Goal: Task Accomplishment & Management: Manage account settings

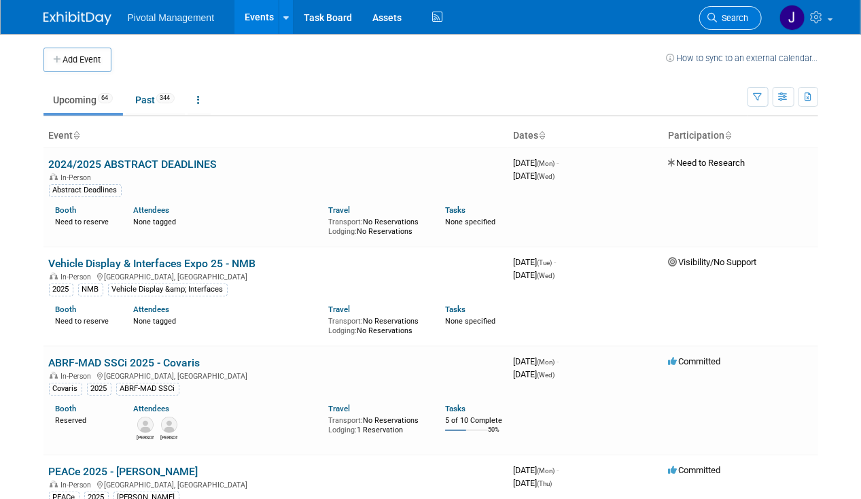
click at [751, 14] on link "Search" at bounding box center [730, 18] width 63 height 24
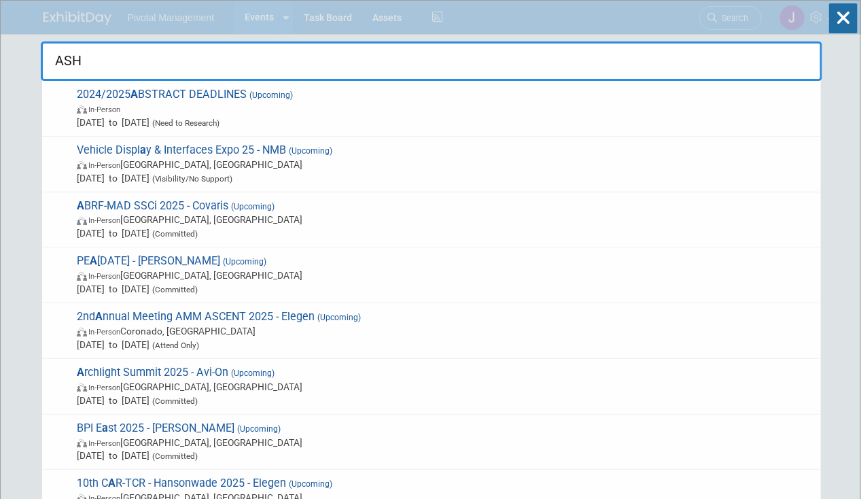
type input "ASHG"
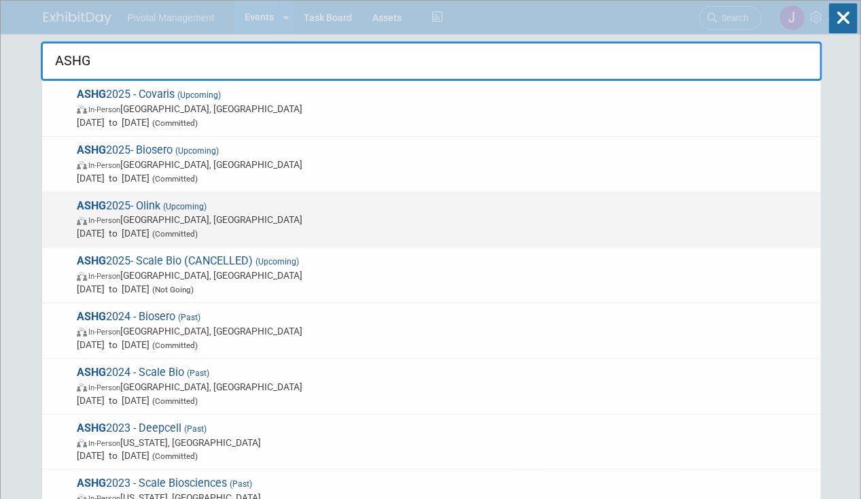
click at [387, 201] on span "ASHG 2025- Olink (Upcoming) In-Person [GEOGRAPHIC_DATA], [GEOGRAPHIC_DATA] [DAT…" at bounding box center [443, 219] width 741 height 41
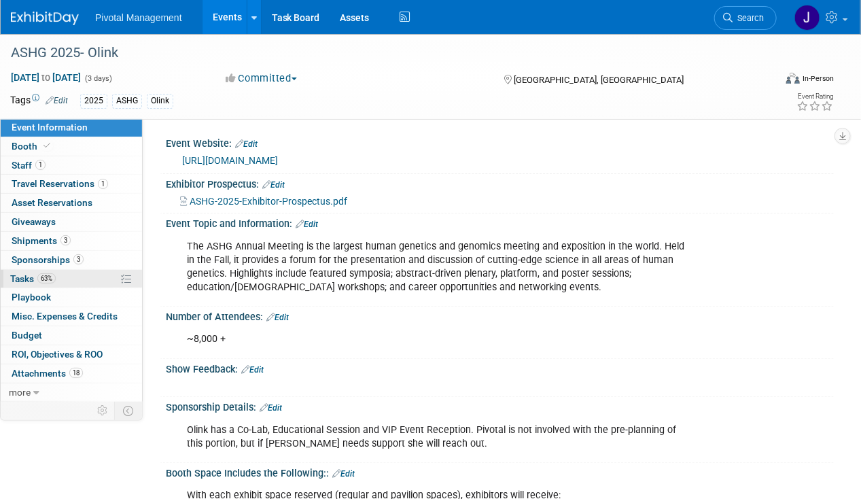
click at [109, 276] on link "63% Tasks 63%" at bounding box center [71, 279] width 141 height 18
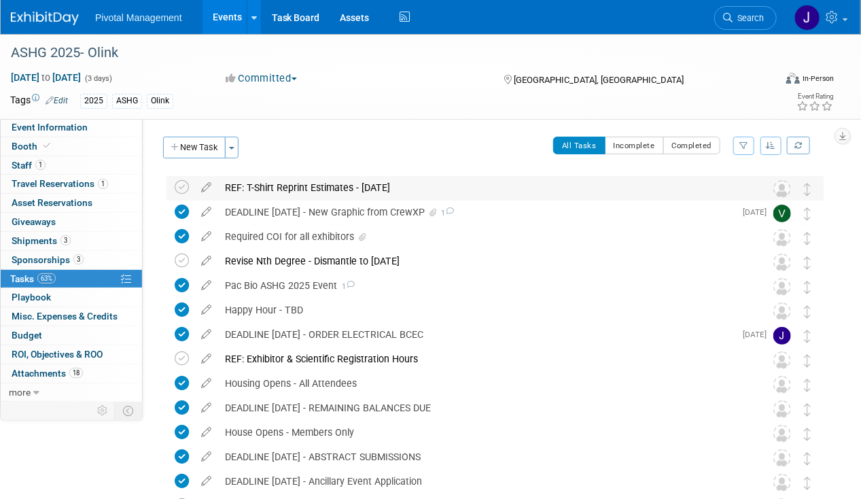
click at [343, 188] on div "REF: T-Shirt Reprint Estimates - Nadal" at bounding box center [482, 187] width 528 height 23
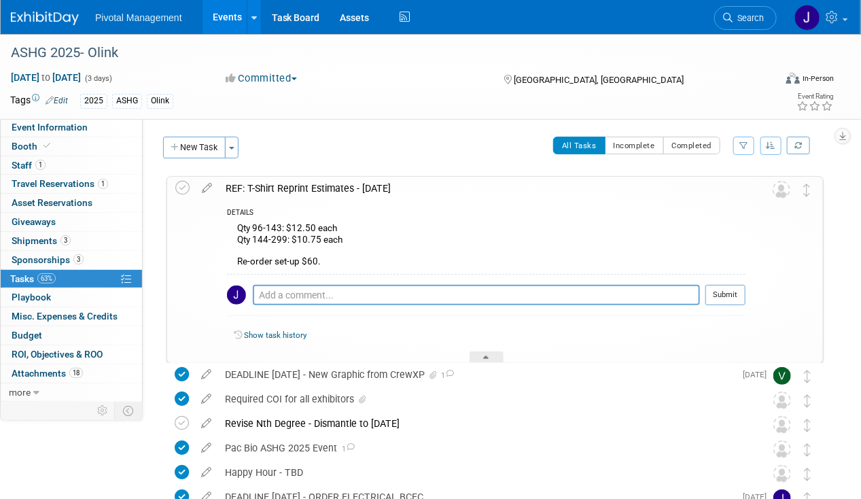
click at [343, 188] on div "REF: T-Shirt Reprint Estimates - Nadal" at bounding box center [482, 188] width 527 height 23
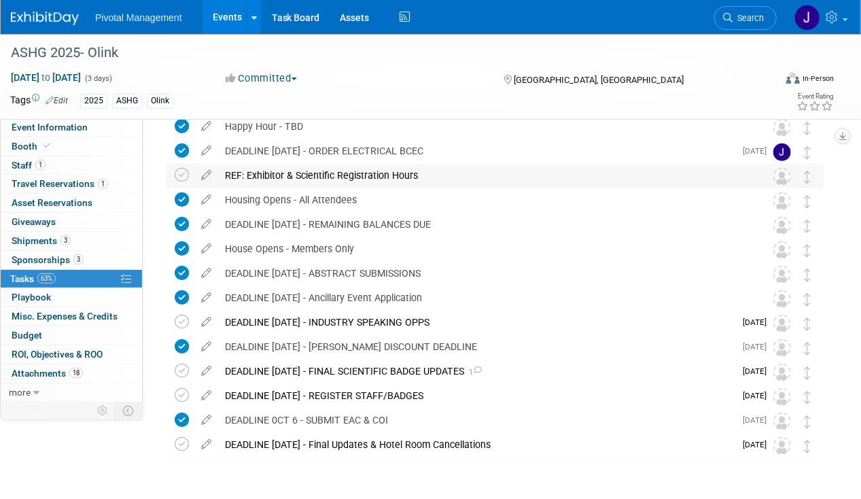
scroll to position [195, 0]
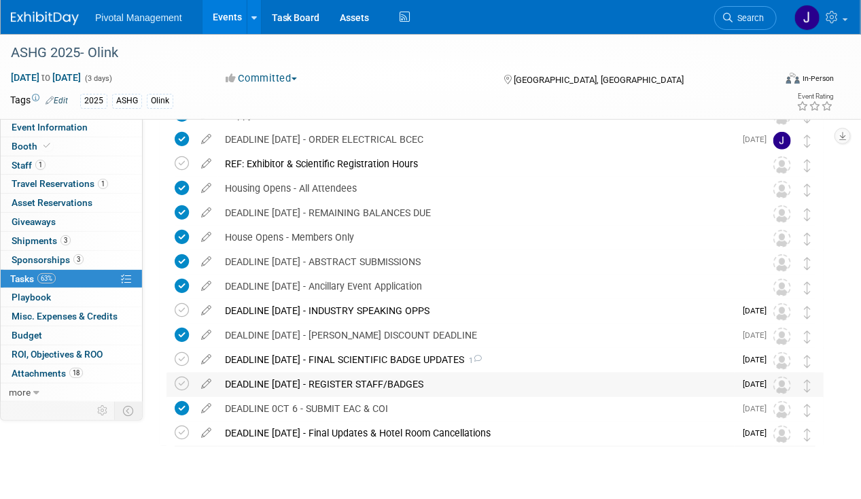
click at [336, 382] on div "DEADLINE SEPT 22 - REGISTER STAFF/BADGES" at bounding box center [476, 383] width 516 height 23
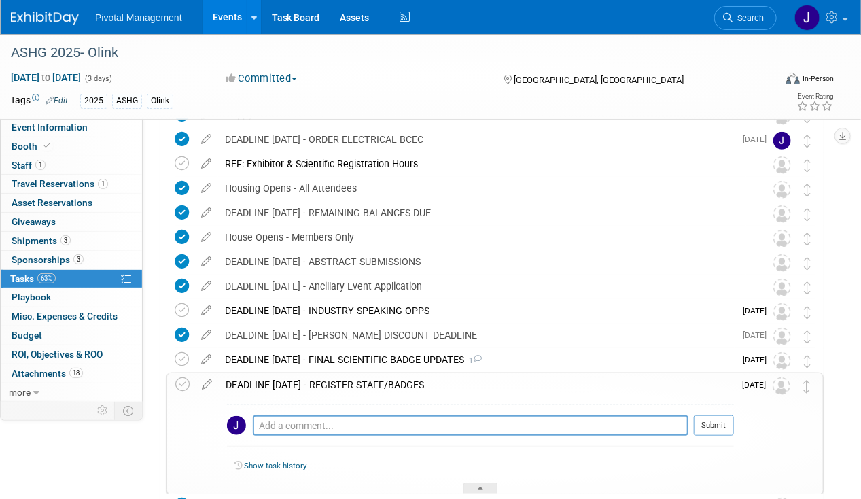
click at [336, 381] on div "DEADLINE SEPT 22 - REGISTER STAFF/BADGES" at bounding box center [476, 384] width 515 height 23
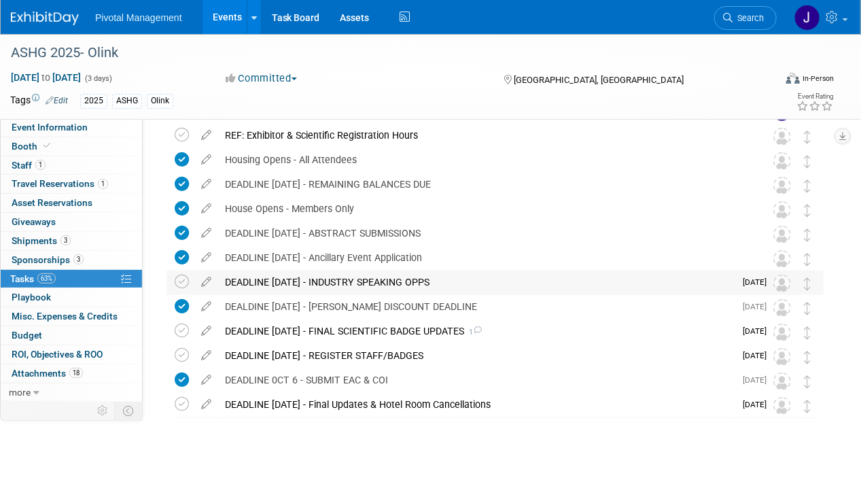
scroll to position [0, 0]
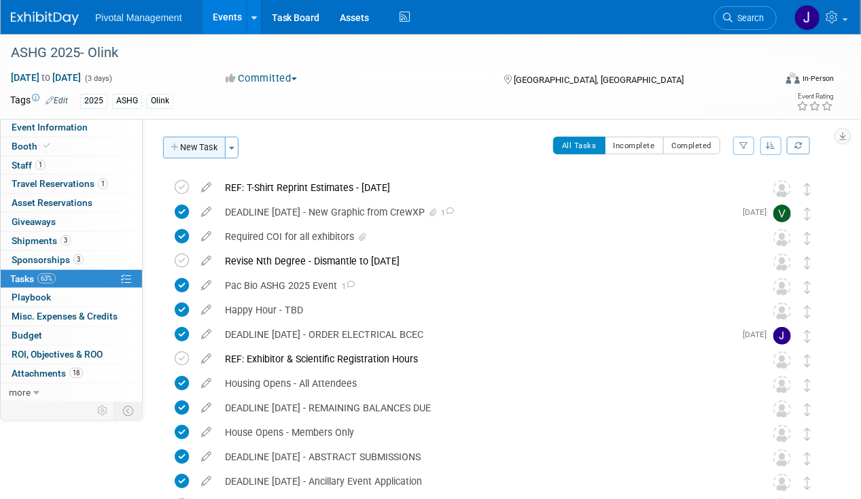
click at [192, 147] on button "New Task" at bounding box center [194, 148] width 63 height 22
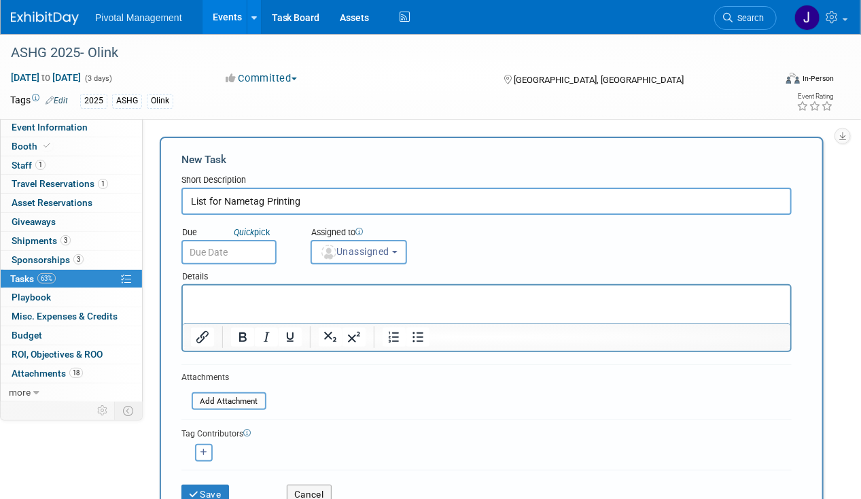
type input "List for Nametag Printing"
click at [211, 299] on p "Rich Text Area. Press ALT-0 for help." at bounding box center [486, 297] width 592 height 14
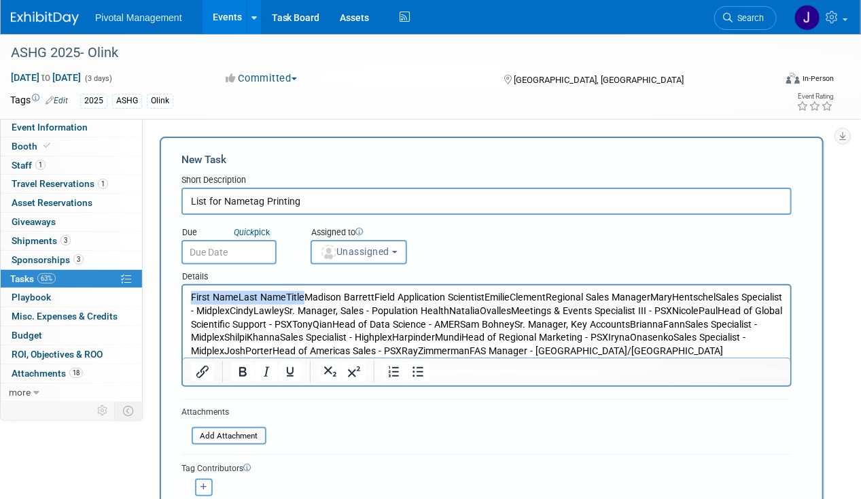
drag, startPoint x: 304, startPoint y: 291, endPoint x: 355, endPoint y: 575, distance: 288.5
click at [182, 291] on html "First NameLast NameTitleMadison BarrettField Application ScientistEmilieClement…" at bounding box center [486, 321] width 608 height 73
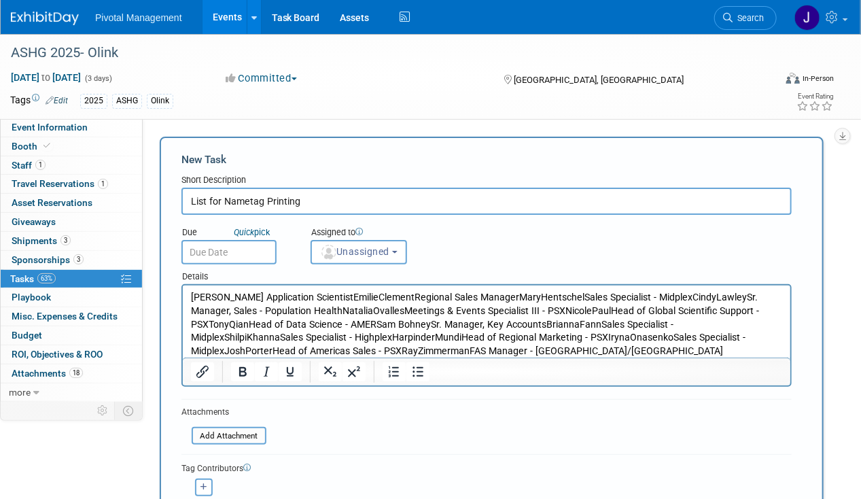
click at [258, 294] on p "Madison BarrettField Application ScientistEmilieClementRegional Sales ManagerMa…" at bounding box center [486, 323] width 592 height 67
click at [372, 294] on p "Madison Barrett, Field Application ScientistEmilieClementRegional Sales Manager…" at bounding box center [486, 323] width 592 height 67
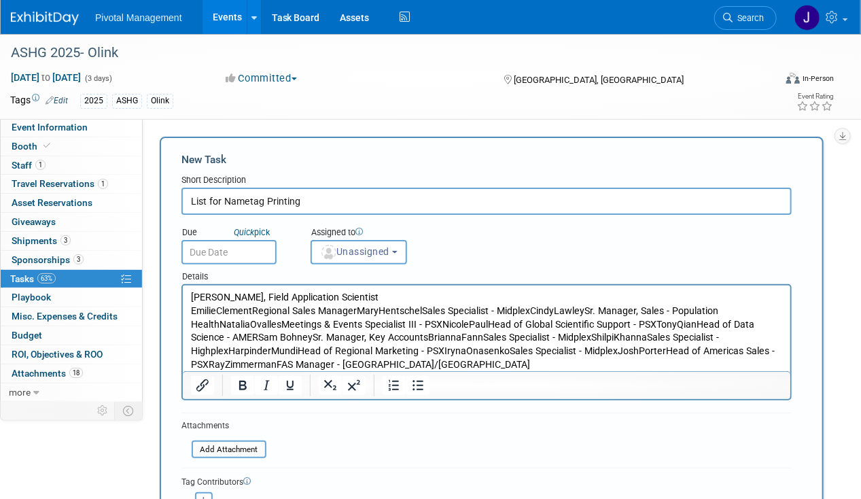
click at [247, 310] on p "EmilieClementRegional Sales ManagerMaryHentschelSales Specialist - MidplexCindy…" at bounding box center [486, 337] width 592 height 67
click at [220, 309] on p "EmilieClementRegional Sales ManagerMaryHentschelSales Specialist - MidplexCindy…" at bounding box center [486, 337] width 592 height 67
click at [218, 309] on p "EmilieClementRegional Sales ManagerMaryHentschelSales Specialist - MidplexCindy…" at bounding box center [486, 337] width 592 height 67
click at [222, 310] on p "EmilieClementRegional Sales ManagerMaryHentschelSales Specialist - MidplexCindy…" at bounding box center [486, 337] width 592 height 67
click at [213, 309] on p "EmilieClementRegional Sales ManagerMaryHentschelSales Specialist - MidplexCindy…" at bounding box center [486, 337] width 592 height 67
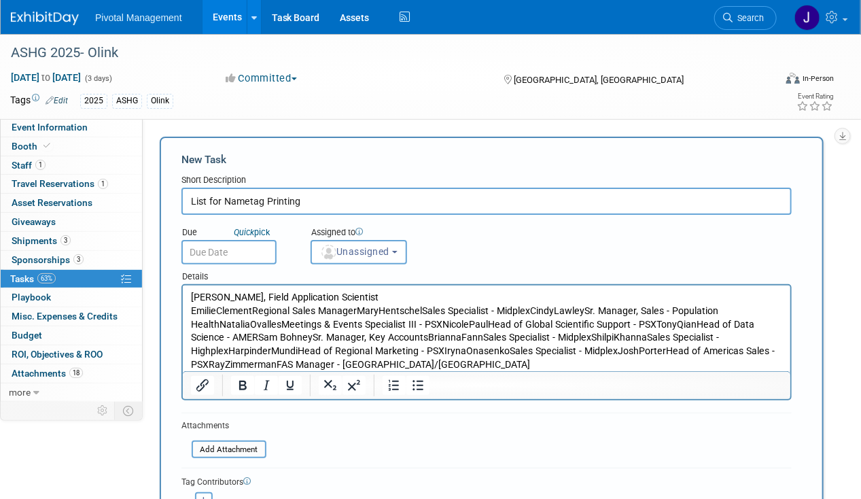
click at [217, 309] on p "EmilieClementRegional Sales ManagerMaryHentschelSales Specialist - MidplexCindy…" at bounding box center [486, 337] width 592 height 67
click at [252, 309] on p "Emilie ClementRegional Sales ManagerMaryHentschelSales Specialist - MidplexCind…" at bounding box center [486, 337] width 592 height 67
click at [256, 309] on p "Emilie ClementRegional Sales ManagerMaryHentschelSales Specialist - MidplexCind…" at bounding box center [486, 337] width 592 height 67
click at [362, 304] on p "Emilie Clement, Regional Sales ManagerMaryHentschelSales Specialist - MidplexCi…" at bounding box center [486, 337] width 592 height 67
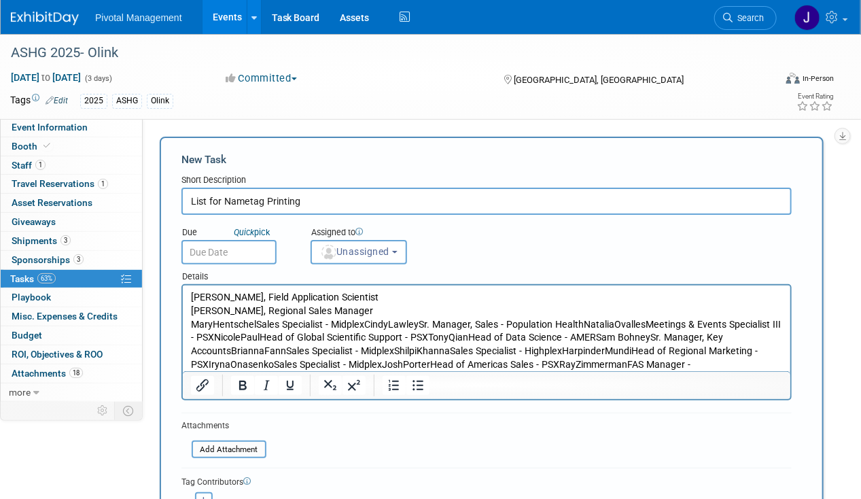
click at [213, 324] on p "MaryHentschelSales Specialist - MidplexCindyLawleySr. Manager, Sales - Populati…" at bounding box center [486, 350] width 592 height 67
click at [258, 325] on p "Mary HentschelSales Specialist - MidplexCindyLawleySr. Manager, Sales - Populat…" at bounding box center [486, 350] width 592 height 67
click at [336, 319] on p "Mary Hentschel, Sales Specialist - MidplexCindyLawleySr. Manager, Sales - Popul…" at bounding box center [486, 350] width 592 height 67
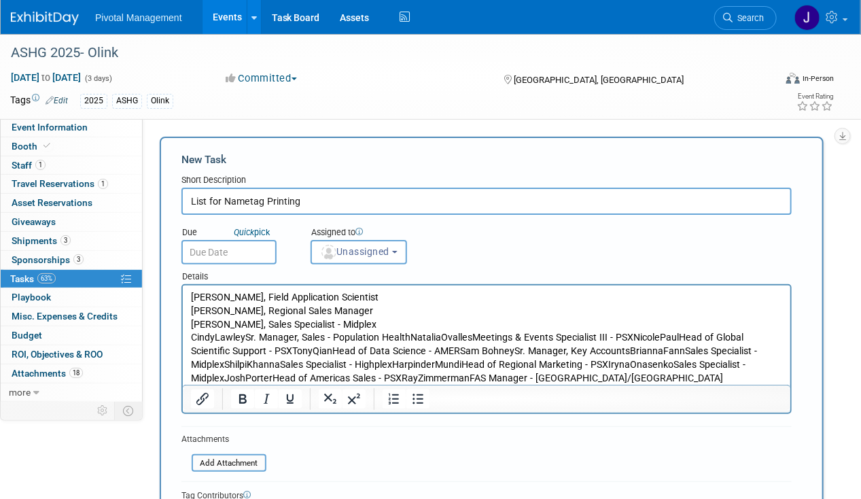
click at [211, 338] on p "CindyLawleySr. Manager, Sales - Population HealthNataliaOvallesMeetings & Event…" at bounding box center [486, 357] width 592 height 54
click at [213, 336] on p "CindyLawleySr. Manager, Sales - Population HealthNataliaOvallesMeetings & Event…" at bounding box center [486, 357] width 592 height 54
click at [245, 337] on p "Cindy LawleySr. Manager, Sales - Population HealthNataliaOvallesMeetings & Even…" at bounding box center [486, 357] width 592 height 54
click at [339, 331] on p "Cindy Lawley, Sr. Manager, Sales - Population HealthNataliaOvallesMeetings & Ev…" at bounding box center [486, 357] width 592 height 54
click at [415, 335] on p "Cindy Lawley, Sr. Manager, Sales - Population HealthNataliaOvallesMeetings & Ev…" at bounding box center [486, 357] width 592 height 54
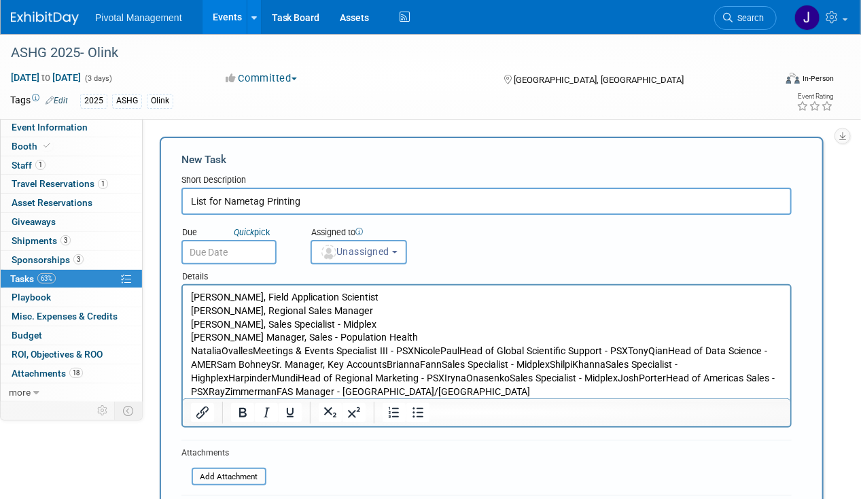
click at [253, 350] on p "NataliaOvallesMeetings & Events Specialist III - PSXNicolePaulHead of Global Sc…" at bounding box center [486, 371] width 592 height 54
click at [415, 347] on p "NataliaOvalles, Meetings & Events Specialist III - PSXNicolePaulHead of Global …" at bounding box center [486, 371] width 592 height 54
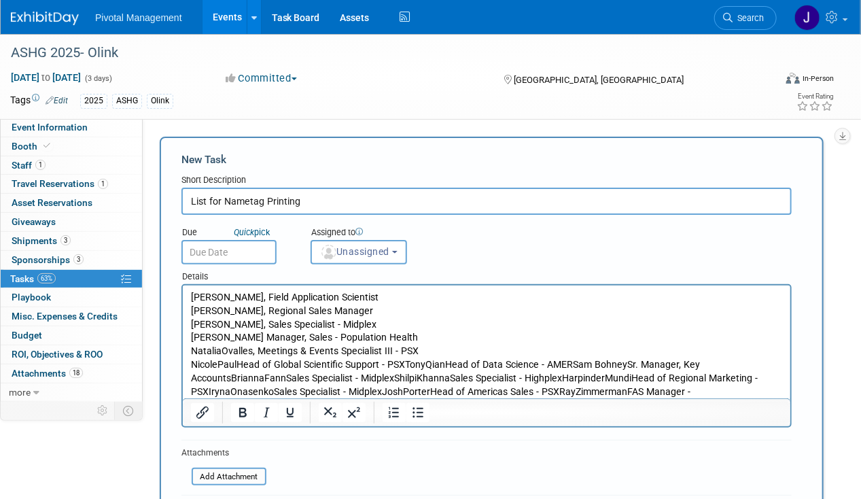
click at [217, 364] on p "NicolePaulHead of Global Scientific Support - PSXTonyQianHead of Data Science -…" at bounding box center [486, 384] width 592 height 54
click at [240, 363] on p "Nicole PaulHead of Global Scientific Support - PSXTonyQianHead of Data Science …" at bounding box center [486, 384] width 592 height 54
click at [415, 362] on p "Nicole Paul, Head of Global Scientific Support - PSXTonyQianHead of Data Scienc…" at bounding box center [486, 384] width 592 height 54
click at [412, 363] on p "Nicole Paul, Head of Global Scientific Support - PSXTonyQianHead of Data Scienc…" at bounding box center [486, 384] width 592 height 54
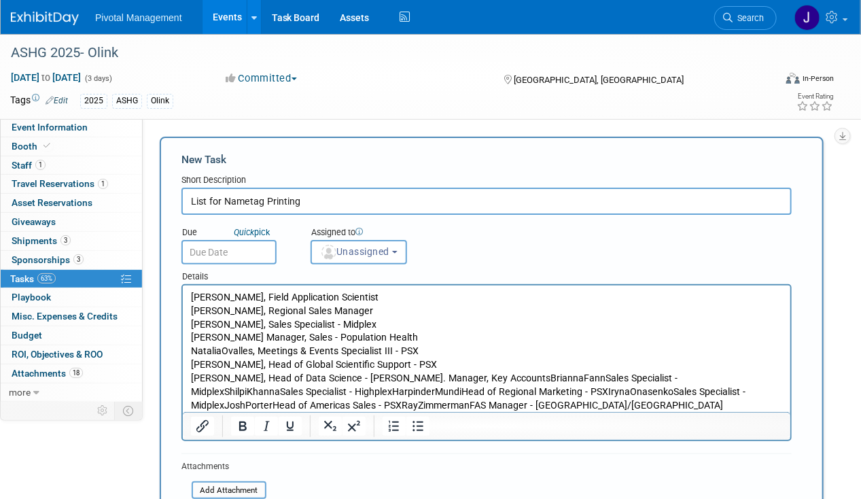
click at [368, 375] on p "Tony Qian, Head of Data Science - AMERSam BohneySr. Manager, Key AccountsBriann…" at bounding box center [486, 391] width 592 height 40
click at [364, 379] on p "Tony Qian, Head of Data Science - AMERSam BohneySr. Manager, Key AccountsBriann…" at bounding box center [486, 391] width 592 height 40
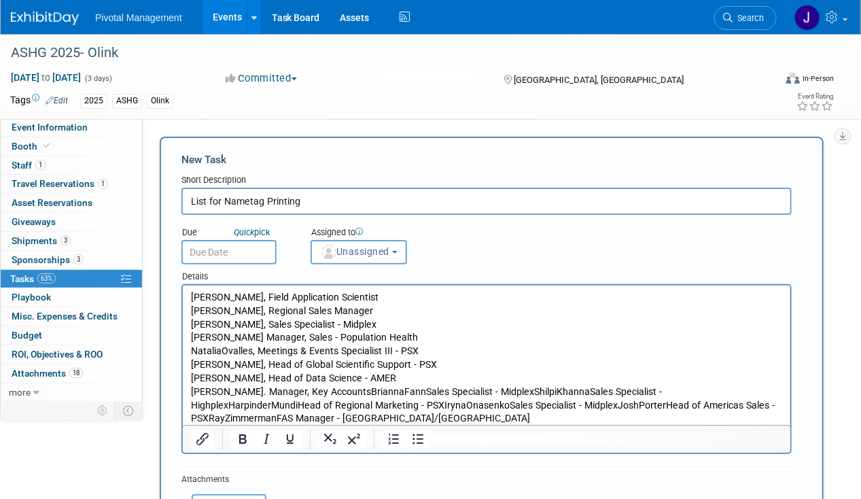
click at [243, 388] on p "Sam BohneySr. Manager, Key AccountsBriannaFannSales Specialist - MidplexShilpiK…" at bounding box center [486, 405] width 592 height 40
click at [359, 391] on p "Sam Bohney, Sr. Manager, Key AccountsBriannaFannSales Specialist - MidplexShilp…" at bounding box center [486, 405] width 592 height 40
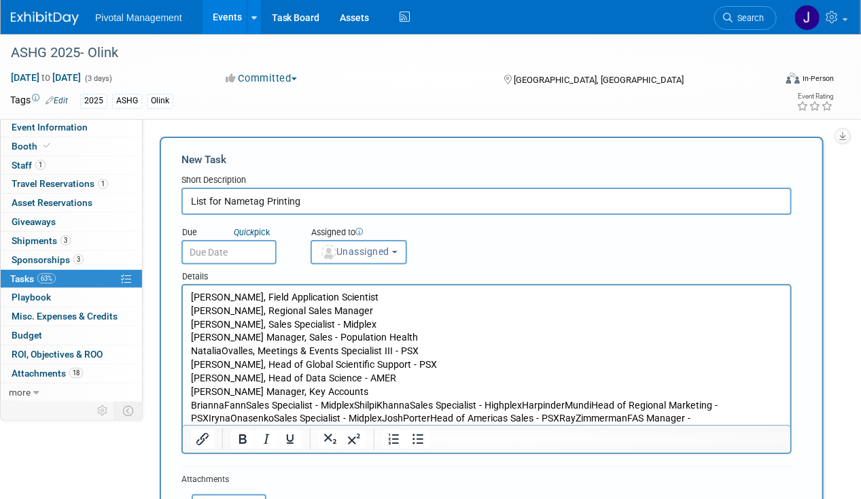
click at [222, 404] on p "BriannaFannSales Specialist - MidplexShilpiKhannaSales Specialist - HighplexHar…" at bounding box center [486, 418] width 592 height 40
click at [254, 404] on p "Brianna FannSales Specialist - MidplexShilpiKhannaSales Specialist - HighplexHa…" at bounding box center [486, 418] width 592 height 40
click at [245, 405] on p "Brianna FannSales Specialist - MidplexShilpiKhannaSales Specialist - HighplexHa…" at bounding box center [486, 418] width 592 height 40
click at [361, 401] on p "Brianna Fann, Sales Specialist - MidplexShilpiKhannaSales Specialist - Highplex…" at bounding box center [486, 418] width 592 height 40
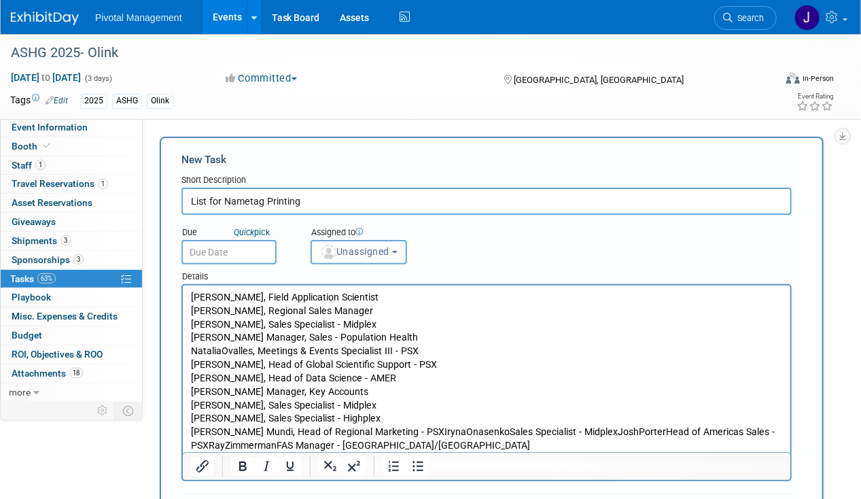
click at [411, 429] on p "Harpinder Mundi, Head of Regional Marketing - PSXIrynaOnasenkoSales Specialist …" at bounding box center [486, 438] width 592 height 27
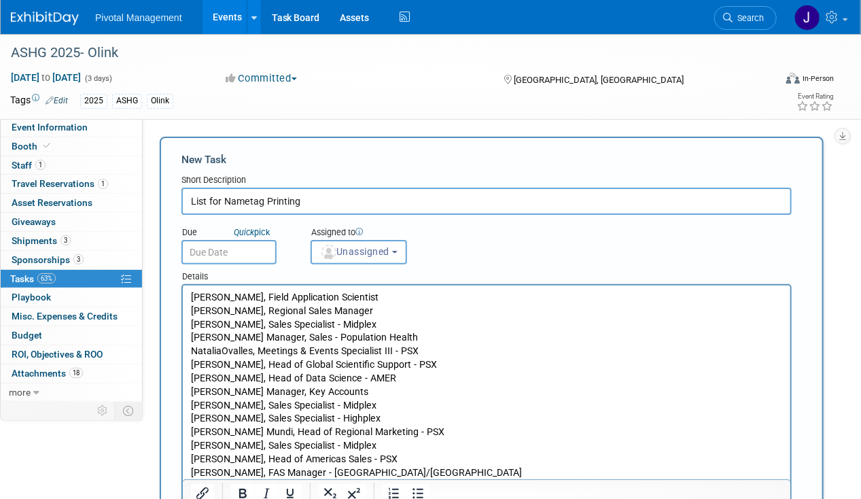
click at [544, 402] on p "Brianna Fann, Sales Specialist - Midplex" at bounding box center [486, 405] width 592 height 14
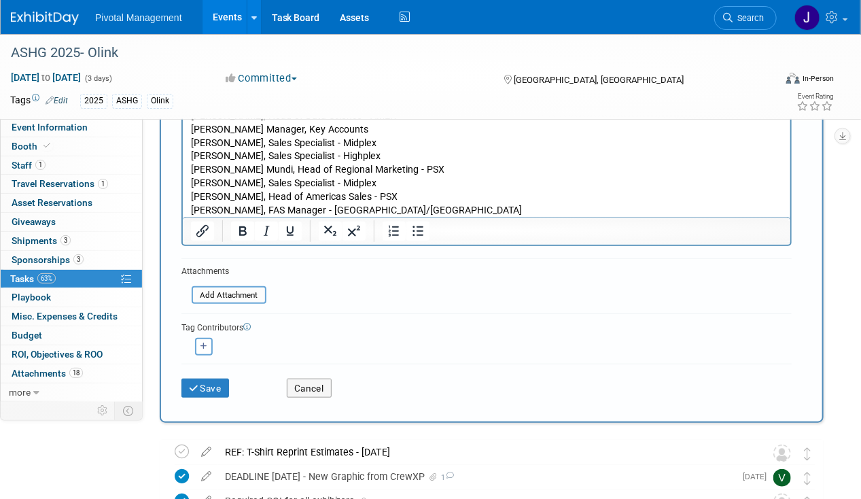
scroll to position [274, 0]
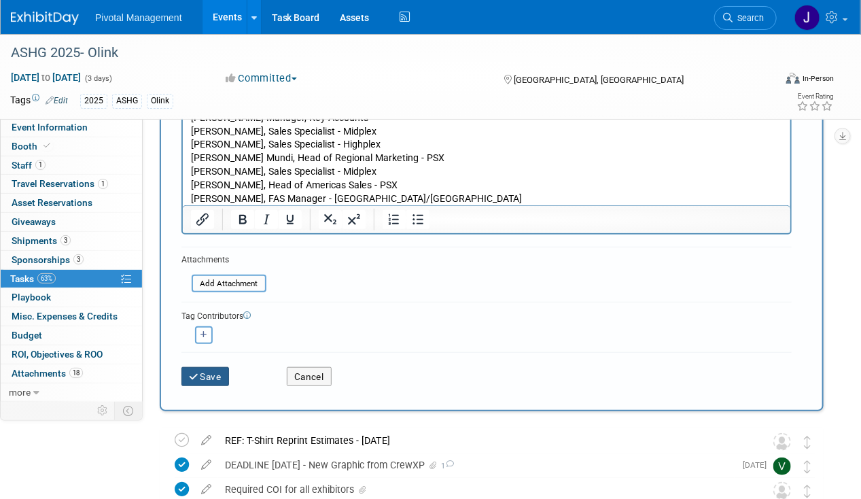
click at [207, 376] on button "Save" at bounding box center [205, 376] width 48 height 19
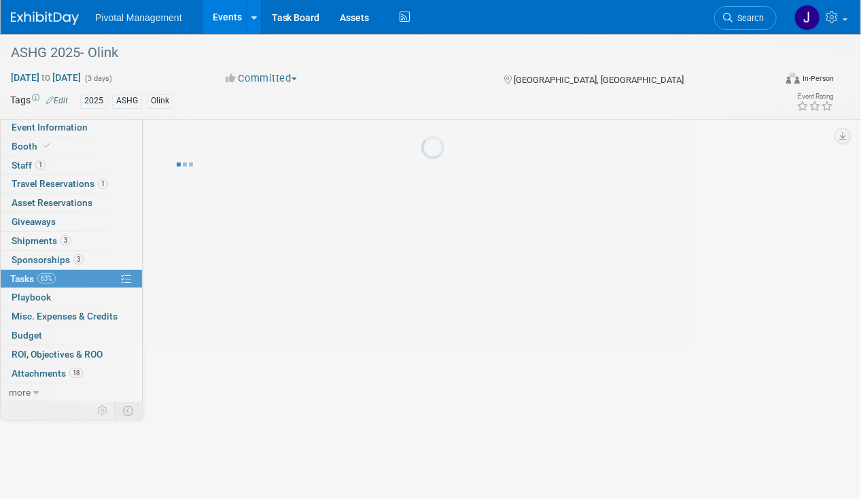
scroll to position [0, 0]
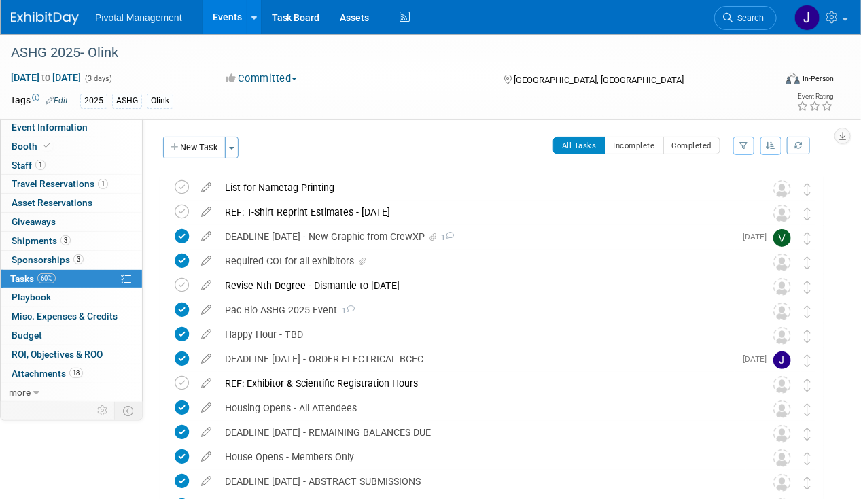
click at [349, 188] on div "List for Nametag Printing" at bounding box center [482, 187] width 528 height 23
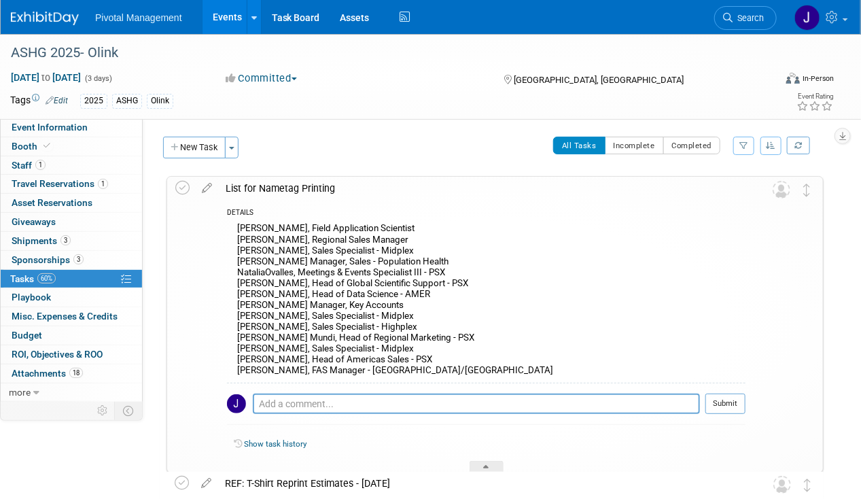
click at [349, 188] on div "List for Nametag Printing" at bounding box center [482, 188] width 527 height 23
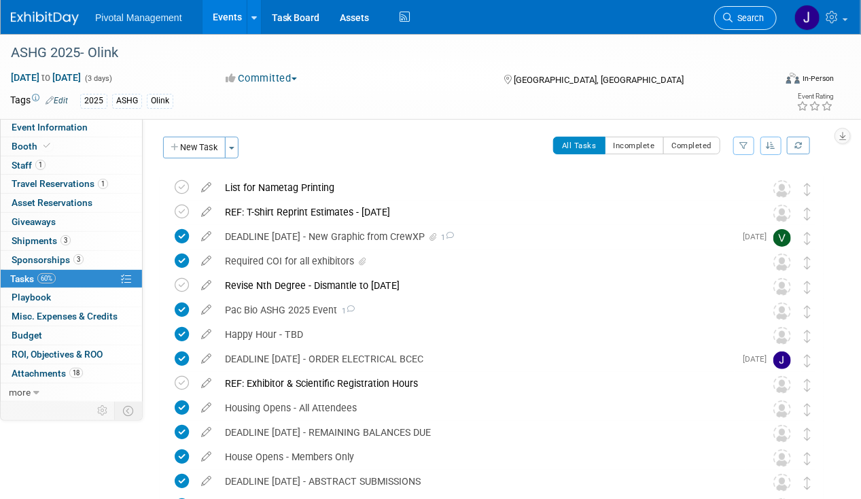
click at [743, 27] on link "Search" at bounding box center [745, 18] width 63 height 24
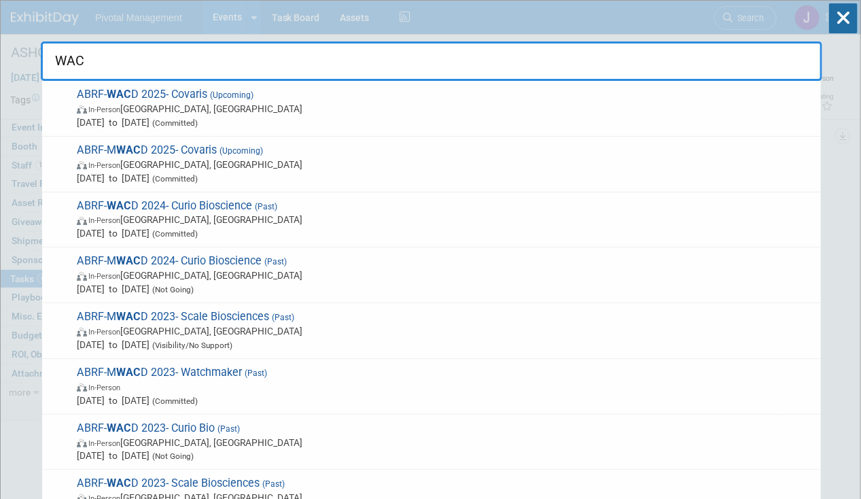
type input "WACD"
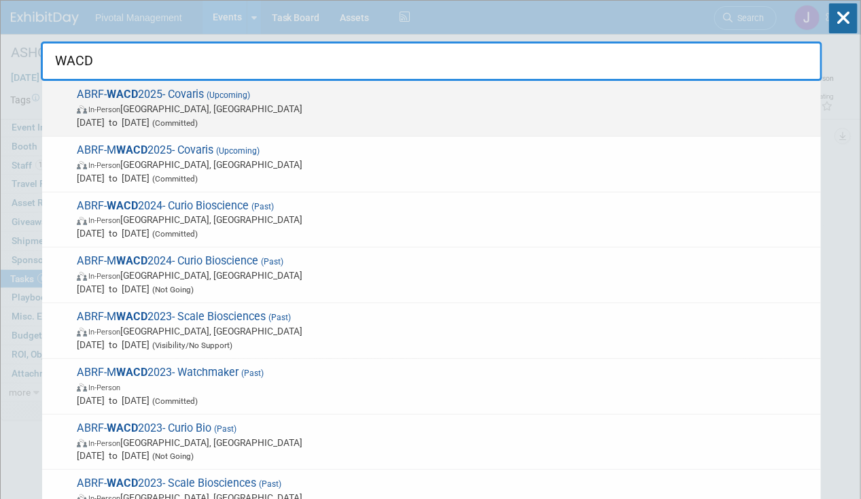
click at [221, 108] on span "In-Person Seattle, WA" at bounding box center [445, 109] width 737 height 14
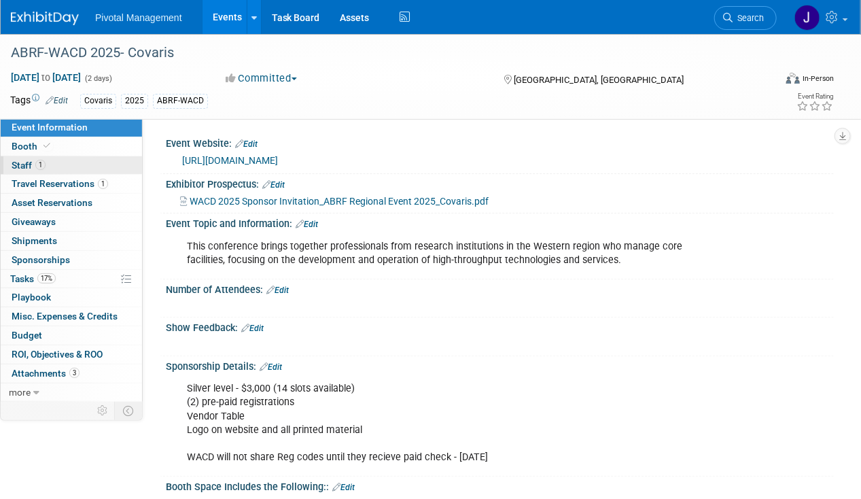
click at [63, 164] on link "1 Staff 1" at bounding box center [71, 165] width 141 height 18
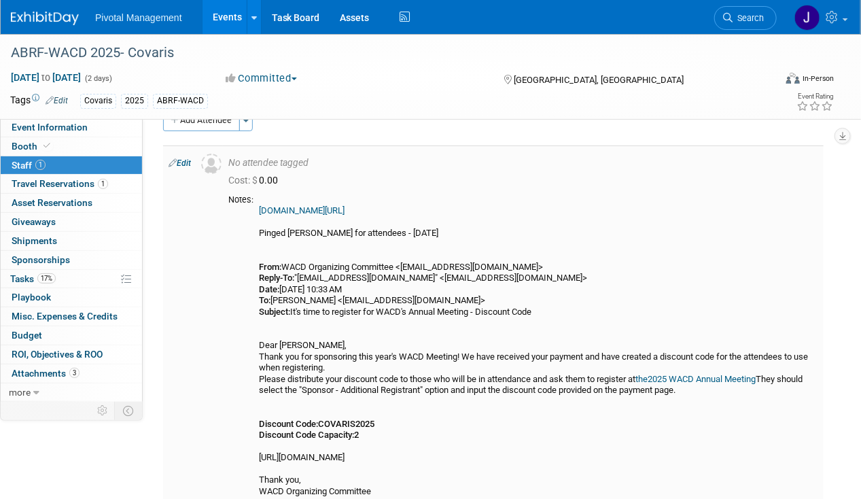
scroll to position [22, 0]
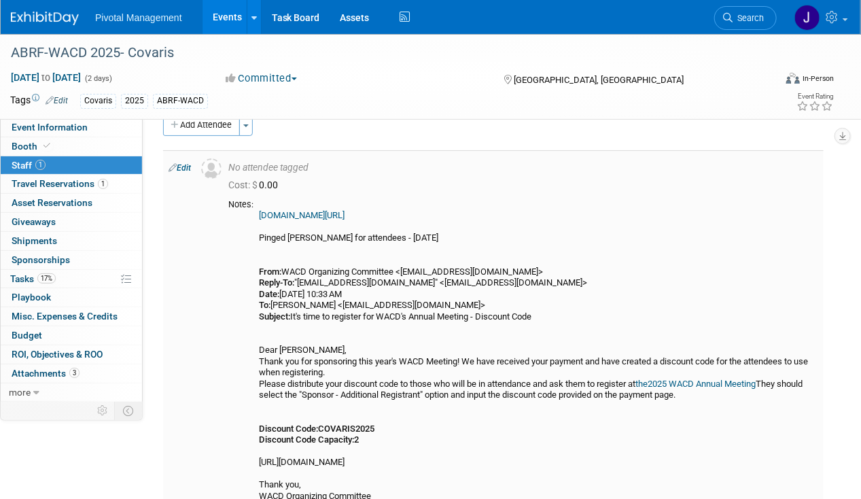
click at [345, 215] on link "web.cvent.com/event/a7ee30cd-6420-4589-92e6-a48b45feacba/register?environment=P2" at bounding box center [302, 215] width 86 height 10
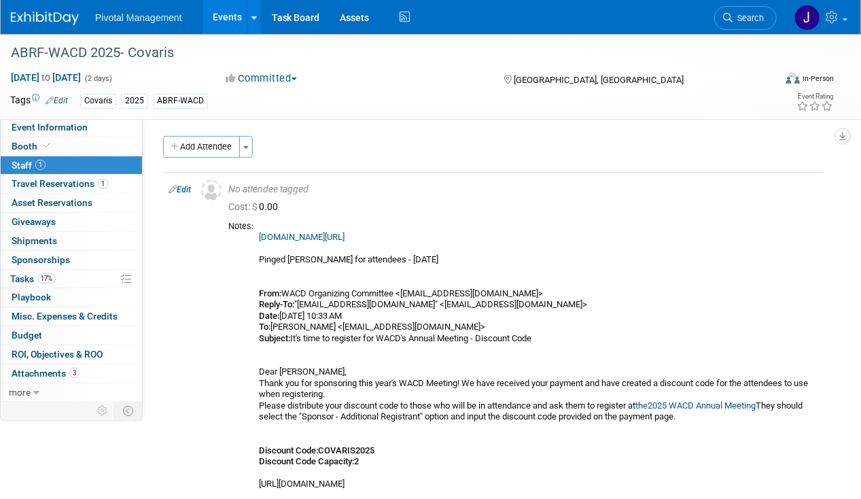
scroll to position [0, 0]
click at [205, 143] on button "Add Attendee" at bounding box center [201, 148] width 77 height 22
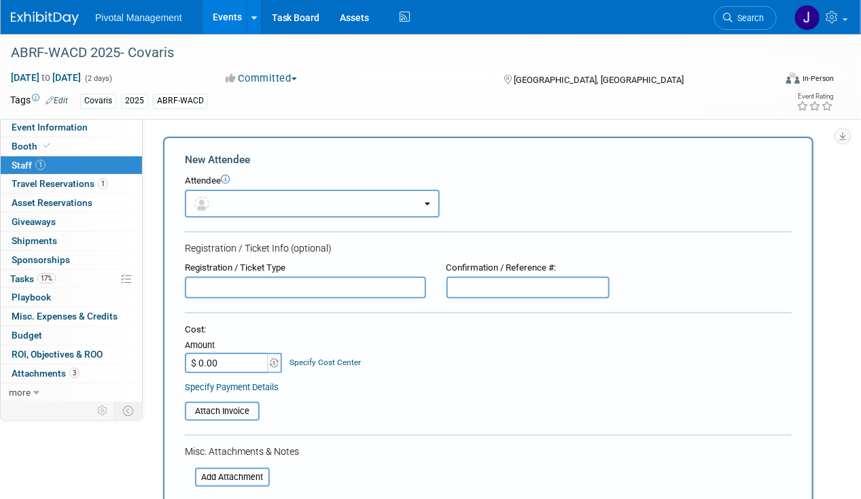
click at [283, 211] on button "button" at bounding box center [312, 204] width 255 height 28
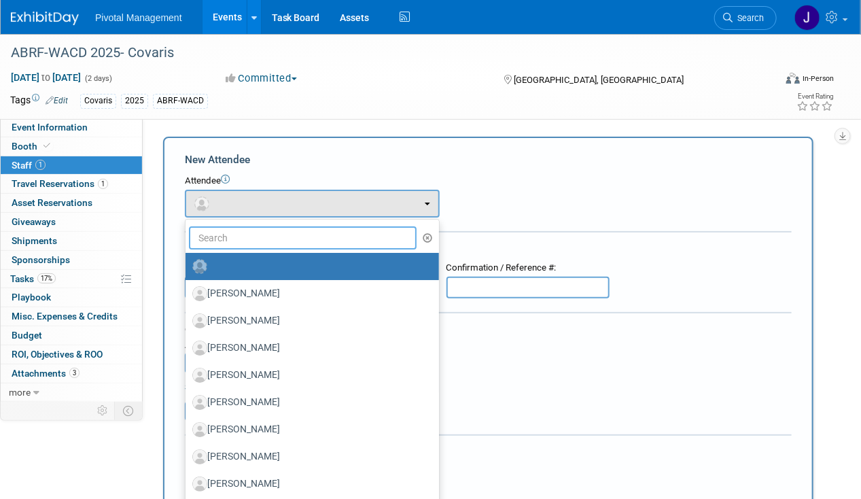
click at [269, 242] on input "text" at bounding box center [303, 237] width 228 height 23
type input "Aisling"
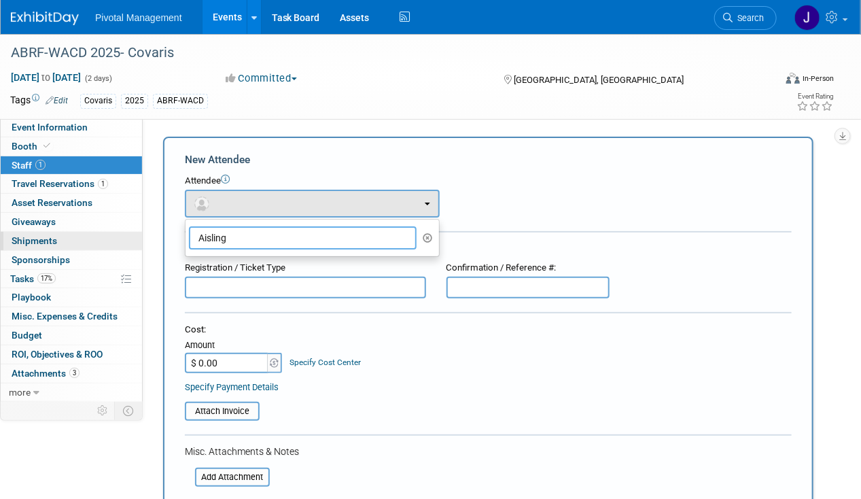
drag, startPoint x: 269, startPoint y: 241, endPoint x: 128, endPoint y: 238, distance: 141.4
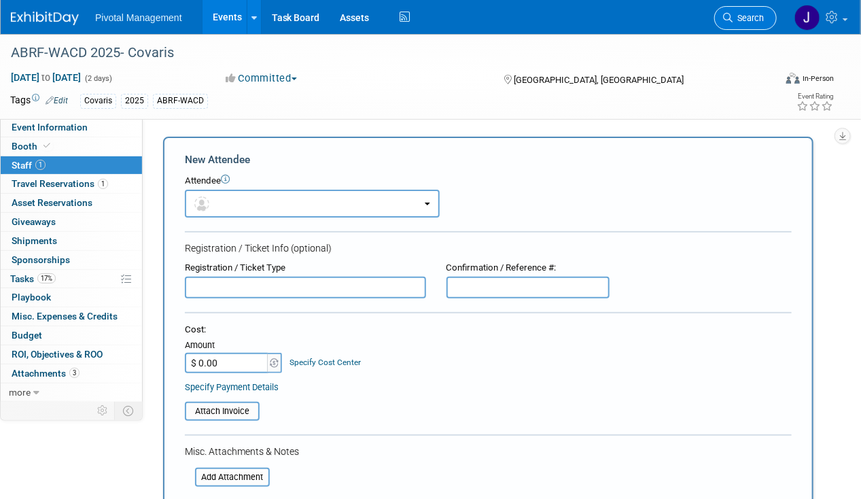
click at [758, 16] on span "Search" at bounding box center [748, 18] width 31 height 10
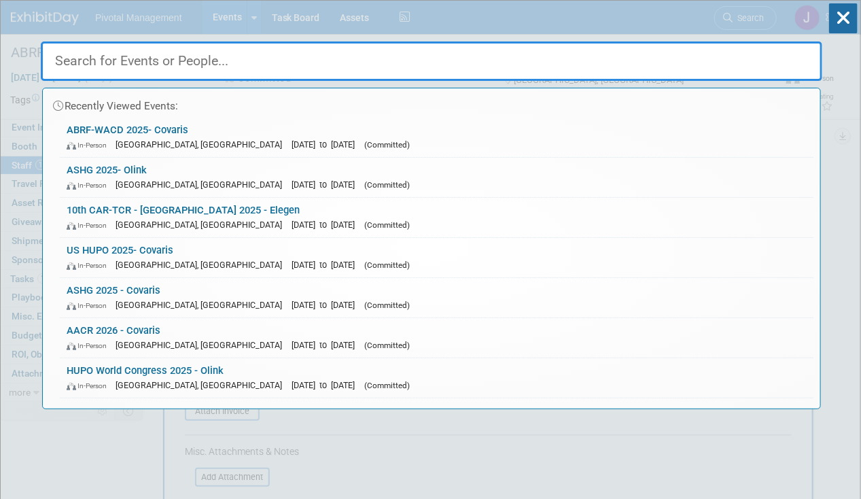
click at [822, 13] on div "Recently Viewed Events: ABRF-WACD 2025- Covaris In-Person Seattle, WA Oct 7, 20…" at bounding box center [431, 205] width 781 height 408
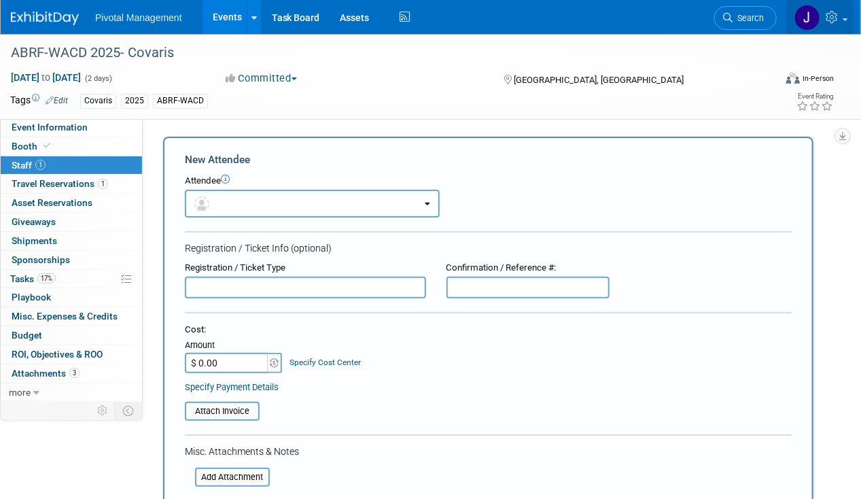
click at [817, 14] on img at bounding box center [807, 18] width 26 height 26
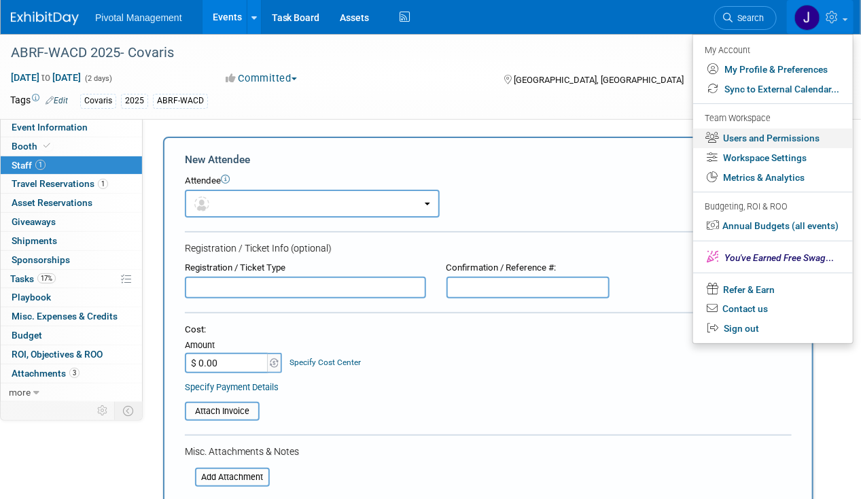
click at [752, 143] on link "Users and Permissions" at bounding box center [773, 138] width 160 height 20
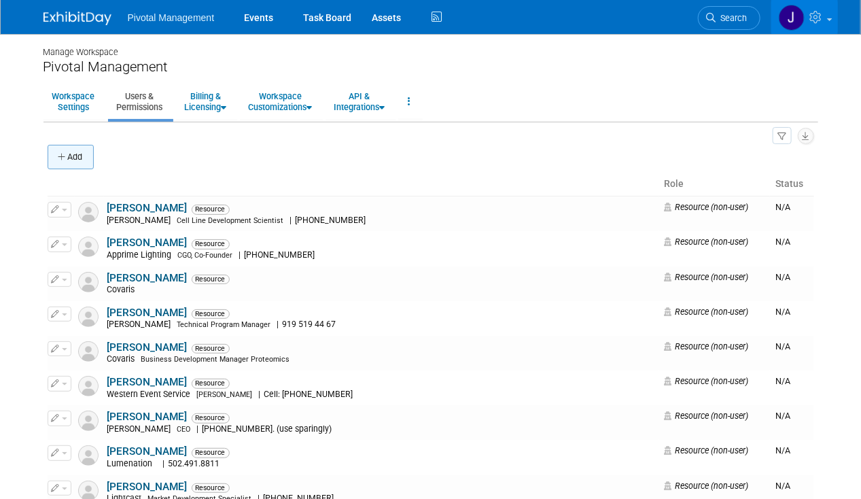
click at [86, 154] on button "Add" at bounding box center [71, 157] width 46 height 24
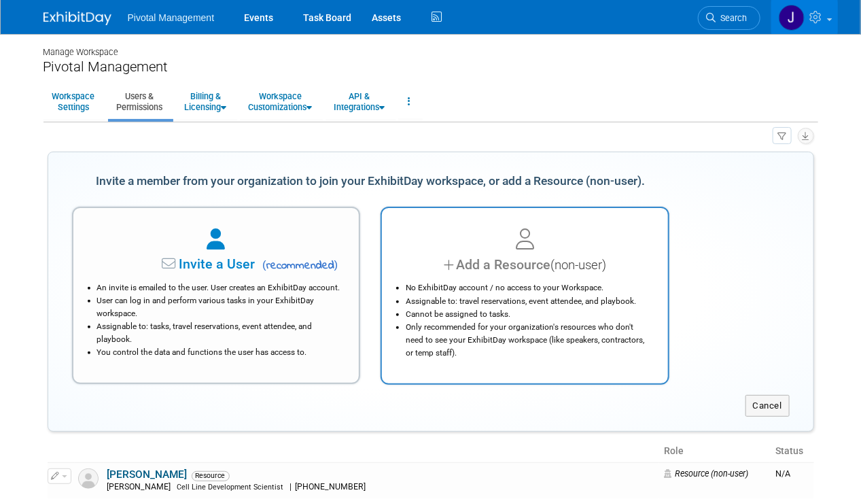
click at [467, 249] on div at bounding box center [525, 240] width 252 height 30
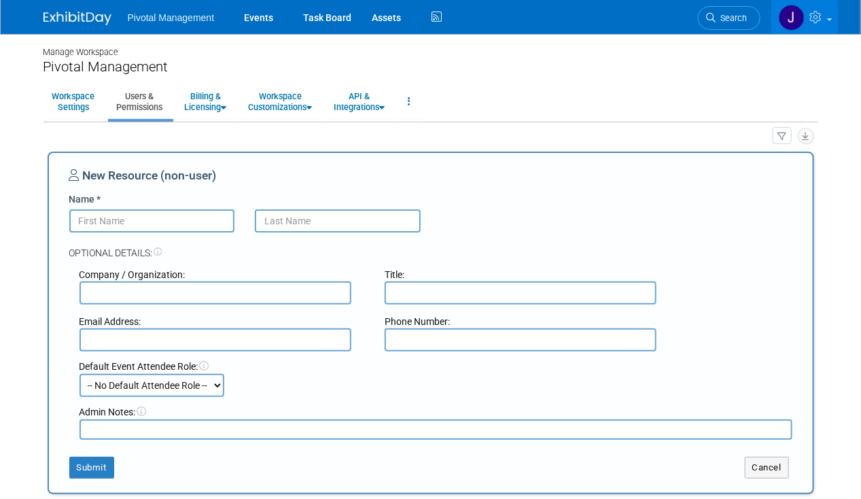
click at [115, 222] on input "Name *" at bounding box center [152, 220] width 166 height 23
click at [156, 210] on input "Name *" at bounding box center [152, 220] width 166 height 23
paste input "Aisling Power"
drag, startPoint x: 163, startPoint y: 212, endPoint x: 110, endPoint y: 209, distance: 53.1
click at [110, 209] on input "Aisling Power" at bounding box center [152, 220] width 166 height 23
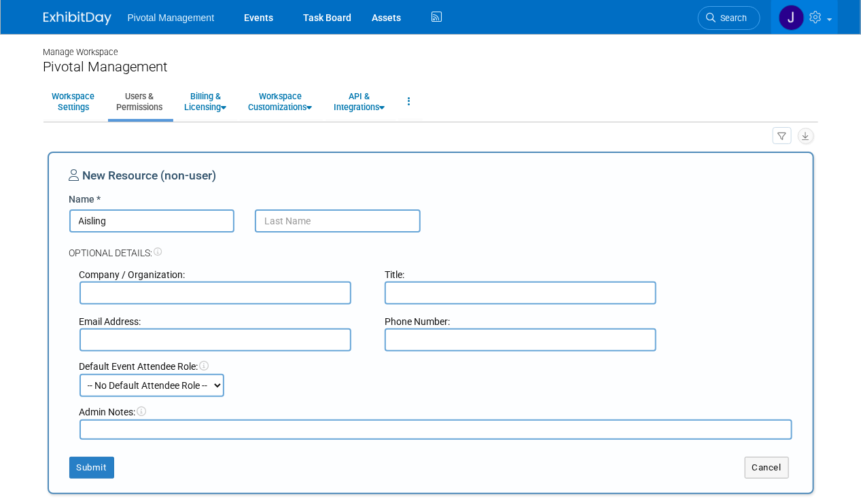
type input "Aisling"
click at [262, 217] on input "text" at bounding box center [338, 220] width 166 height 23
paste input "Power"
type input "Power"
click at [80, 223] on input "Aisling" at bounding box center [152, 220] width 166 height 23
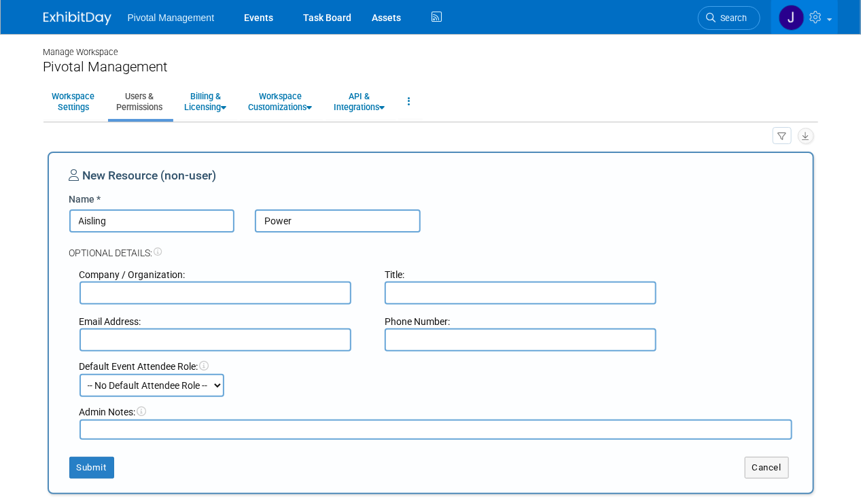
click at [116, 293] on input "text" at bounding box center [216, 292] width 272 height 23
type input "Covaris"
click at [655, 205] on div "New Resource (non-user) Name * Aisling Power Optional Details: Company / Organi…" at bounding box center [430, 322] width 723 height 311
click at [230, 342] on input "text" at bounding box center [216, 339] width 272 height 23
paste input "Power"
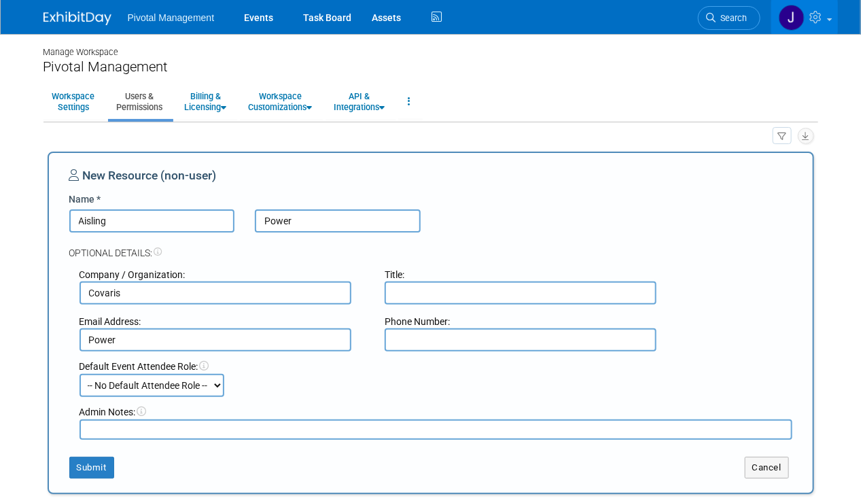
type input "Power"
click at [416, 287] on input "text" at bounding box center [521, 292] width 272 height 23
paste input "Territory Sales Manager"
type input "Territory Sales Manager"
drag, startPoint x: 270, startPoint y: 333, endPoint x: 245, endPoint y: 330, distance: 24.6
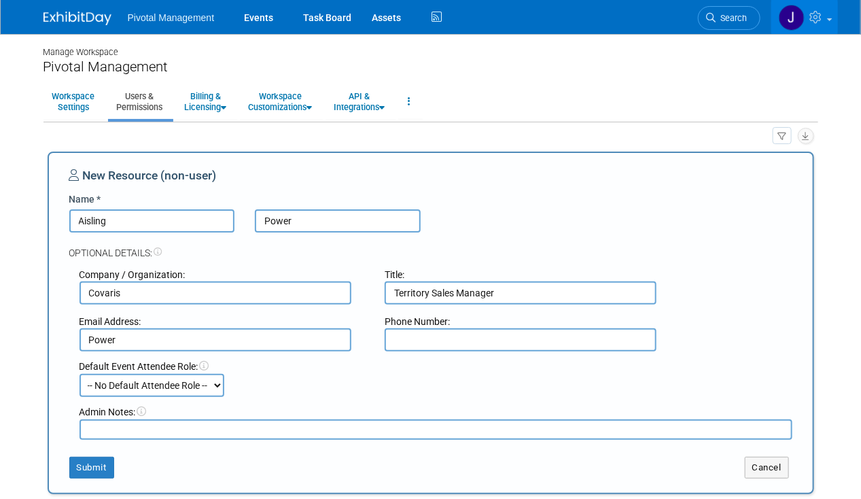
click at [270, 333] on input "Power" at bounding box center [216, 339] width 272 height 23
drag, startPoint x: 141, startPoint y: 335, endPoint x: 25, endPoint y: 335, distance: 116.2
click at [25, 335] on body "Pivotal Management Events Task Board Assets Activity Feed" at bounding box center [430, 249] width 861 height 499
paste input "apower@covaris.com"
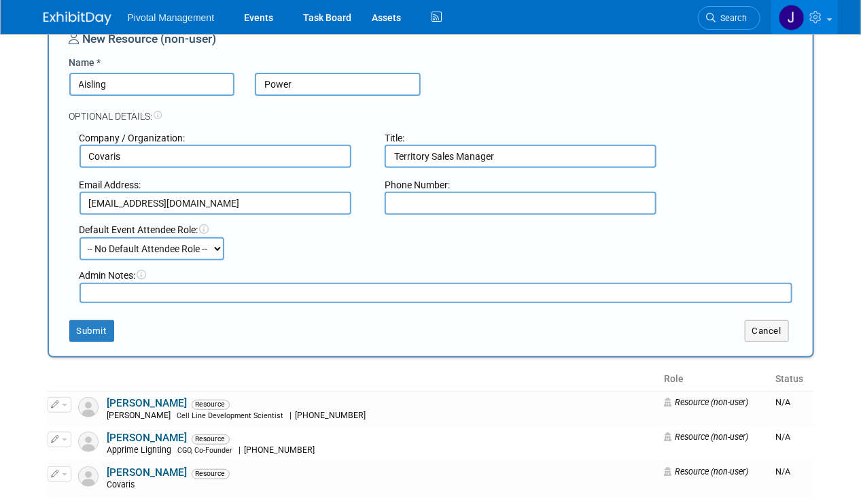
scroll to position [140, 0]
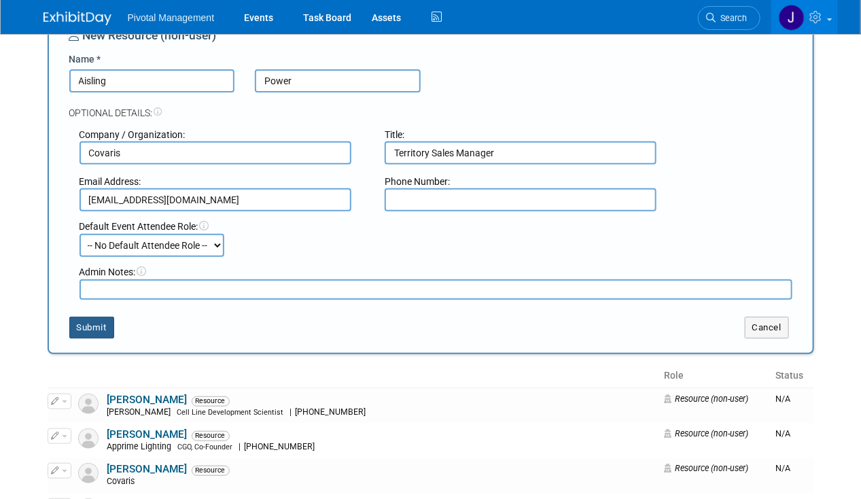
type input "apower@covaris.com"
click at [77, 329] on button "Submit" at bounding box center [91, 328] width 45 height 22
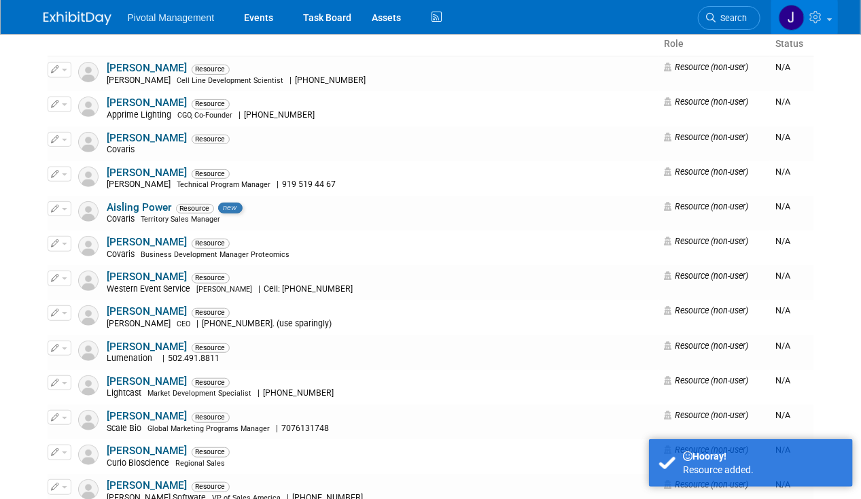
click at [56, 16] on img at bounding box center [77, 19] width 68 height 14
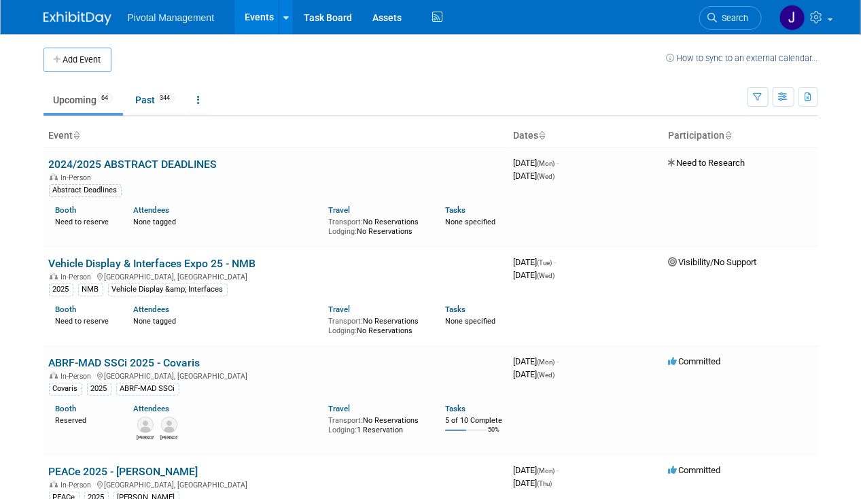
click at [735, 8] on link "Search" at bounding box center [730, 18] width 63 height 24
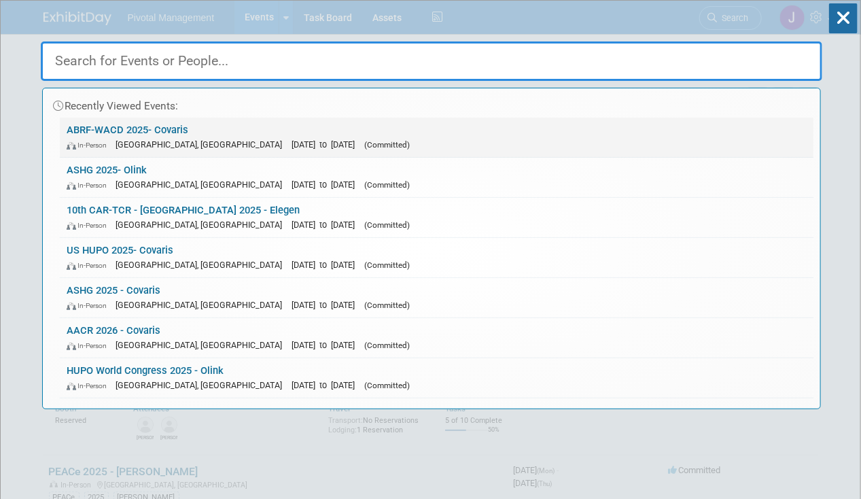
click at [427, 126] on link "ABRF-WACD 2025- Covaris In-Person [GEOGRAPHIC_DATA], [GEOGRAPHIC_DATA] [DATE] t…" at bounding box center [437, 137] width 754 height 39
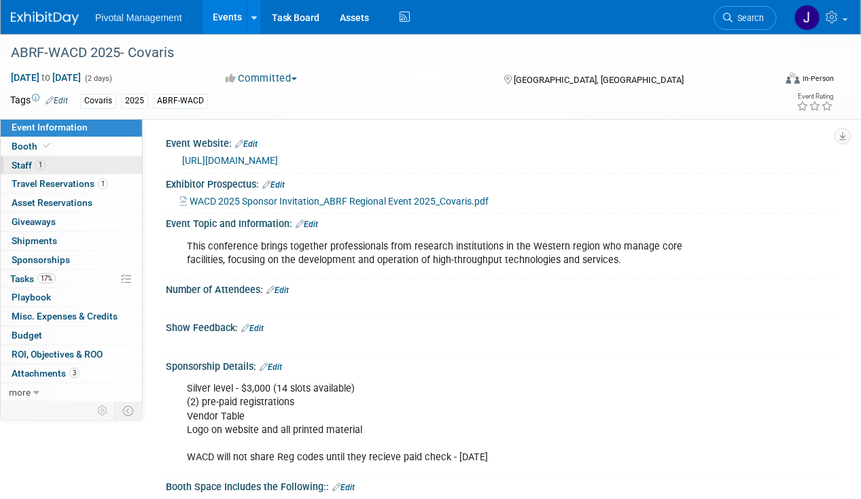
click at [22, 161] on span "Staff 1" at bounding box center [29, 165] width 34 height 11
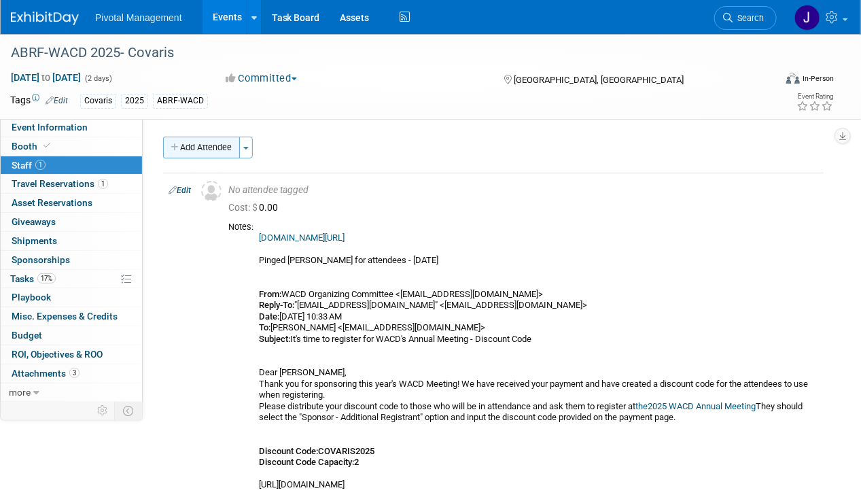
click at [186, 150] on button "Add Attendee" at bounding box center [201, 148] width 77 height 22
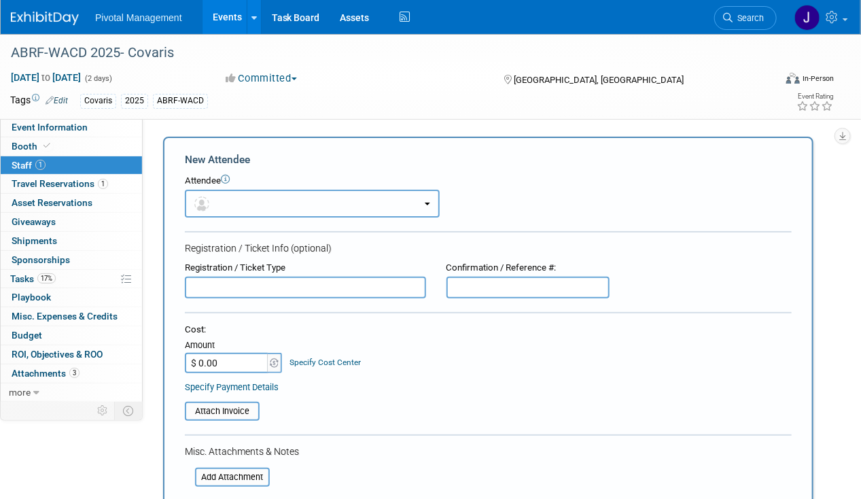
click at [296, 209] on button "button" at bounding box center [312, 204] width 255 height 28
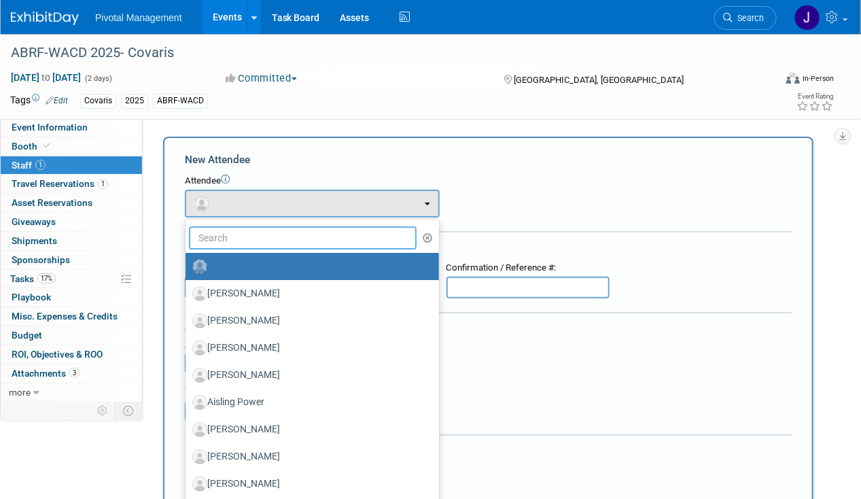
click at [275, 235] on input "text" at bounding box center [303, 237] width 228 height 23
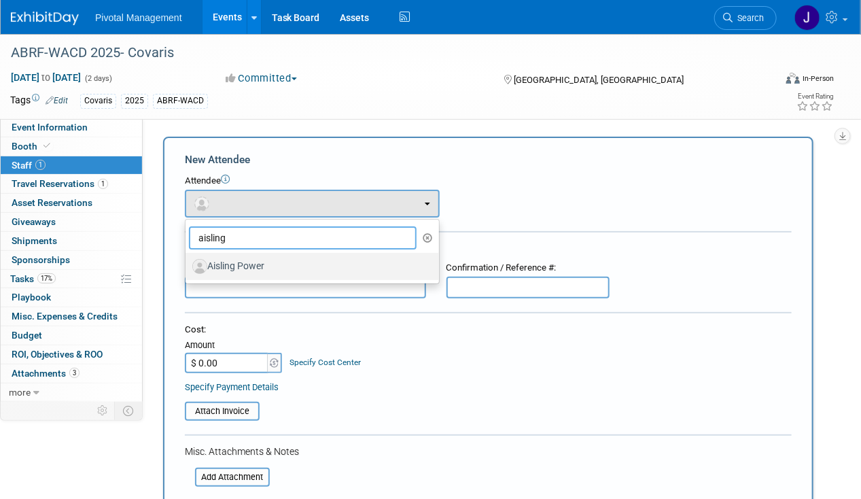
type input "aisling"
click at [275, 268] on label "Aisling Power" at bounding box center [308, 267] width 233 height 22
click at [188, 268] on input "Aisling Power" at bounding box center [183, 264] width 9 height 9
select select "ab5fabb3-cb51-48c1-a14b-567003e14bbb"
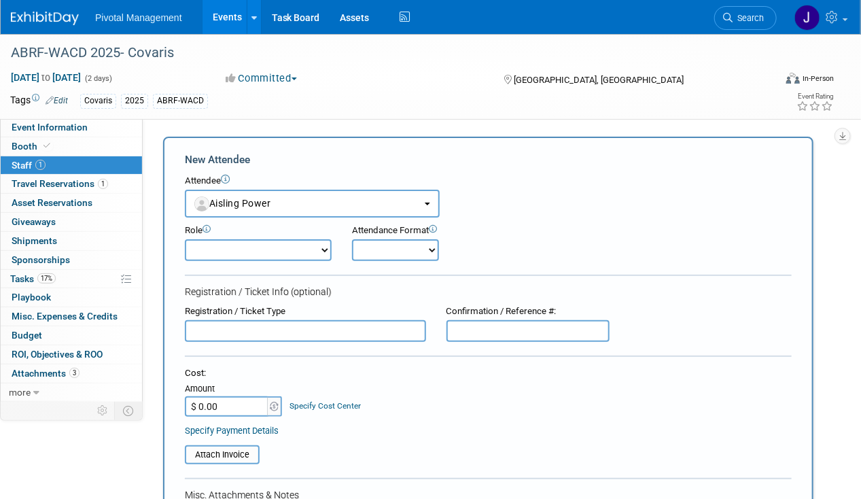
click at [266, 236] on div "Role" at bounding box center [258, 230] width 147 height 13
click at [268, 249] on select "Applications Business Development CCO CEO CGO, Co-Founder CRO Demonstrator" at bounding box center [258, 250] width 147 height 22
select select "4"
click at [185, 239] on select "Applications Business Development CCO CEO CGO, Co-Founder CRO Demonstrator" at bounding box center [258, 250] width 147 height 22
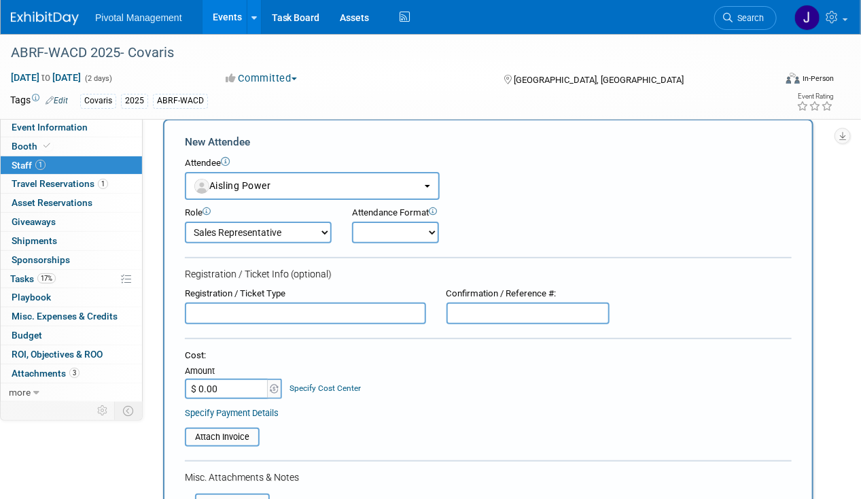
scroll to position [20, 0]
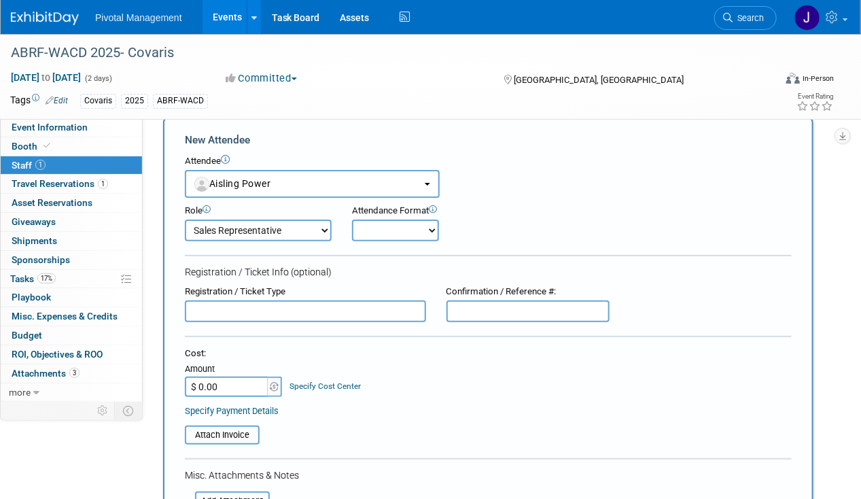
click at [212, 309] on input "text" at bounding box center [305, 311] width 241 height 22
click at [461, 305] on input "text" at bounding box center [527, 311] width 163 height 22
paste input "W5N6HK698FV"
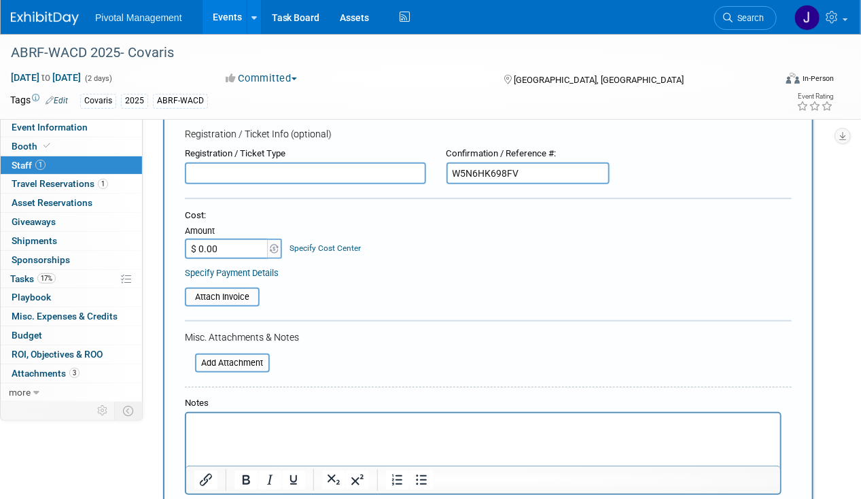
scroll to position [288, 0]
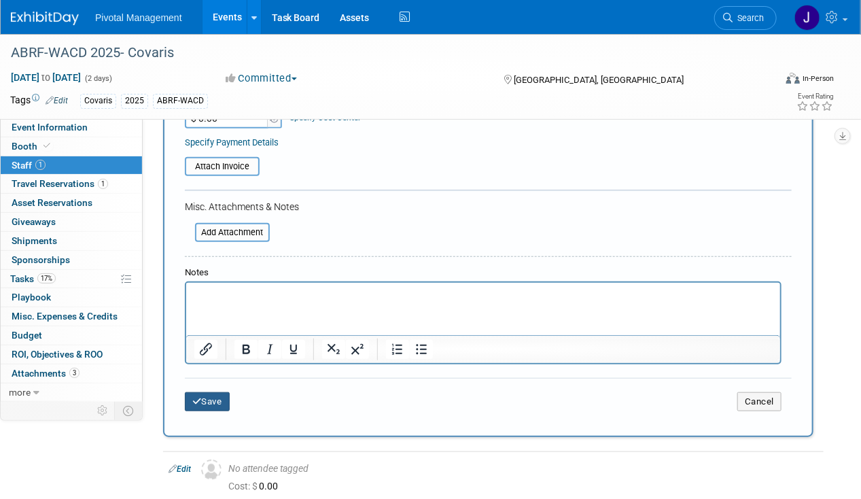
type input "W5N6HK698FV"
click at [217, 400] on button "Save" at bounding box center [207, 401] width 45 height 19
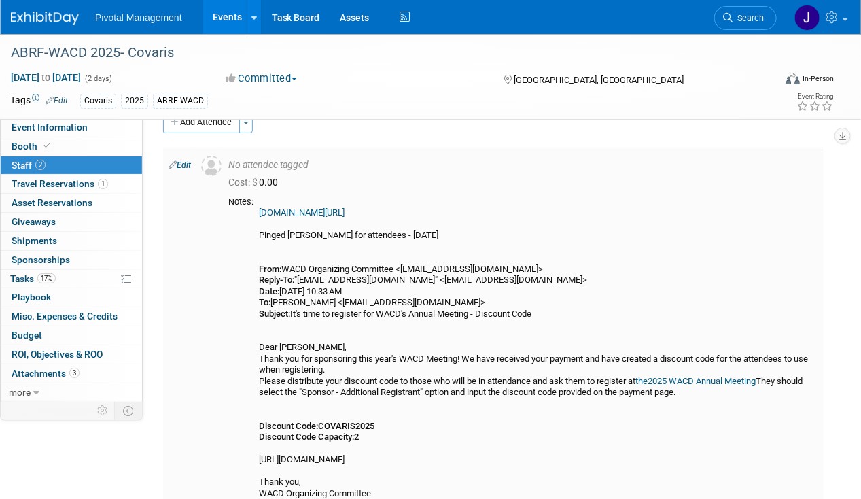
scroll to position [0, 0]
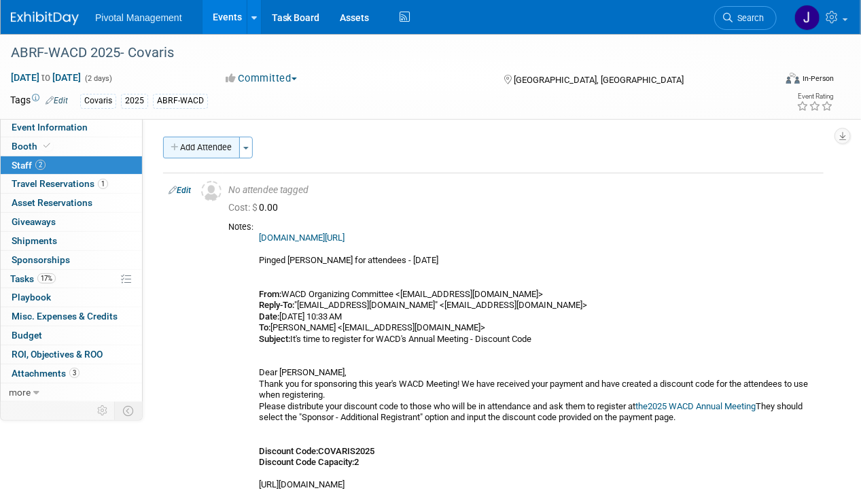
click at [212, 143] on button "Add Attendee" at bounding box center [201, 148] width 77 height 22
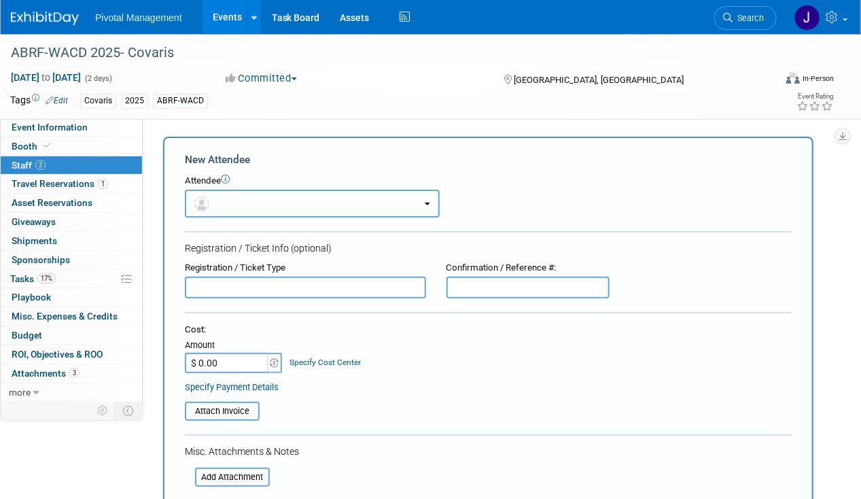
click at [268, 200] on button "button" at bounding box center [312, 204] width 255 height 28
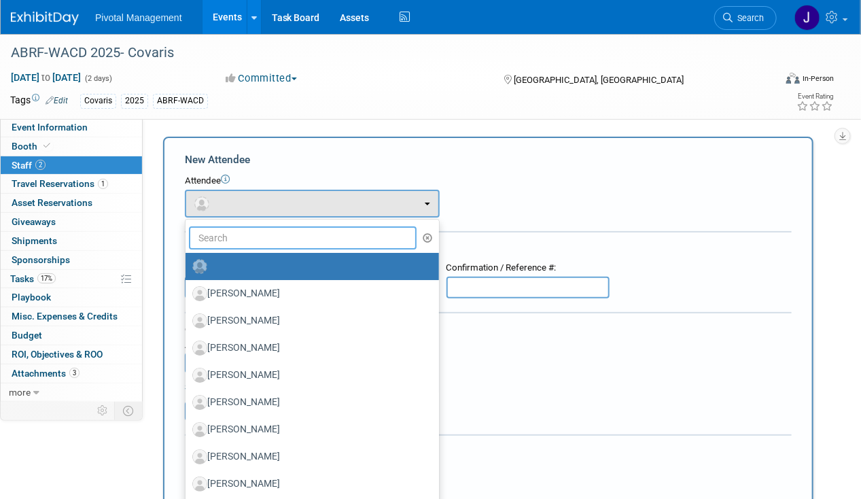
click at [275, 238] on input "text" at bounding box center [303, 237] width 228 height 23
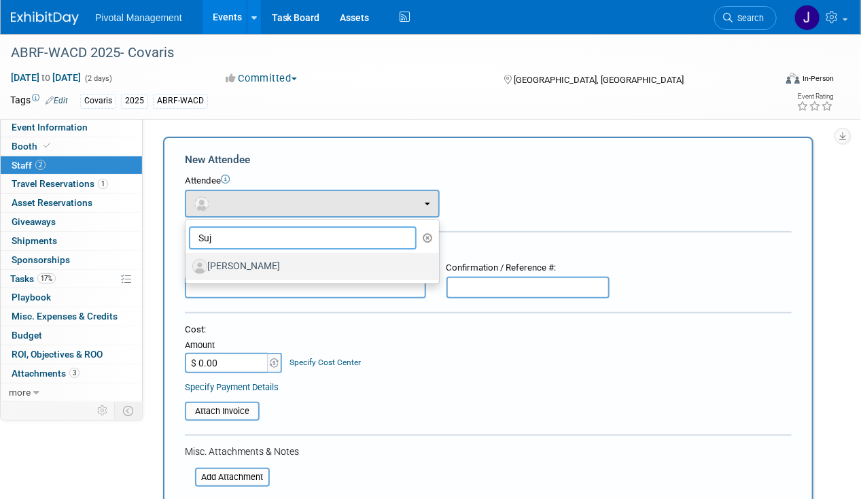
type input "Suj"
click at [287, 277] on link "[PERSON_NAME]" at bounding box center [312, 266] width 253 height 27
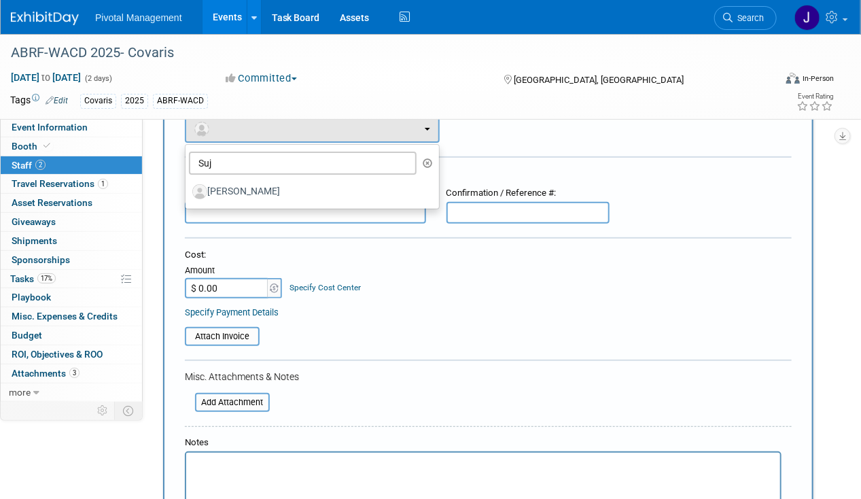
scroll to position [137, 0]
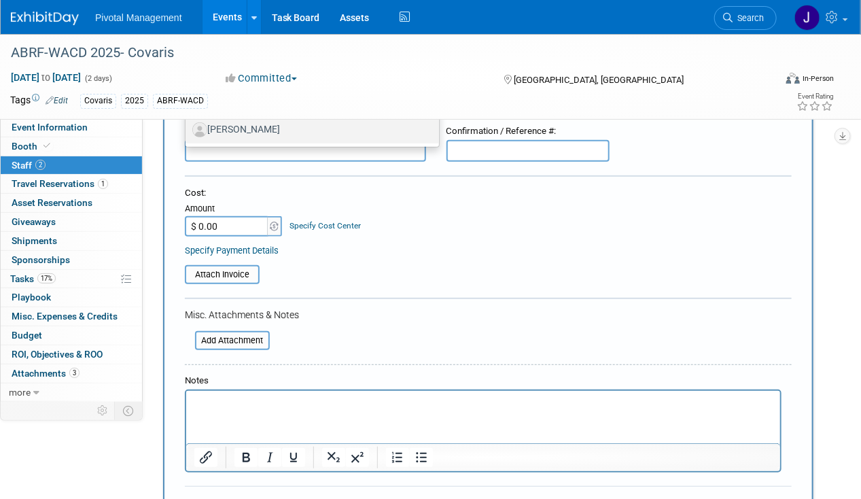
click at [273, 125] on label "[PERSON_NAME]" at bounding box center [308, 130] width 233 height 22
click at [188, 125] on input "[PERSON_NAME]" at bounding box center [183, 128] width 9 height 9
select select "8924b151-304e-4209-bd65-fe7ae52abedc"
select select "4"
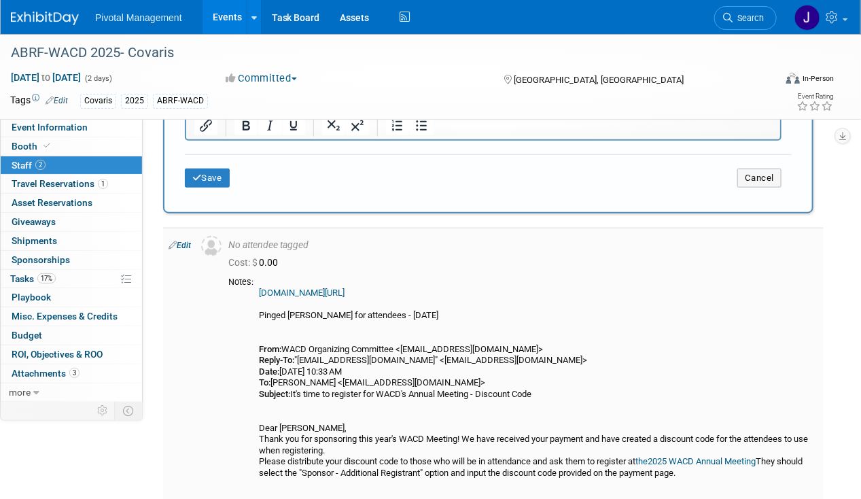
scroll to position [521, 0]
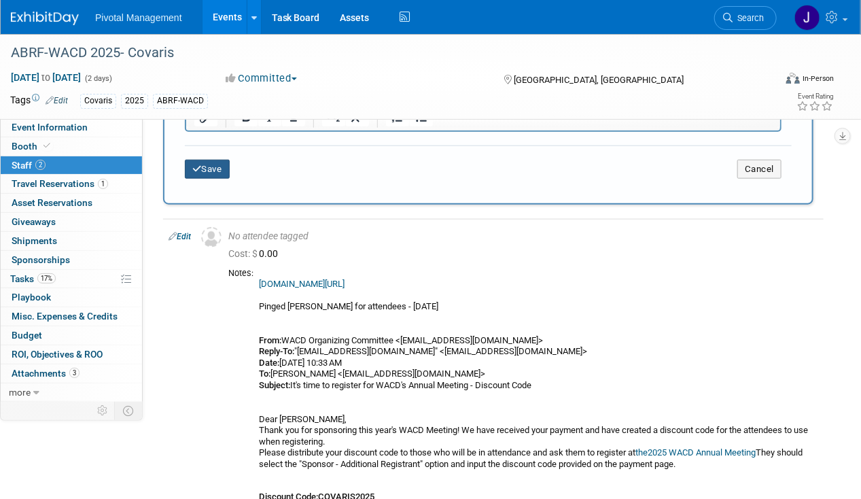
click at [217, 168] on button "Save" at bounding box center [207, 169] width 45 height 19
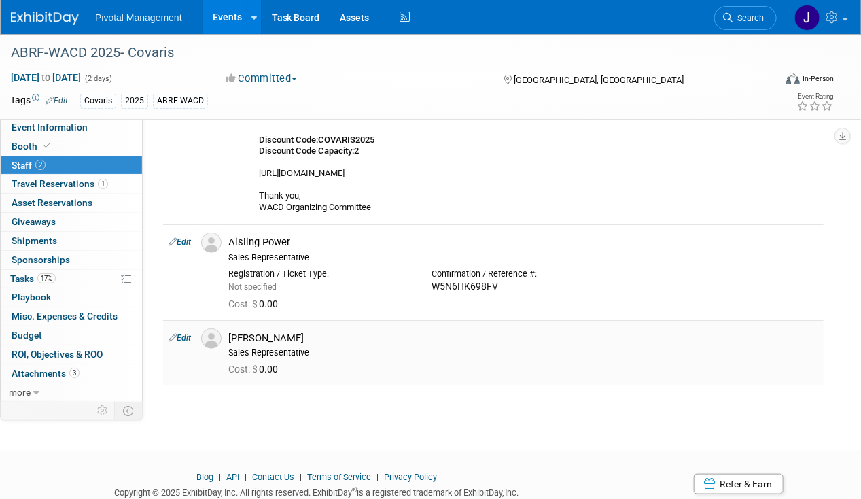
scroll to position [357, 0]
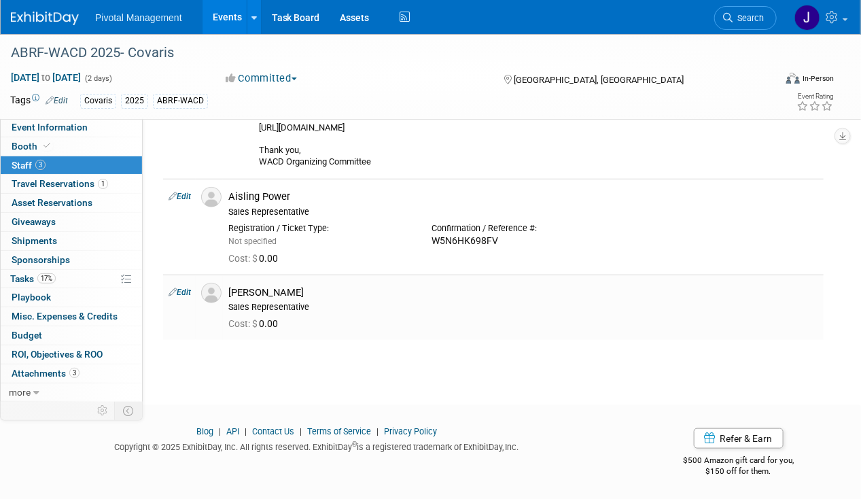
click at [182, 193] on link "Edit" at bounding box center [180, 197] width 22 height 10
select select "ab5fabb3-cb51-48c1-a14b-567003e14bbb"
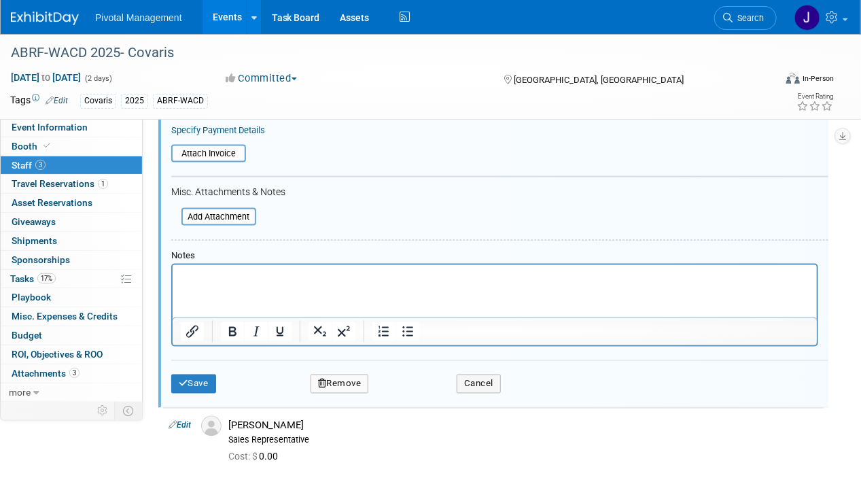
scroll to position [659, 0]
click at [207, 212] on input "file" at bounding box center [174, 217] width 162 height 15
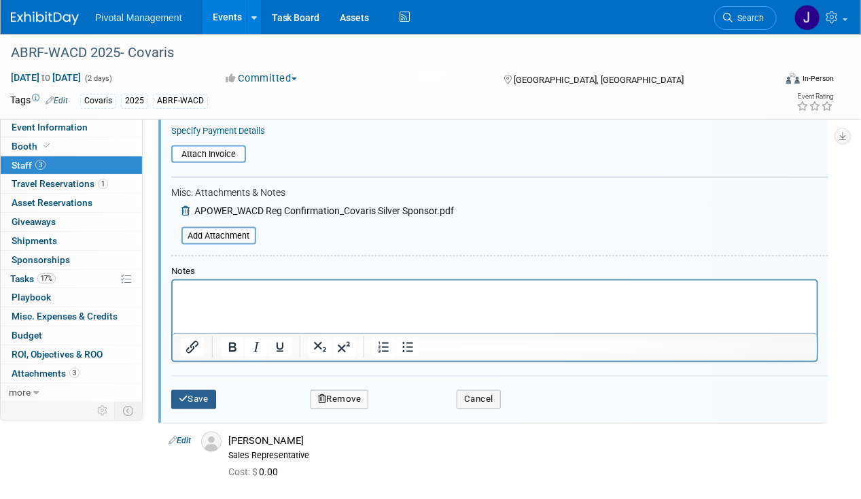
click at [198, 397] on button "Save" at bounding box center [193, 399] width 45 height 19
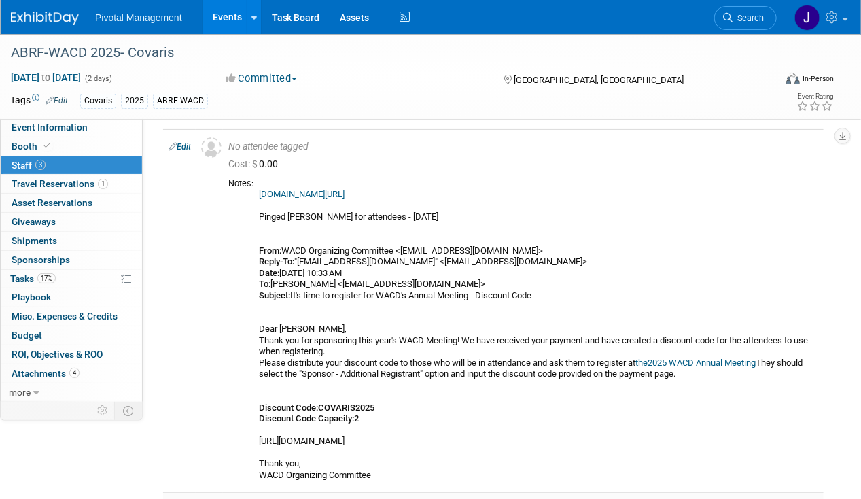
scroll to position [0, 0]
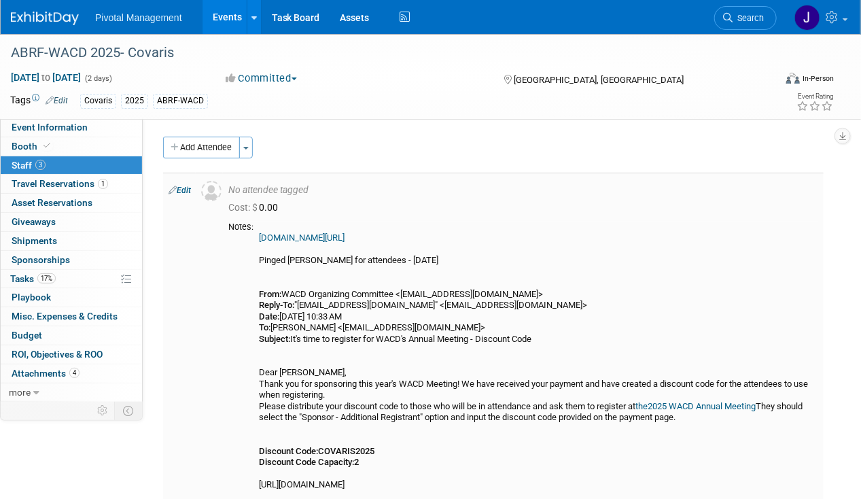
click at [345, 235] on link "web.cvent.com/event/a7ee30cd-6420-4589-92e6-a48b45feacba/register?environment=P2" at bounding box center [302, 237] width 86 height 10
click at [743, 12] on link "Search" at bounding box center [745, 18] width 63 height 24
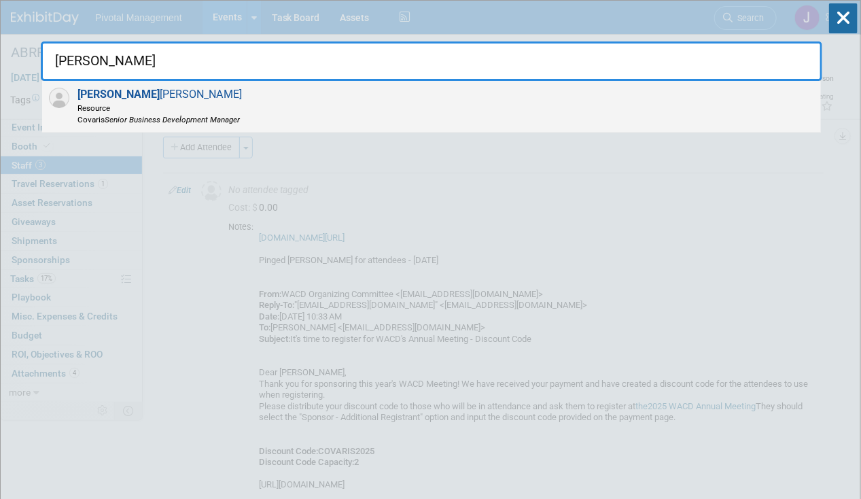
type input "sujash"
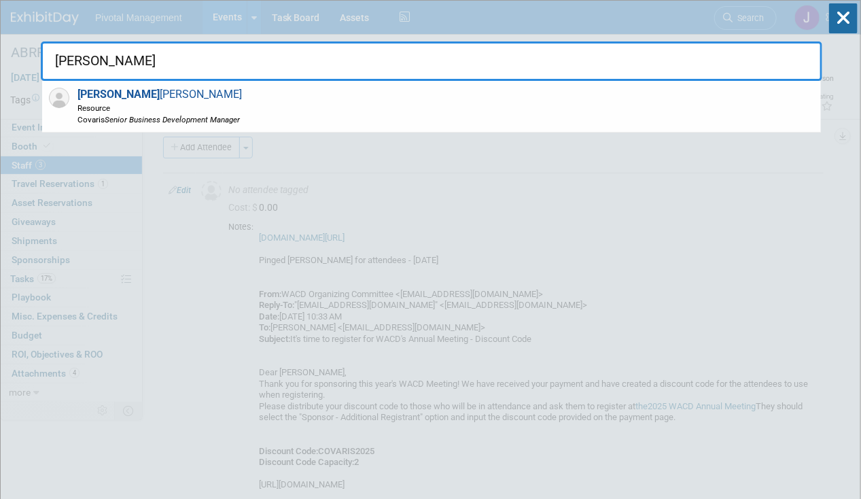
click at [107, 113] on span "Covaris Senior Business Development Manager" at bounding box center [159, 119] width 164 height 12
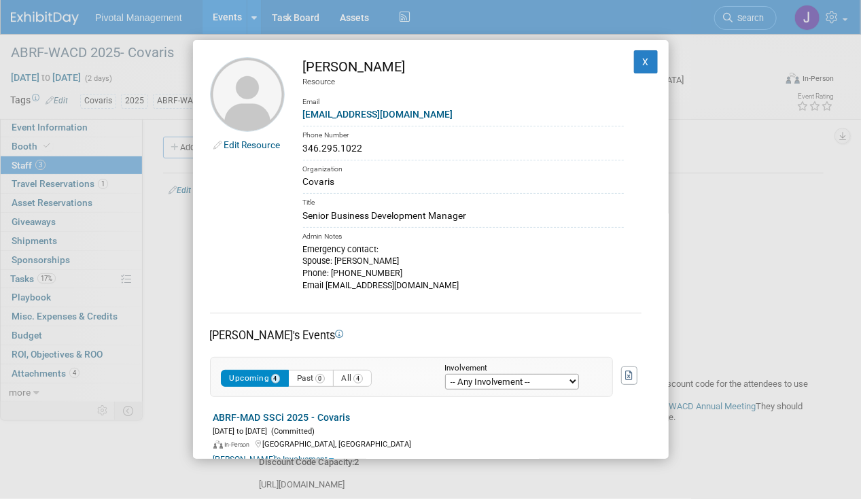
drag, startPoint x: 302, startPoint y: 62, endPoint x: 341, endPoint y: 67, distance: 39.1
click at [341, 67] on div "[PERSON_NAME]" at bounding box center [463, 67] width 321 height 20
copy div "Sujash"
drag, startPoint x: 304, startPoint y: 214, endPoint x: 470, endPoint y: 216, distance: 165.8
click at [470, 216] on div "Senior Business Development Manager" at bounding box center [463, 216] width 321 height 14
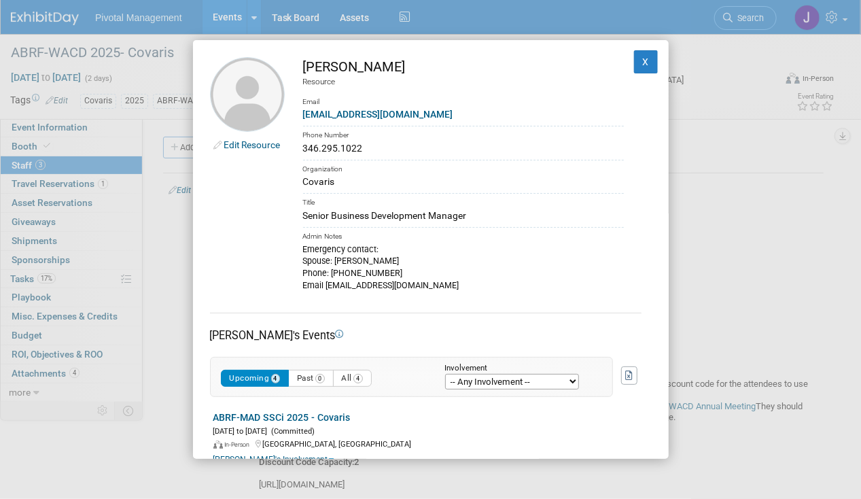
copy div "Senior Business Development Manager"
click at [485, 201] on div "Title" at bounding box center [463, 201] width 321 height 16
drag, startPoint x: 337, startPoint y: 258, endPoint x: 412, endPoint y: 260, distance: 74.8
click at [412, 260] on div "Emergency contact: Spouse: Moumita Chatterjee Phone: 646-209-7473 Email c.moumi…" at bounding box center [463, 267] width 321 height 49
copy div "Moumita Chatterjee"
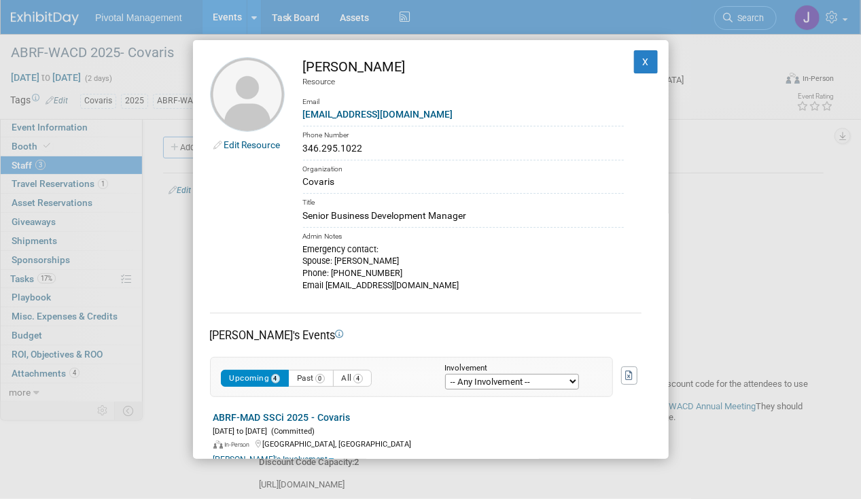
click at [813, 258] on div "Edit Resource Sujash Chatterjee Resource Email schatterjee@covaris.com Phone Nu…" at bounding box center [430, 249] width 861 height 499
click at [335, 273] on div "Emergency contact: Spouse: Moumita Chatterjee Phone: 646-209-7473 Email c.moumi…" at bounding box center [463, 267] width 321 height 49
drag, startPoint x: 331, startPoint y: 270, endPoint x: 393, endPoint y: 273, distance: 62.6
click at [393, 273] on div "Emergency contact: Spouse: Moumita Chatterjee Phone: 646-209-7473 Email c.moumi…" at bounding box center [463, 267] width 321 height 49
copy div "646-209-7473"
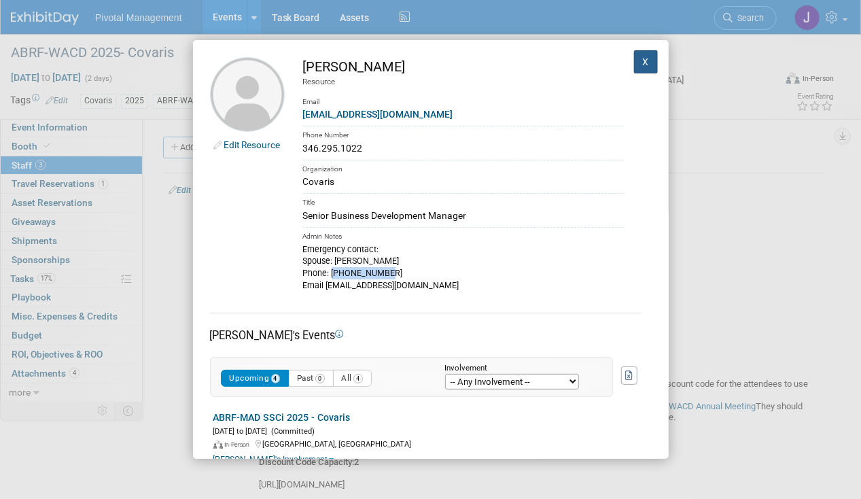
drag, startPoint x: 637, startPoint y: 56, endPoint x: 614, endPoint y: 71, distance: 27.5
click at [637, 56] on button "X" at bounding box center [646, 61] width 24 height 23
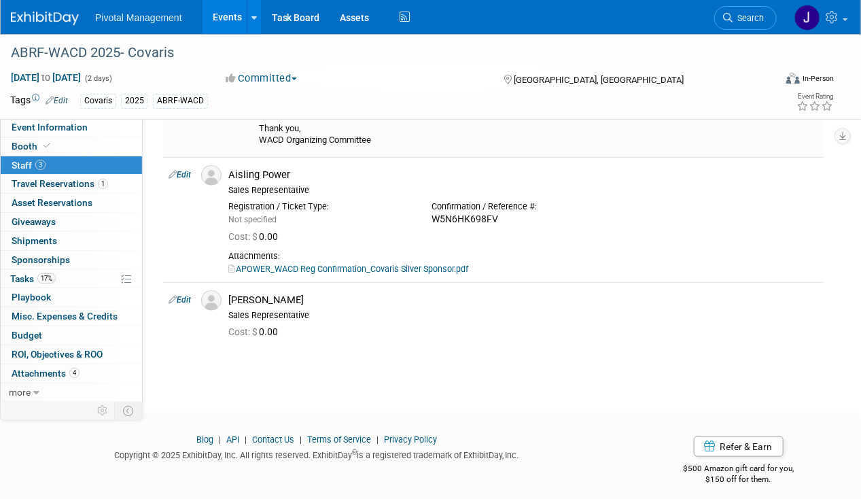
scroll to position [386, 0]
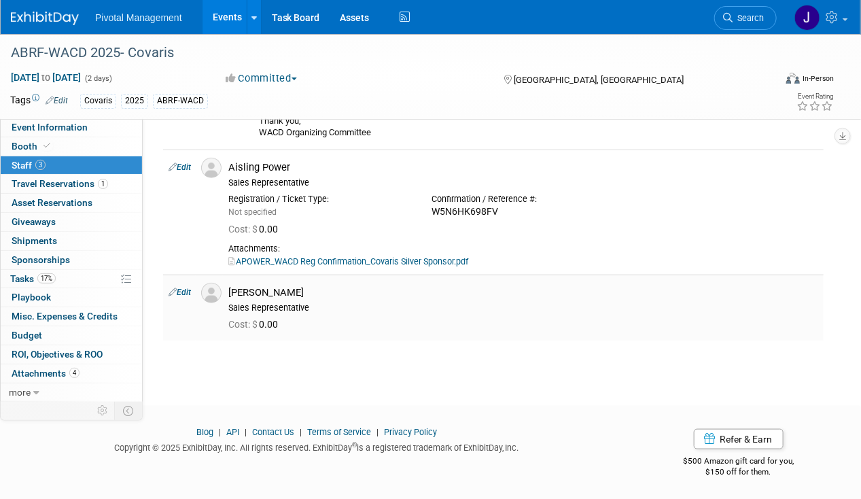
click at [181, 291] on link "Edit" at bounding box center [180, 292] width 22 height 10
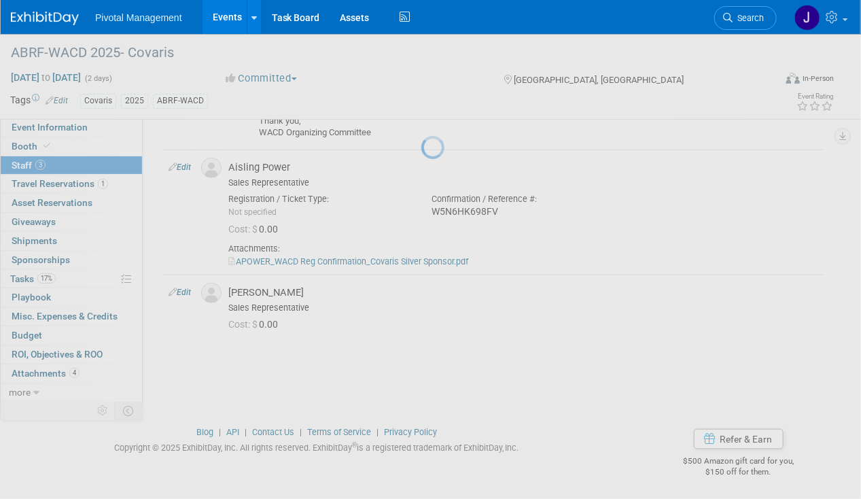
select select "8924b151-304e-4209-bd65-fe7ae52abedc"
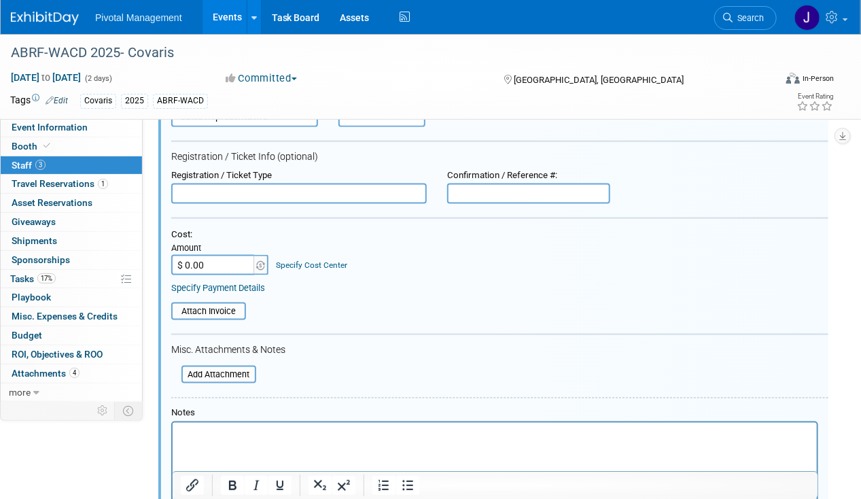
scroll to position [591, 0]
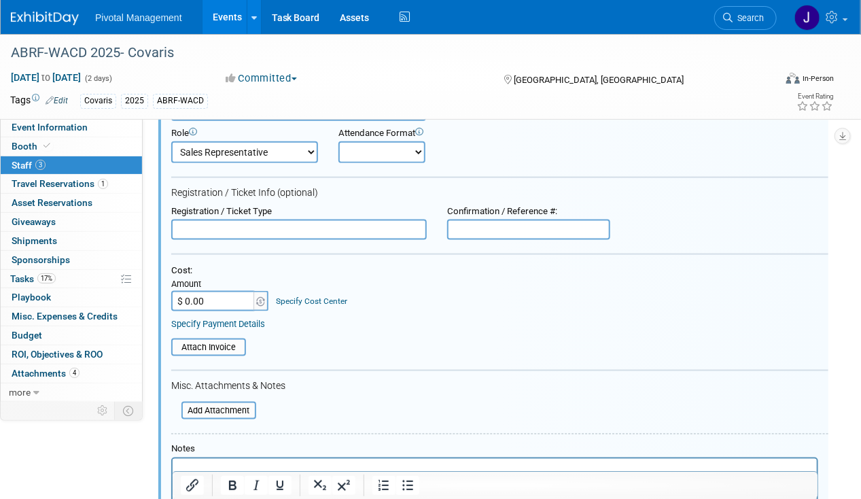
click at [498, 222] on input "text" at bounding box center [528, 229] width 163 height 20
paste input "24NQ95PCS2G"
type input "24NQ95PCS2G"
click at [639, 318] on div "Specify Payment Details" at bounding box center [499, 324] width 657 height 12
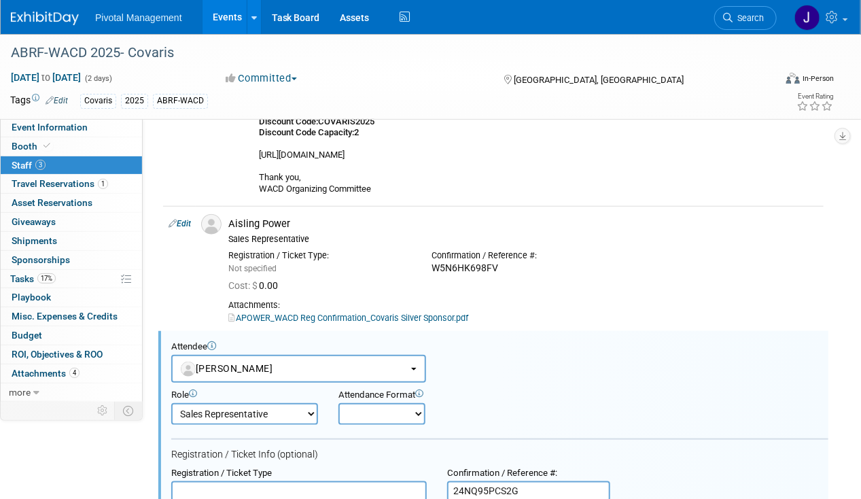
scroll to position [321, 0]
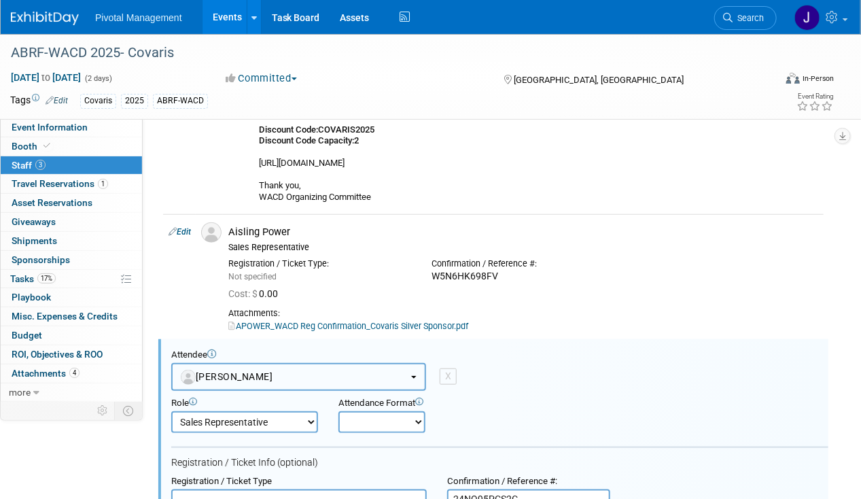
click at [266, 368] on button "Sujash Chatterjee" at bounding box center [298, 377] width 255 height 28
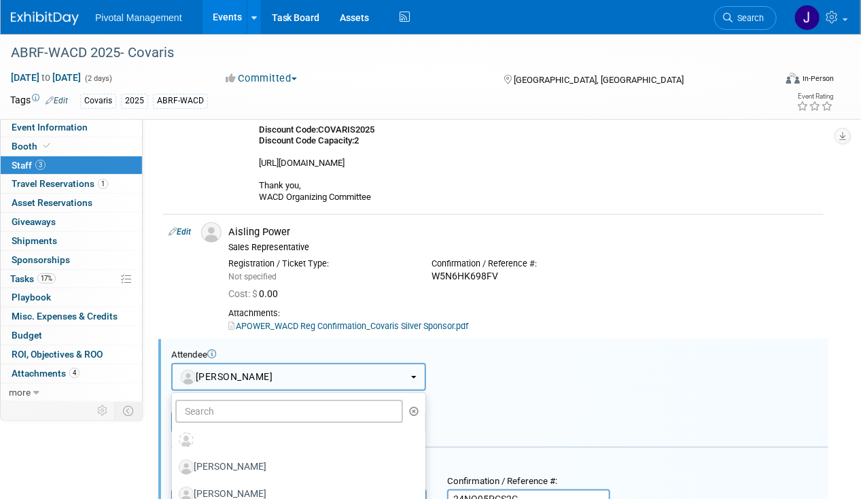
click at [266, 368] on button "Sujash Chatterjee" at bounding box center [298, 377] width 255 height 28
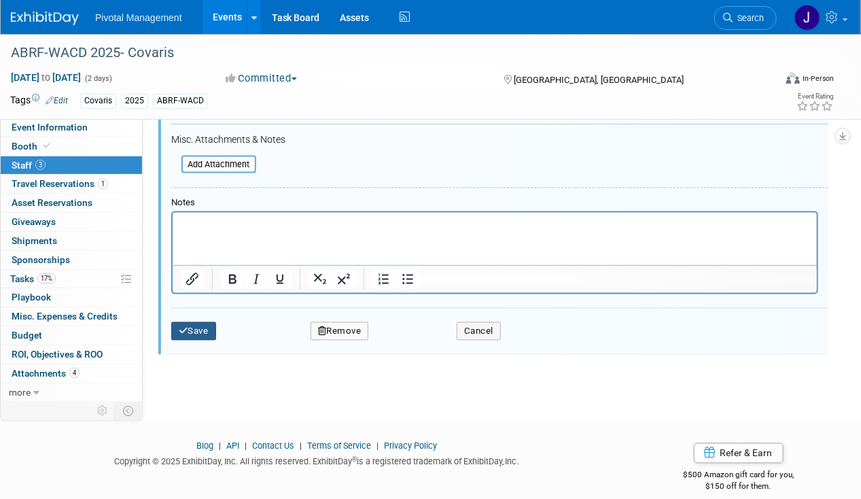
click at [188, 322] on button "Save" at bounding box center [193, 331] width 45 height 19
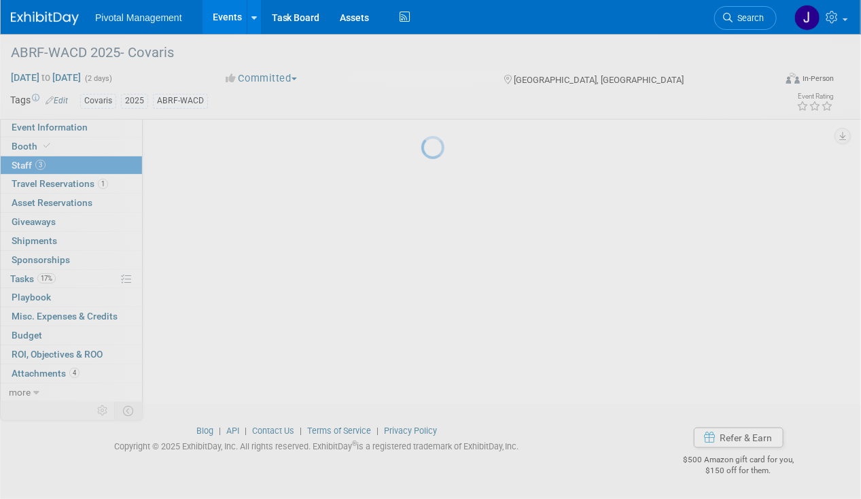
scroll to position [416, 0]
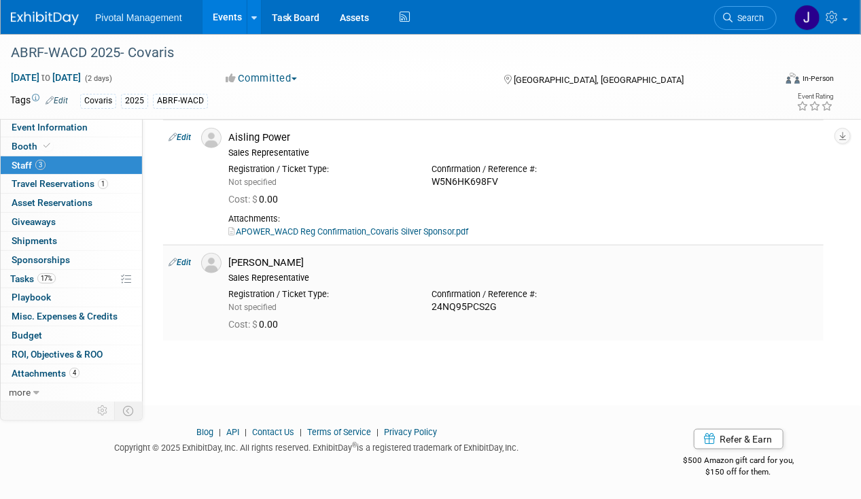
drag, startPoint x: 313, startPoint y: 260, endPoint x: 262, endPoint y: 260, distance: 51.0
click at [262, 260] on div "[PERSON_NAME]" at bounding box center [523, 262] width 590 height 13
copy div "Chatterjee"
click at [188, 260] on link "Edit" at bounding box center [180, 263] width 22 height 10
select select "8924b151-304e-4209-bd65-fe7ae52abedc"
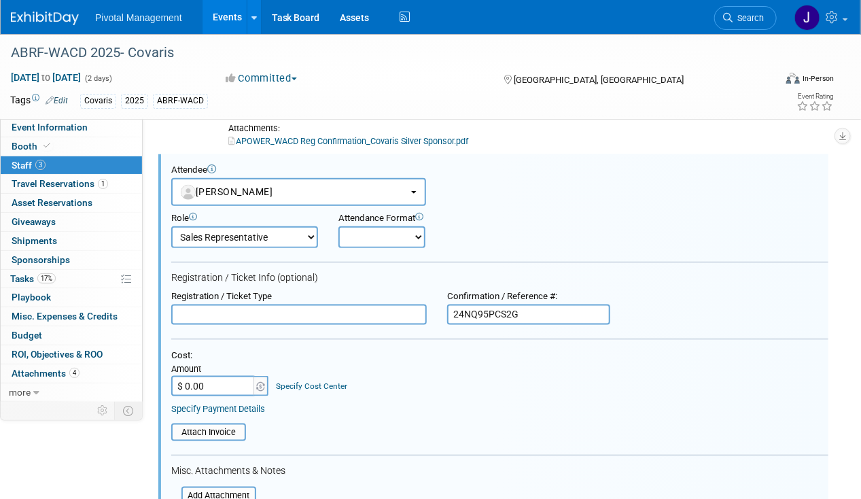
scroll to position [833, 0]
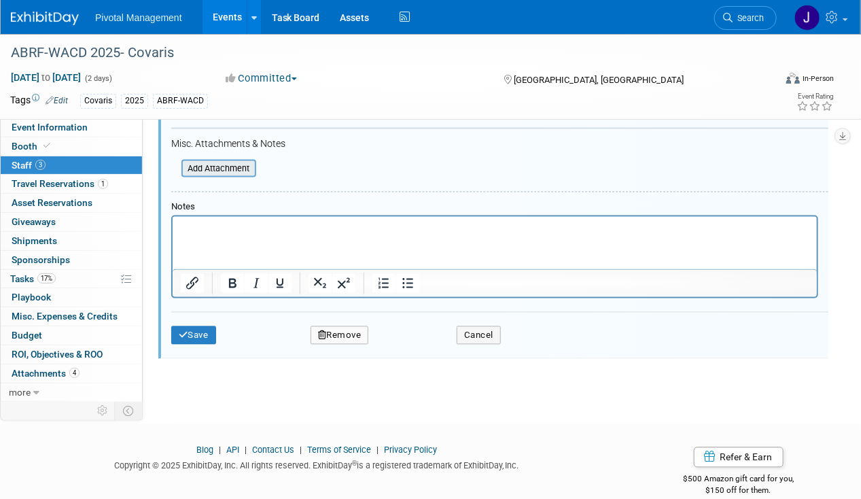
click at [238, 161] on input "file" at bounding box center [174, 168] width 162 height 15
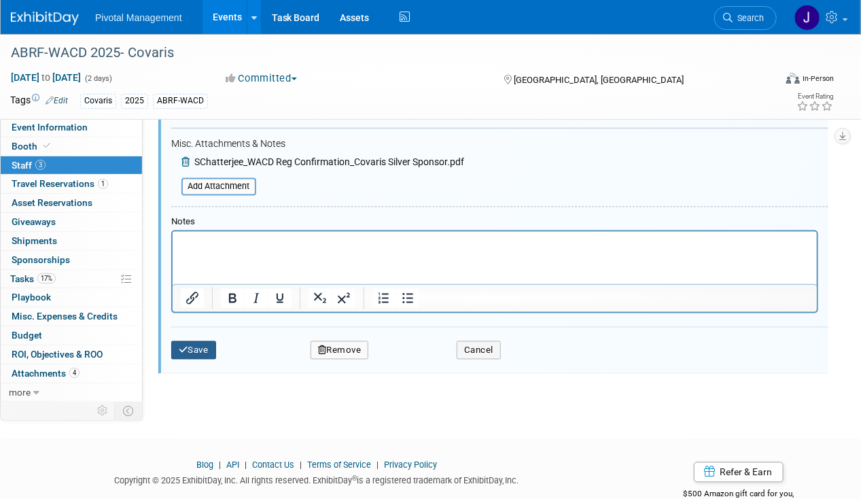
click at [215, 345] on button "Save" at bounding box center [193, 350] width 45 height 19
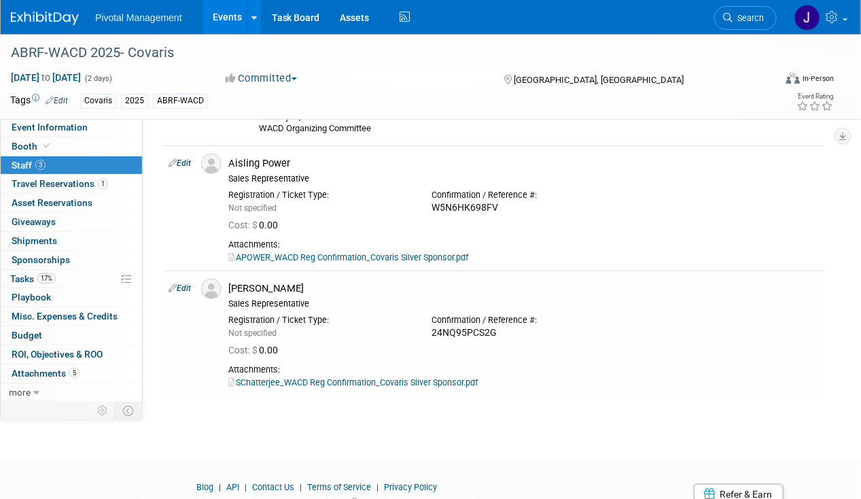
scroll to position [405, 0]
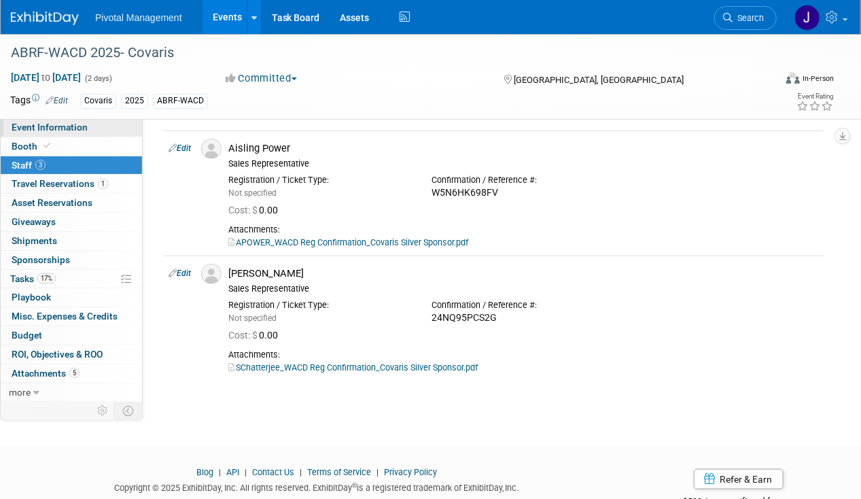
click at [80, 129] on span "Event Information" at bounding box center [50, 127] width 76 height 11
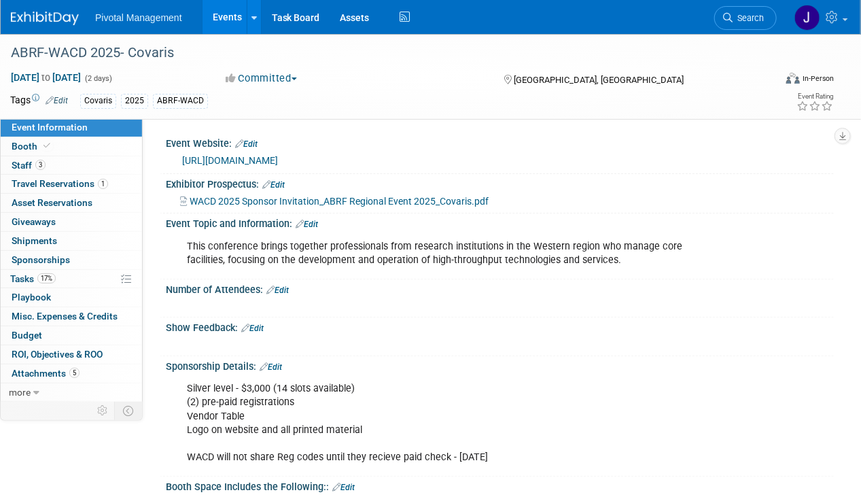
click at [260, 157] on link "[URL][DOMAIN_NAME]" at bounding box center [230, 160] width 96 height 11
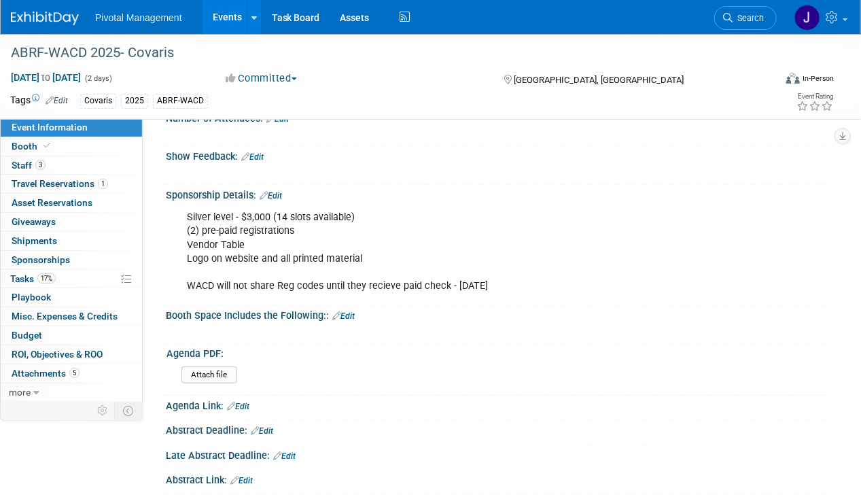
scroll to position [267, 0]
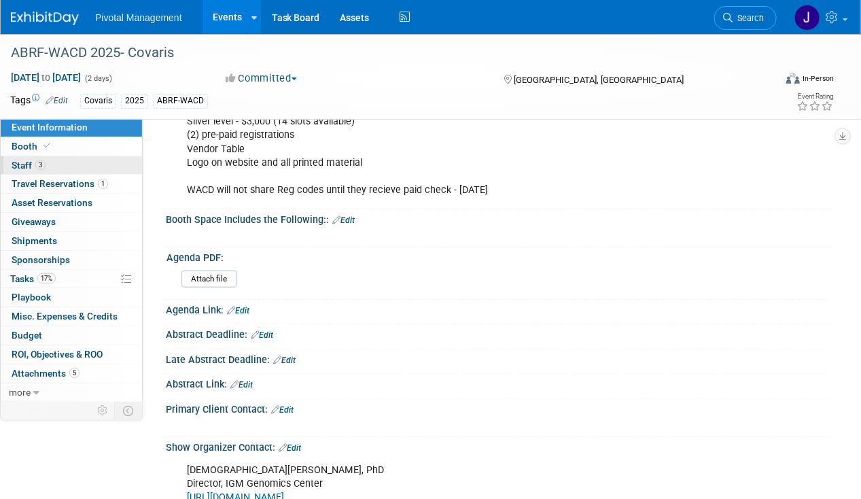
click at [57, 162] on link "3 Staff 3" at bounding box center [71, 165] width 141 height 18
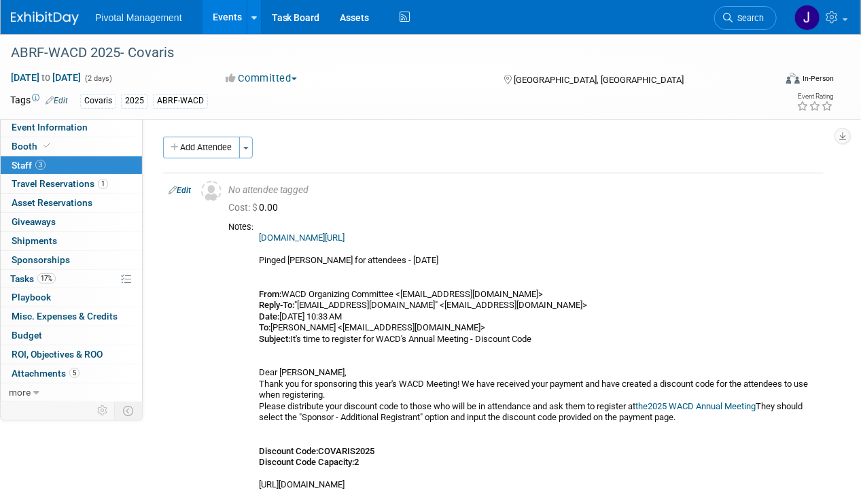
scroll to position [226, 0]
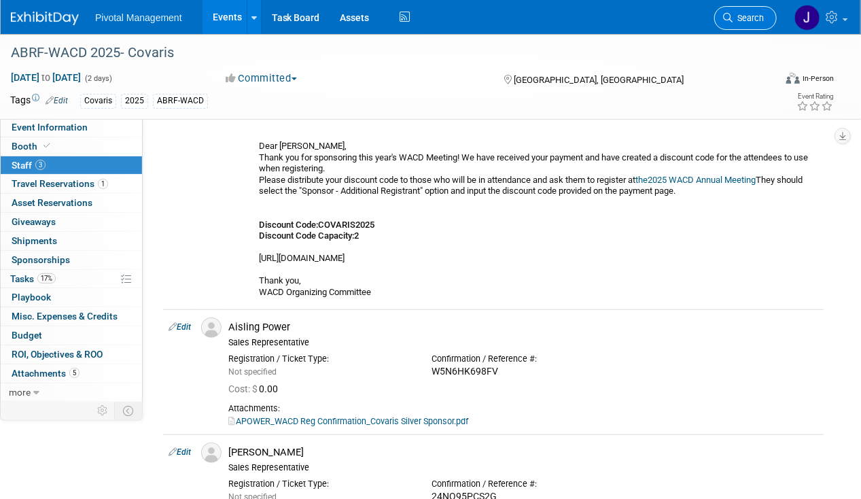
click at [748, 22] on span "Search" at bounding box center [748, 18] width 31 height 10
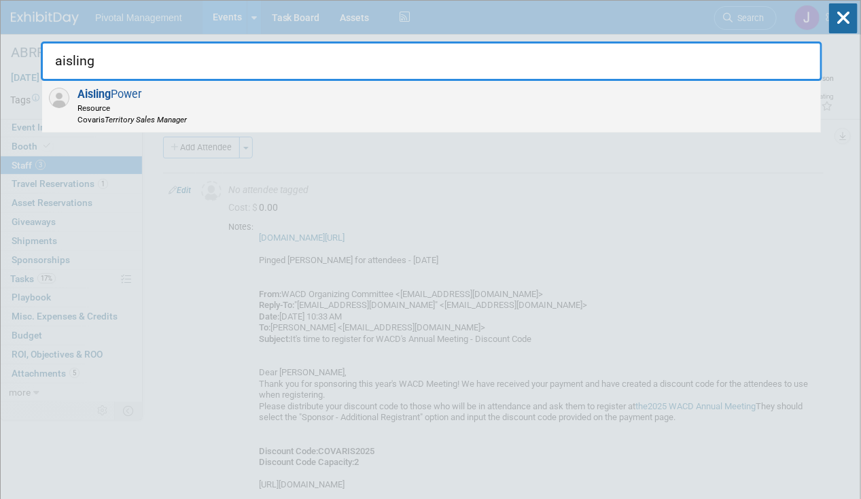
type input "aisling"
click at [101, 116] on span "Covaris Territory Sales Manager" at bounding box center [131, 119] width 109 height 12
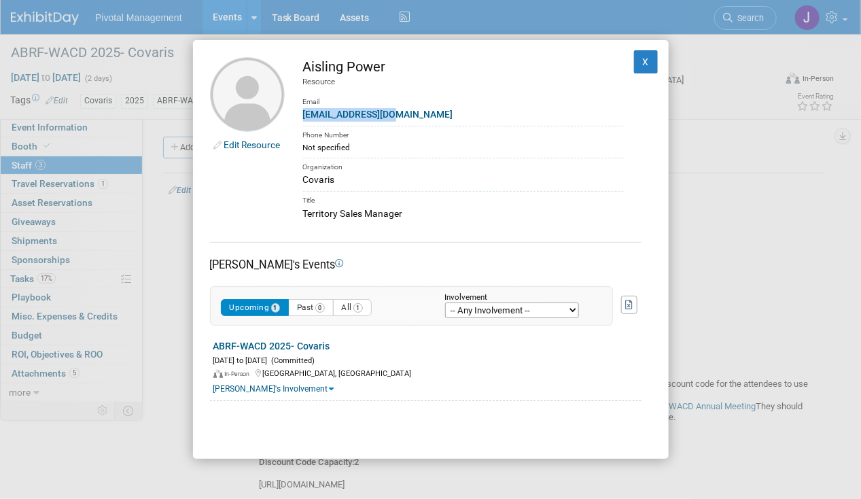
drag, startPoint x: 406, startPoint y: 108, endPoint x: 289, endPoint y: 111, distance: 116.9
click at [289, 111] on td "Aisling Power Resource Email apower@covaris.com Phone Number Not specified Orga…" at bounding box center [454, 139] width 339 height 164
copy link "apower@covaris.com"
click at [634, 60] on button "X" at bounding box center [646, 61] width 24 height 23
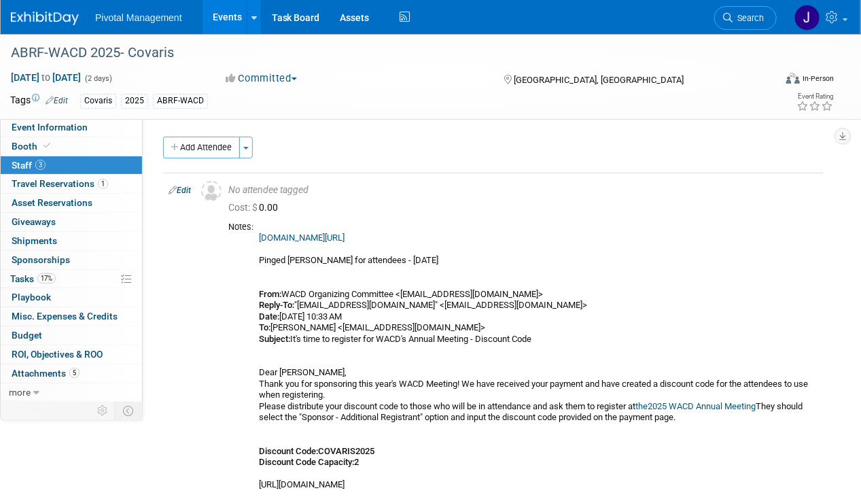
click at [230, 27] on link "Events" at bounding box center [228, 17] width 50 height 34
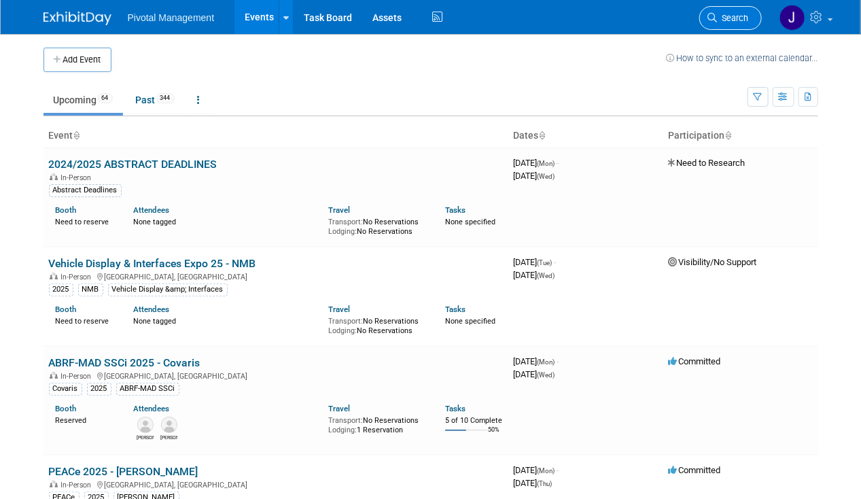
click at [746, 20] on span "Search" at bounding box center [733, 18] width 31 height 10
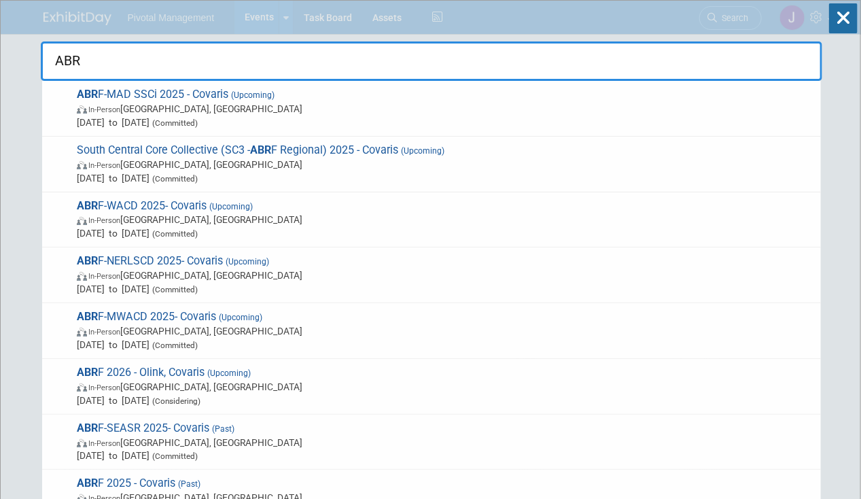
type input "ABRF"
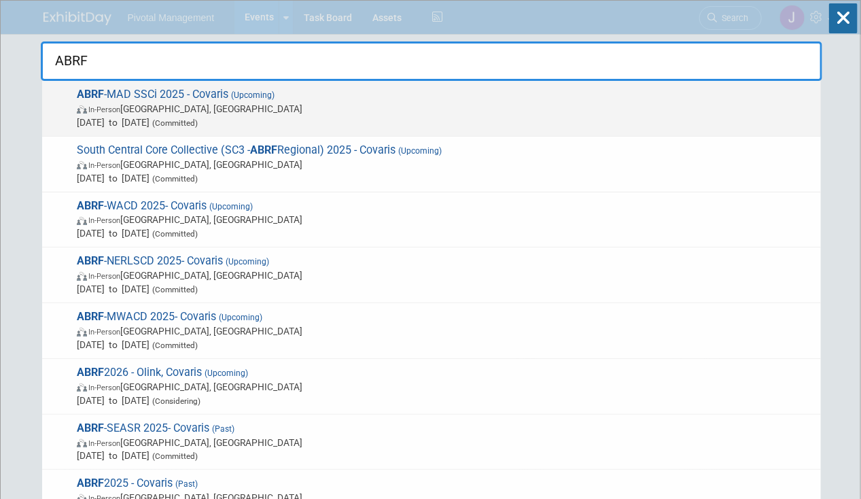
click at [368, 98] on span "ABRF -MAD SSCi 2025 - Covaris (Upcoming) In-Person [GEOGRAPHIC_DATA], [GEOGRAPH…" at bounding box center [443, 108] width 741 height 41
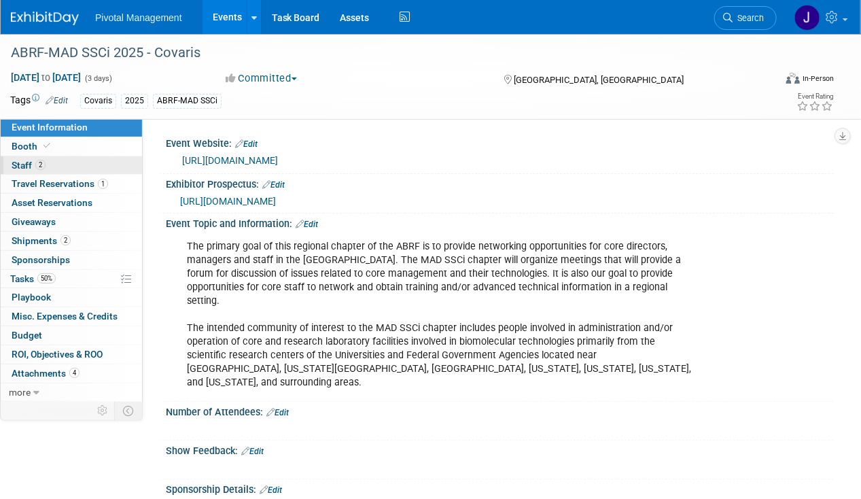
click at [14, 164] on span "Staff 2" at bounding box center [29, 165] width 34 height 11
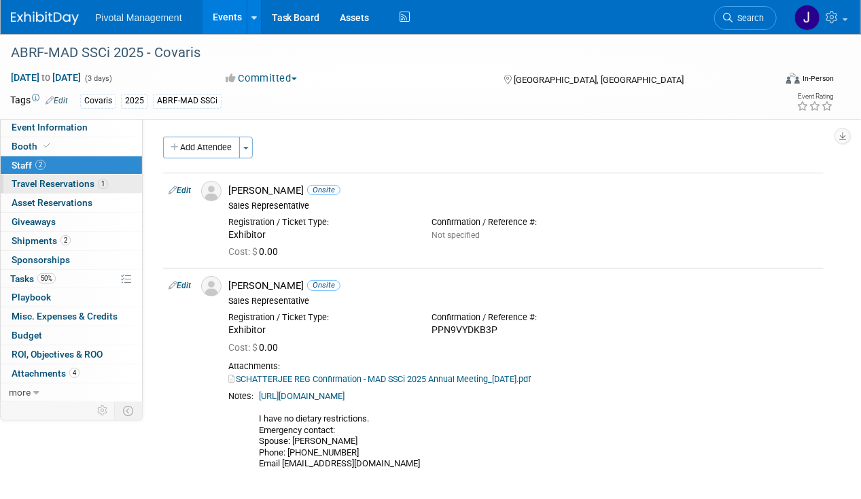
click at [16, 183] on span "Travel Reservations 1" at bounding box center [60, 183] width 96 height 11
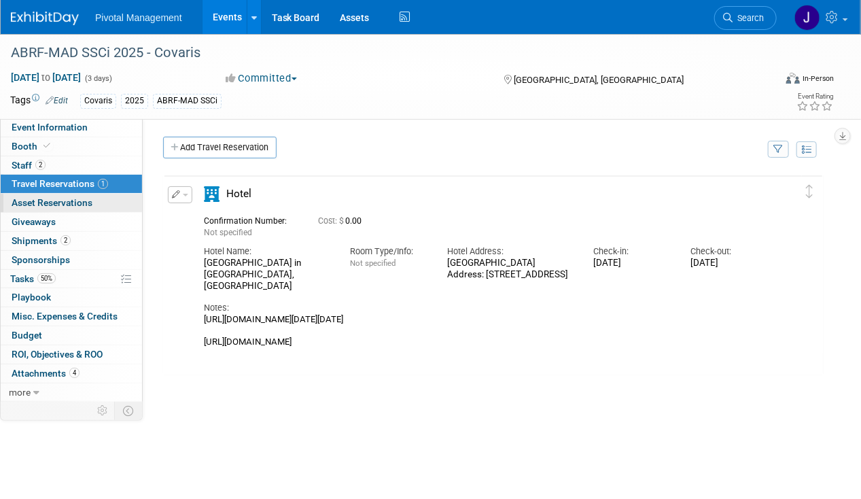
click at [43, 209] on link "0 Asset Reservations 0" at bounding box center [71, 203] width 141 height 18
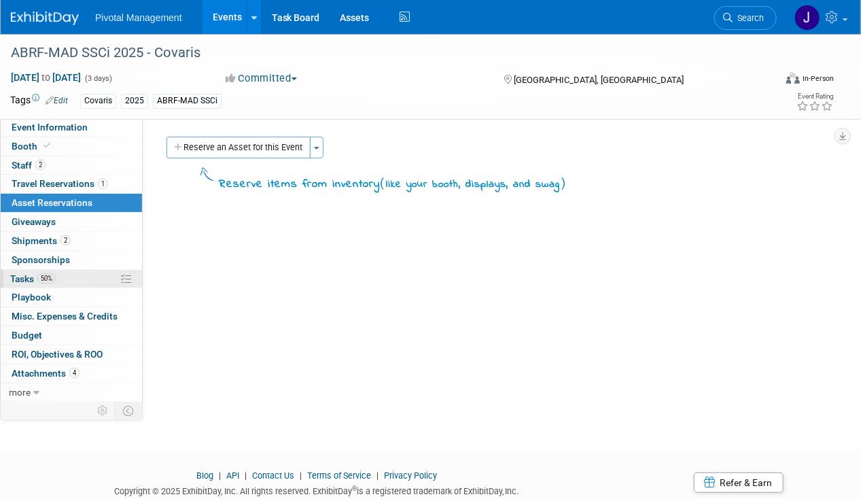
click at [62, 270] on link "50% Tasks 50%" at bounding box center [71, 279] width 141 height 18
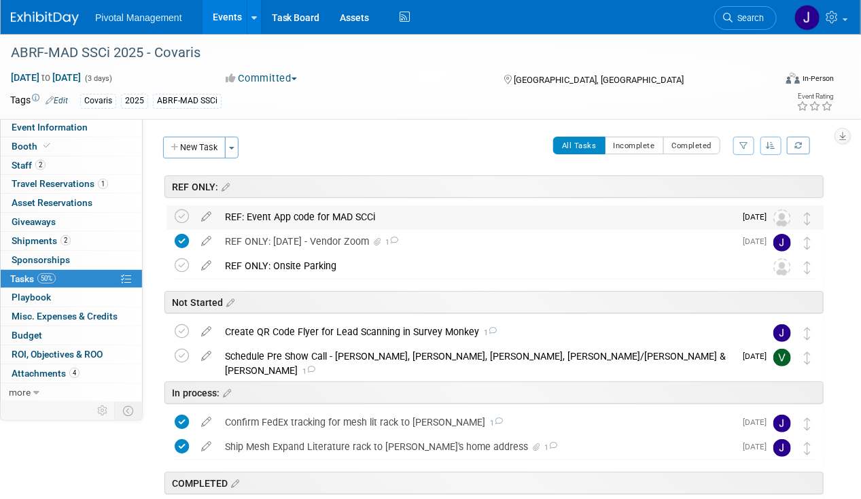
click at [383, 207] on div "REF: Event App code for MAD SCCi" at bounding box center [476, 216] width 516 height 23
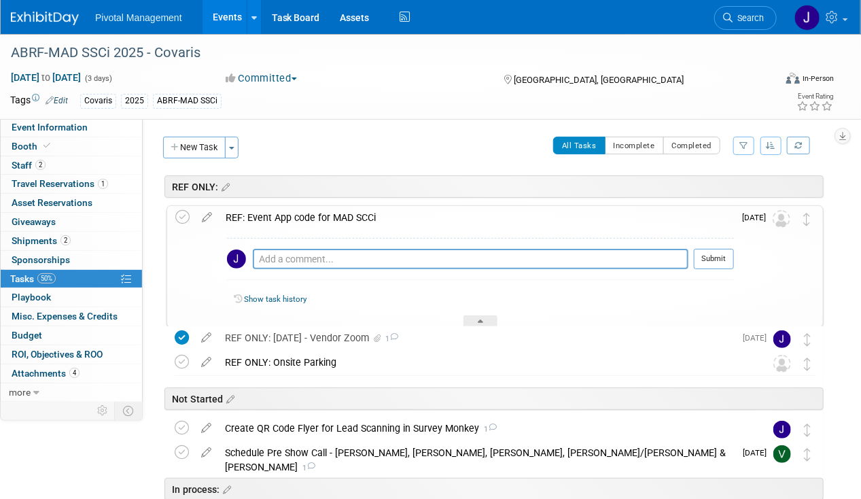
click at [383, 207] on div "REF: Event App code for MAD SCCi" at bounding box center [476, 217] width 515 height 23
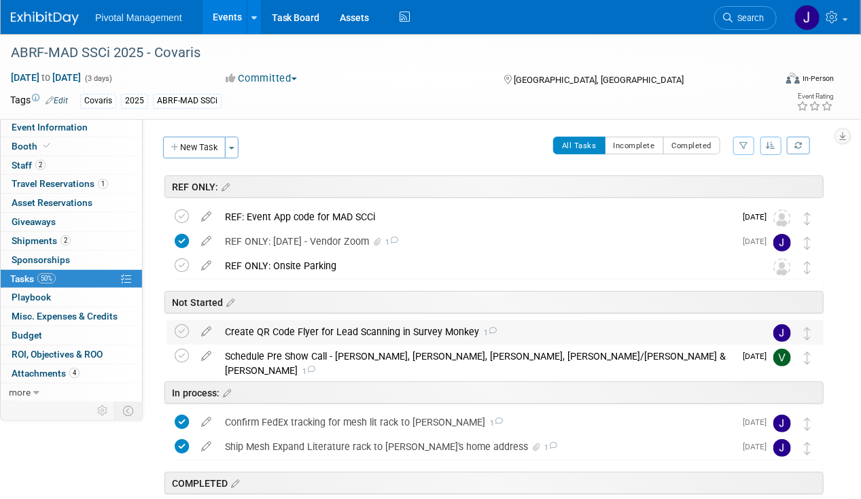
click at [352, 325] on div "Create QR Code Flyer for Lead Scanning in Survey Monkey 1" at bounding box center [482, 331] width 528 height 23
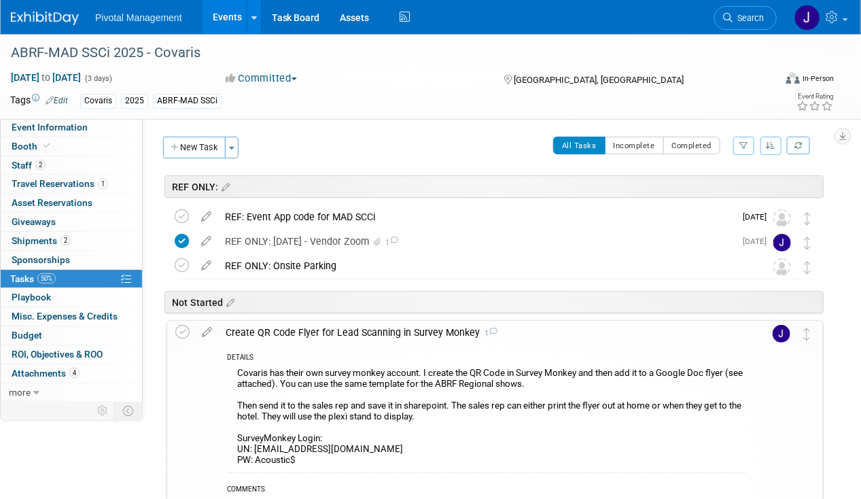
click at [338, 328] on div "Create QR Code Flyer for Lead Scanning in Survey Monkey 1" at bounding box center [482, 332] width 527 height 23
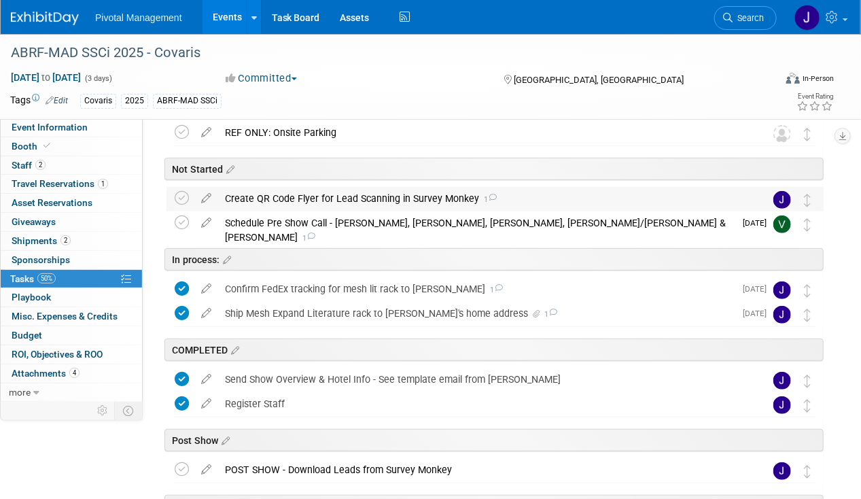
scroll to position [153, 0]
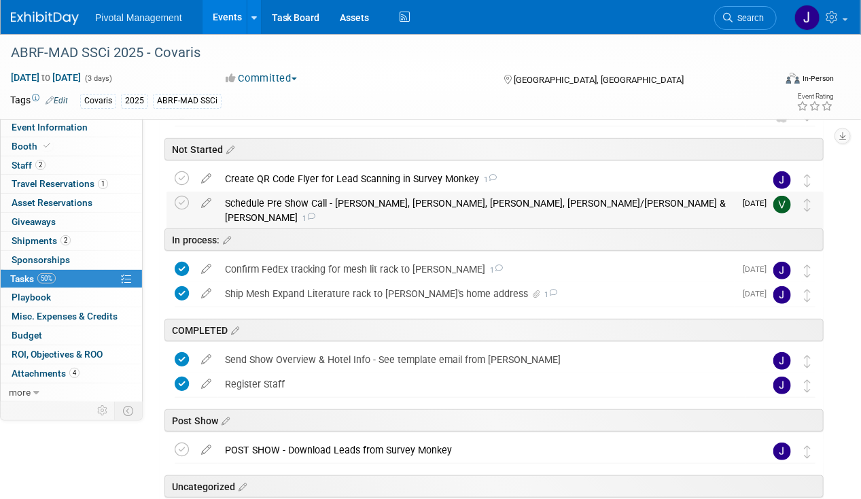
click at [405, 201] on div "Schedule Pre Show Call - Tom, Melissa, Sujash, Pati/Elisabeth & Val 1" at bounding box center [476, 210] width 516 height 37
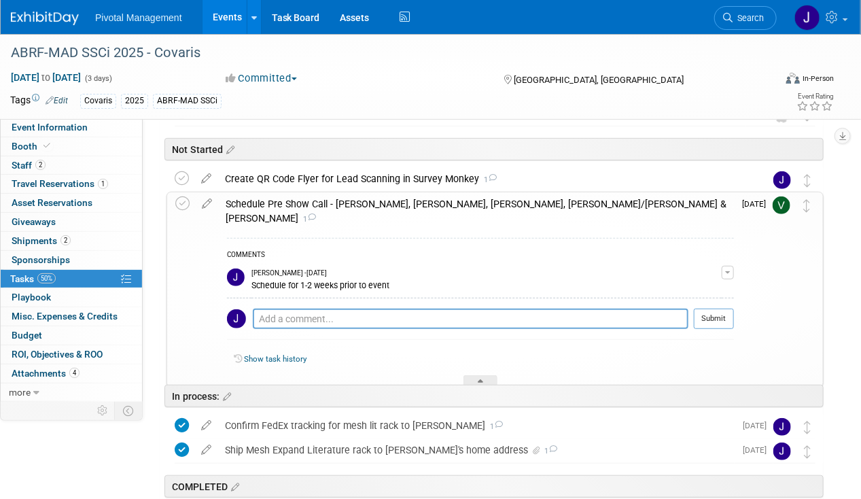
click at [405, 201] on div "Schedule Pre Show Call - Tom, Melissa, Sujash, Pati/Elisabeth & Val 1" at bounding box center [476, 210] width 515 height 37
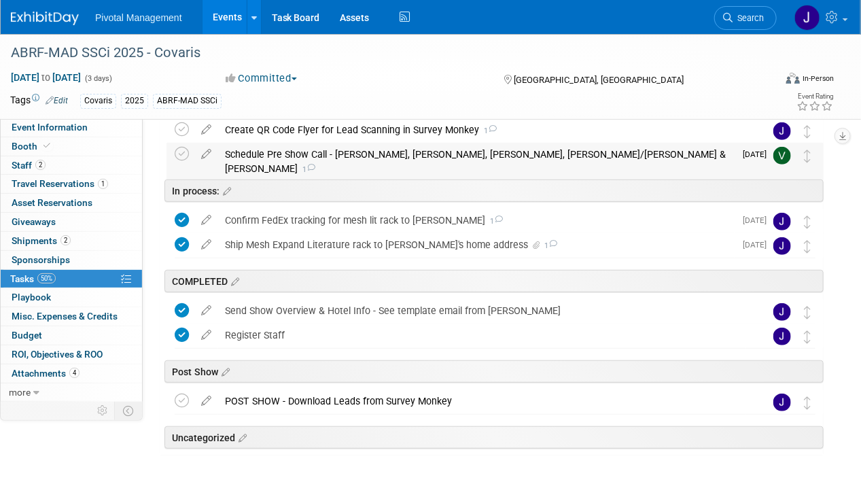
scroll to position [240, 0]
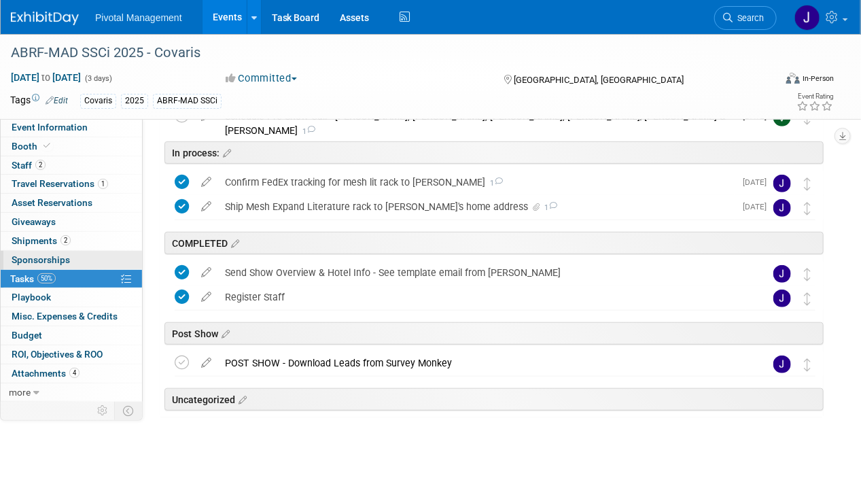
click at [60, 251] on link "0 Sponsorships 0" at bounding box center [71, 260] width 141 height 18
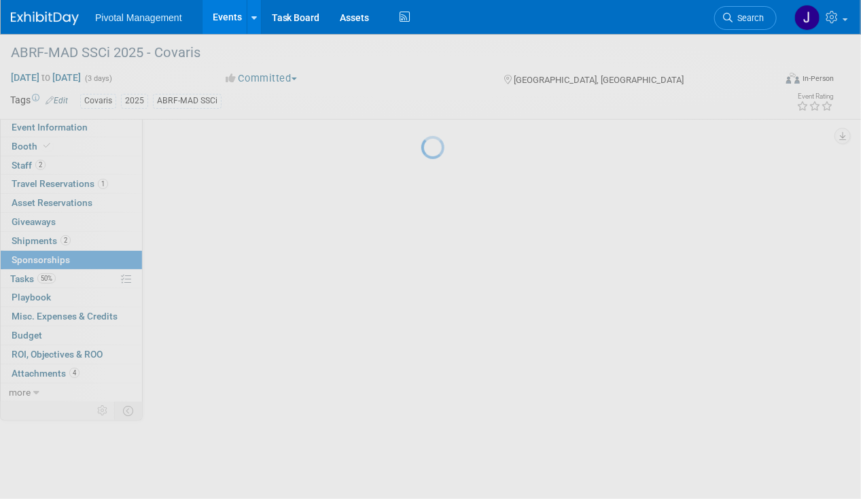
scroll to position [0, 0]
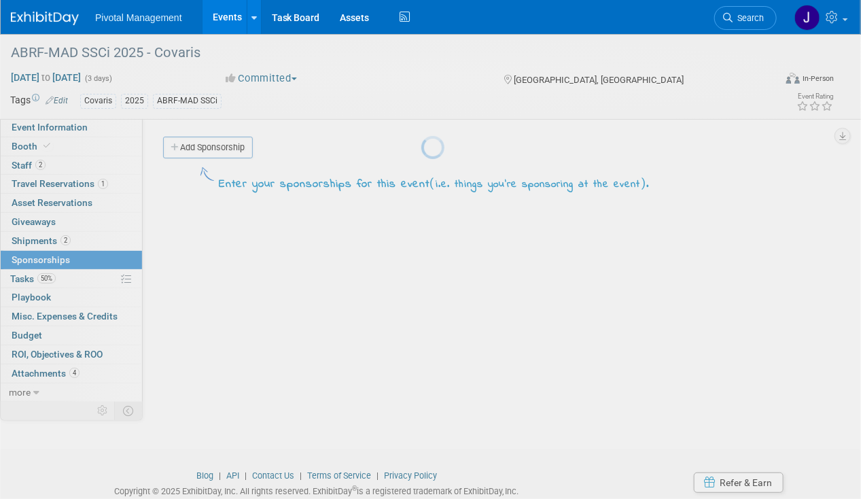
click at [421, 234] on div at bounding box center [430, 249] width 19 height 499
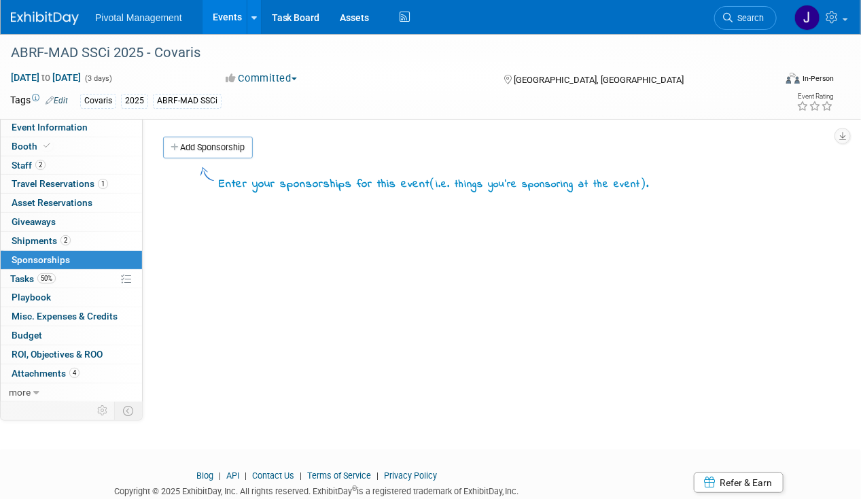
click at [68, 235] on span "Shipments 2" at bounding box center [41, 240] width 59 height 11
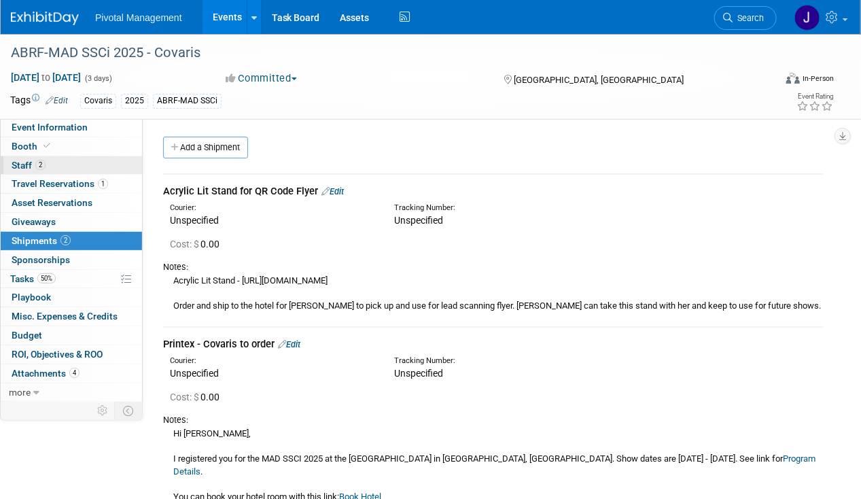
click at [107, 163] on link "2 Staff 2" at bounding box center [71, 165] width 141 height 18
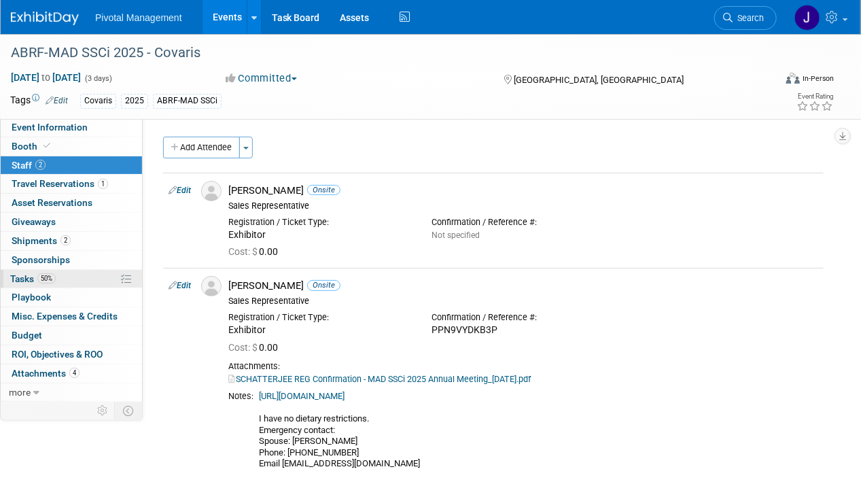
click at [73, 273] on link "50% Tasks 50%" at bounding box center [71, 279] width 141 height 18
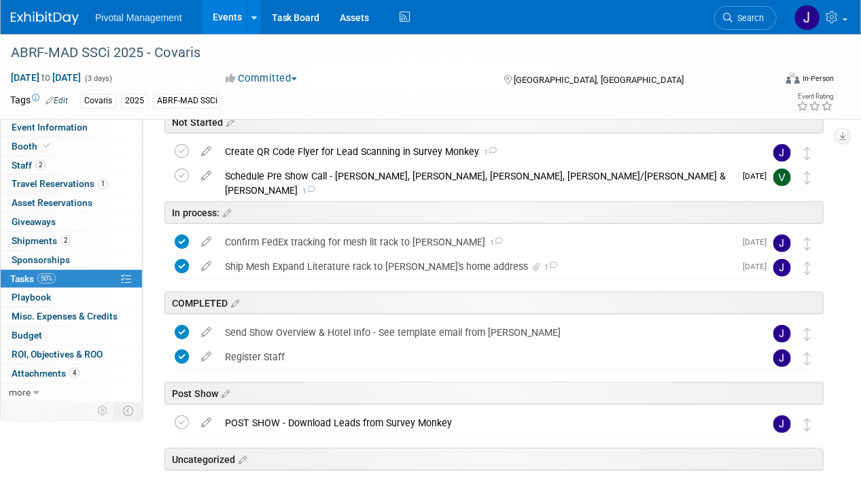
scroll to position [188, 0]
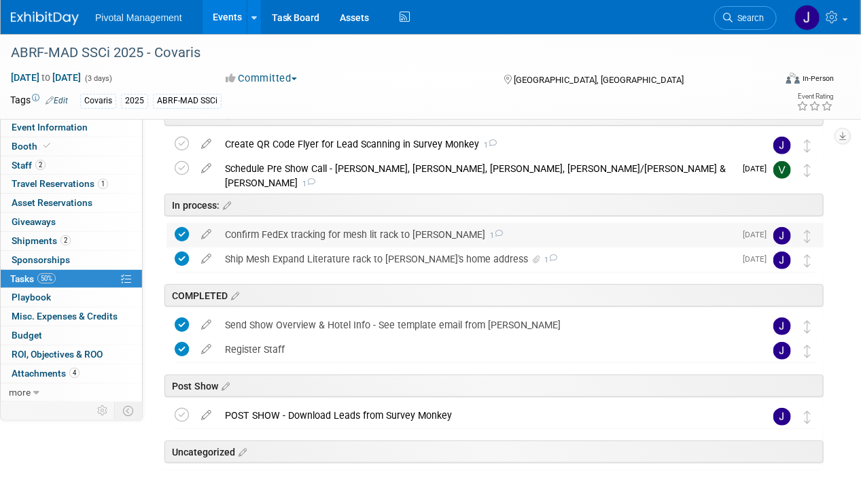
click at [381, 230] on div "Confirm FedEx tracking for mesh lit rack to Melissa 1" at bounding box center [476, 234] width 516 height 23
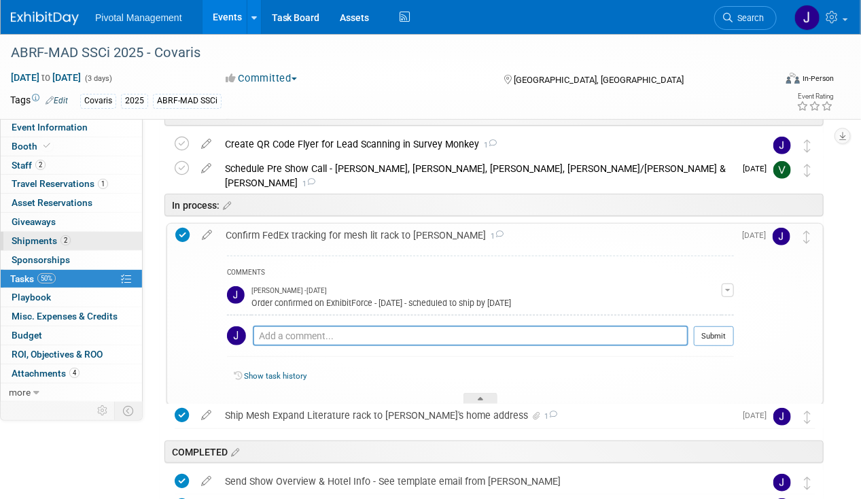
click at [46, 236] on span "Shipments 2" at bounding box center [41, 240] width 59 height 11
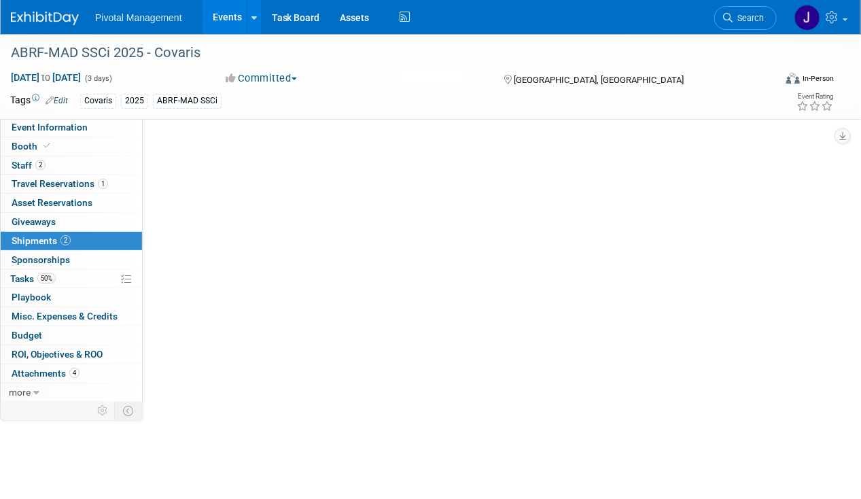
scroll to position [0, 0]
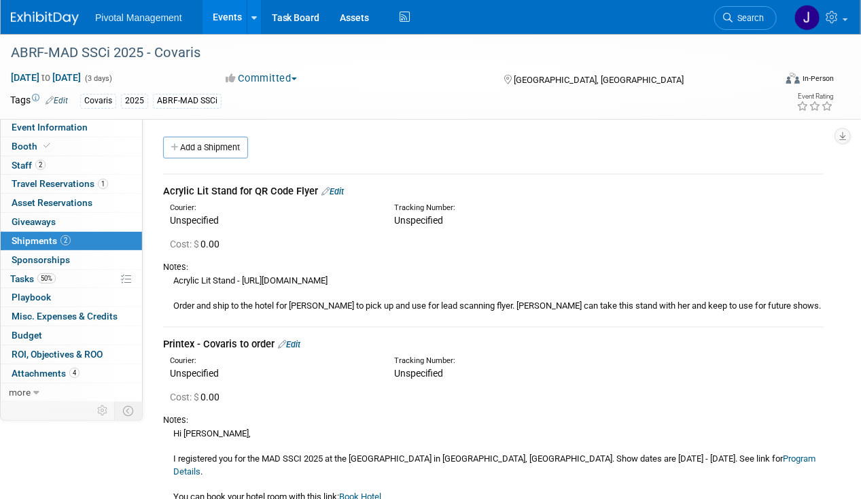
click at [338, 189] on link "Edit" at bounding box center [332, 191] width 22 height 10
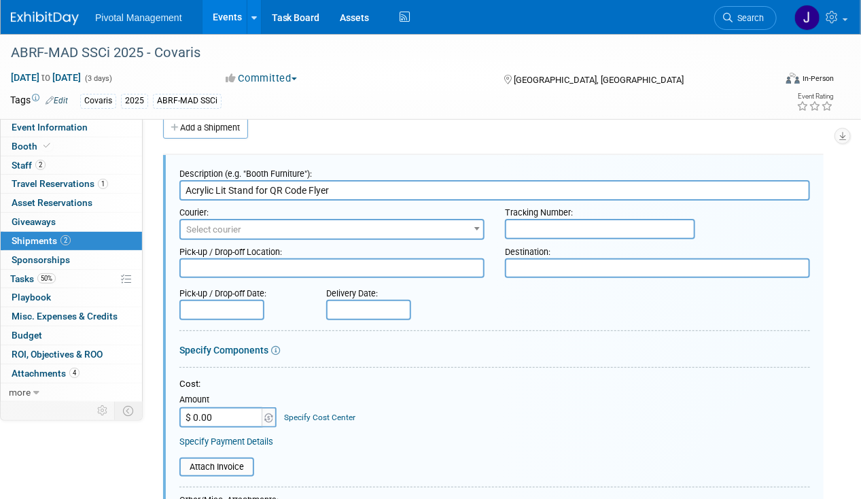
click at [357, 186] on input "Acrylic Lit Stand for QR Code Flyer" at bounding box center [494, 190] width 631 height 20
drag, startPoint x: 357, startPoint y: 189, endPoint x: 154, endPoint y: 184, distance: 203.2
type input "Mesh Rack for Literature - shipped from ExhibtSense"
click at [239, 224] on span "Select courier" at bounding box center [213, 229] width 55 height 10
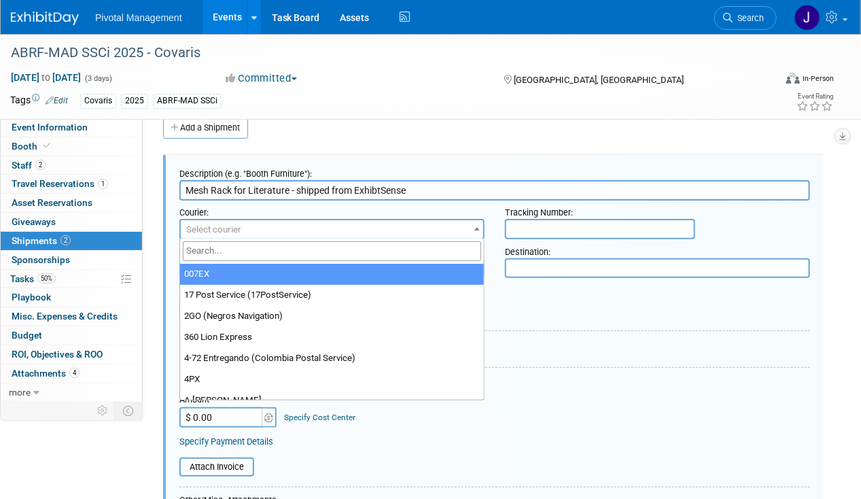
click at [255, 249] on input "search" at bounding box center [332, 251] width 298 height 20
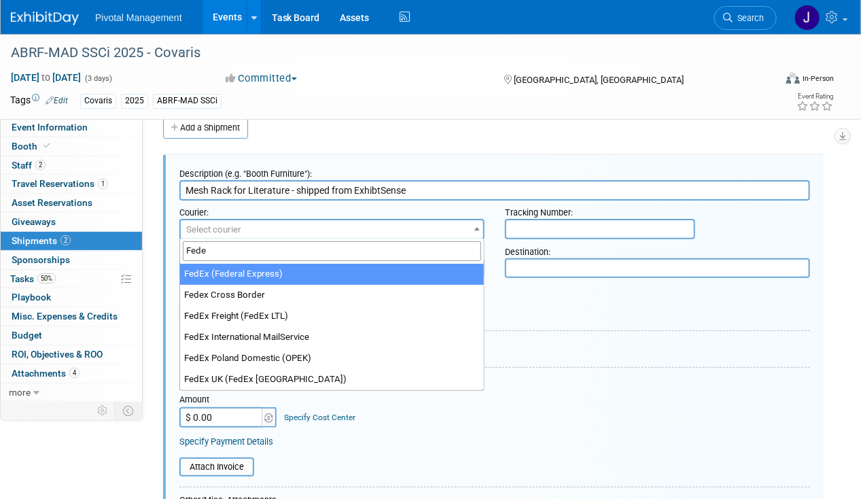
type input "Fede"
select select "206"
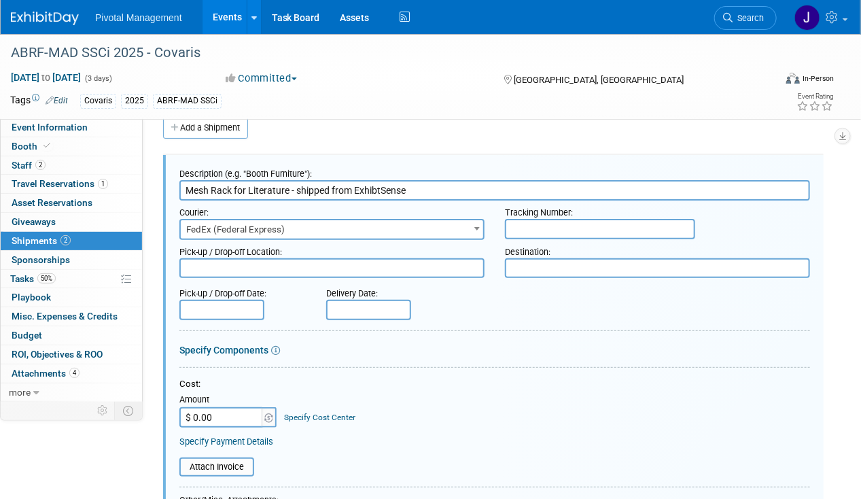
click at [262, 268] on textarea at bounding box center [331, 268] width 305 height 20
click at [370, 304] on input "text" at bounding box center [368, 310] width 85 height 20
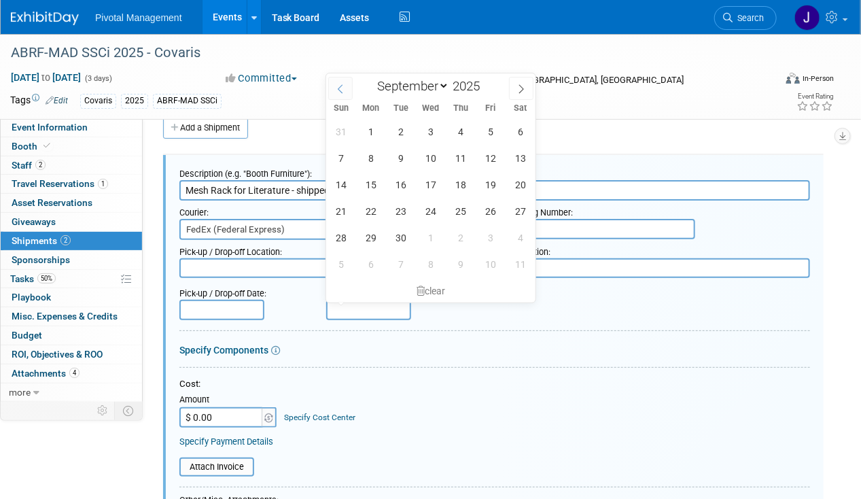
click at [342, 90] on icon at bounding box center [341, 89] width 10 height 10
select select "7"
click at [491, 189] on span "15" at bounding box center [490, 184] width 27 height 27
type input "Aug 15, 2025"
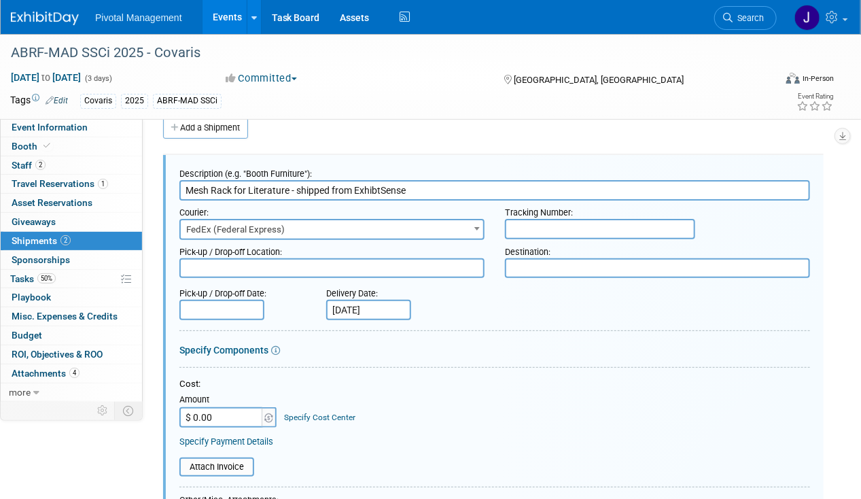
click at [544, 224] on input "text" at bounding box center [600, 229] width 190 height 20
paste input "883536083617"
type input "883536083617"
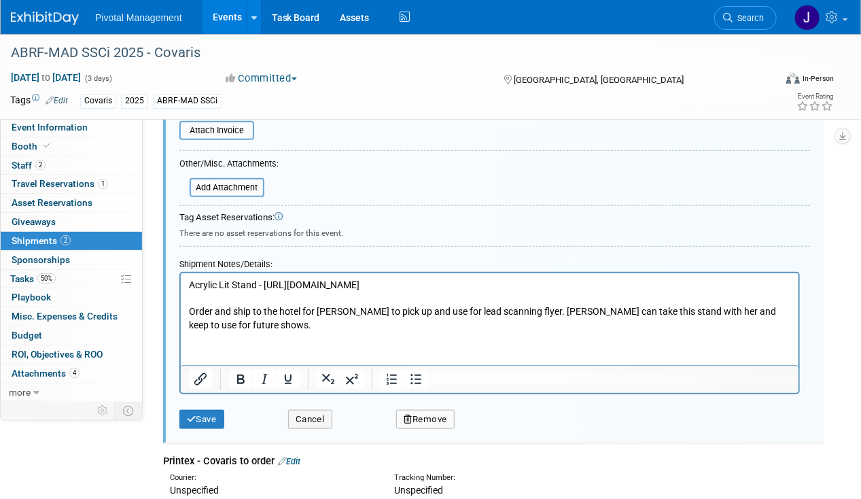
scroll to position [406, 0]
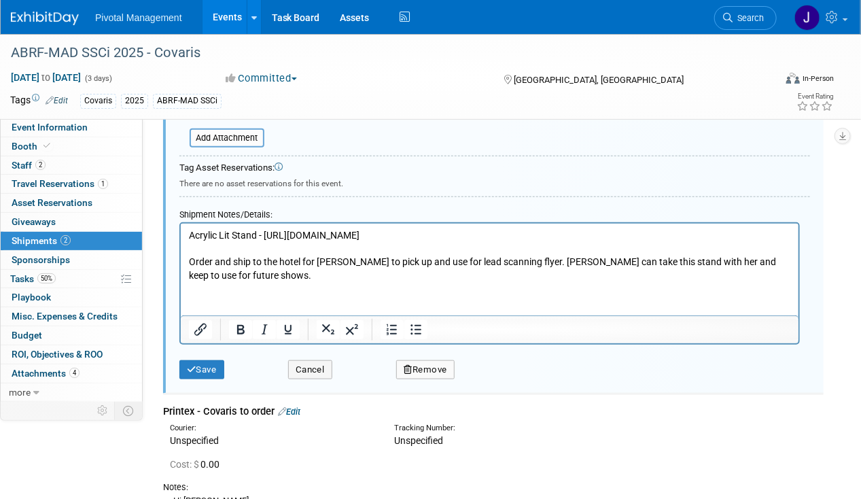
click at [219, 261] on p "Acrylic Lit Stand - https://www.amazon.com/dp/B0DFMBXVP3?ref=ppx_yo2ov_dt_b_fed…" at bounding box center [489, 254] width 602 height 53
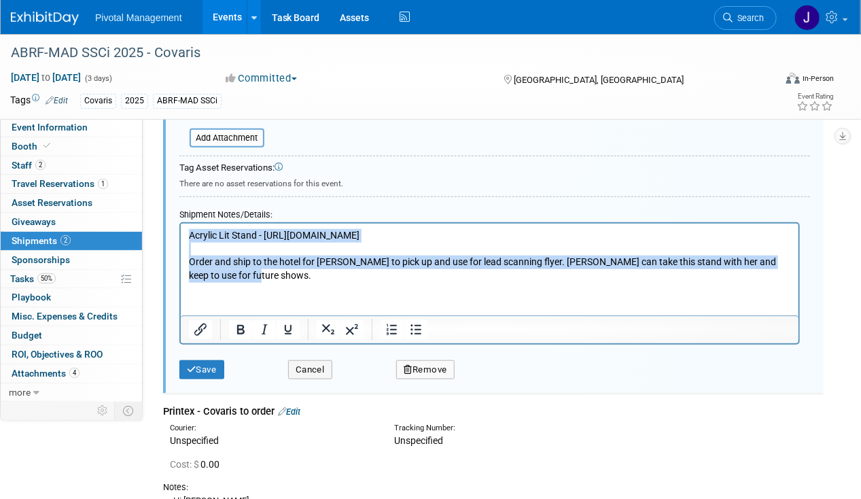
drag, startPoint x: 224, startPoint y: 274, endPoint x: 162, endPoint y: 210, distance: 88.4
click at [180, 223] on html "Acrylic Lit Stand - https://www.amazon.com/dp/B0DFMBXVP3?ref=ppx_yo2ov_dt_b_fed…" at bounding box center [489, 252] width 618 height 58
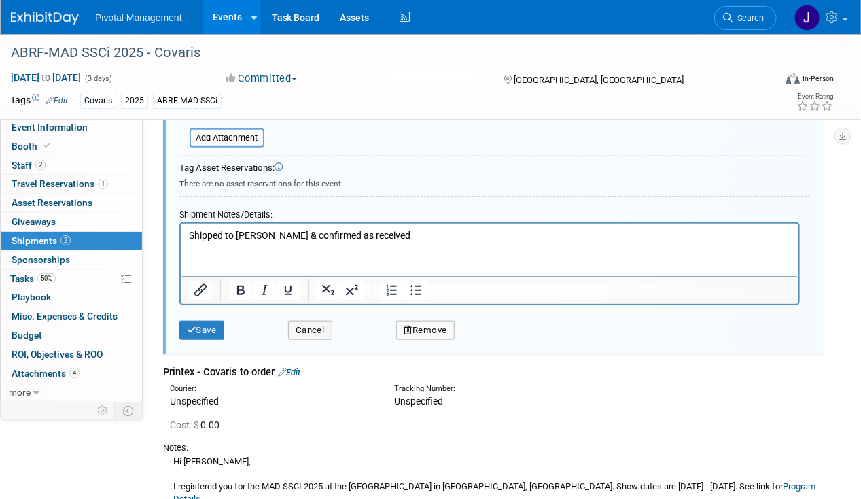
click at [214, 315] on div "Save" at bounding box center [223, 326] width 109 height 28
click at [215, 325] on button "Save" at bounding box center [201, 330] width 45 height 19
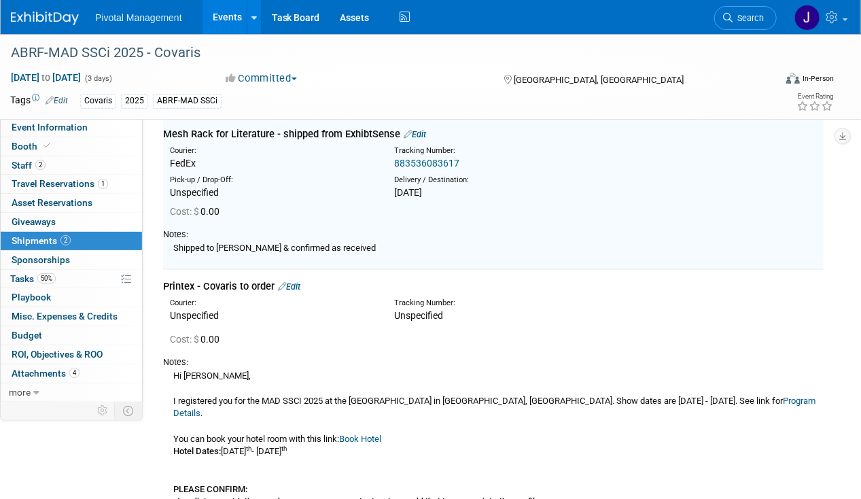
scroll to position [20, 0]
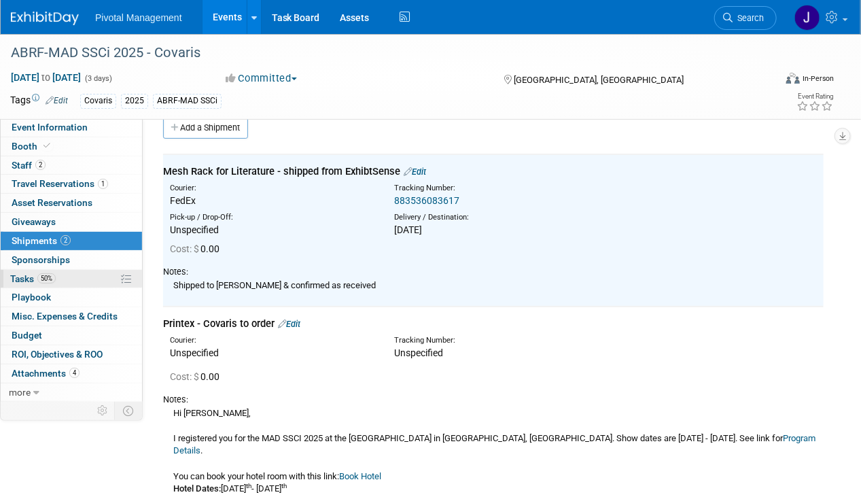
click at [57, 277] on link "50% Tasks 50%" at bounding box center [71, 279] width 141 height 18
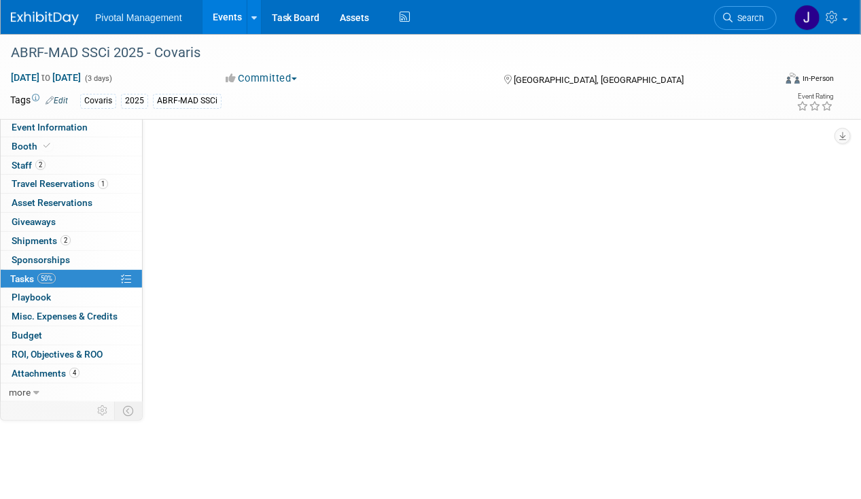
scroll to position [0, 0]
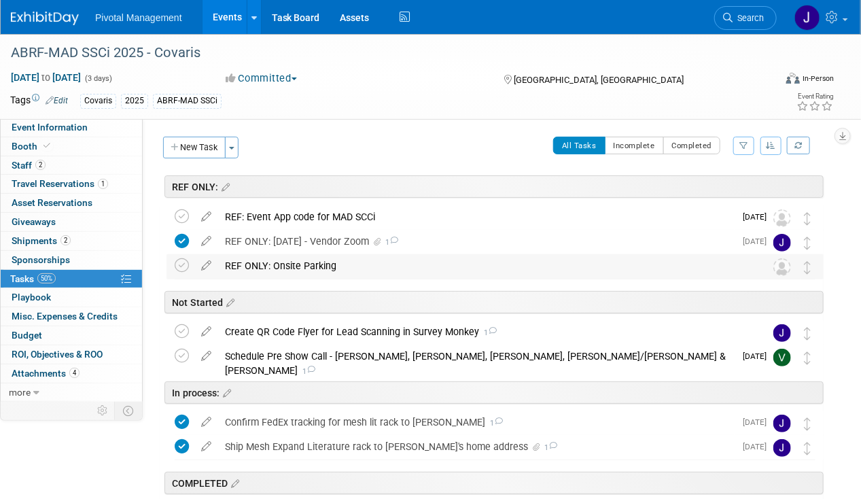
click at [308, 266] on div "REF ONLY: Onsite Parking" at bounding box center [482, 265] width 528 height 23
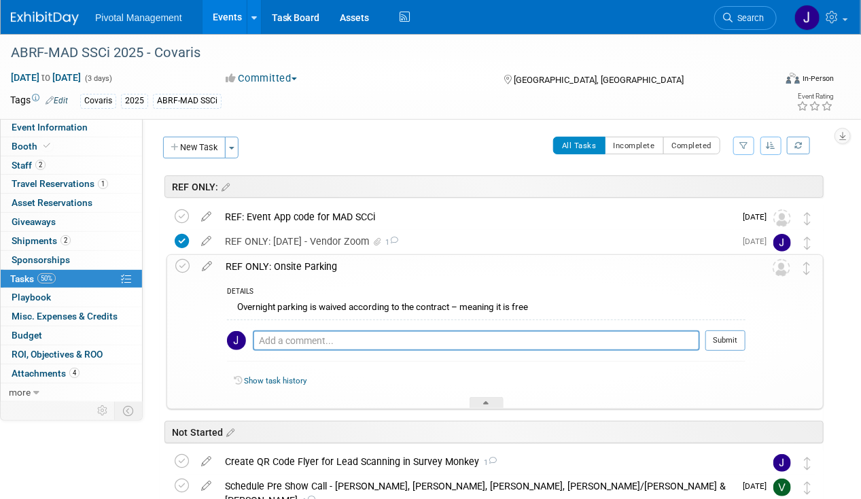
click at [308, 265] on div "REF ONLY: Onsite Parking" at bounding box center [482, 266] width 527 height 23
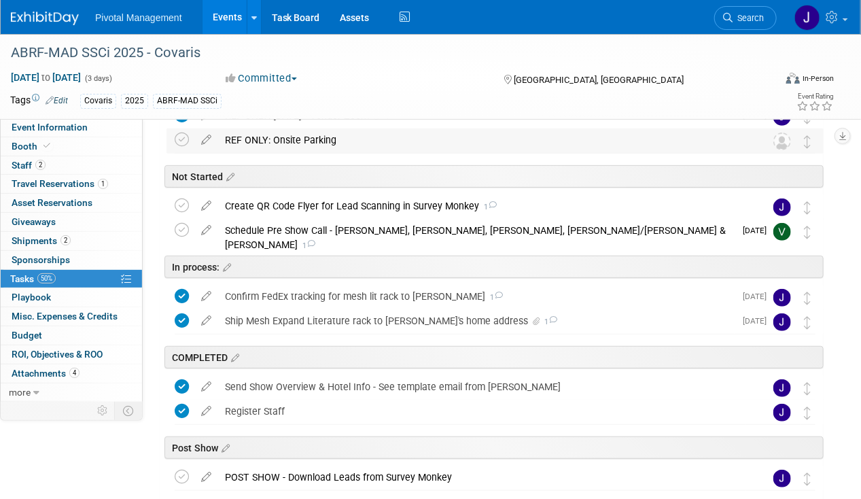
scroll to position [141, 0]
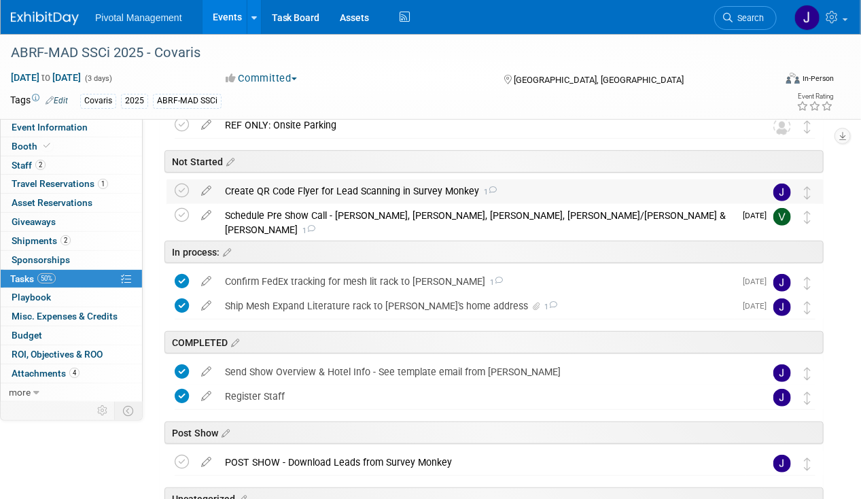
click at [355, 192] on div "Create QR Code Flyer for Lead Scanning in Survey Monkey 1" at bounding box center [482, 190] width 528 height 23
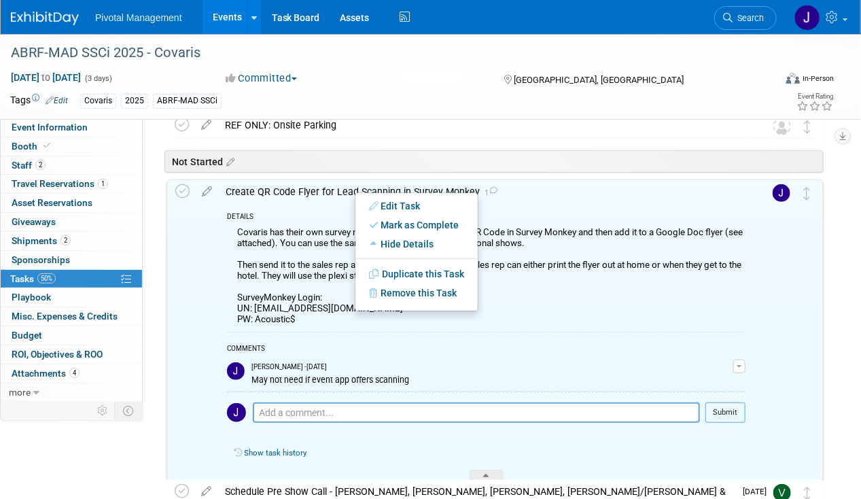
click at [305, 190] on div "Create QR Code Flyer for Lead Scanning in Survey Monkey 1" at bounding box center [482, 191] width 527 height 23
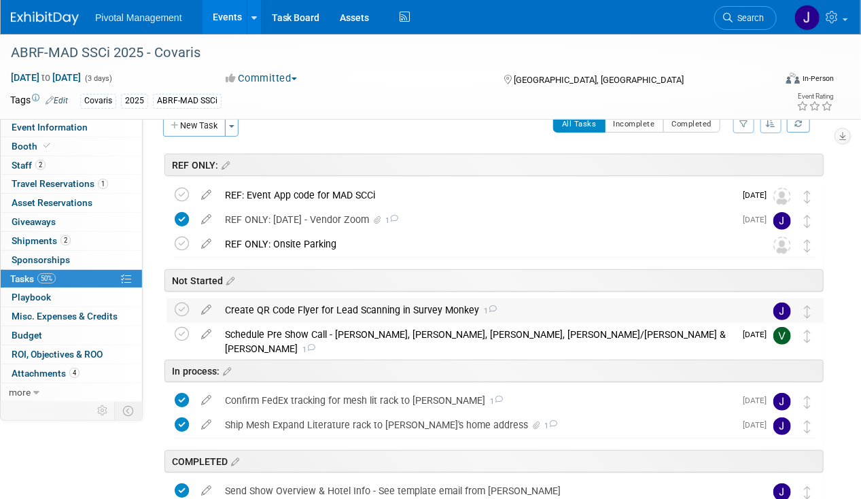
scroll to position [8, 0]
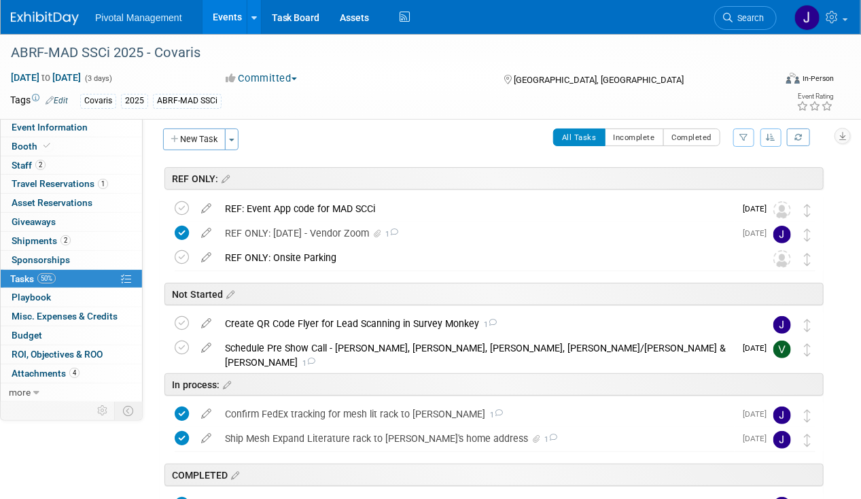
click at [215, 22] on link "Events" at bounding box center [228, 17] width 50 height 34
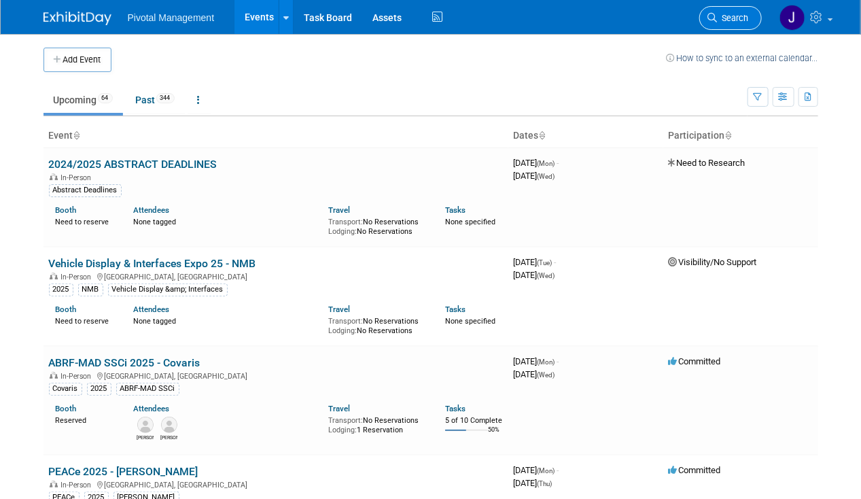
click at [731, 22] on span "Search" at bounding box center [733, 18] width 31 height 10
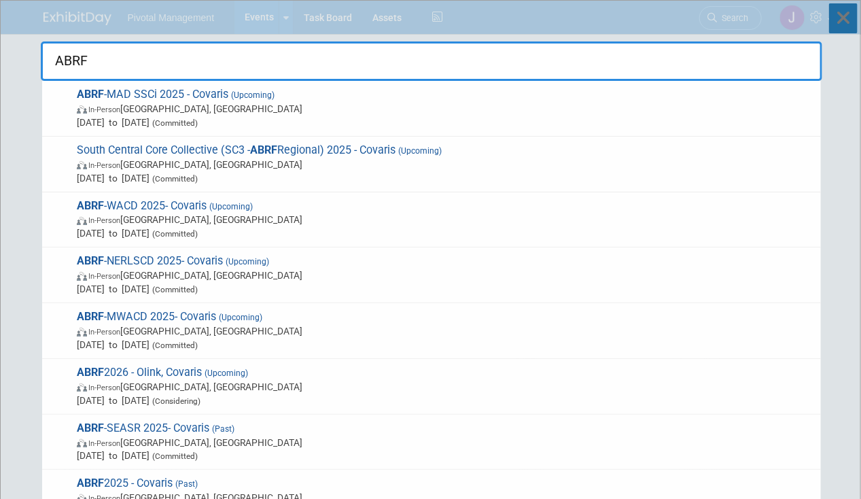
type input "ABRF"
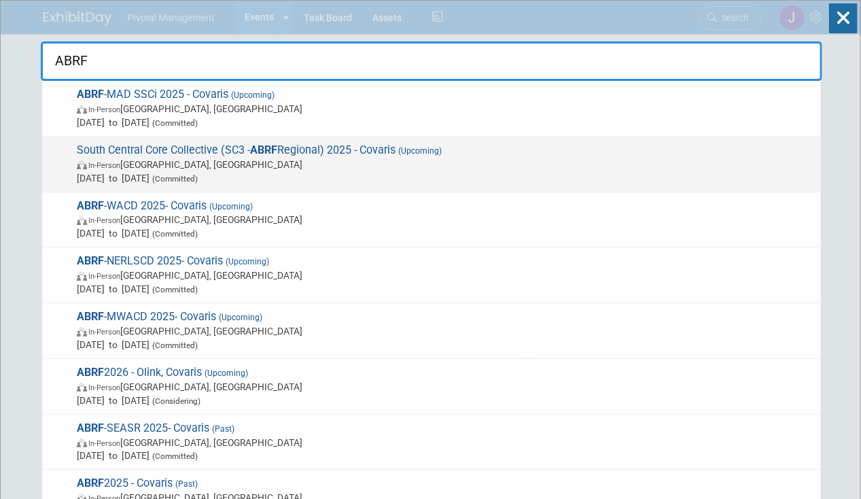
click at [164, 171] on span "[DATE] to [DATE] (Committed)" at bounding box center [445, 178] width 737 height 14
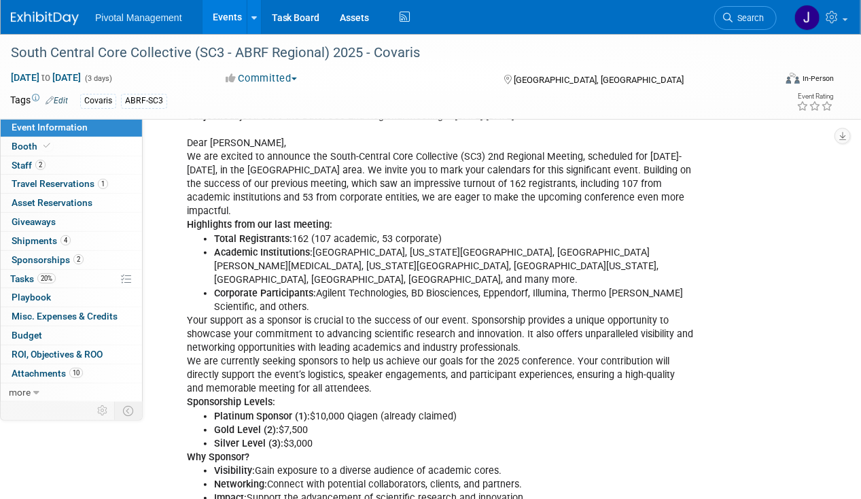
scroll to position [173, 0]
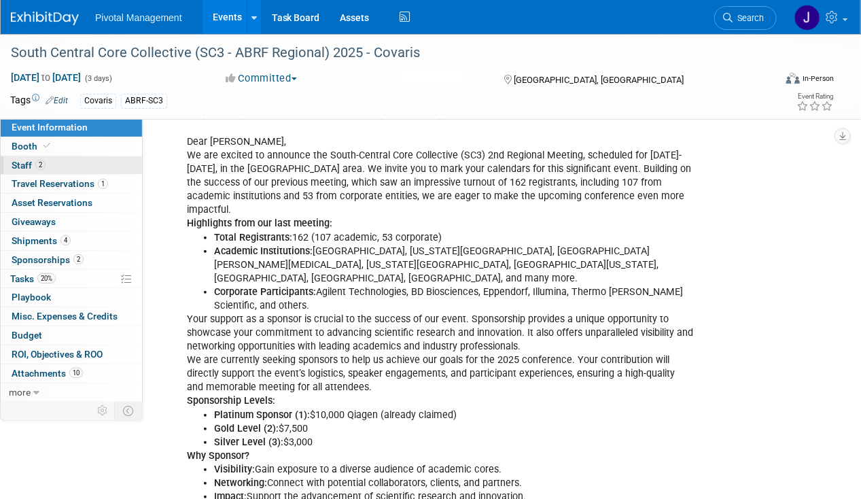
click at [90, 158] on link "2 Staff 2" at bounding box center [71, 165] width 141 height 18
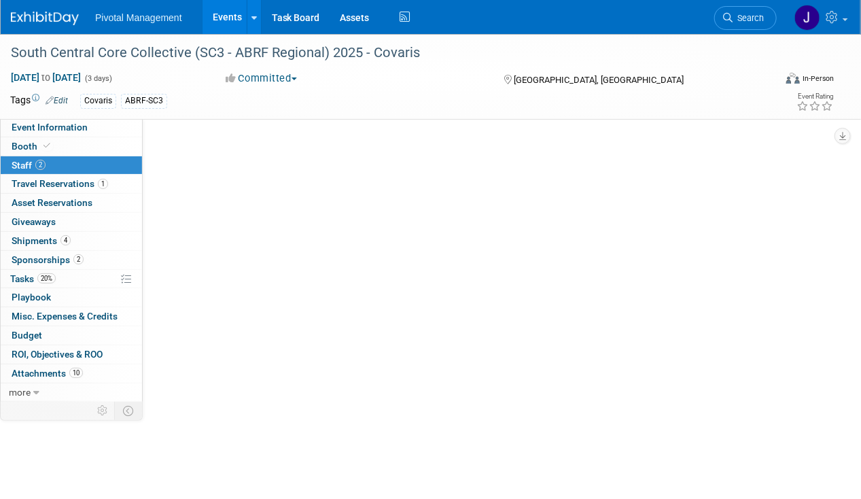
scroll to position [0, 0]
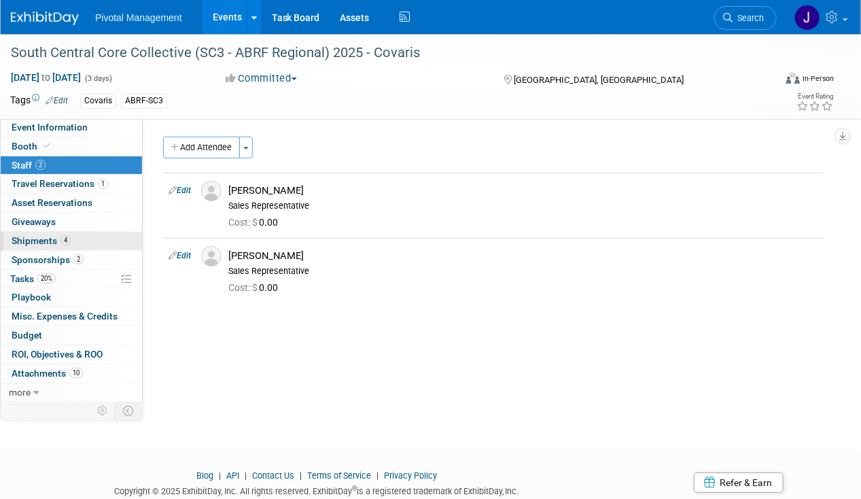
click at [23, 237] on span "Shipments 4" at bounding box center [41, 240] width 59 height 11
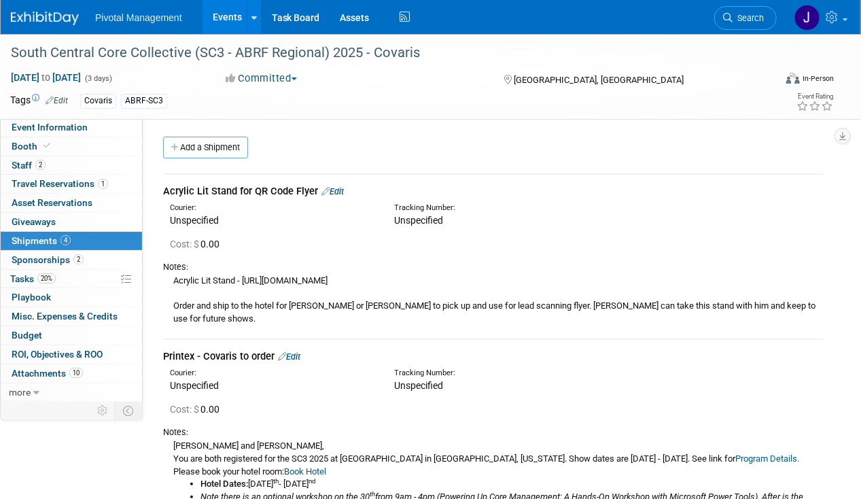
click at [338, 188] on link "Edit" at bounding box center [332, 191] width 22 height 10
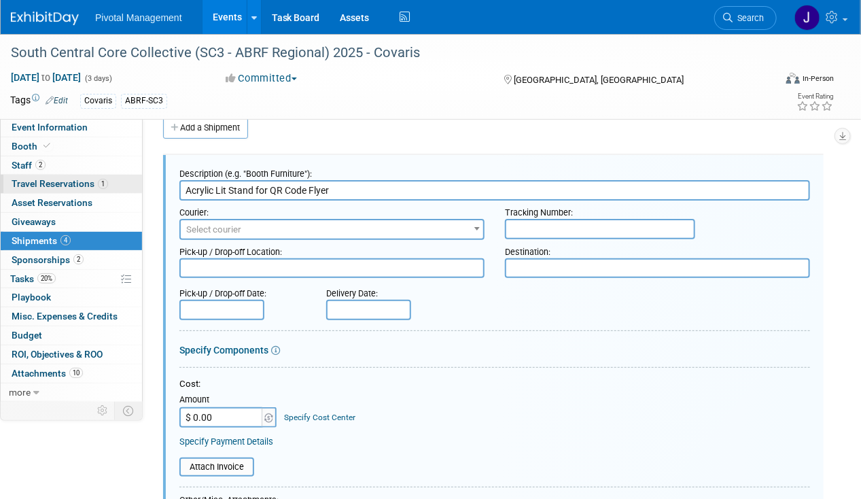
drag, startPoint x: 337, startPoint y: 186, endPoint x: 16, endPoint y: 175, distance: 320.9
click at [284, 191] on input "Acrylic Lit Stand for QR Code Flyer" at bounding box center [494, 190] width 631 height 20
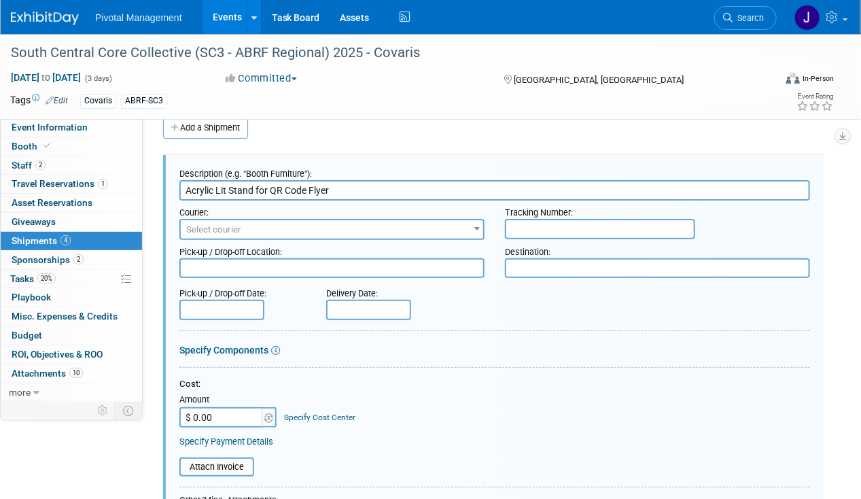
paste input "Mesh Rack for Literature - shipped from ExhibtSense"
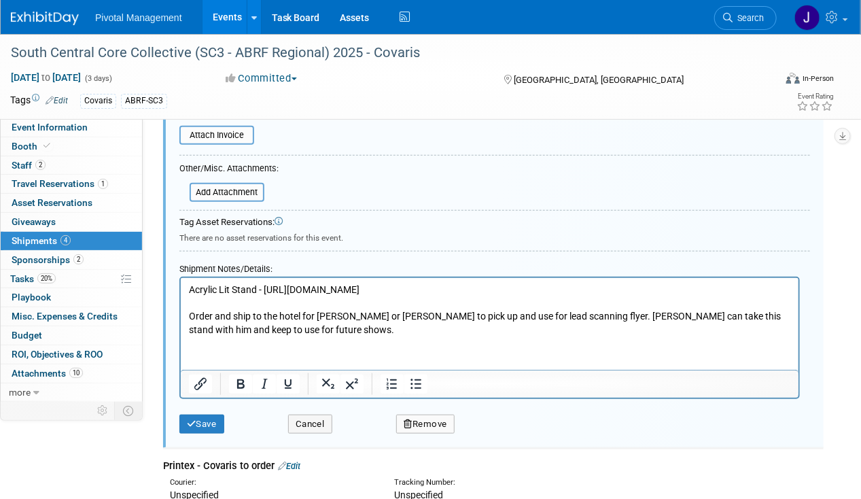
scroll to position [353, 0]
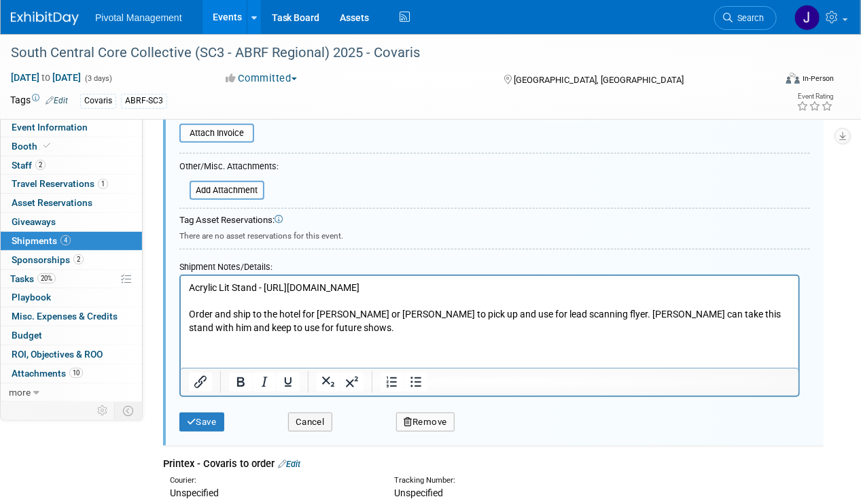
type input "Mesh Rack for Literature - shipped from ExhibtSense"
click at [273, 330] on p "Acrylic Lit Stand - https://www.amazon.com/dp/B0DFMBXVP3?ref=ppx_yo2ov_dt_b_fed…" at bounding box center [489, 307] width 602 height 53
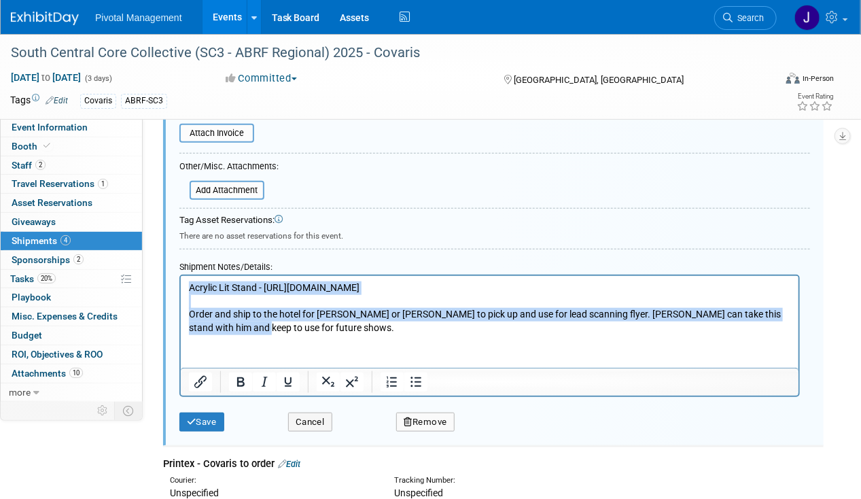
drag, startPoint x: 273, startPoint y: 330, endPoint x: 143, endPoint y: 246, distance: 154.8
click at [180, 275] on html "Acrylic Lit Stand - https://www.amazon.com/dp/B0DFMBXVP3?ref=ppx_yo2ov_dt_b_fed…" at bounding box center [489, 304] width 618 height 58
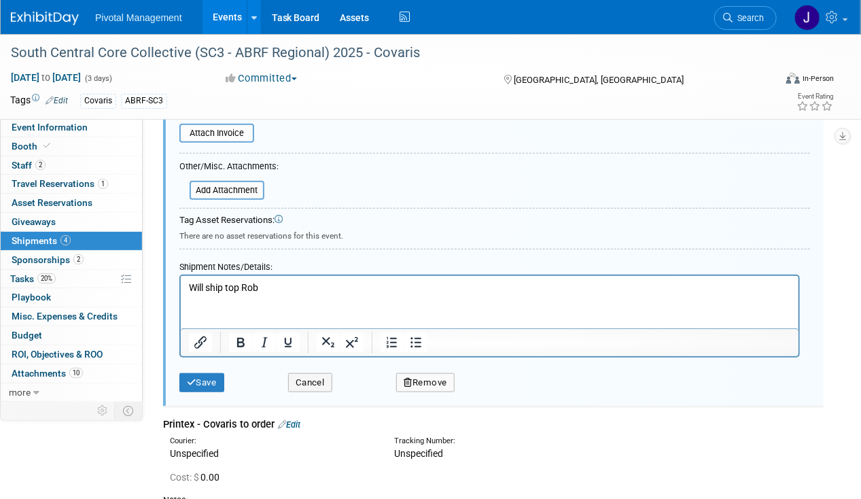
click at [240, 285] on p "Will ship top Rob" at bounding box center [489, 288] width 602 height 14
click at [203, 374] on button "Save" at bounding box center [201, 382] width 45 height 19
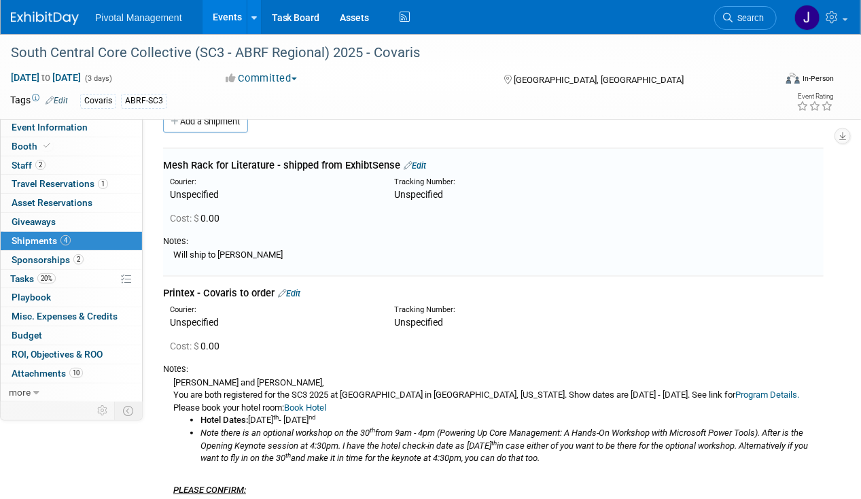
scroll to position [20, 0]
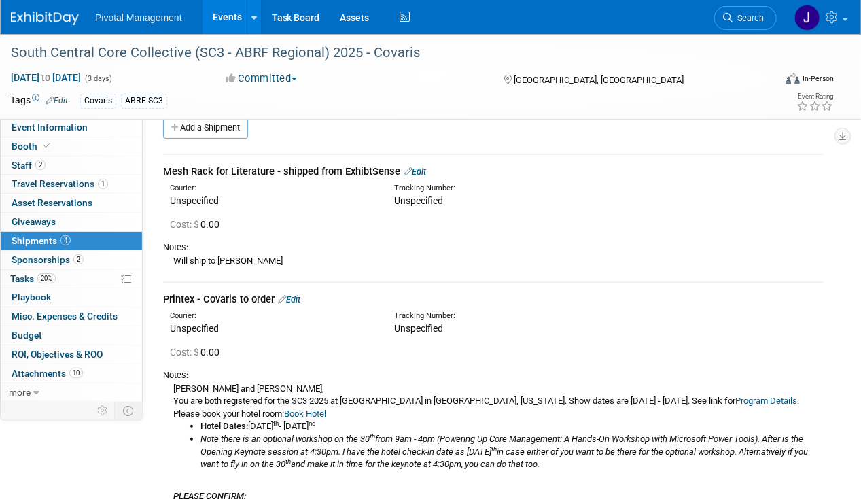
click at [417, 173] on link "Edit" at bounding box center [415, 171] width 22 height 10
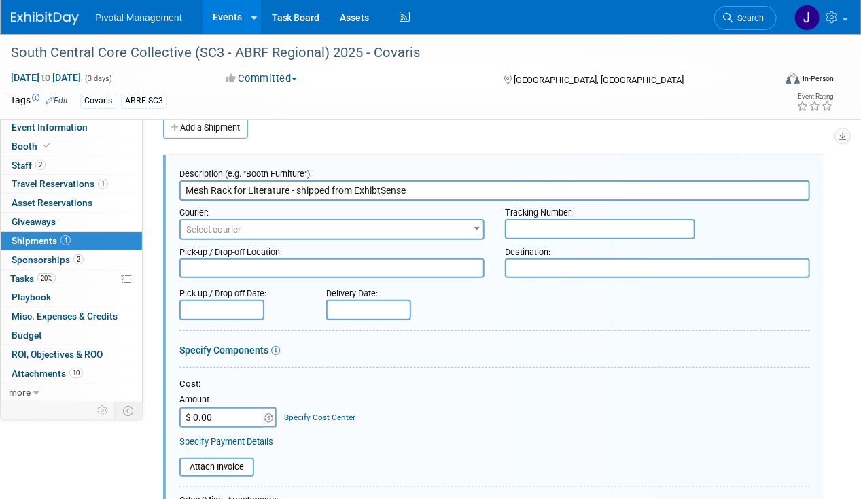
scroll to position [0, 0]
click at [537, 268] on textarea at bounding box center [657, 268] width 305 height 20
paste textarea "Rob Brown 5630 Timber Bay Ct. Katy, TX 77450"
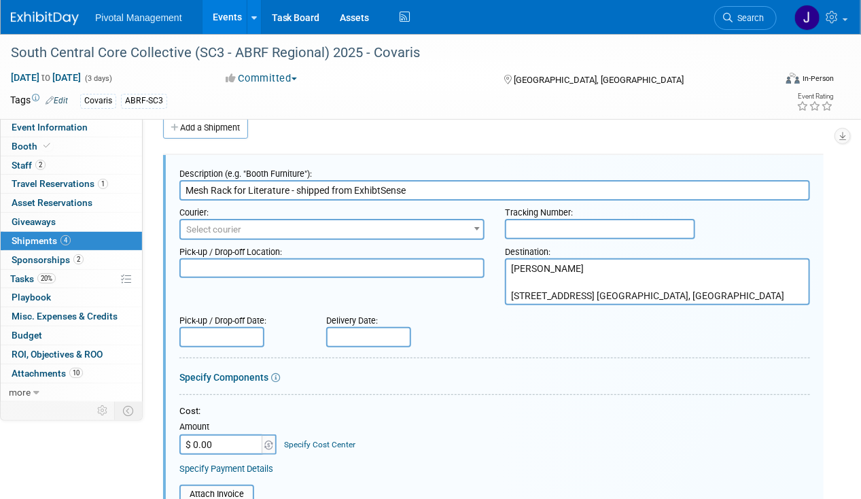
click at [532, 275] on textarea "Rob Brown 5630 Timber Bay Ct. Katy, TX 77450" at bounding box center [657, 281] width 305 height 47
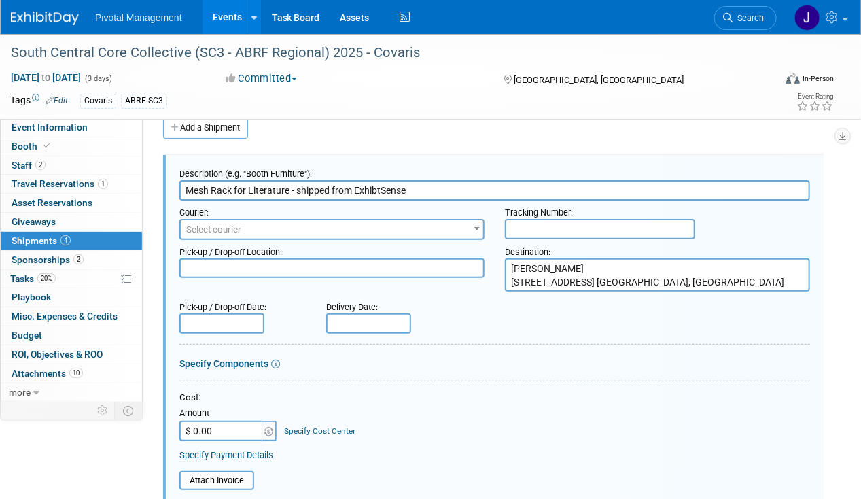
click at [598, 276] on textarea "Rob Brown 5630 Timber Bay Ct. Katy, TX 77450" at bounding box center [657, 274] width 305 height 33
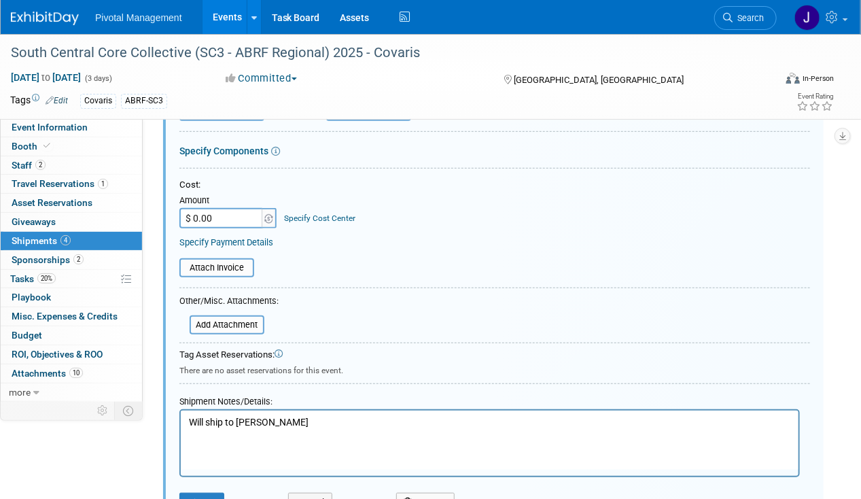
scroll to position [266, 0]
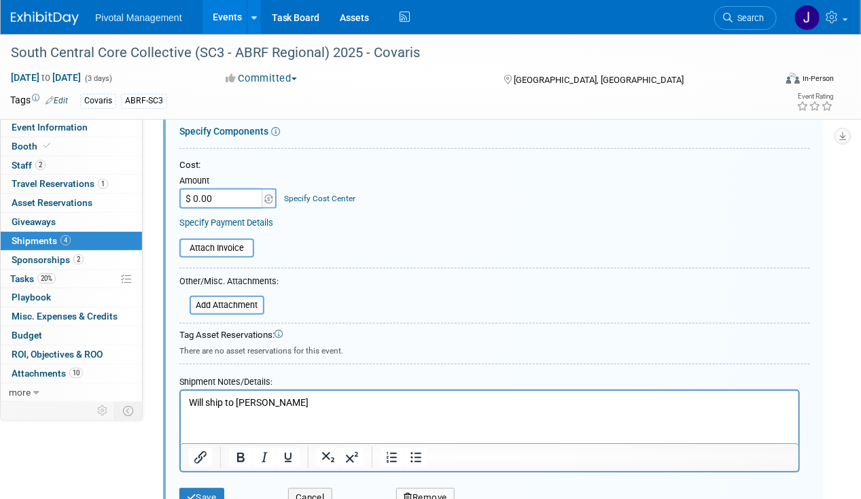
type textarea "Rob Brown 5630 Timber Bay Ct. Katy, TX 77450"
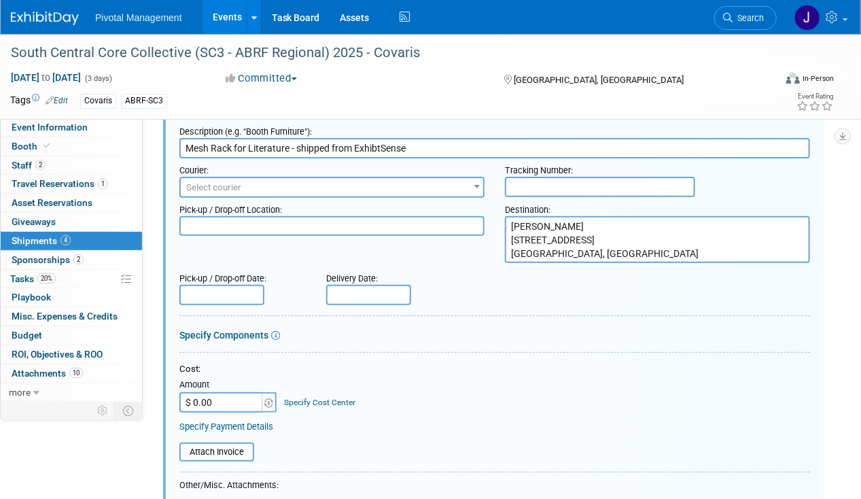
scroll to position [59, 0]
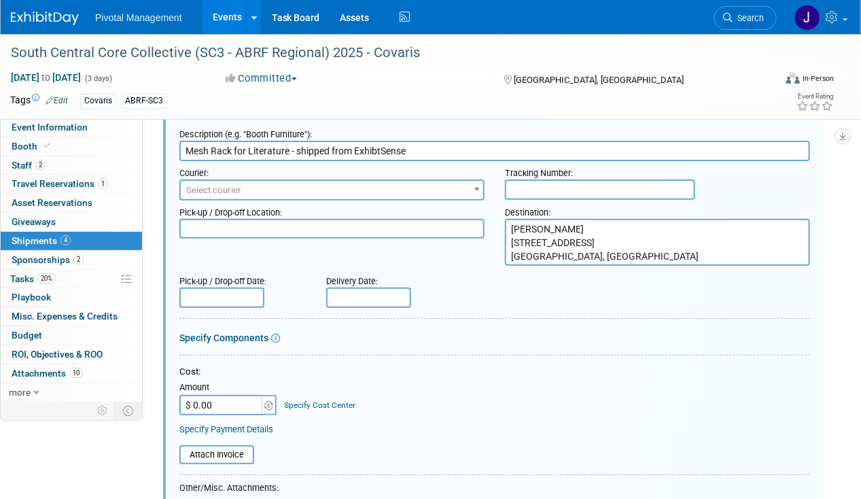
click at [236, 232] on textarea at bounding box center [331, 229] width 305 height 20
paste textarea "EXHIBITSENSE, 35 LYMAN STREET, FLOOR 2, NORTHBOROUGH, MA 01532"
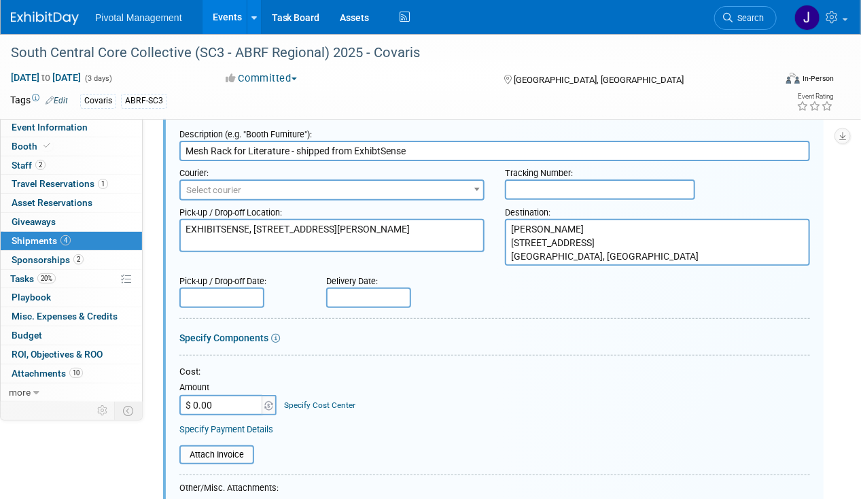
click at [256, 226] on textarea "EXHIBITSENSE, 35 LYMAN STREET, FLOOR 2, NORTHBOROUGH, MA 01532" at bounding box center [331, 235] width 305 height 33
click at [255, 227] on textarea "EXHIBITSENSE, 35 LYMAN STREET, FLOOR 2, NORTHBOROUGH, MA 01532" at bounding box center [331, 235] width 305 height 33
click at [269, 239] on textarea "EXHIBITSENSE, 35 LYMAN STREET, FLOOR 2, NORTHBOROUGH, MA 01532" at bounding box center [331, 235] width 305 height 33
click at [312, 239] on textarea "EXHIBITSENSE, 35 LYMAN STREET, FLOOR 2, NORTHBOROUGH, MA 01532" at bounding box center [331, 235] width 305 height 33
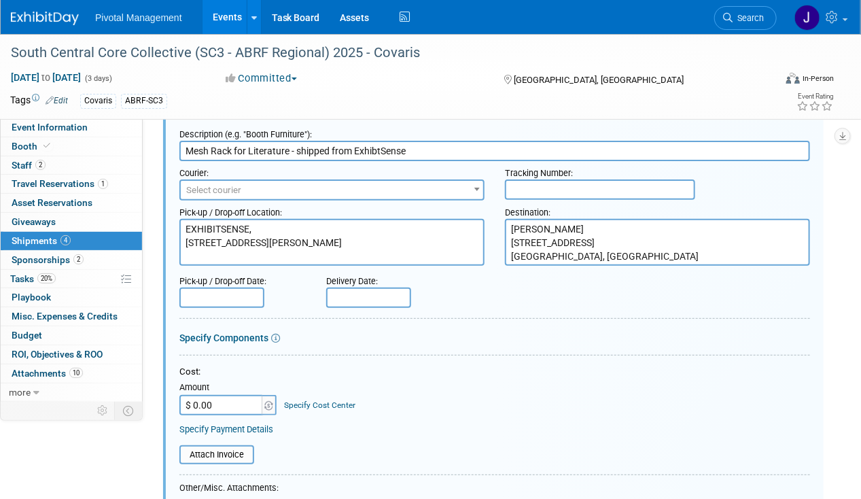
drag, startPoint x: 314, startPoint y: 253, endPoint x: 145, endPoint y: 219, distance: 172.6
click at [145, 219] on div "Event Website: Edit https://sc3.abrf.org/sponsors/ Exhibitor Prospectus: Edit S…" at bounding box center [488, 198] width 691 height 279
type textarea "EXHIBITSENSE, 35 LYMAN STREET, FLOOR 2, NORTHBOROUGH, MA 01532"
click at [348, 181] on span "Select courier" at bounding box center [332, 190] width 302 height 19
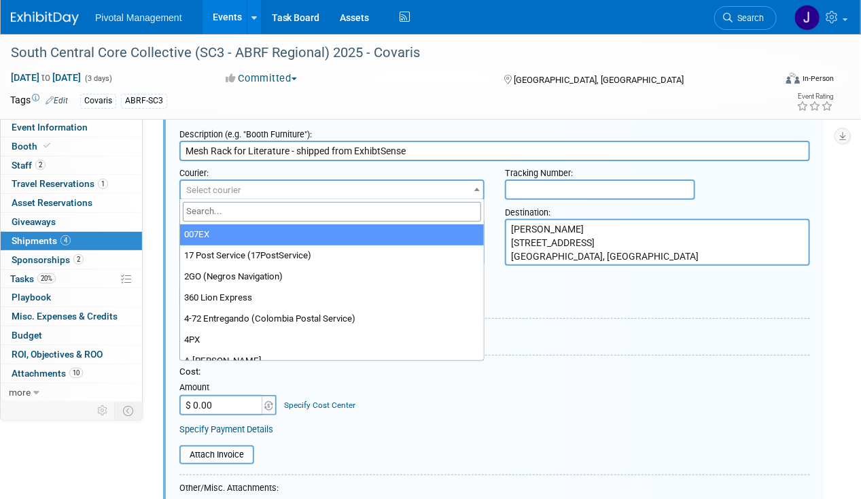
click at [298, 210] on input "search" at bounding box center [332, 212] width 298 height 20
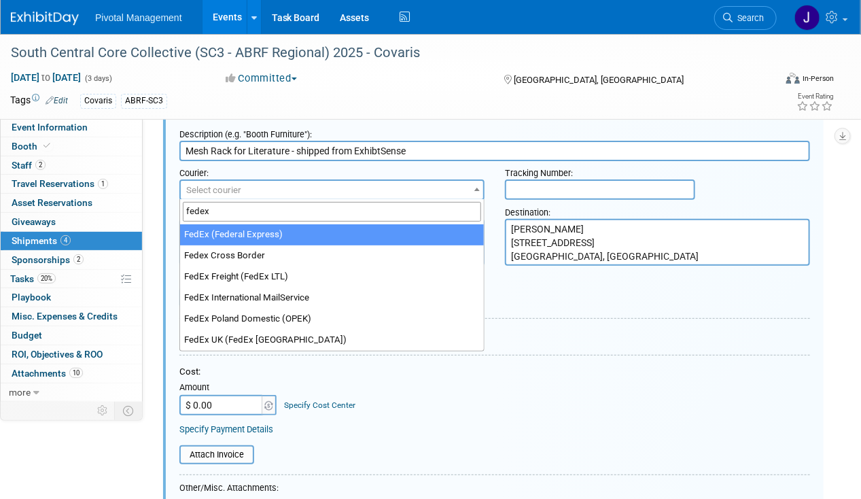
type input "fedex"
select select "206"
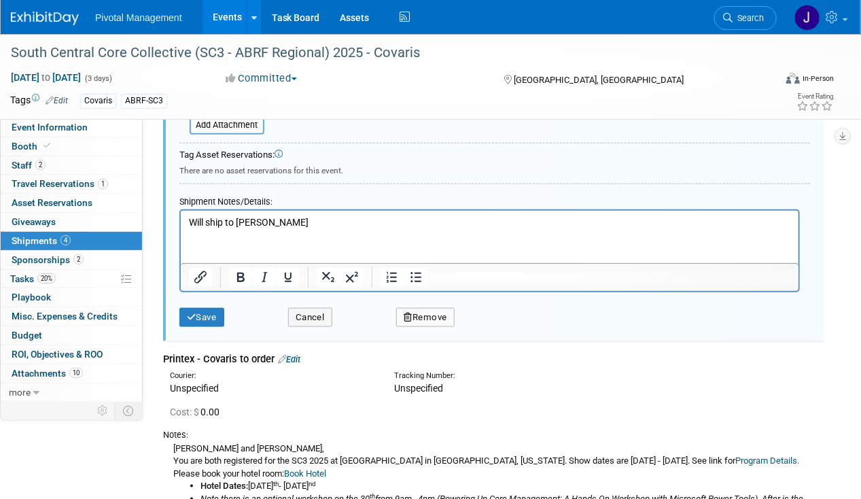
scroll to position [544, 0]
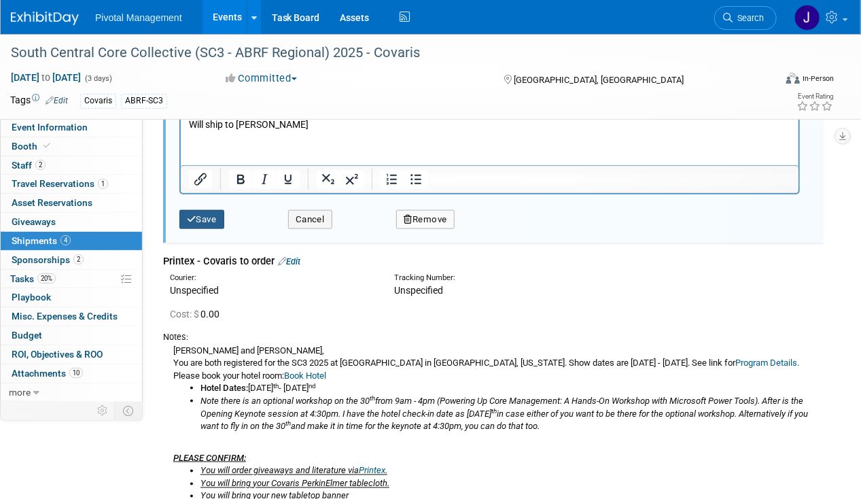
click at [186, 210] on button "Save" at bounding box center [201, 219] width 45 height 19
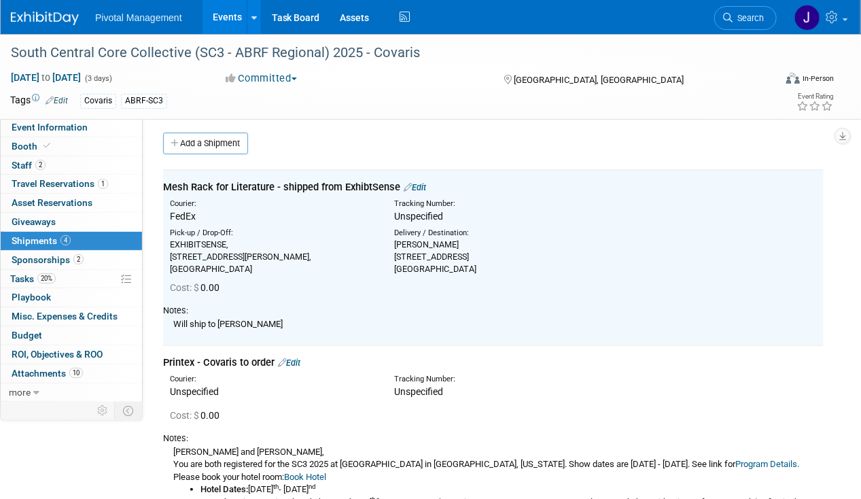
scroll to position [0, 0]
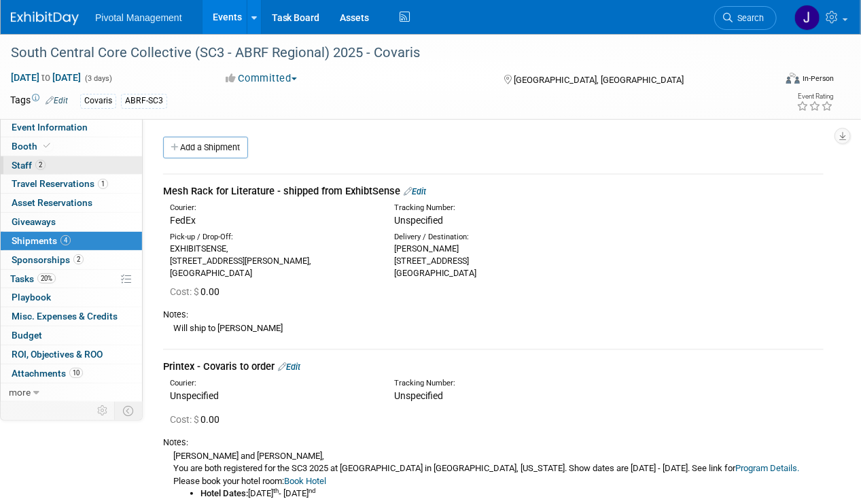
click at [27, 164] on span "Staff 2" at bounding box center [29, 165] width 34 height 11
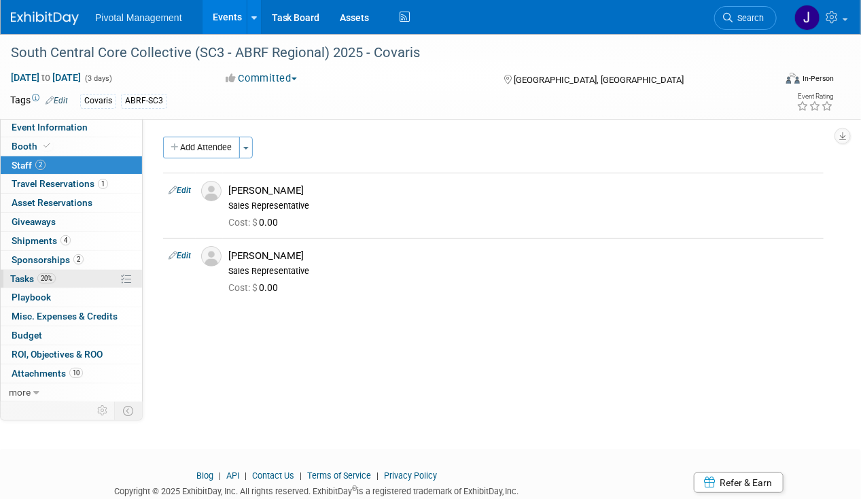
drag, startPoint x: 42, startPoint y: 275, endPoint x: 59, endPoint y: 273, distance: 17.0
click at [42, 275] on span "20%" at bounding box center [46, 278] width 18 height 10
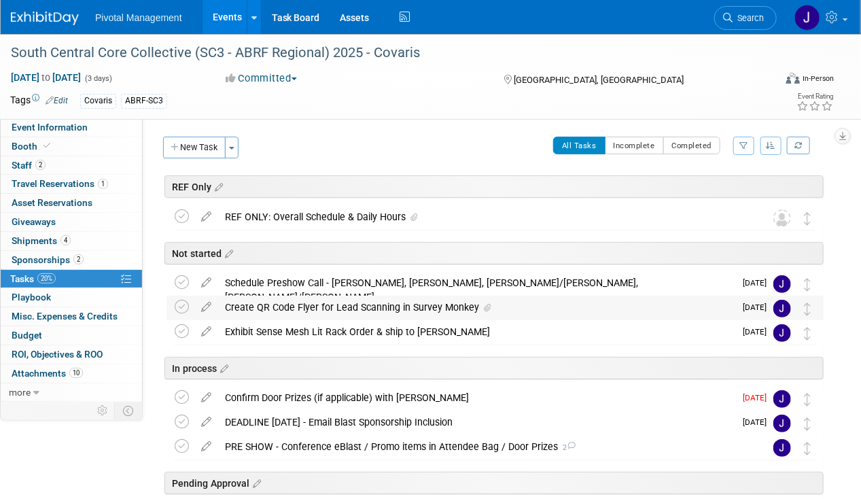
click at [345, 302] on div "Create QR Code Flyer for Lead Scanning in Survey Monkey" at bounding box center [476, 307] width 516 height 23
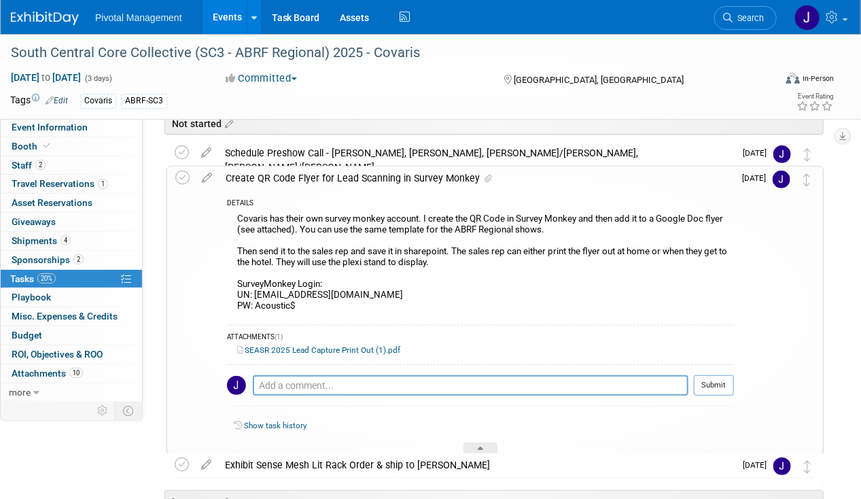
scroll to position [44, 0]
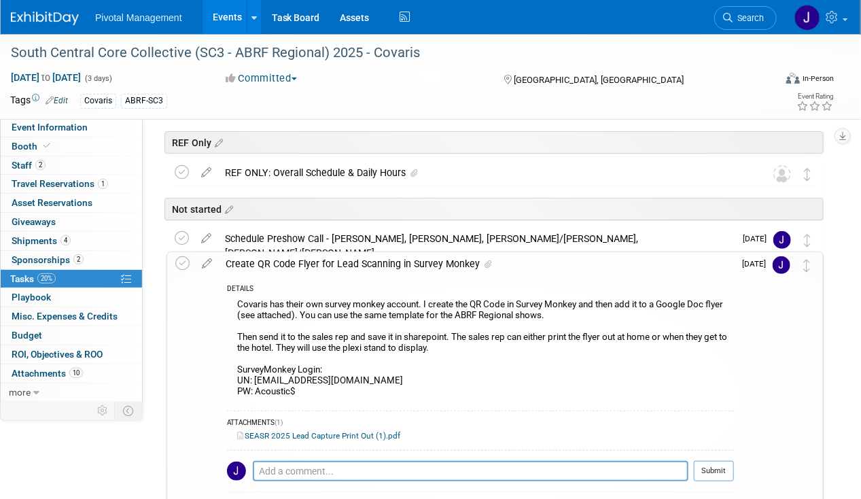
click at [351, 433] on link "SEASR 2025 Lead Capture Print Out (1).pdf" at bounding box center [318, 436] width 163 height 10
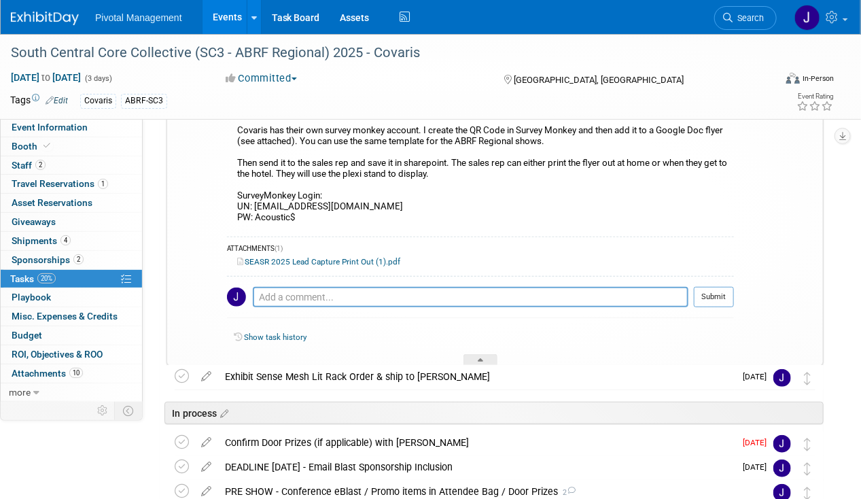
scroll to position [360, 0]
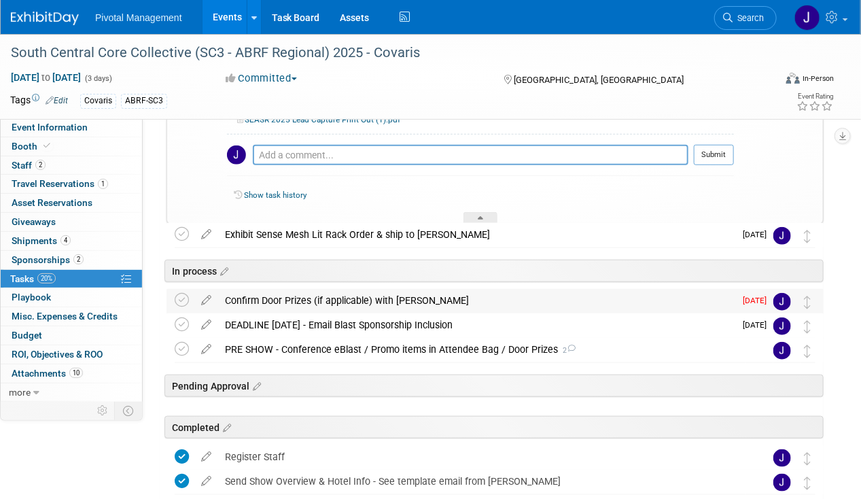
click at [387, 298] on div "Confirm Door Prizes (if applicable) with Tom" at bounding box center [476, 300] width 516 height 23
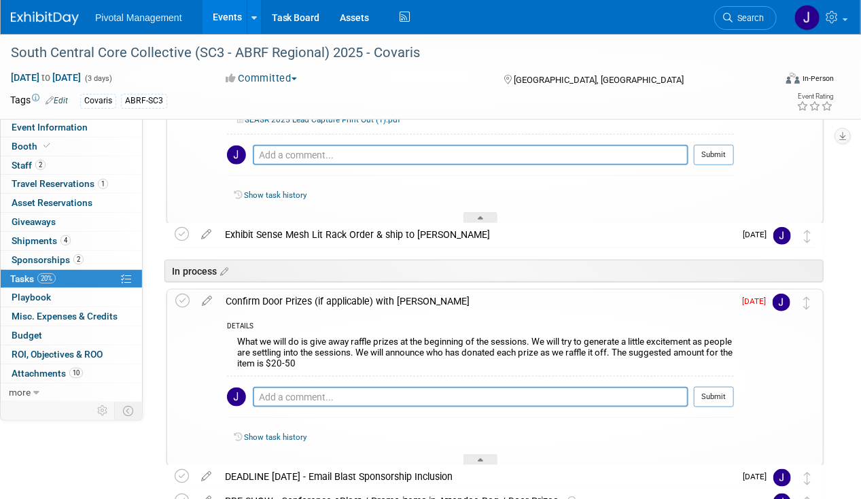
click at [387, 296] on div "Confirm Door Prizes (if applicable) with Tom" at bounding box center [476, 300] width 515 height 23
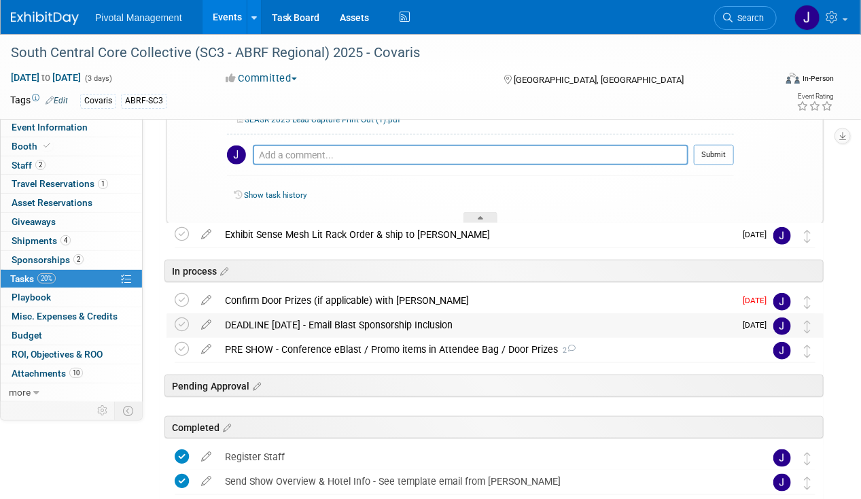
click at [367, 323] on div "DEADLINE SEPT 1 - Email Blast Sponsorship Inclusion" at bounding box center [476, 324] width 516 height 23
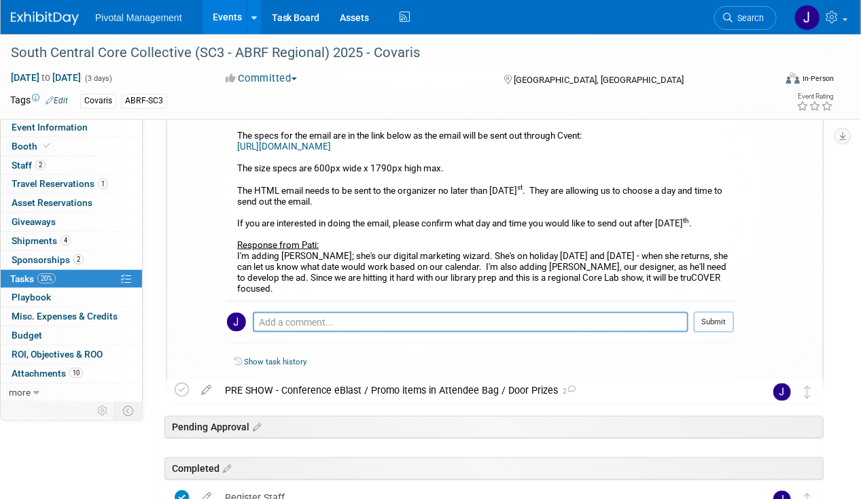
scroll to position [670, 0]
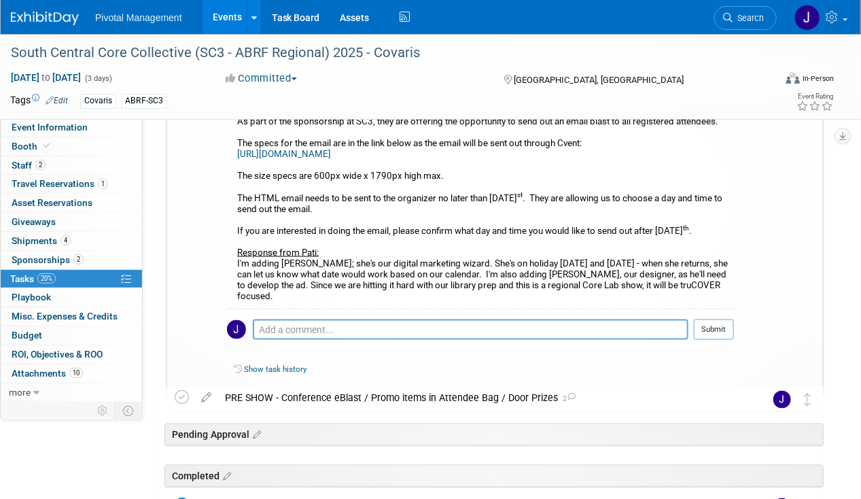
click at [224, 20] on link "Events" at bounding box center [228, 17] width 50 height 34
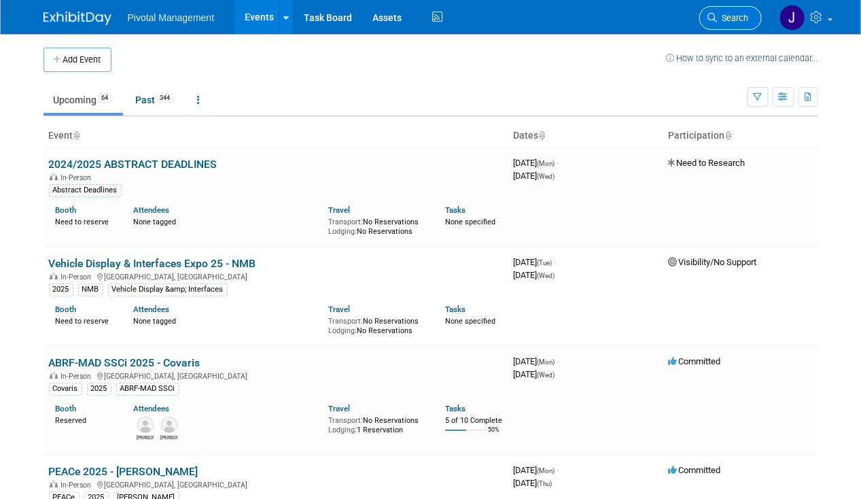
click at [750, 12] on link "Search" at bounding box center [730, 18] width 63 height 24
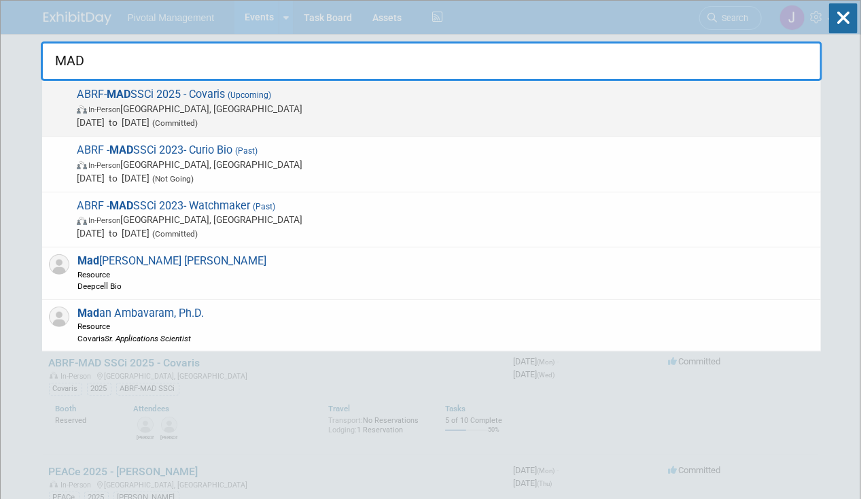
type input "MAD"
click at [299, 92] on span "ABRF- MAD SSCi 2025 - Covaris (Upcoming) In-Person [GEOGRAPHIC_DATA], [GEOGRAPH…" at bounding box center [443, 108] width 741 height 41
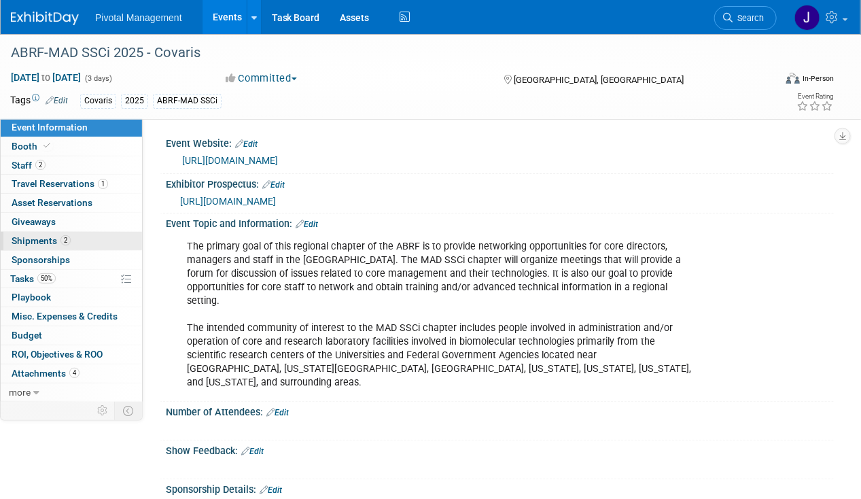
click at [56, 241] on span "Shipments 2" at bounding box center [41, 240] width 59 height 11
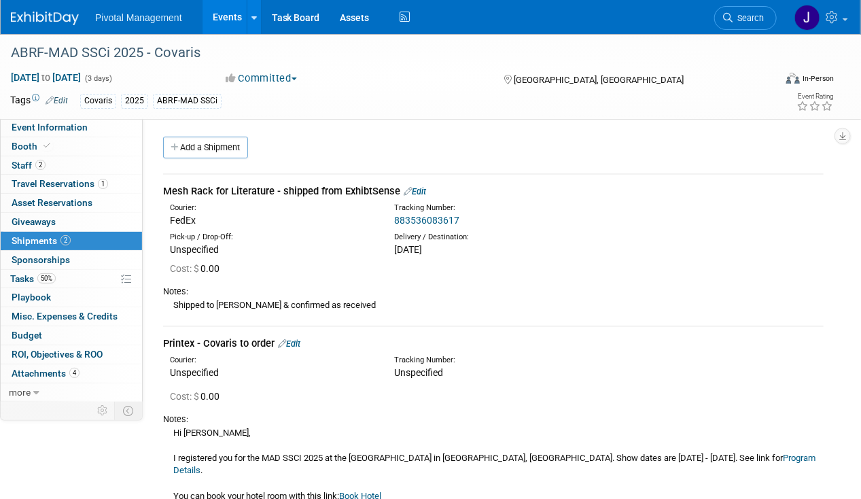
drag, startPoint x: 166, startPoint y: 188, endPoint x: 396, endPoint y: 185, distance: 229.7
click at [396, 185] on div "Mesh Rack for Literature - shipped from ExhibtSense Edit" at bounding box center [493, 191] width 661 height 14
copy div "Mesh Rack for Literature - shipped from ExhibtSense"
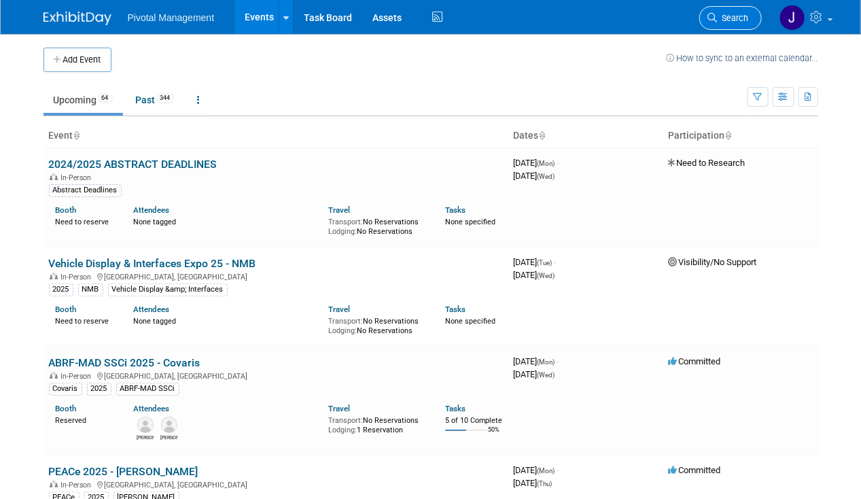
click at [733, 18] on span "Search" at bounding box center [733, 18] width 31 height 10
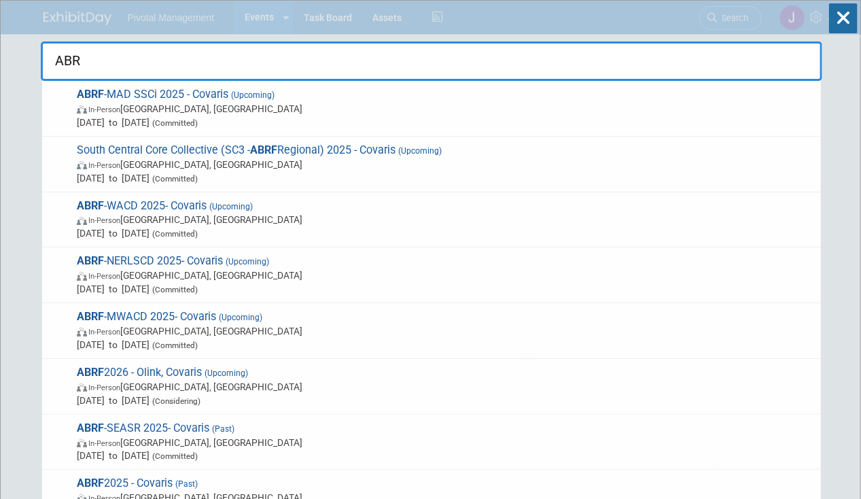
type input "ABRF"
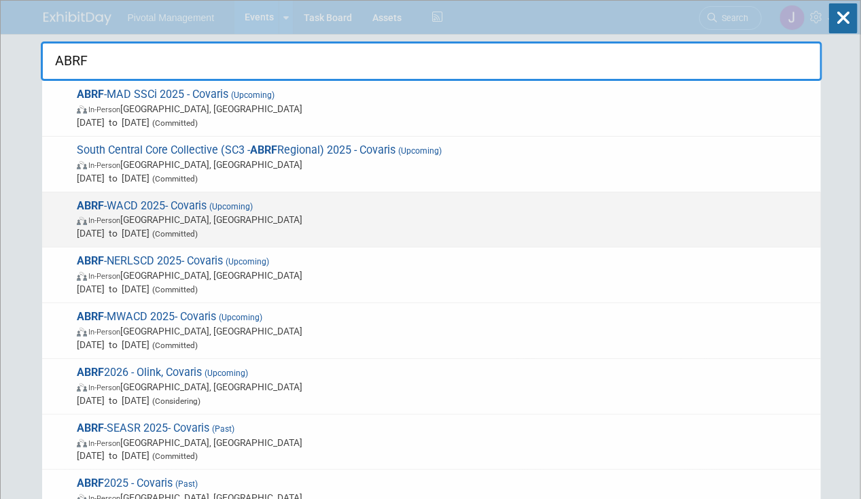
click at [246, 207] on span "(Upcoming)" at bounding box center [230, 207] width 46 height 10
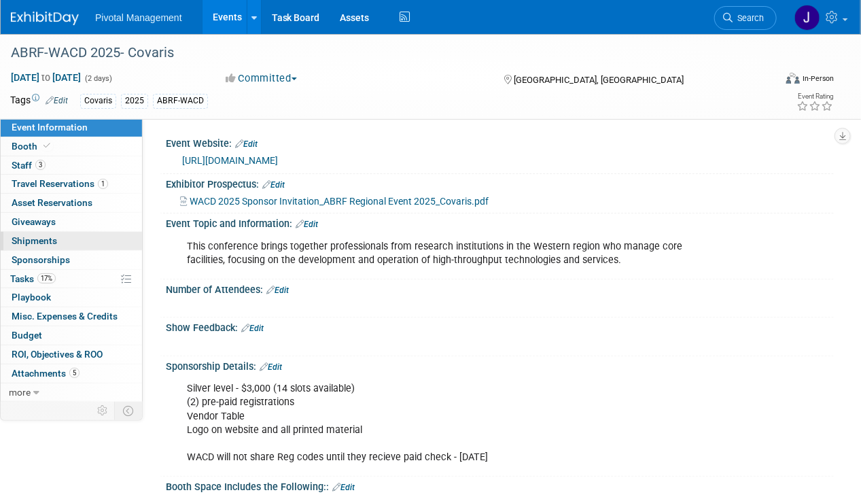
click at [86, 232] on link "0 Shipments 0" at bounding box center [71, 241] width 141 height 18
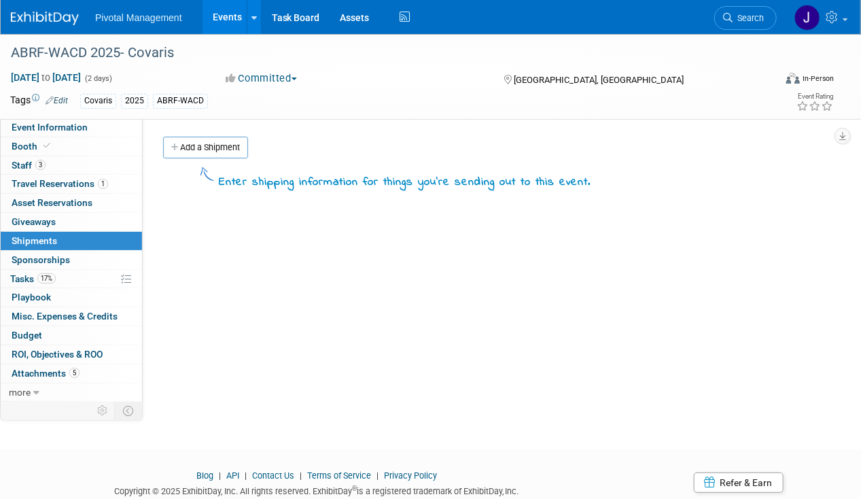
click at [200, 139] on link "Add a Shipment" at bounding box center [205, 148] width 85 height 22
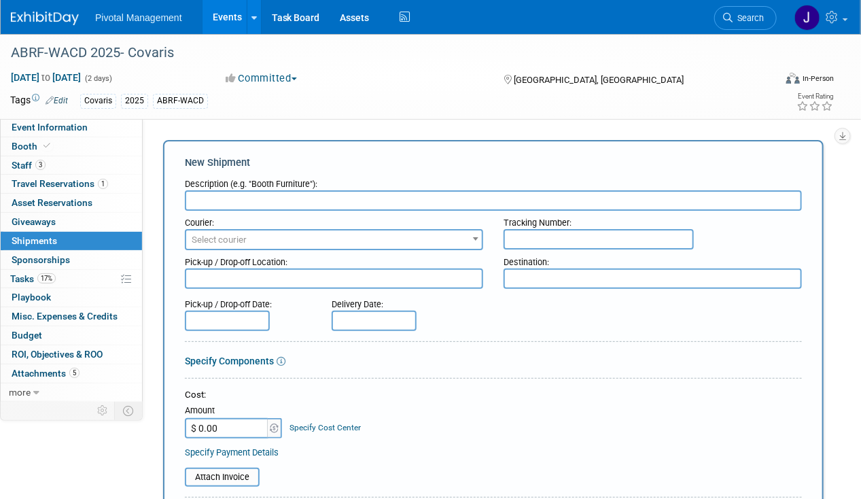
paste input "Mesh Rack for Literature - shipped from ExhibtSense"
type input "Mesh Rack for Literature - shipped from ExhibtSense"
click at [273, 237] on span "Select courier" at bounding box center [334, 239] width 296 height 19
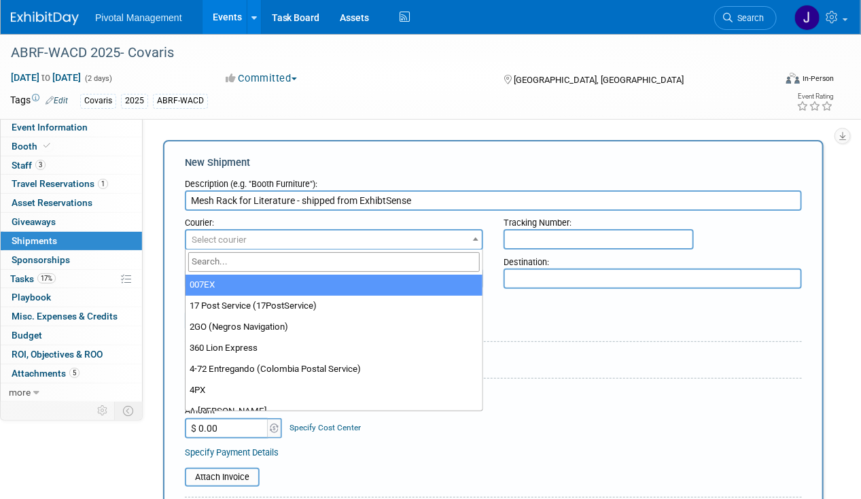
click at [245, 263] on input "search" at bounding box center [334, 262] width 292 height 20
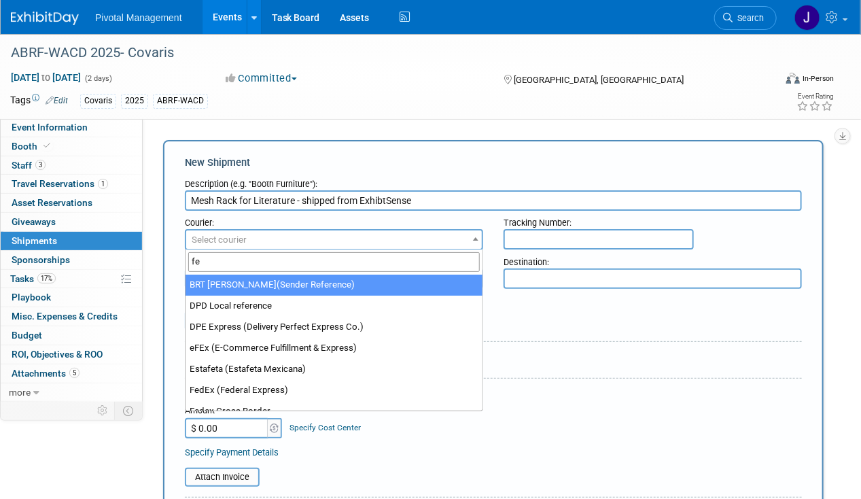
type input "fed"
select select "206"
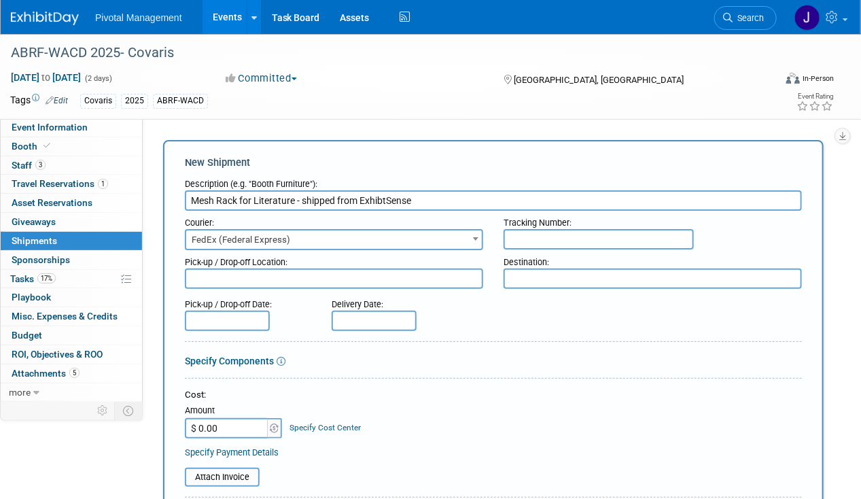
click at [521, 271] on textarea at bounding box center [653, 278] width 298 height 20
type textarea "Aisling Power"
click at [247, 274] on textarea at bounding box center [334, 278] width 298 height 20
paste textarea "EXHIBITSENSE, [STREET_ADDRESS][PERSON_NAME]"
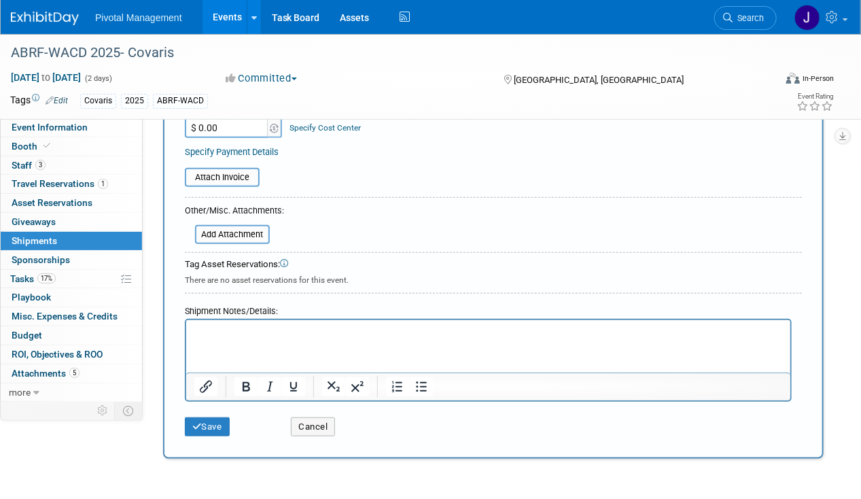
scroll to position [330, 0]
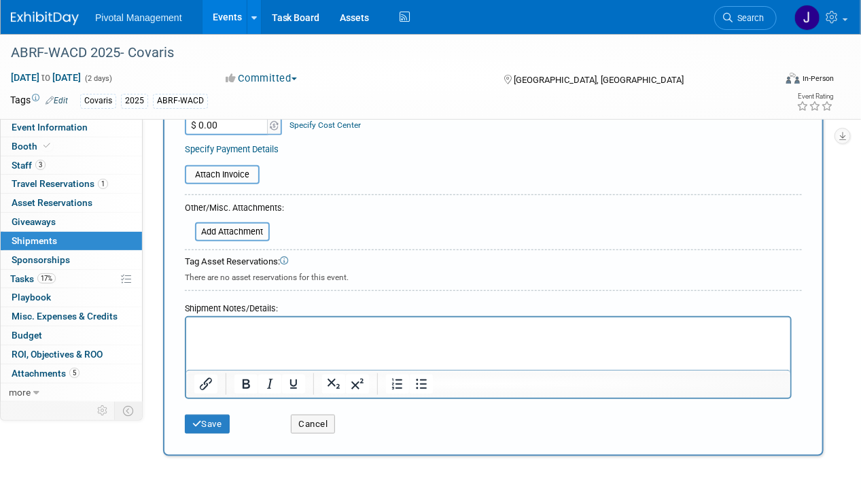
type textarea "EXHIBITSENSE, [STREET_ADDRESS][PERSON_NAME]"
click at [208, 415] on button "Save" at bounding box center [207, 424] width 45 height 19
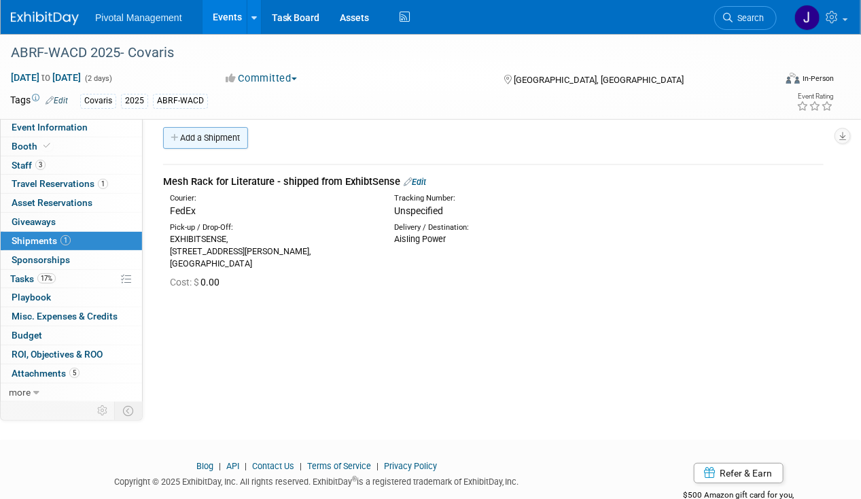
scroll to position [0, 0]
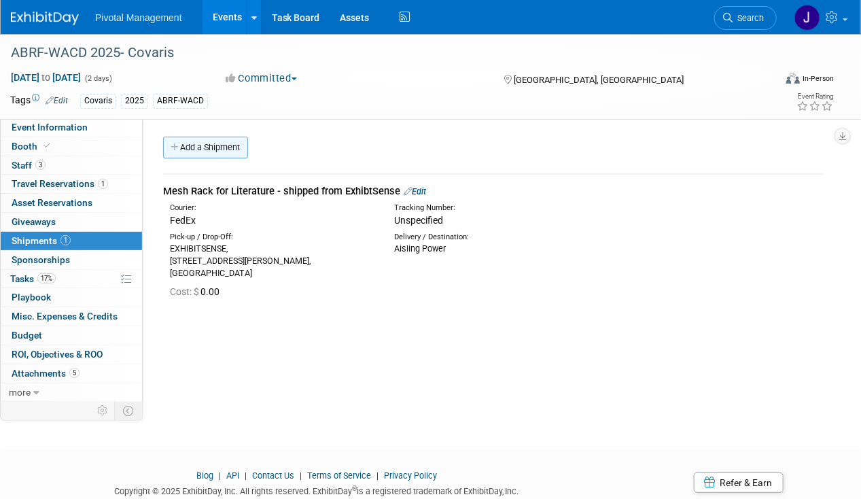
click at [209, 143] on link "Add a Shipment" at bounding box center [205, 148] width 85 height 22
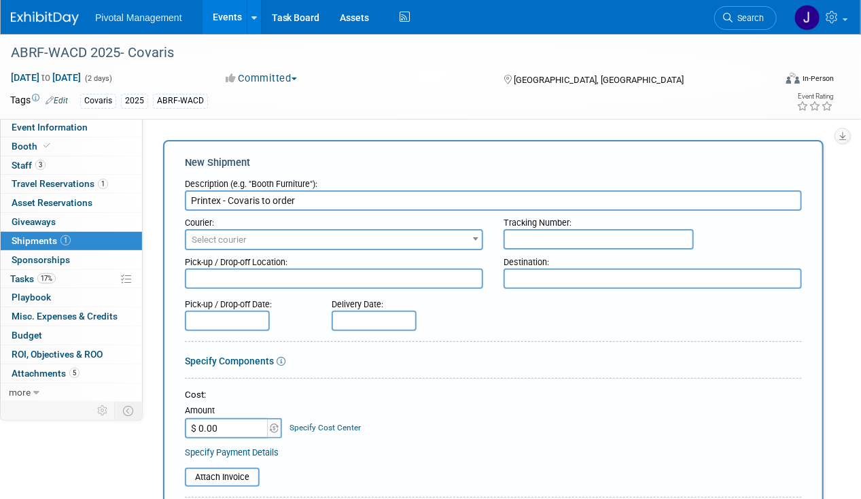
type input "Printex - Covaris to order"
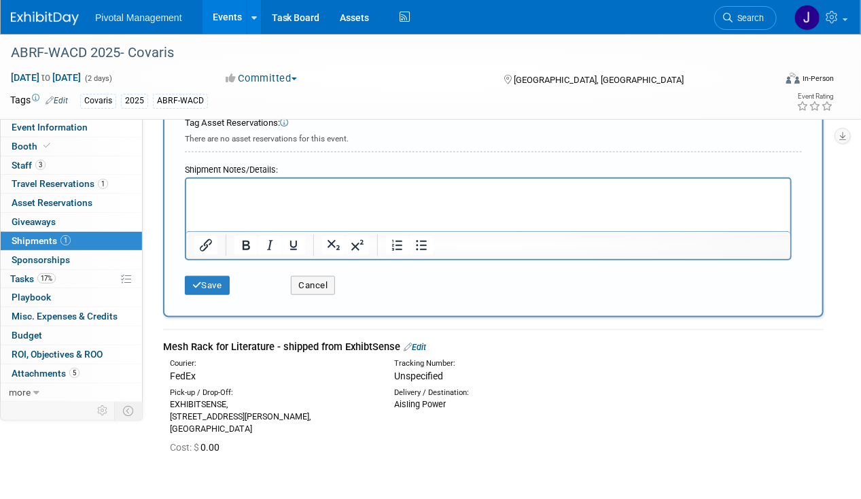
scroll to position [444, 0]
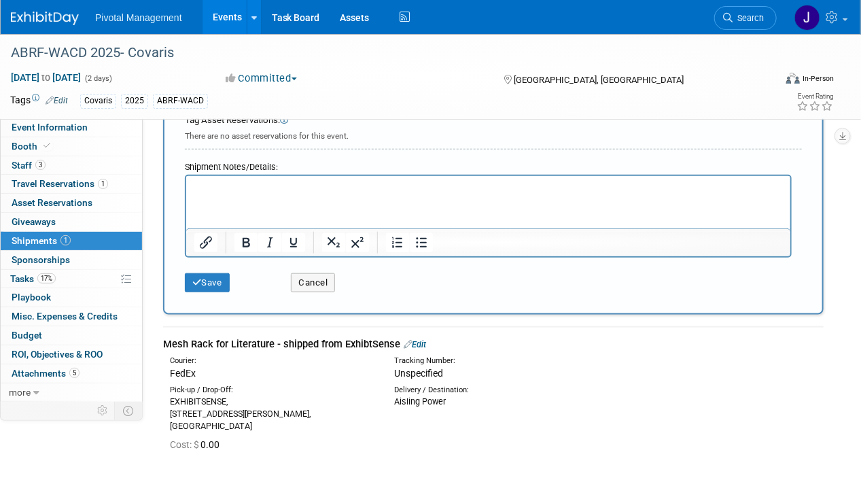
click at [245, 186] on p "Rich Text Area. Press ALT-0 for help." at bounding box center [488, 188] width 589 height 14
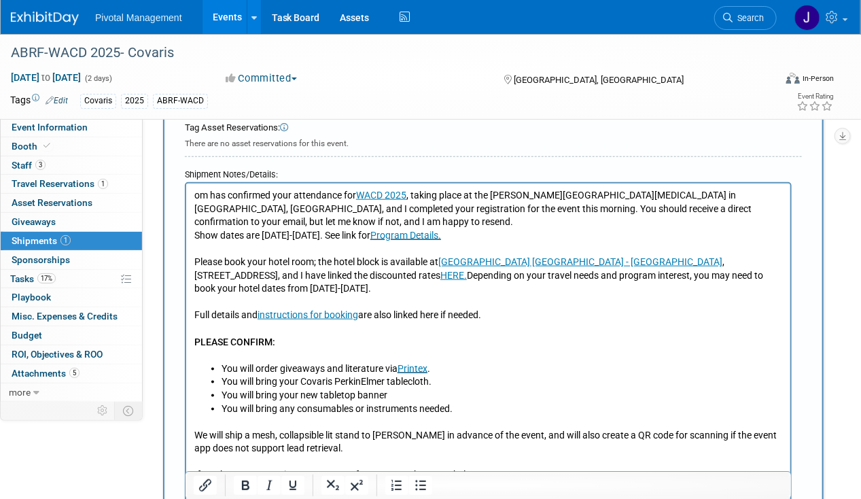
scroll to position [436, 0]
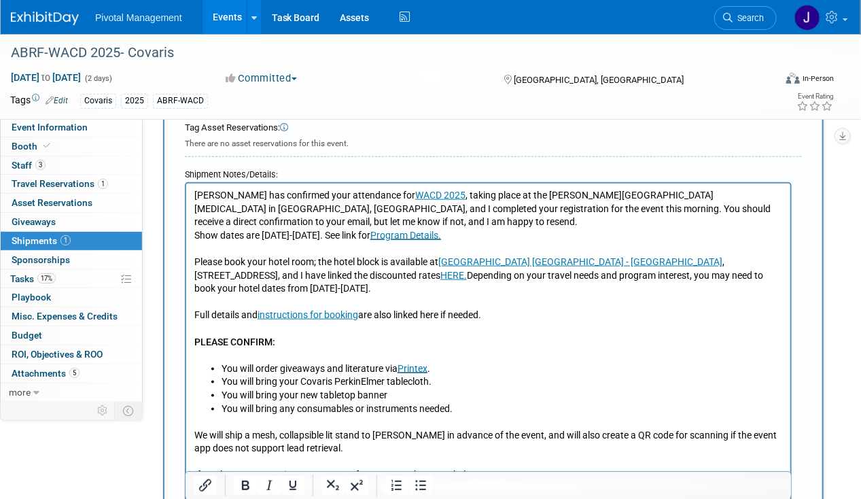
click at [195, 192] on p "Tom has confirmed your attendance for WACD 2025 , taking place at the Fred Hutc…" at bounding box center [488, 209] width 589 height 40
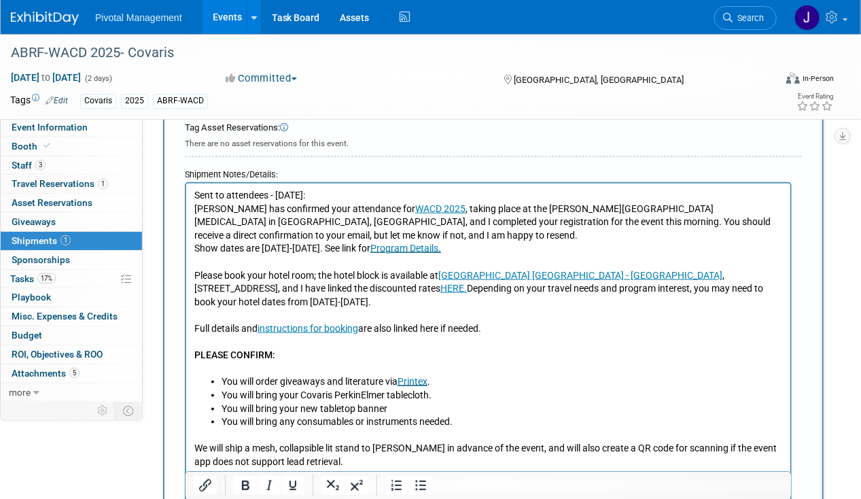
click at [309, 189] on p "Sent to attendees - 08.26.25:" at bounding box center [488, 196] width 589 height 14
click at [299, 486] on icon "Underline" at bounding box center [293, 485] width 16 height 16
click at [336, 203] on p "Tom has confirmed your attendance for WACD 2025 , taking place at the Fred Hutc…" at bounding box center [488, 223] width 589 height 40
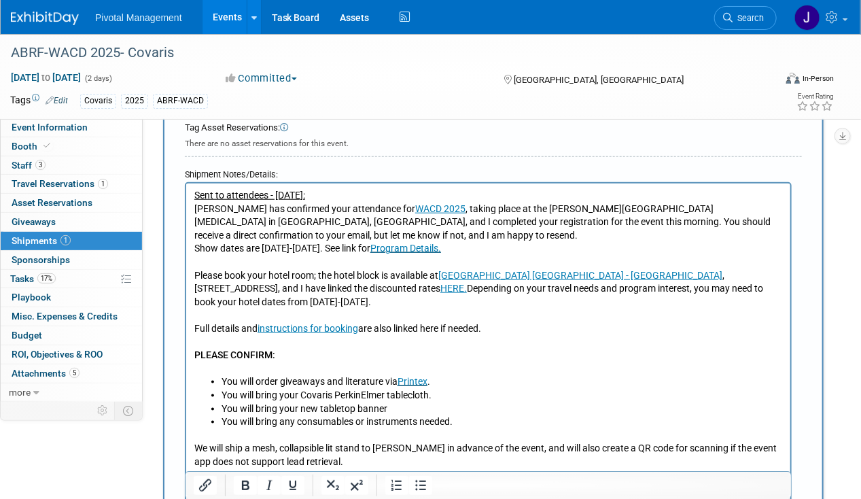
click at [333, 198] on p "Sent to attendees - 08.26.25:" at bounding box center [488, 196] width 589 height 14
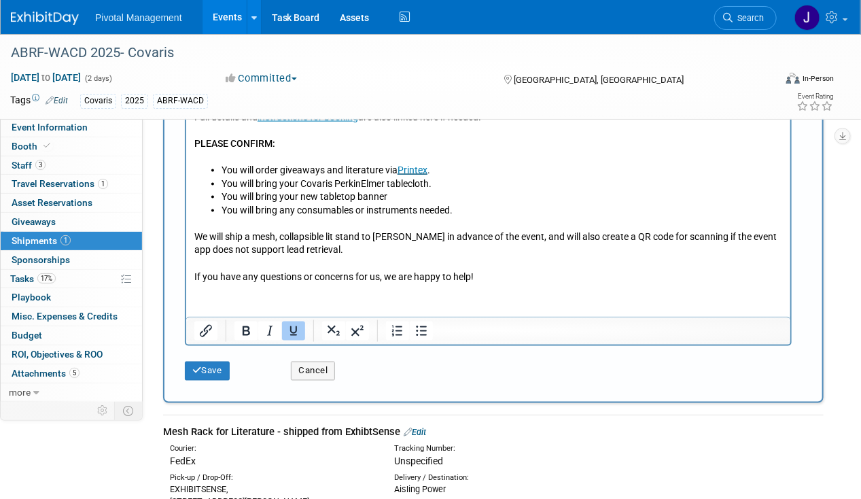
scroll to position [665, 0]
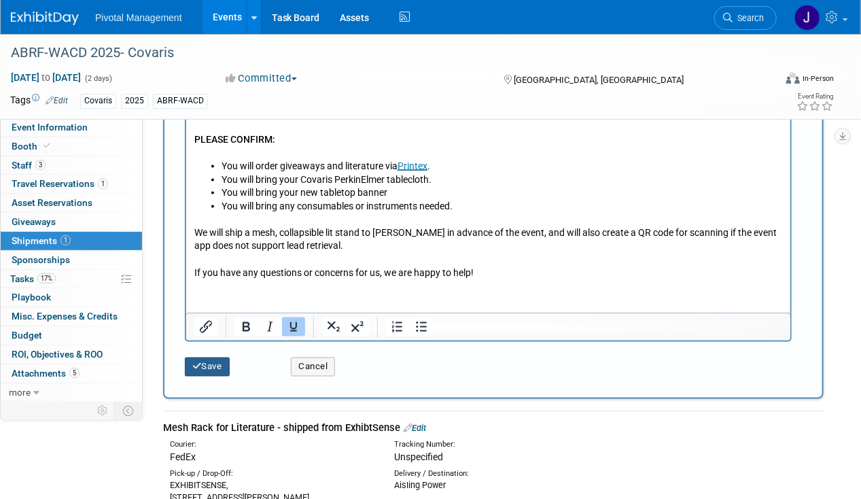
click at [218, 357] on button "Save" at bounding box center [207, 366] width 45 height 19
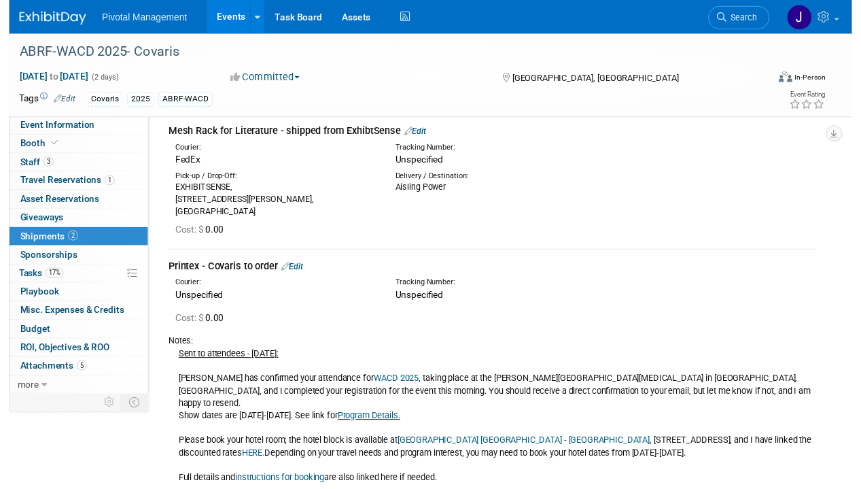
scroll to position [0, 0]
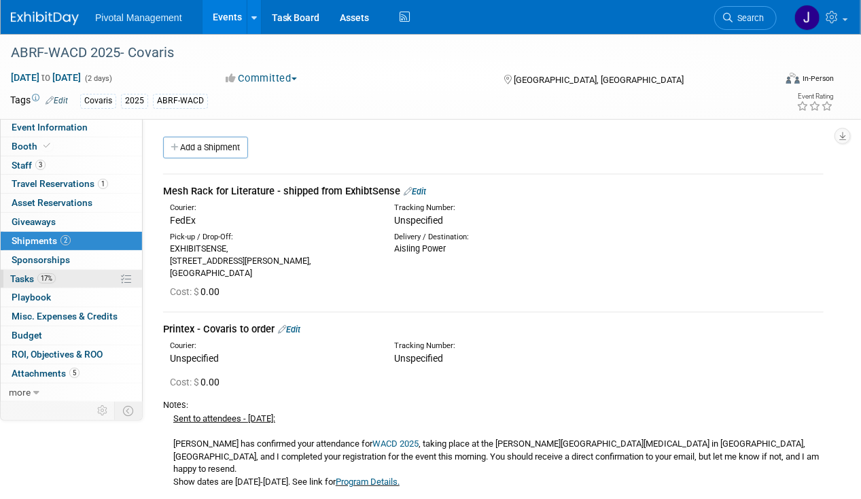
click at [81, 274] on link "17% Tasks 17%" at bounding box center [71, 279] width 141 height 18
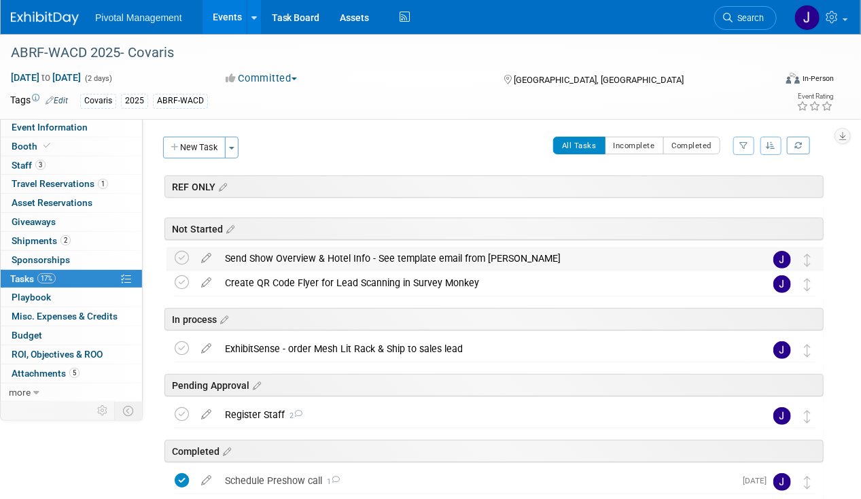
click at [393, 258] on div "Send Show Overview & Hotel Info - See template email from Briana" at bounding box center [482, 258] width 528 height 23
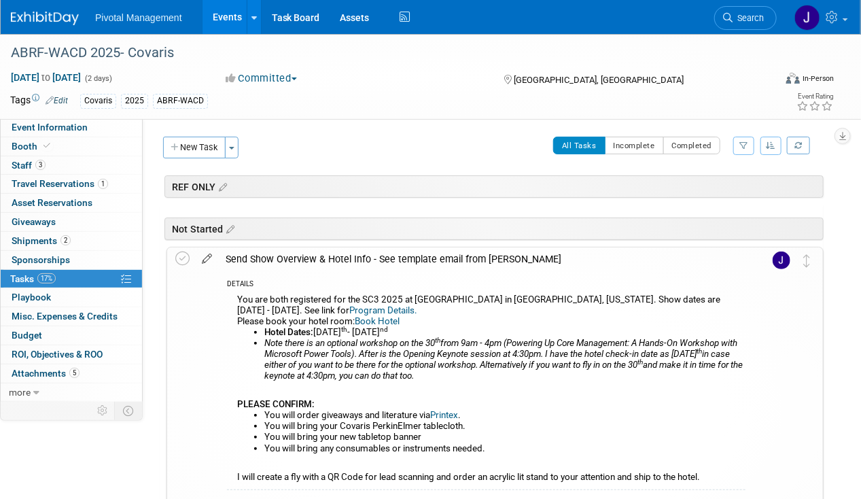
click at [204, 255] on icon at bounding box center [207, 255] width 24 height 17
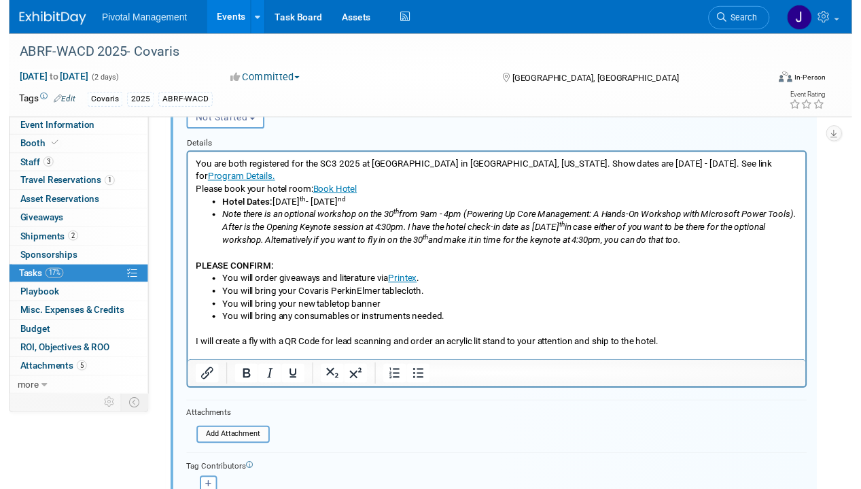
scroll to position [275, 0]
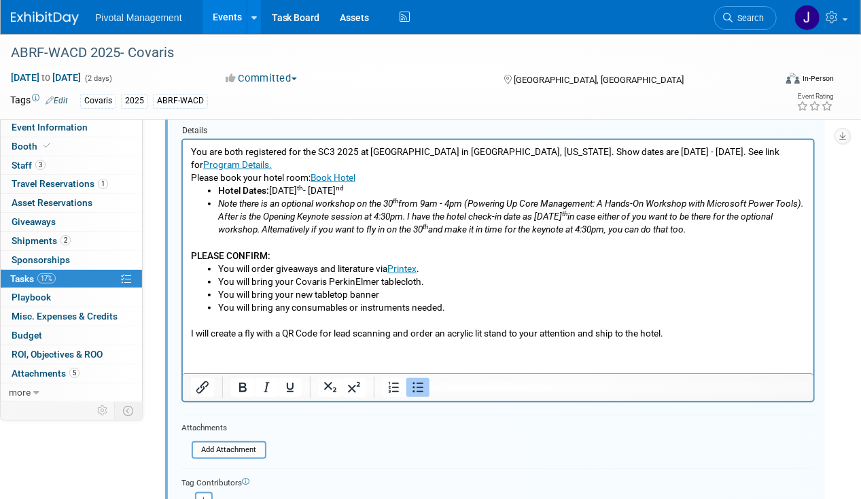
click at [362, 266] on li "You will order giveaways and literature via Printex ." at bounding box center [511, 268] width 588 height 13
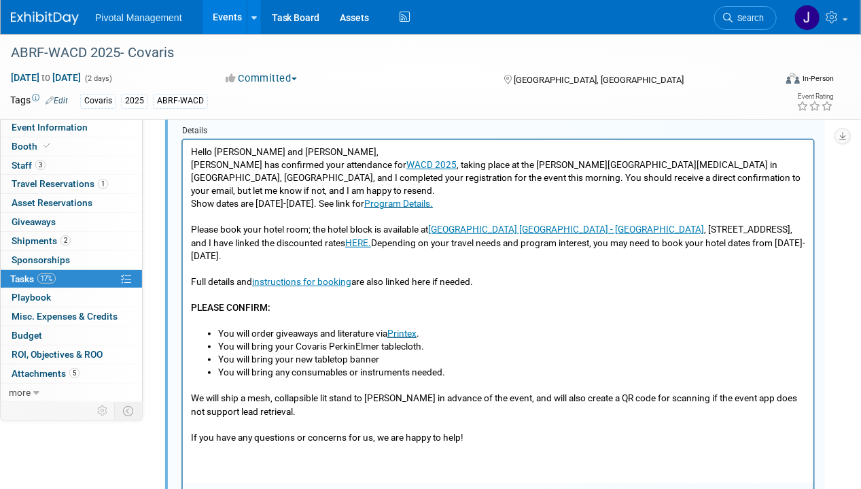
click at [313, 130] on div "Details" at bounding box center [497, 128] width 633 height 19
click at [318, 150] on p "Hello Aisling and Sujash, Tom has confirmed your attendance for WACD 2025 , tak…" at bounding box center [497, 171] width 615 height 52
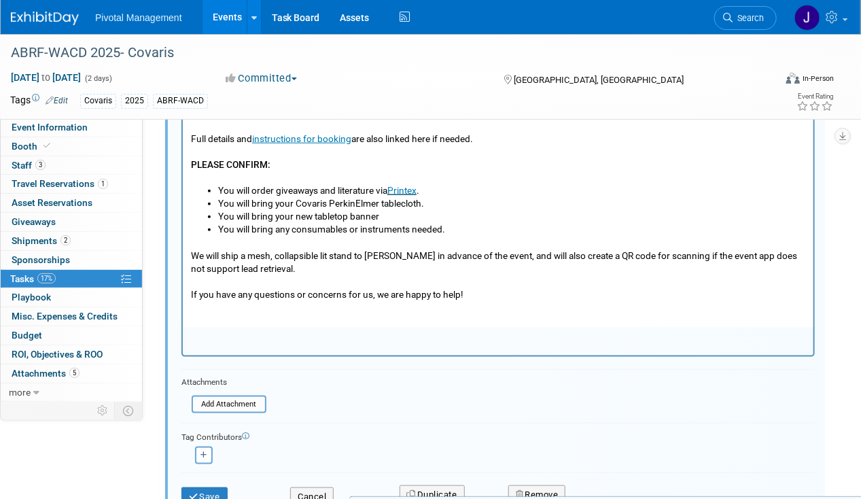
scroll to position [504, 0]
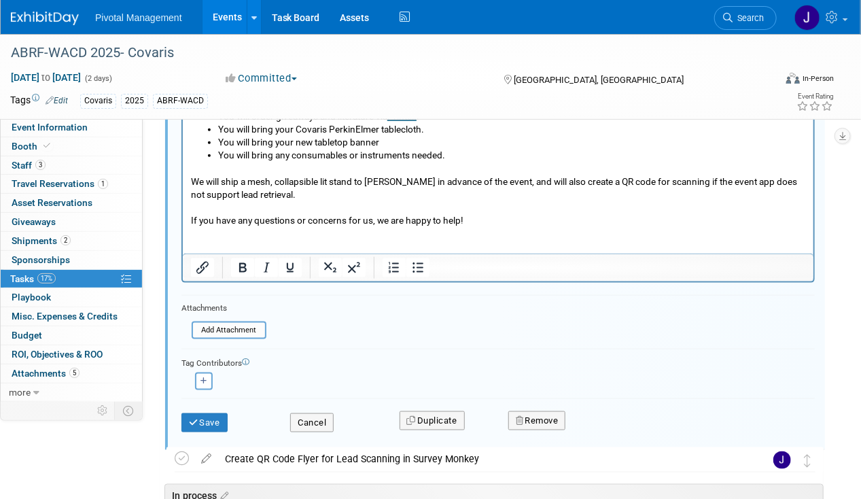
click at [213, 227] on p "Rich Text Area. Press ALT-0 for help." at bounding box center [497, 240] width 615 height 26
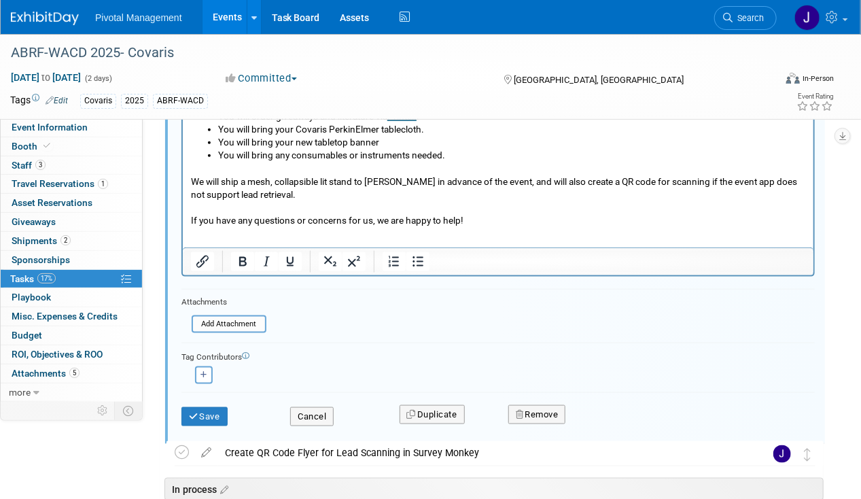
click at [214, 227] on html "Hello Aisling and Sujash, Tom has confirmed your attendance for WACD 2025 , tak…" at bounding box center [497, 68] width 631 height 317
click at [504, 224] on html "Hello Aisling and Sujash, Tom has confirmed your attendance for WACD 2025 , tak…" at bounding box center [497, 68] width 631 height 317
click at [499, 214] on html "Hello Aisling and Sujash, Tom has confirmed your attendance for WACD 2025 , tak…" at bounding box center [497, 68] width 631 height 317
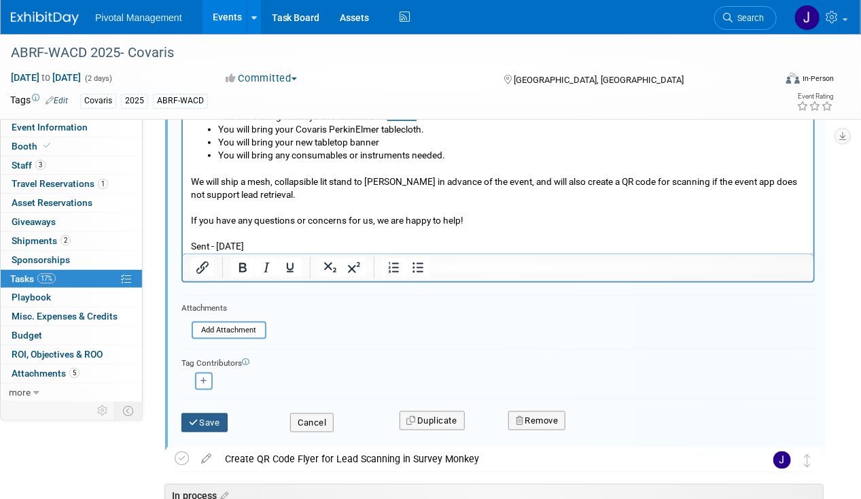
click at [205, 419] on button "Save" at bounding box center [204, 422] width 46 height 19
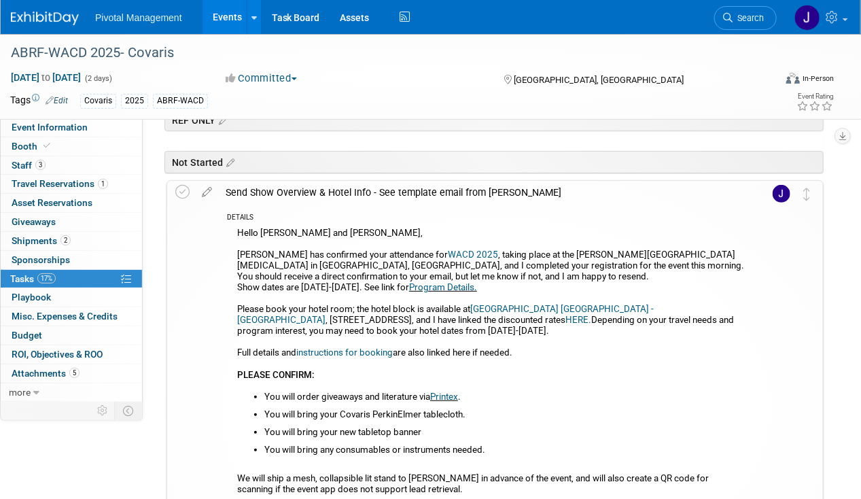
scroll to position [0, 0]
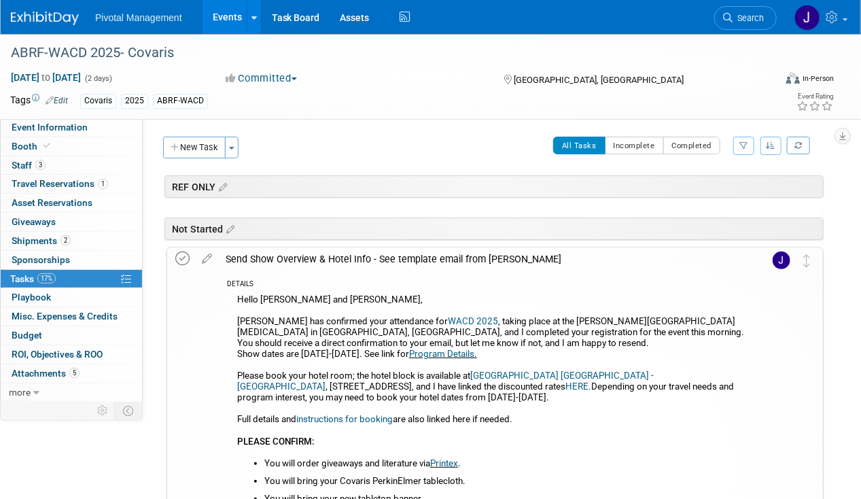
click at [184, 258] on icon at bounding box center [182, 258] width 14 height 14
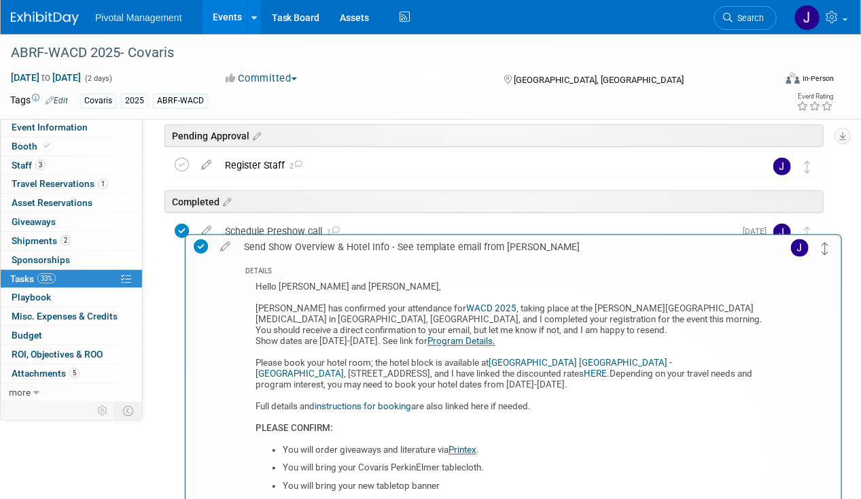
scroll to position [221, 0]
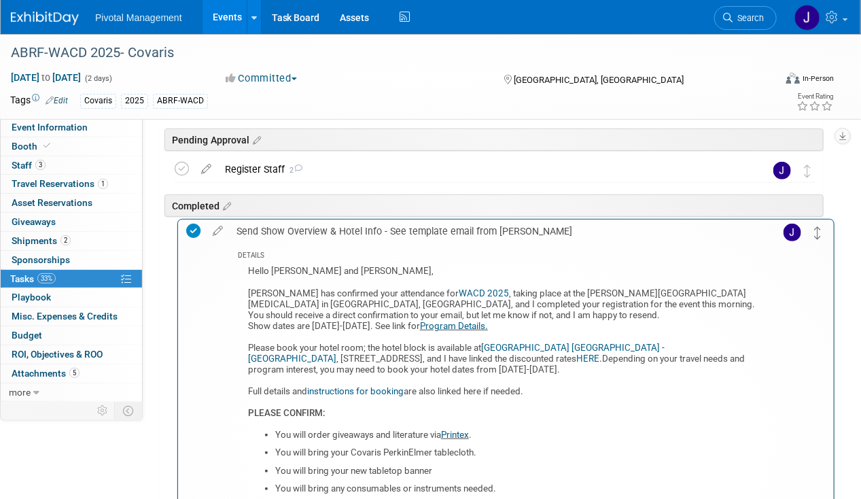
drag, startPoint x: 803, startPoint y: 258, endPoint x: 815, endPoint y: 231, distance: 29.5
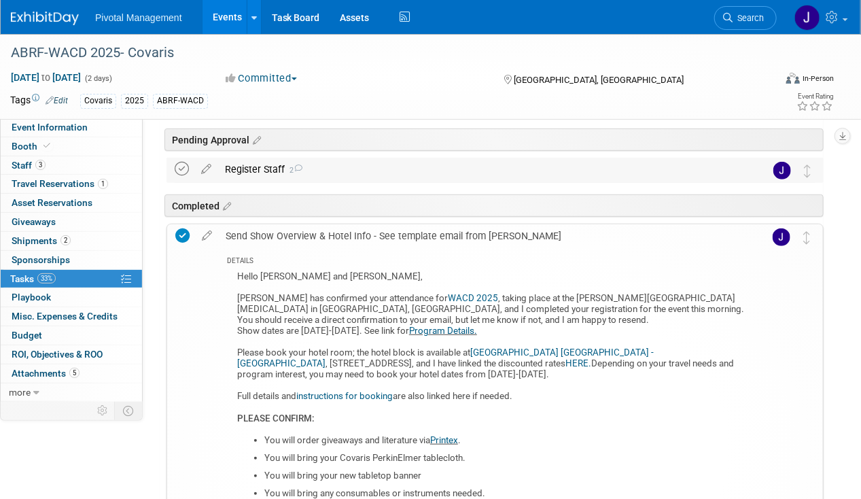
click at [186, 163] on icon at bounding box center [182, 169] width 14 height 14
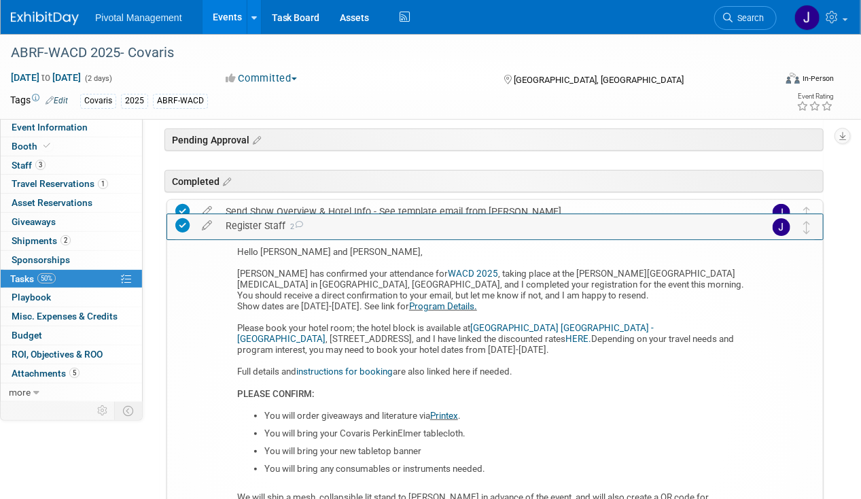
drag, startPoint x: 813, startPoint y: 164, endPoint x: 813, endPoint y: 222, distance: 57.8
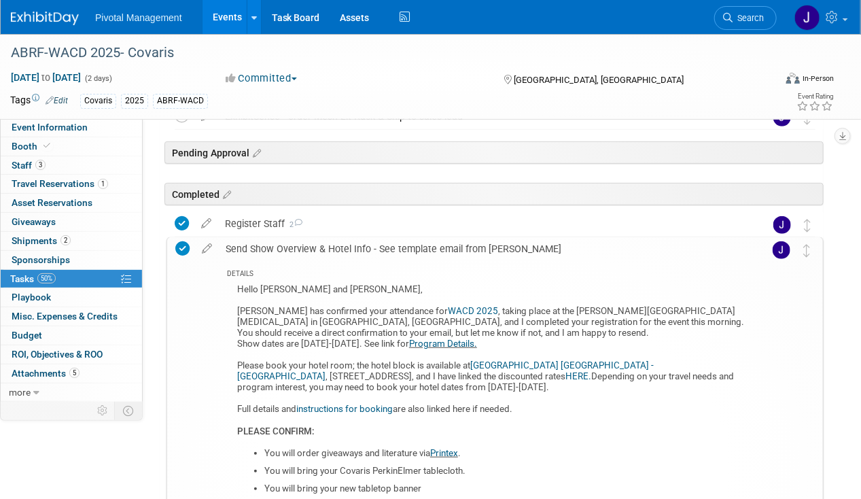
click at [292, 247] on div "Send Show Overview & Hotel Info - See template email from Briana" at bounding box center [482, 248] width 527 height 23
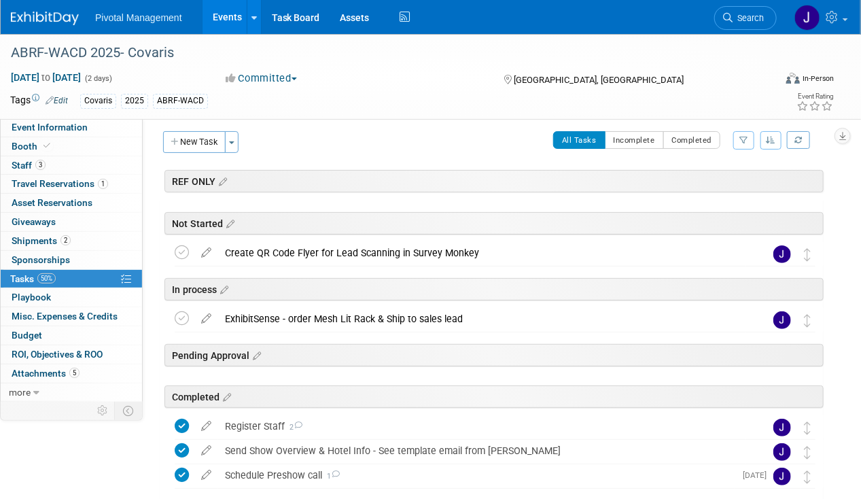
scroll to position [0, 0]
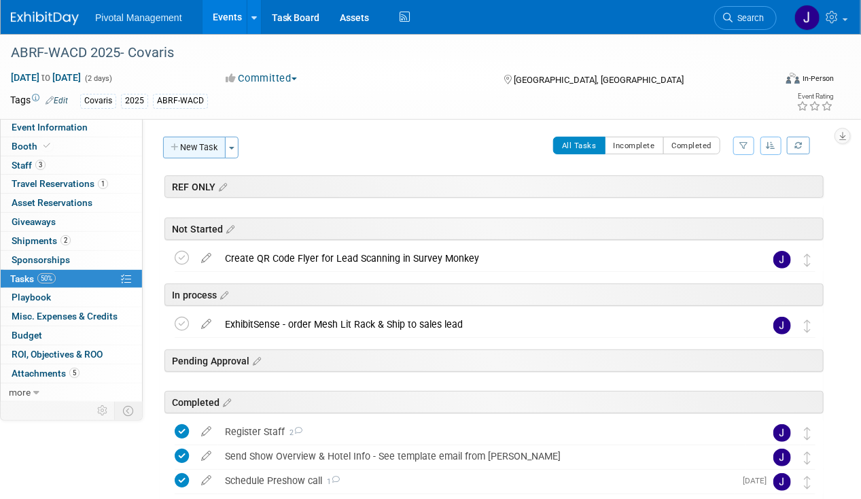
click at [204, 137] on button "New Task" at bounding box center [194, 148] width 63 height 22
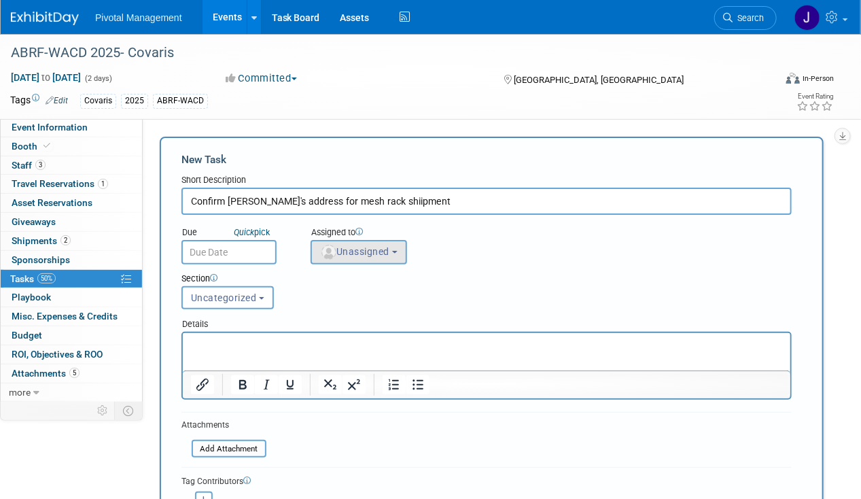
type input "Confirm Aisling's address for mesh rack shiipment"
click at [392, 244] on button "Unassigned" at bounding box center [359, 252] width 96 height 24
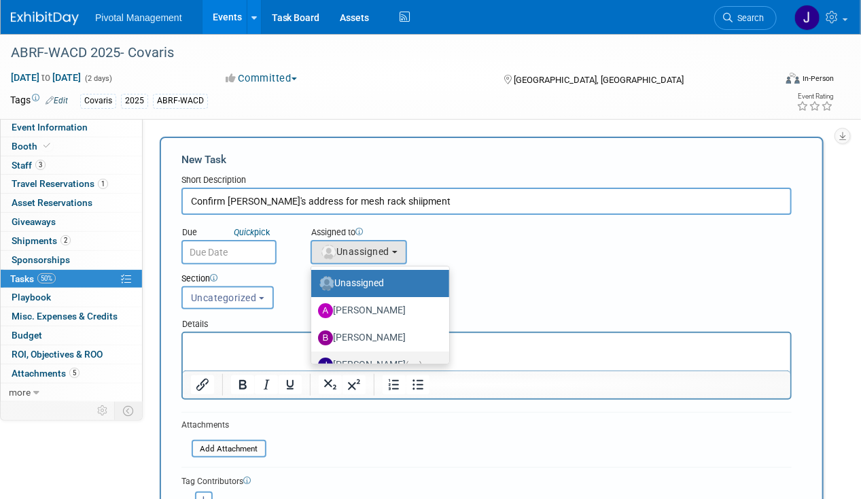
click at [392, 361] on label "Jessica Gatton (me)" at bounding box center [377, 365] width 118 height 22
click at [313, 361] on input "Jessica Gatton (me)" at bounding box center [308, 363] width 9 height 9
select select "497b41a6-53ff-4b84-8c73-e588064afe10"
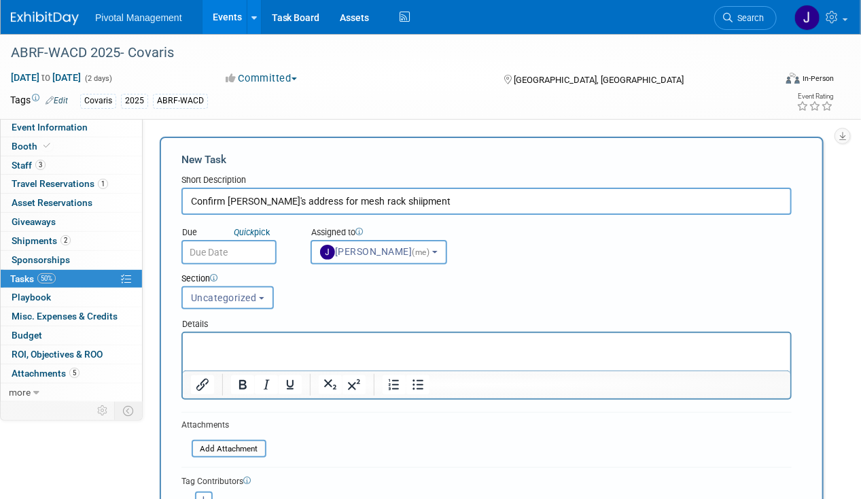
click at [234, 253] on input "text" at bounding box center [228, 252] width 95 height 24
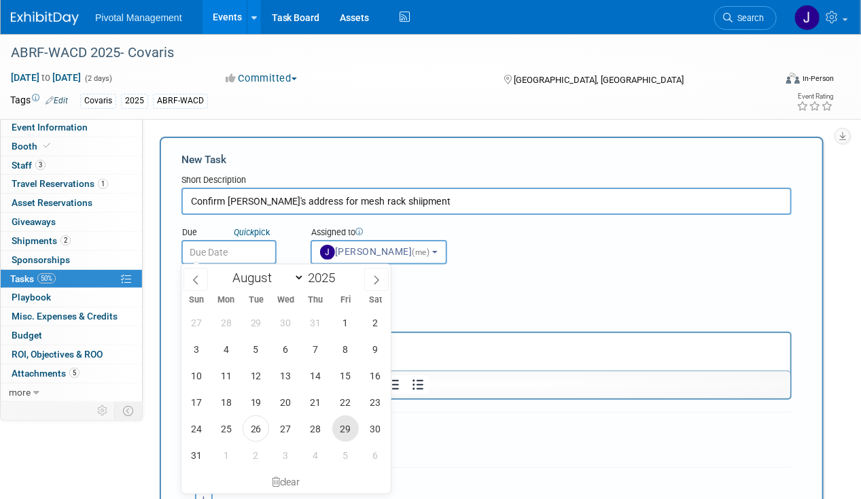
click at [340, 422] on span "29" at bounding box center [345, 428] width 27 height 27
type input "Aug 29, 2025"
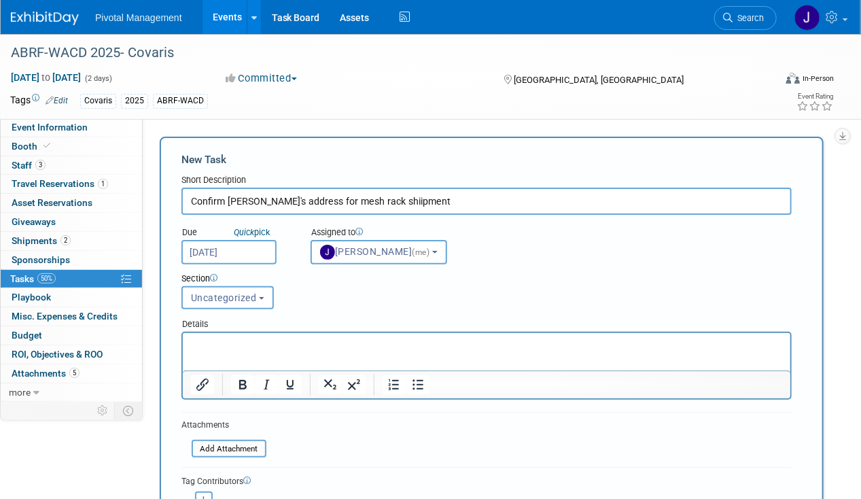
click at [519, 334] on html at bounding box center [486, 341] width 608 height 19
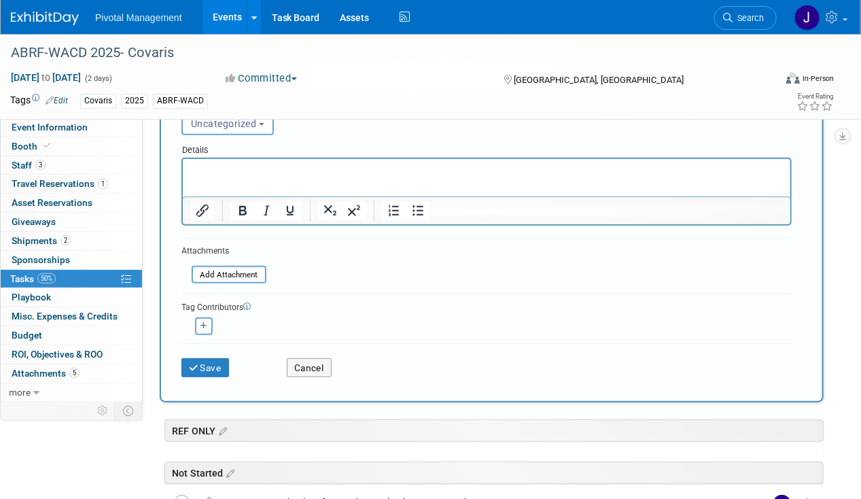
scroll to position [175, 0]
click at [216, 360] on button "Save" at bounding box center [205, 366] width 48 height 19
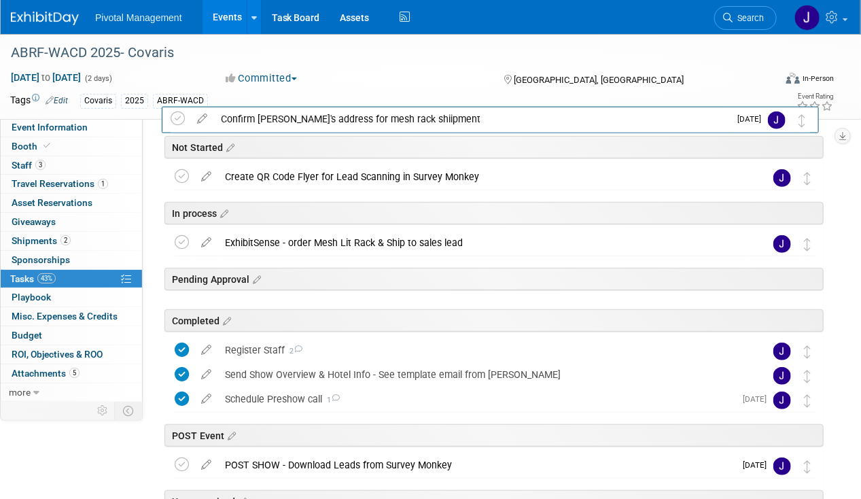
scroll to position [4, 0]
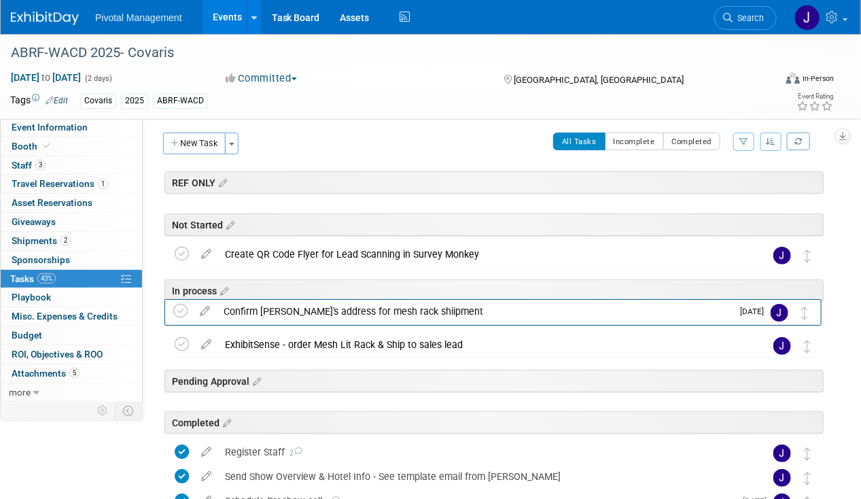
drag, startPoint x: 810, startPoint y: 434, endPoint x: 809, endPoint y: 311, distance: 122.3
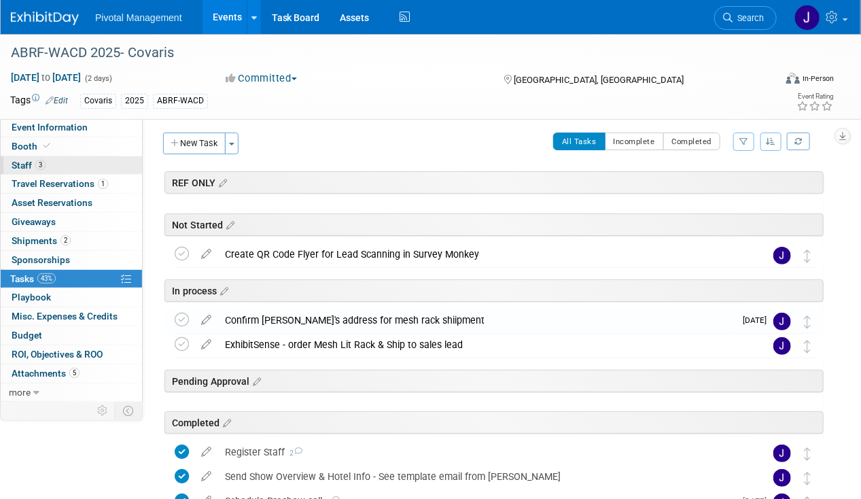
click at [41, 156] on link "3 Staff 3" at bounding box center [71, 165] width 141 height 18
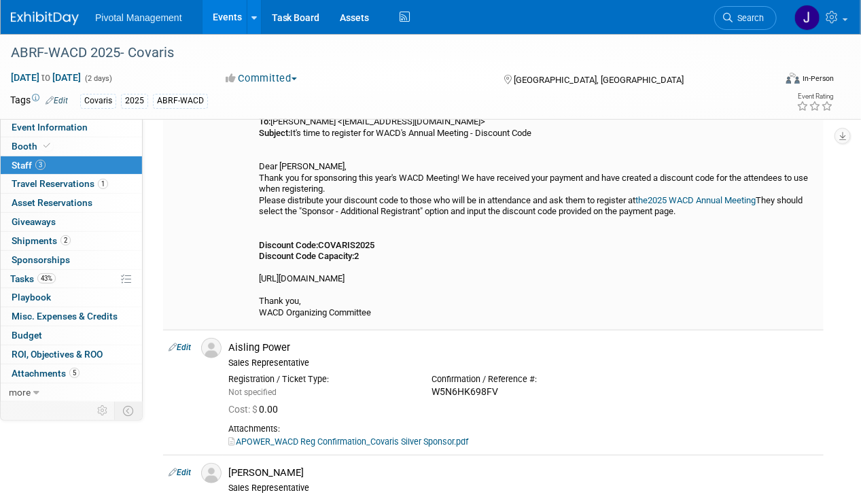
scroll to position [215, 0]
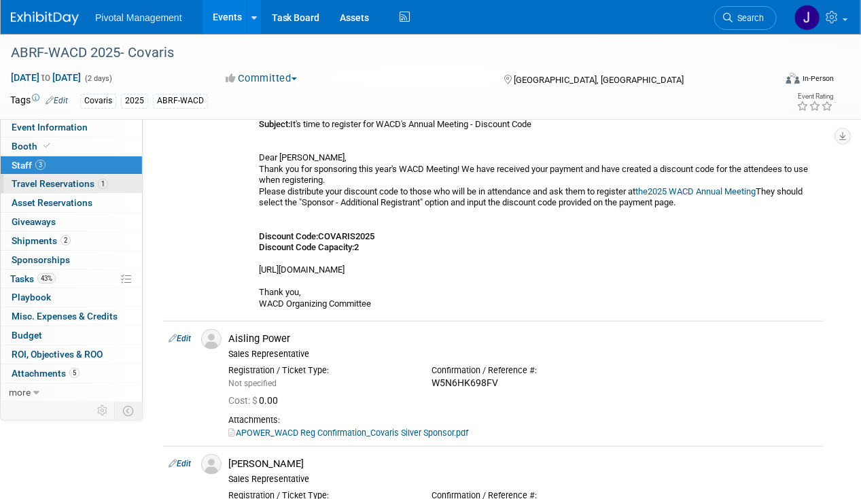
click at [67, 182] on span "Travel Reservations 1" at bounding box center [60, 183] width 96 height 11
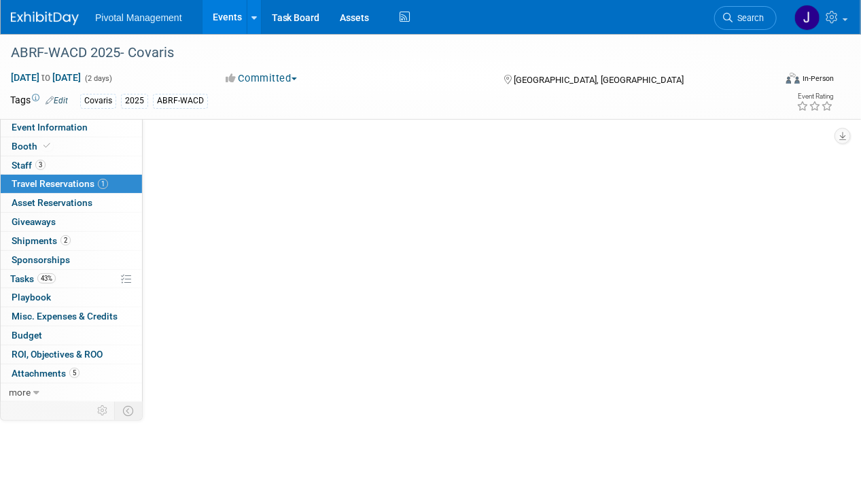
scroll to position [0, 0]
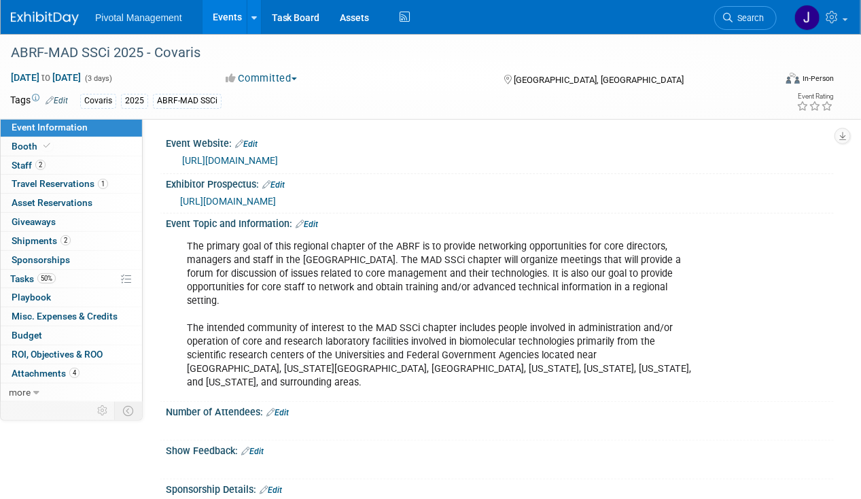
click at [63, 251] on link "0 Sponsorships 0" at bounding box center [71, 260] width 141 height 18
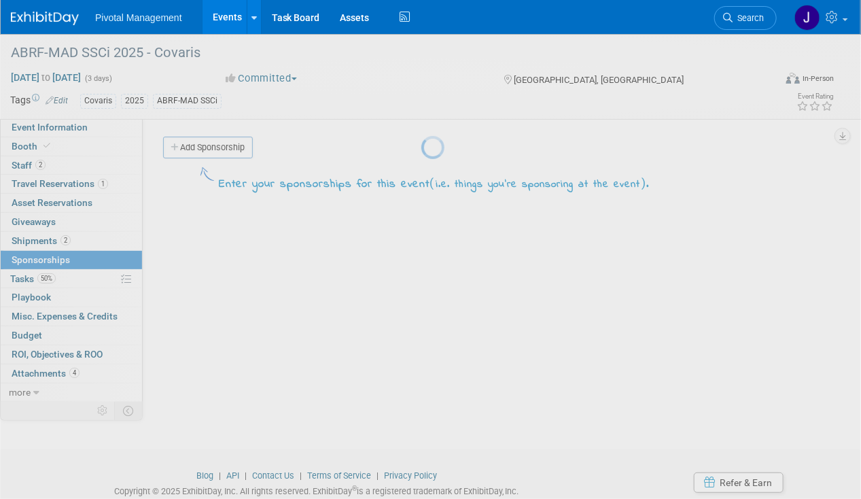
click at [70, 235] on body "Pivotal Management Events Add Event Bulk Upload Events Shareable Event Boards R…" at bounding box center [430, 249] width 861 height 499
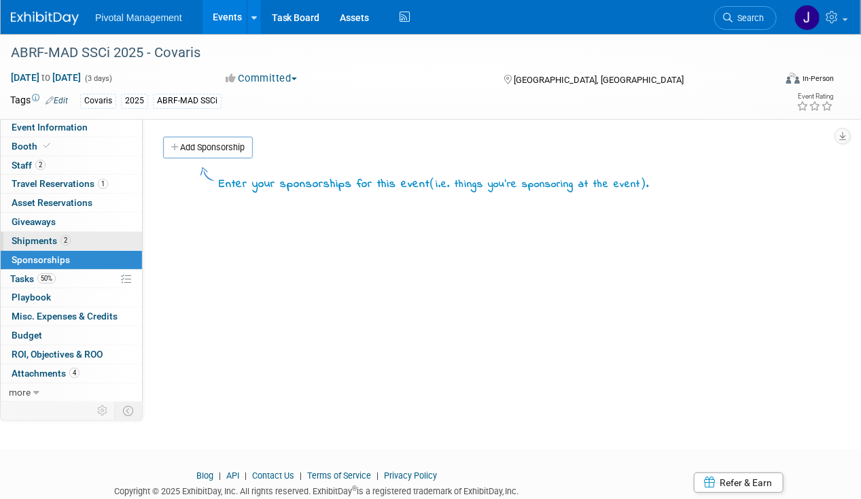
click at [101, 235] on link "2 Shipments 2" at bounding box center [71, 241] width 141 height 18
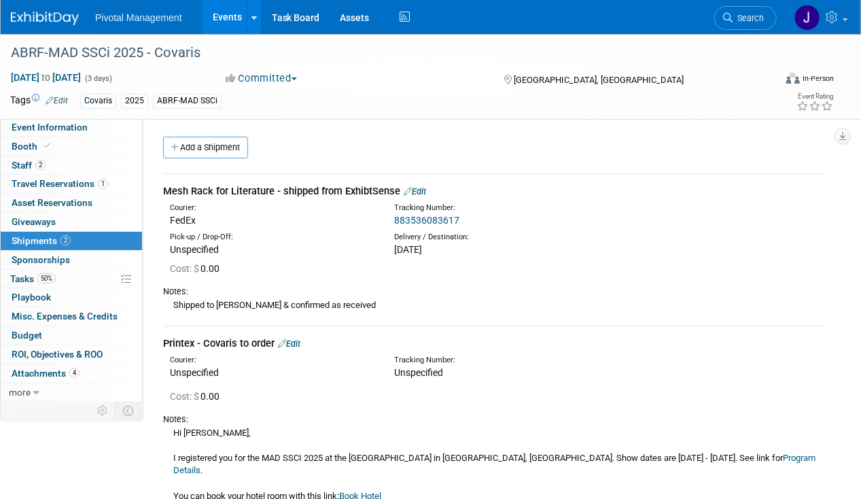
click at [743, 16] on span "Search" at bounding box center [748, 18] width 31 height 10
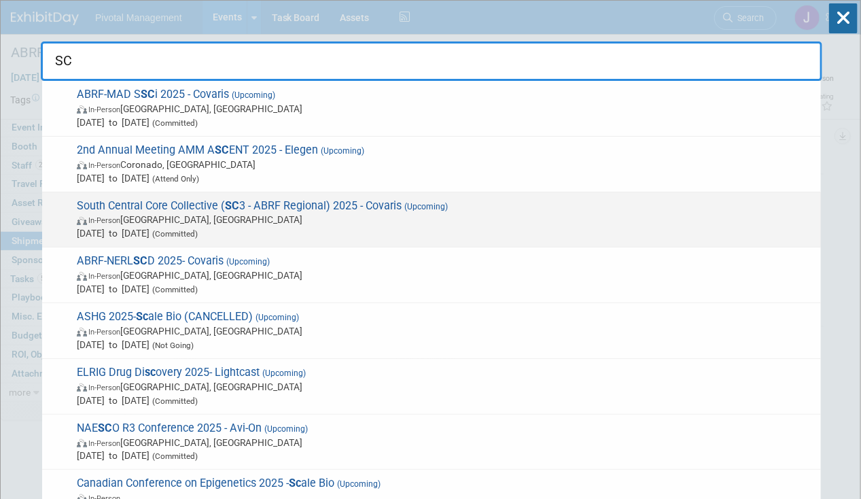
type input "SC"
click at [264, 205] on span "South Central Core Collective ( SC 3 - ABRF Regional) 2025 - Covaris (Upcoming)…" at bounding box center [443, 219] width 741 height 41
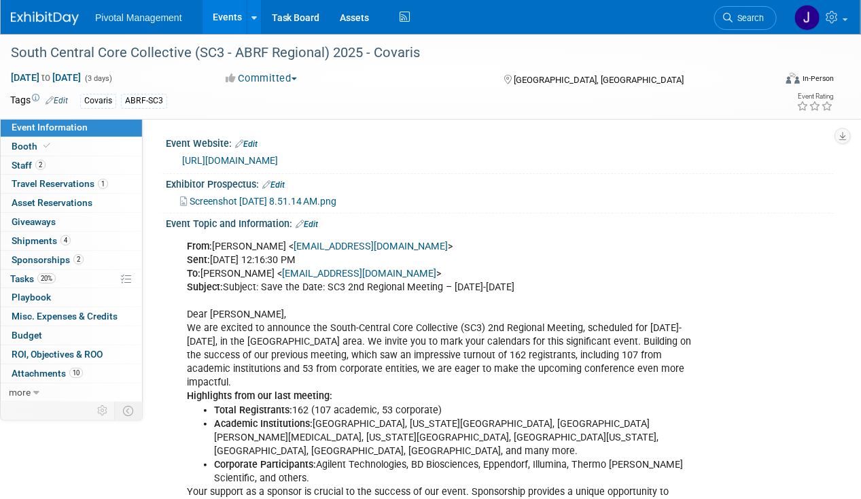
scroll to position [201, 0]
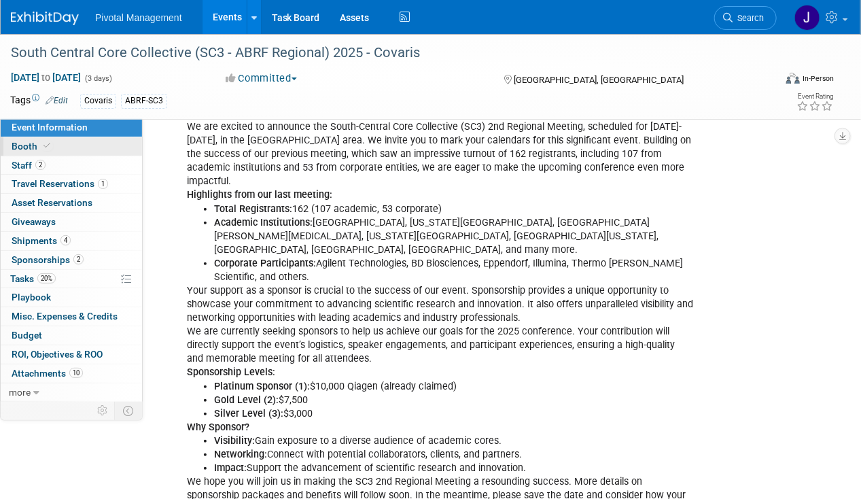
click at [68, 154] on link "Booth" at bounding box center [71, 146] width 141 height 18
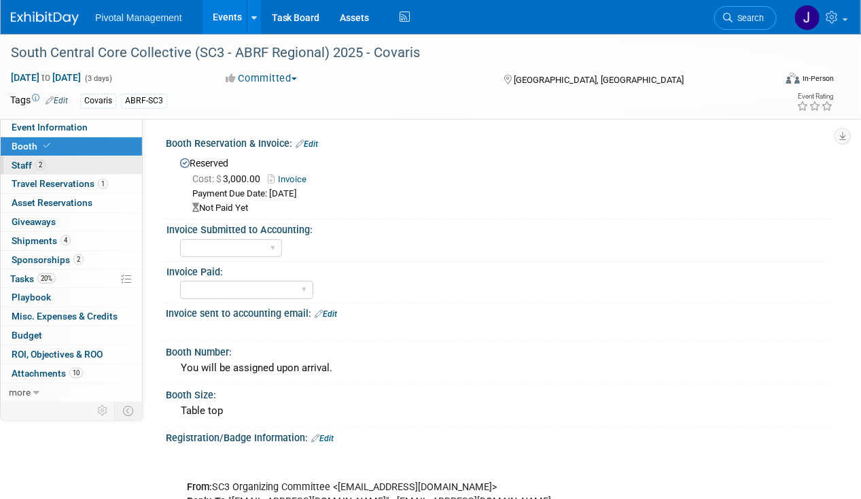
click at [68, 160] on link "2 Staff 2" at bounding box center [71, 165] width 141 height 18
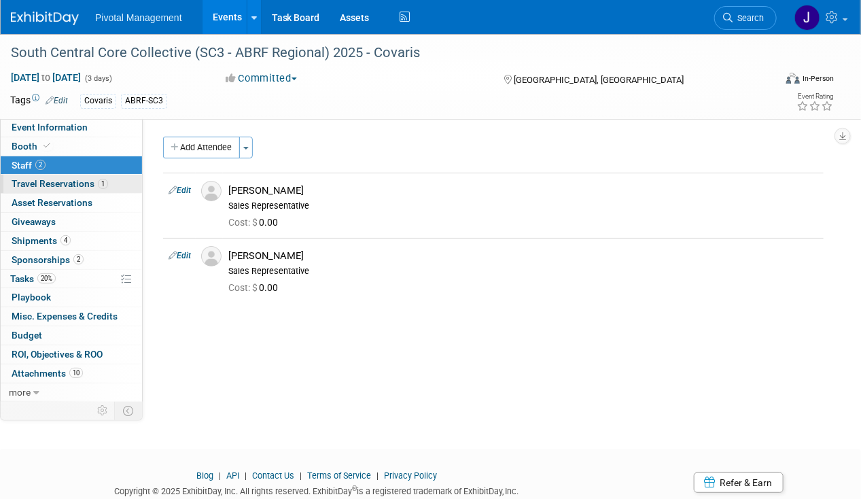
click at [69, 179] on span "Travel Reservations 1" at bounding box center [60, 183] width 96 height 11
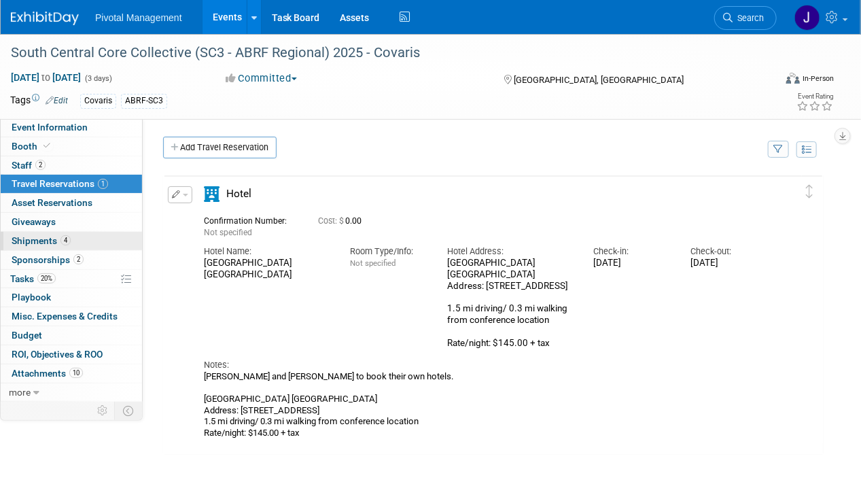
click at [60, 235] on span "Shipments 4" at bounding box center [41, 240] width 59 height 11
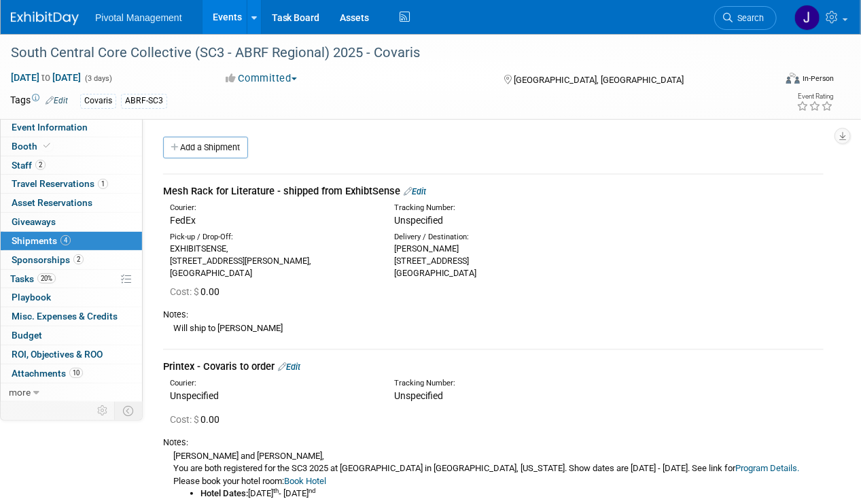
drag, startPoint x: 171, startPoint y: 244, endPoint x: 300, endPoint y: 272, distance: 131.4
click at [300, 272] on div "EXHIBITSENSE, 35 LYMAN STREET, FLOOR 2, NORTHBOROUGH, MA 01532" at bounding box center [272, 261] width 205 height 37
copy div "EXHIBITSENSE, 35 LYMAN STREET, FLOOR 2, NORTHBOROUGH, MA 01532"
drag, startPoint x: 164, startPoint y: 187, endPoint x: 398, endPoint y: 183, distance: 233.1
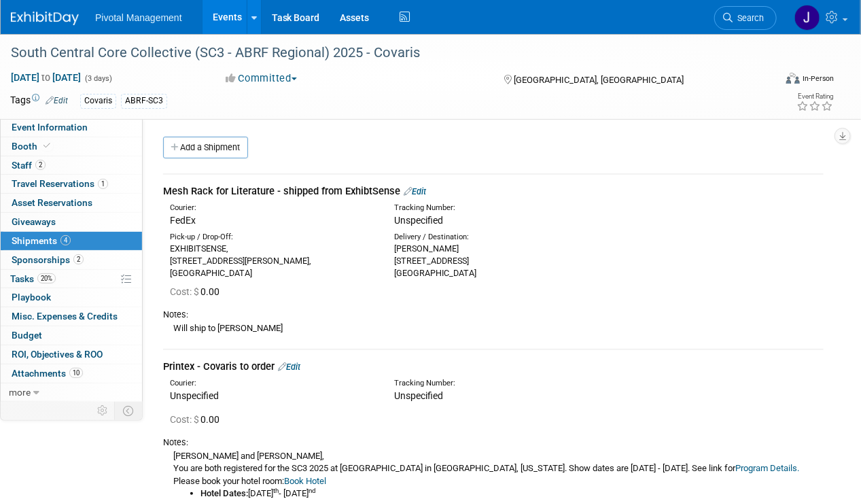
click at [398, 184] on div "Mesh Rack for Literature - shipped from ExhibtSense Edit" at bounding box center [493, 191] width 661 height 14
copy div "Mesh Rack for Literature - shipped from ExhibtSense"
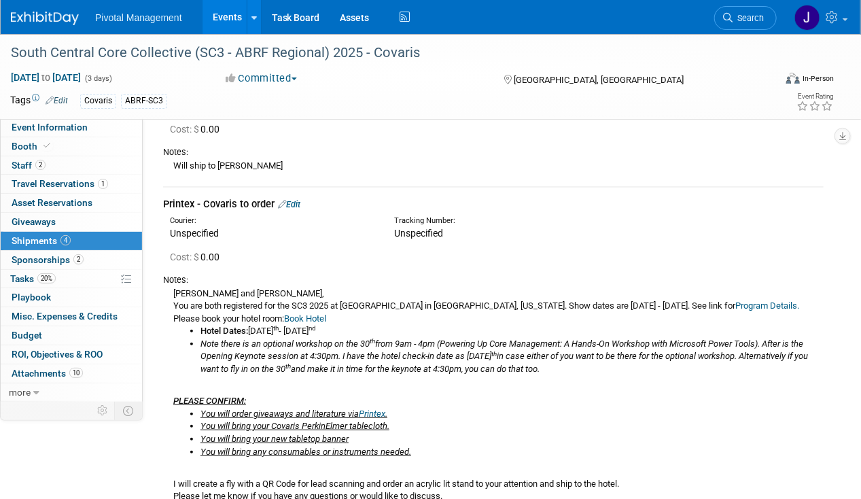
scroll to position [174, 0]
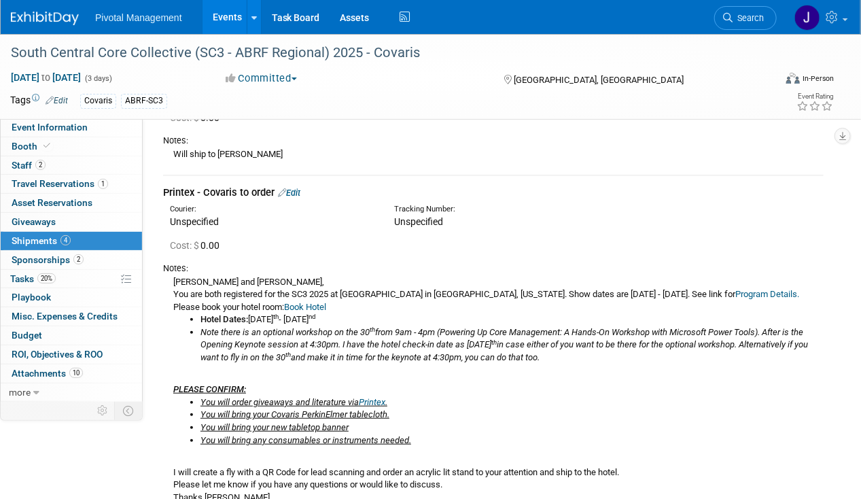
drag, startPoint x: 275, startPoint y: 186, endPoint x: 163, endPoint y: 186, distance: 112.1
click at [163, 186] on div "Printex - Covaris to order Edit" at bounding box center [493, 193] width 661 height 14
copy div "Printex - Covaris to order"
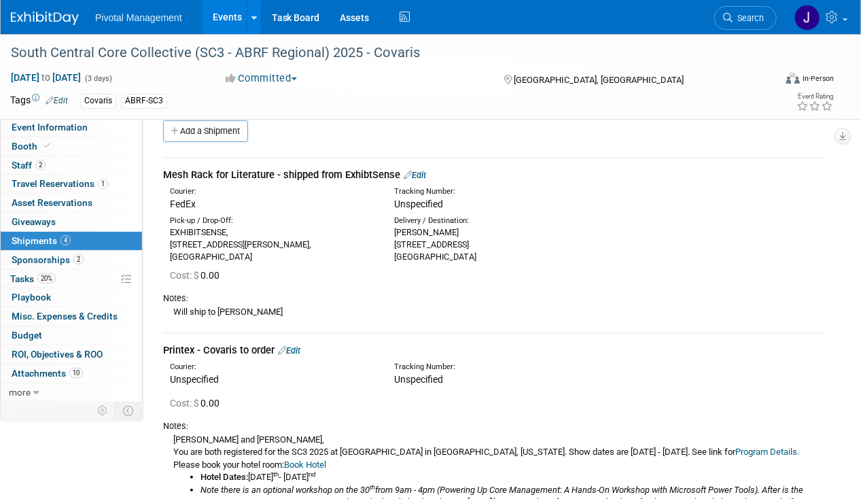
scroll to position [0, 0]
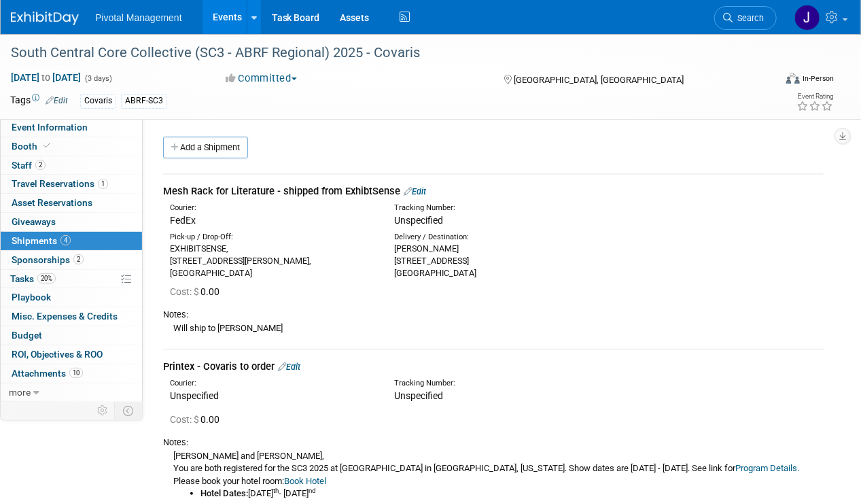
click at [258, 185] on div "Mesh Rack for Literature - shipped from ExhibtSense Edit" at bounding box center [493, 191] width 661 height 14
click at [395, 187] on div "Mesh Rack for Literature - shipped from ExhibtSense Edit" at bounding box center [493, 191] width 661 height 14
drag, startPoint x: 397, startPoint y: 188, endPoint x: 150, endPoint y: 188, distance: 246.7
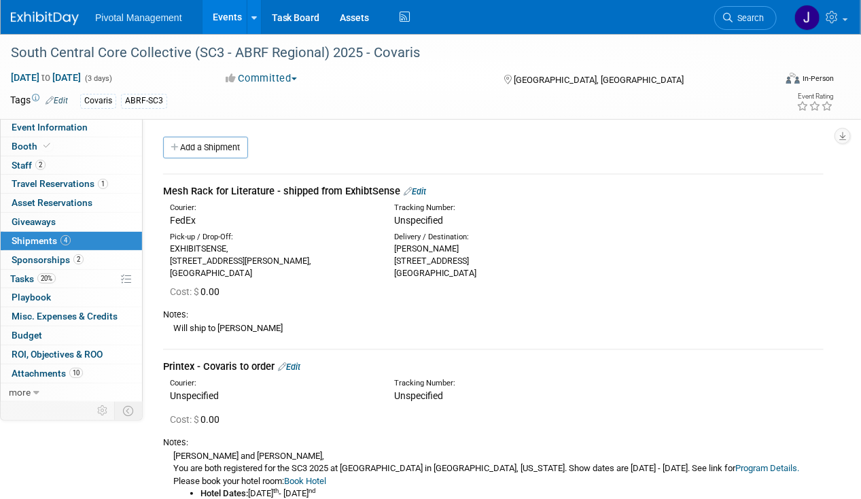
click at [150, 188] on div "Event Website: Edit https://sc3.abrf.org/sponsors/ Exhibitor Prospectus: Edit S…" at bounding box center [488, 257] width 691 height 279
copy div "Mesh Rack for Literature - shipped from ExhibtSense"
click at [237, 239] on div "Pick-up / Drop-Off:" at bounding box center [272, 237] width 205 height 11
drag, startPoint x: 232, startPoint y: 280, endPoint x: 265, endPoint y: 279, distance: 33.3
click at [232, 280] on div "Cost: $ 0.00" at bounding box center [493, 290] width 681 height 22
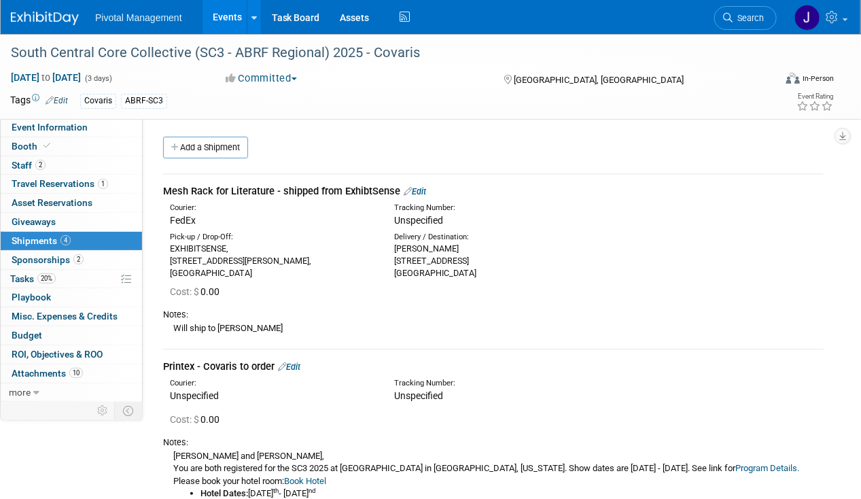
drag, startPoint x: 246, startPoint y: 270, endPoint x: 167, endPoint y: 251, distance: 81.1
click at [167, 251] on div "Pick-up / Drop-Off: EXHIBITSENSE, 35 LYMAN STREET, FLOOR 2, NORTHBOROUGH, MA 01…" at bounding box center [272, 256] width 225 height 48
copy div "EXHIBITSENSE, 35 LYMAN STREET, FLOOR 2, NORTHBOROUGH, MA 01532"
click at [346, 285] on div "Cost: $ 0.00" at bounding box center [497, 292] width 654 height 14
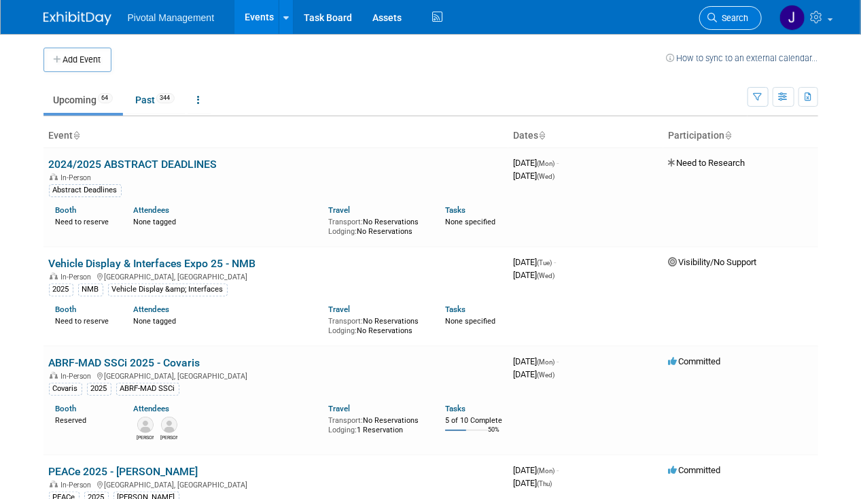
click at [726, 19] on span "Search" at bounding box center [733, 18] width 31 height 10
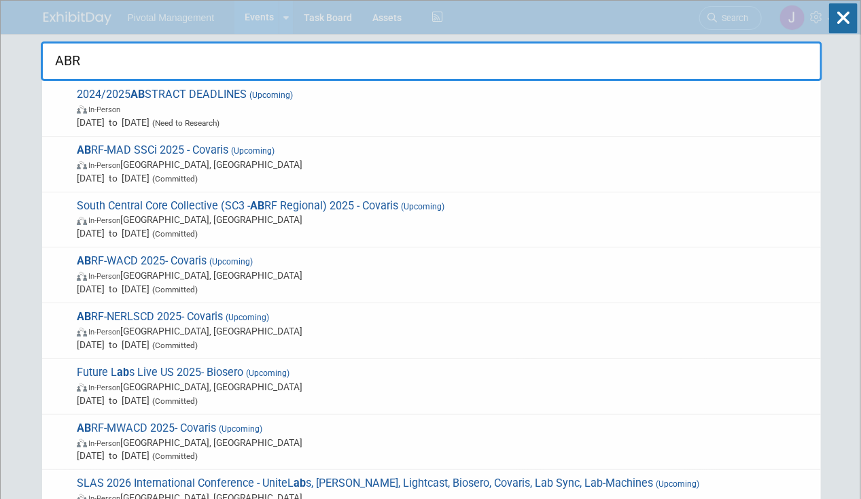
type input "ABRF"
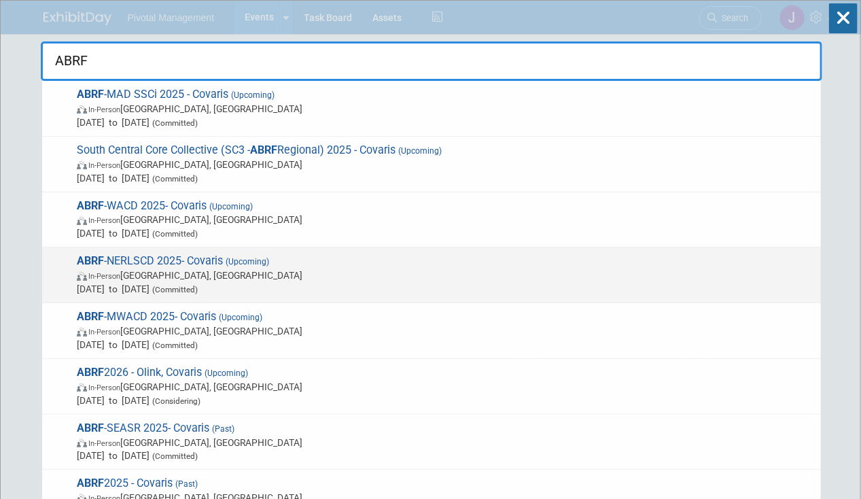
click at [304, 259] on span "ABRF -NERLSCD 2025- Covaris (Upcoming) In-Person [GEOGRAPHIC_DATA], [GEOGRAPHIC…" at bounding box center [443, 274] width 741 height 41
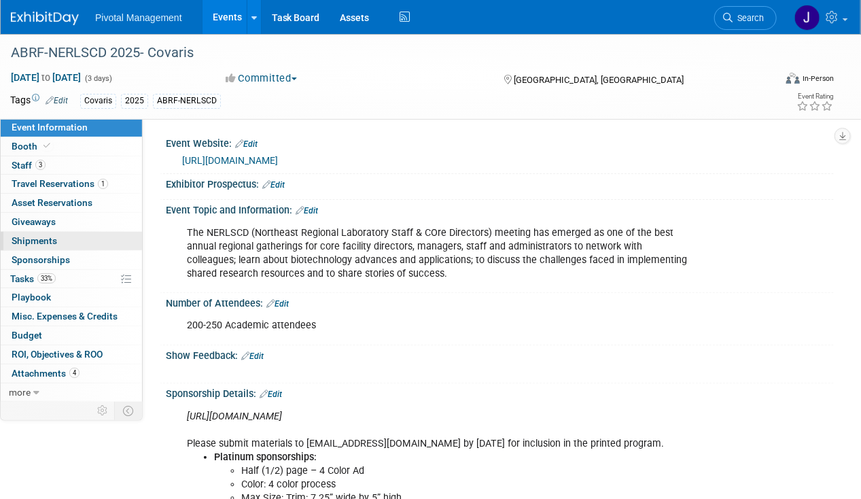
click at [82, 243] on link "0 Shipments 0" at bounding box center [71, 241] width 141 height 18
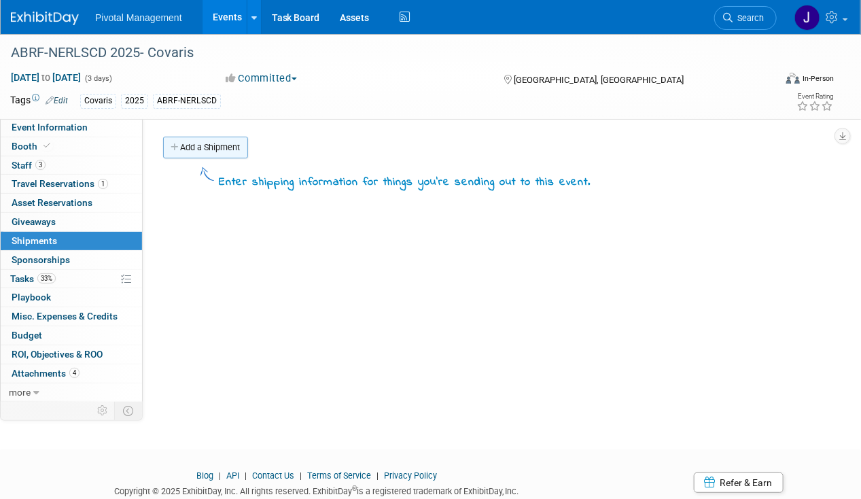
click at [207, 144] on link "Add a Shipment" at bounding box center [205, 148] width 85 height 22
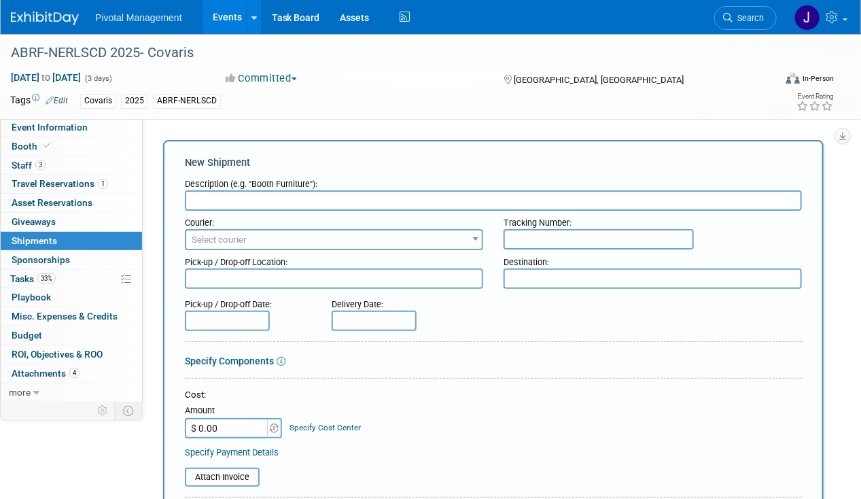
click at [241, 283] on textarea at bounding box center [334, 278] width 298 height 20
paste textarea "EXHIBITSENSE, [STREET_ADDRESS][PERSON_NAME]"
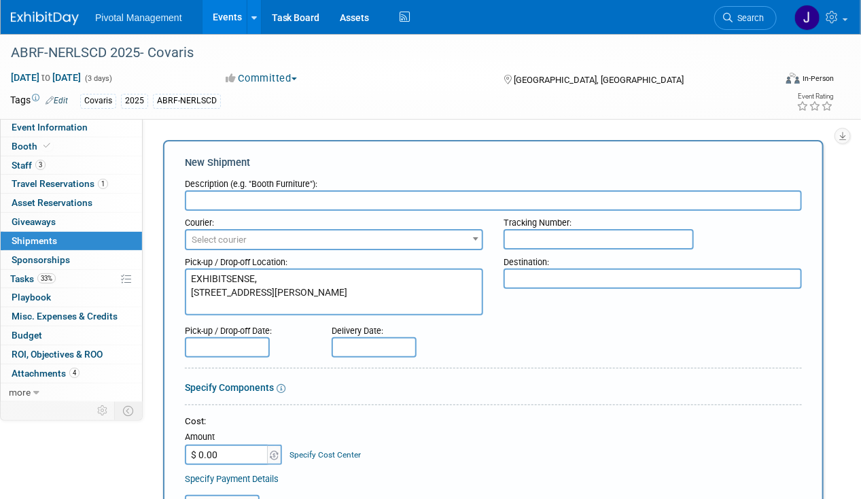
type textarea "EXHIBITSENSE, [STREET_ADDRESS][PERSON_NAME]"
click at [240, 247] on span "Select courier" at bounding box center [334, 239] width 296 height 19
click at [240, 234] on span "Select courier" at bounding box center [219, 239] width 55 height 10
click at [240, 238] on span "Select courier" at bounding box center [219, 239] width 55 height 10
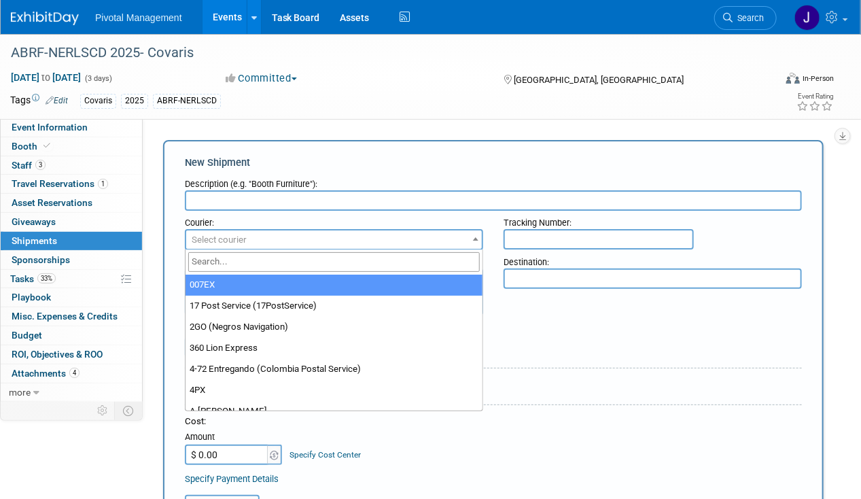
click at [224, 260] on input "search" at bounding box center [334, 262] width 292 height 20
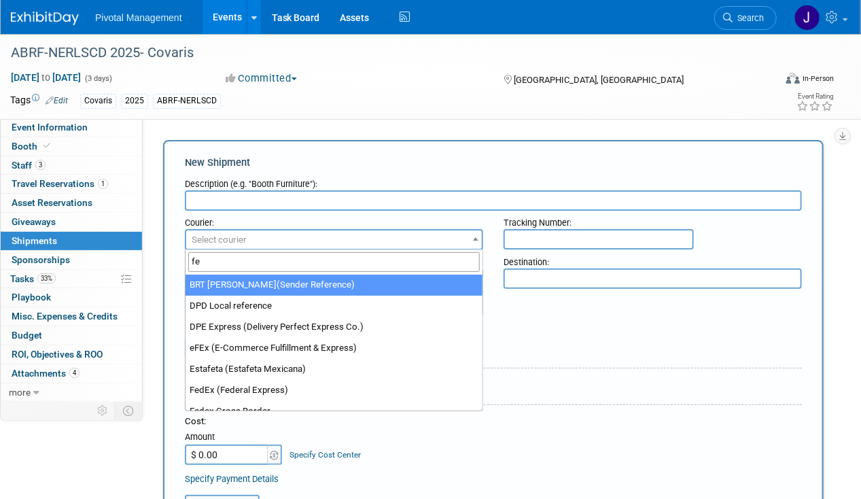
type input "fed"
select select "206"
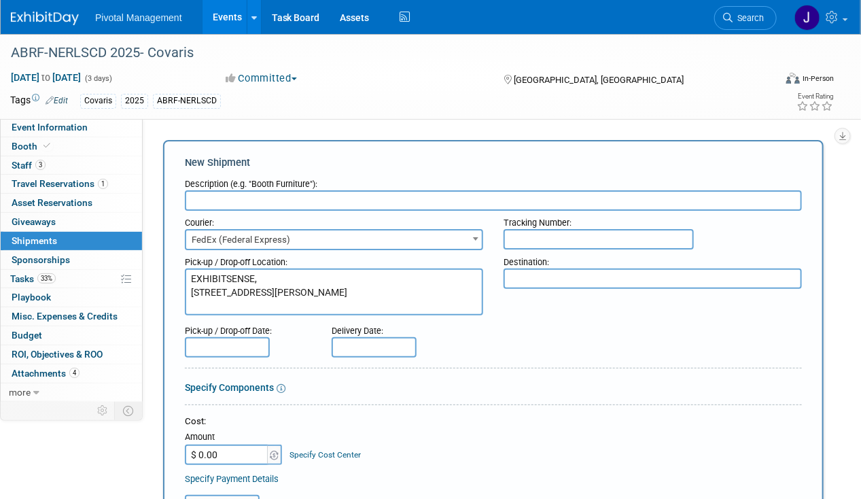
click at [521, 274] on textarea at bounding box center [653, 278] width 298 height 20
paste textarea "[PERSON_NAME] [STREET_ADDRESS] [GEOGRAPHIC_DATA], MA 02464"
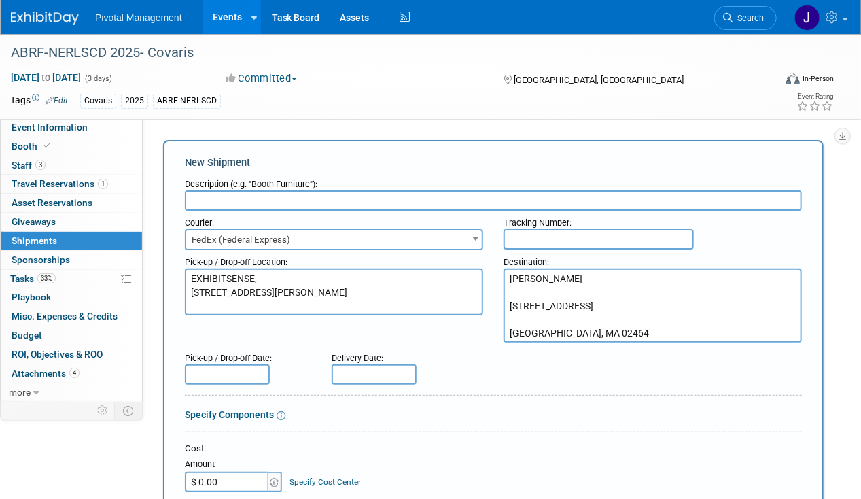
click at [518, 287] on textarea "[PERSON_NAME] [STREET_ADDRESS] [GEOGRAPHIC_DATA], MA 02464" at bounding box center [653, 305] width 298 height 74
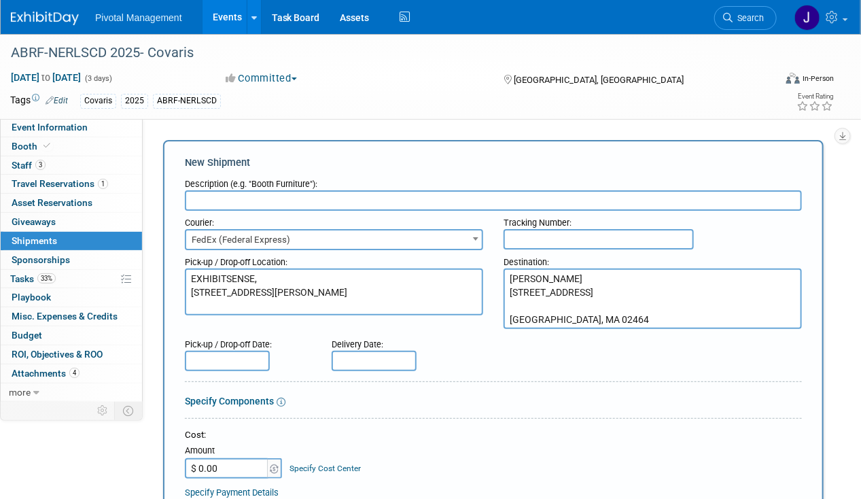
click at [523, 299] on textarea "[PERSON_NAME] [STREET_ADDRESS] [GEOGRAPHIC_DATA], MA 02464" at bounding box center [653, 298] width 298 height 60
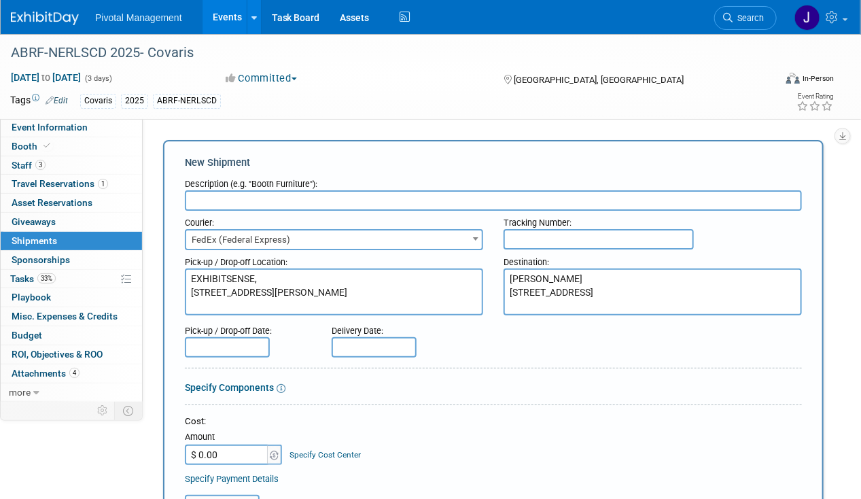
type textarea "[PERSON_NAME] [STREET_ADDRESS]"
click at [300, 205] on input "text" at bounding box center [493, 200] width 617 height 20
paste input "Mesh Rack for Literature - shipped from ExhibtSense"
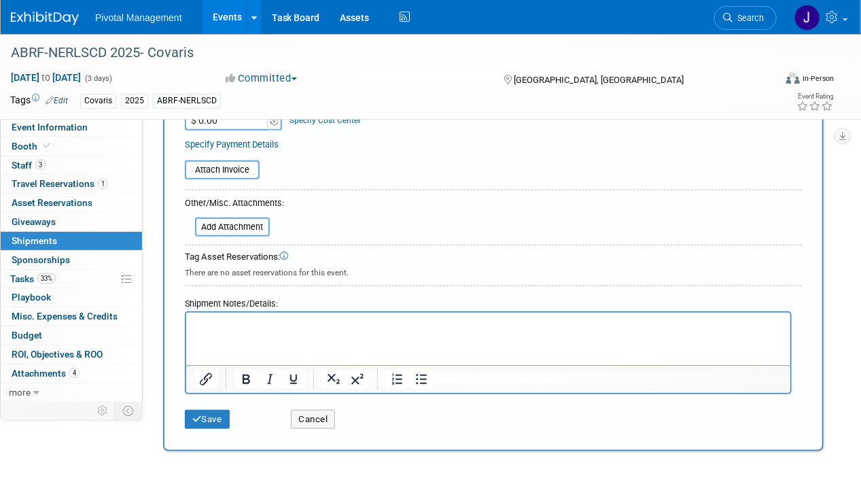
scroll to position [387, 0]
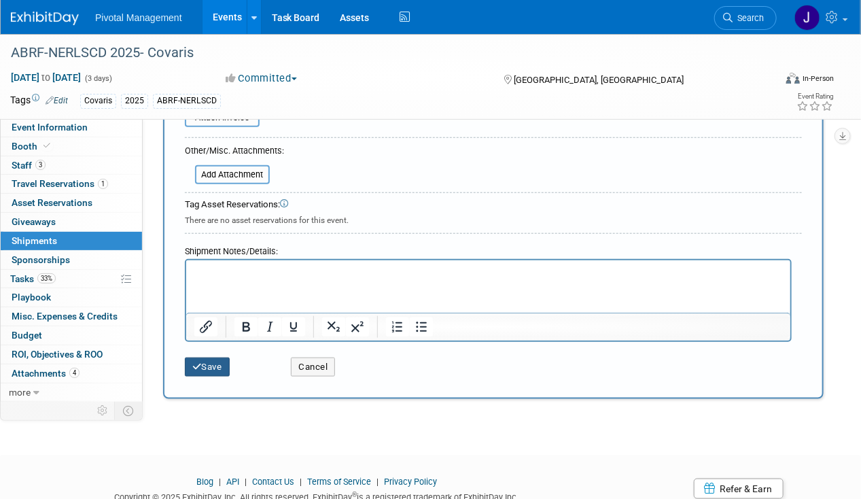
type input "Mesh Rack for Literature - shipped from ExhibtSense"
click at [226, 366] on button "Save" at bounding box center [207, 366] width 45 height 19
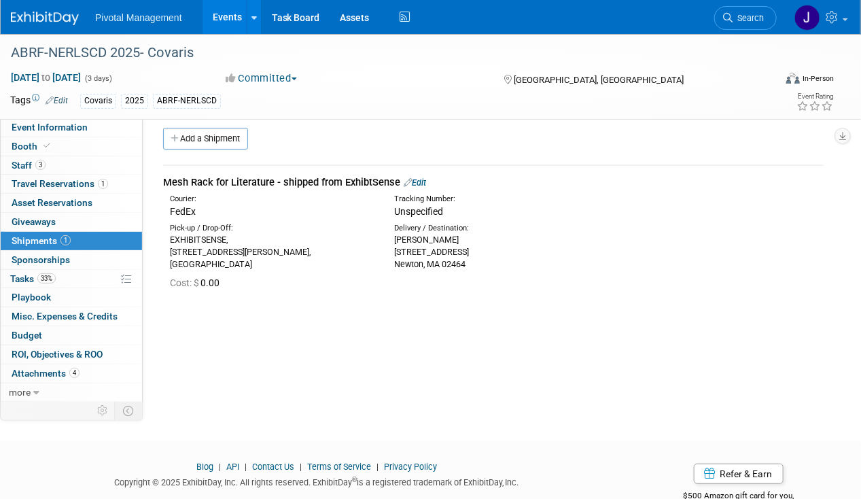
scroll to position [0, 0]
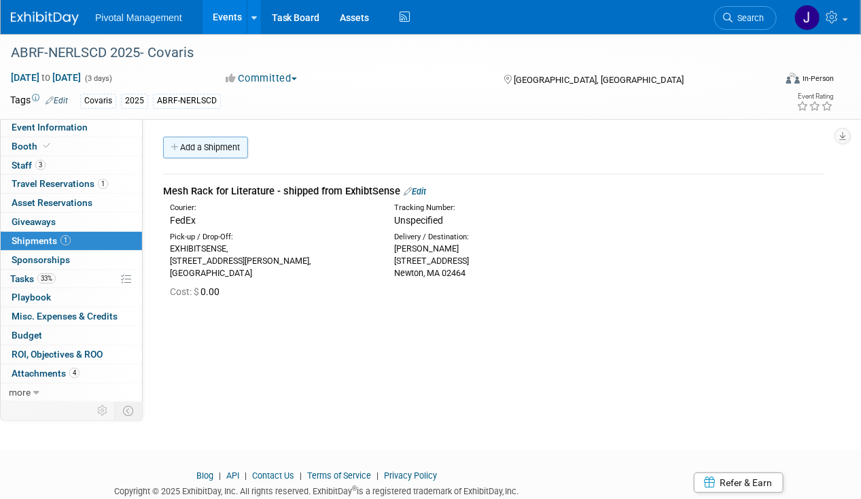
click at [207, 141] on link "Add a Shipment" at bounding box center [205, 148] width 85 height 22
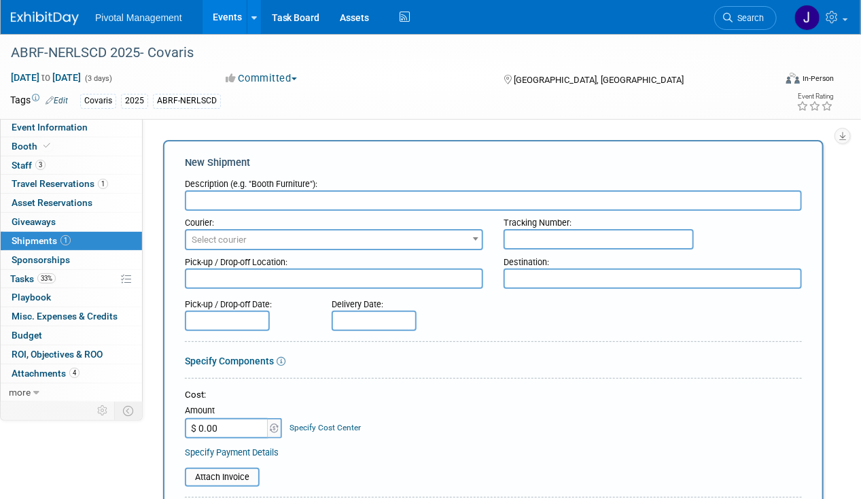
paste input "Printex - Covaris to order"
type input "Printex - Covaris to order"
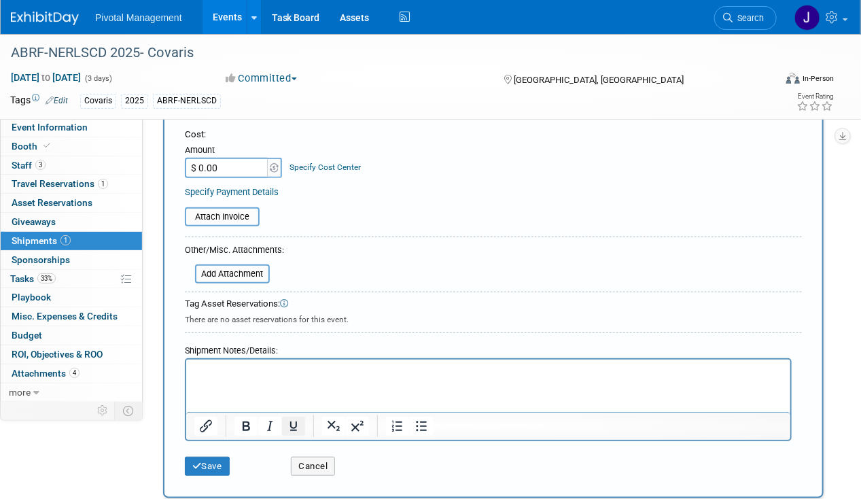
scroll to position [334, 0]
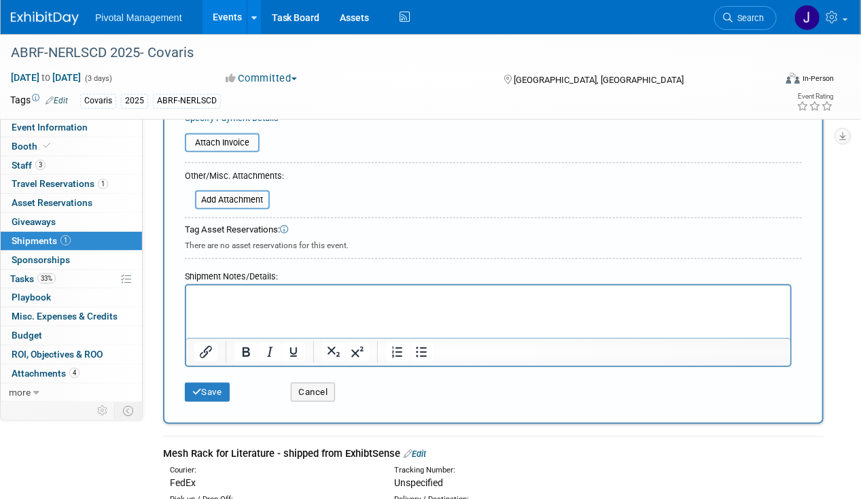
drag, startPoint x: 18, startPoint y: 1, endPoint x: 203, endPoint y: 279, distance: 334.4
click at [203, 279] on div "Shipment Notes/Details:" at bounding box center [488, 274] width 607 height 20
click at [211, 300] on p "Rich Text Area. Press ALT-0 for help." at bounding box center [488, 298] width 589 height 14
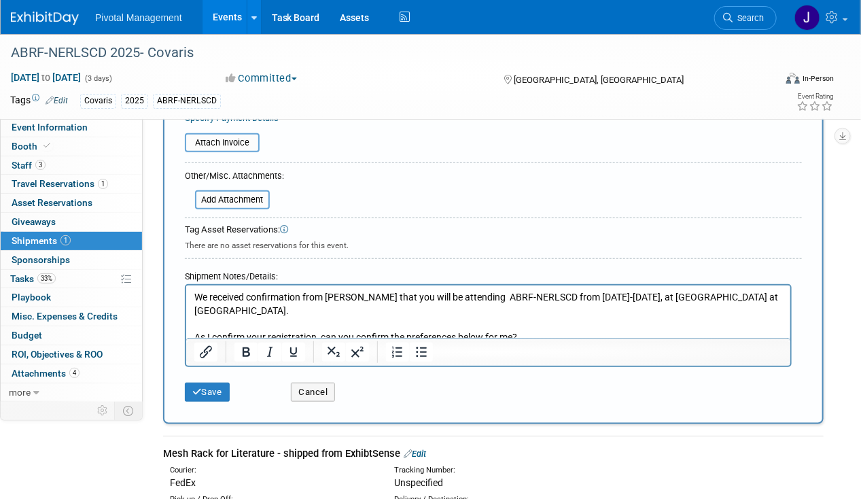
scroll to position [470, 0]
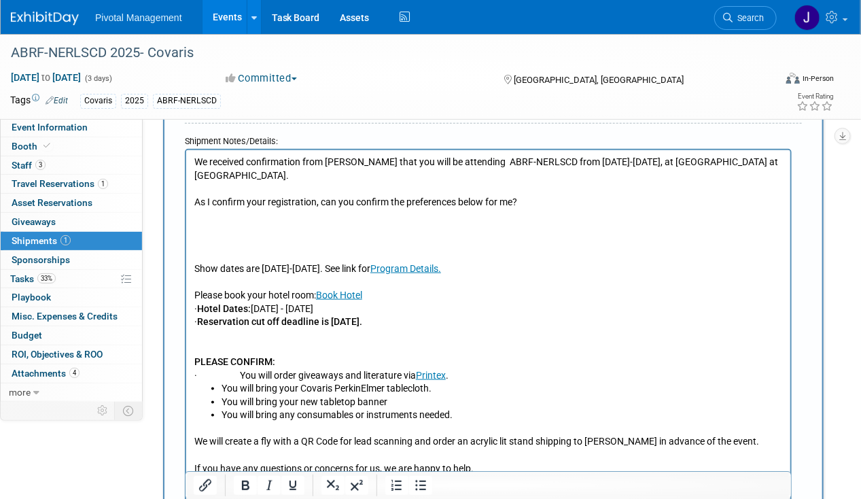
click at [223, 222] on p "Rich Text Area. Press ALT-0 for help." at bounding box center [488, 229] width 589 height 14
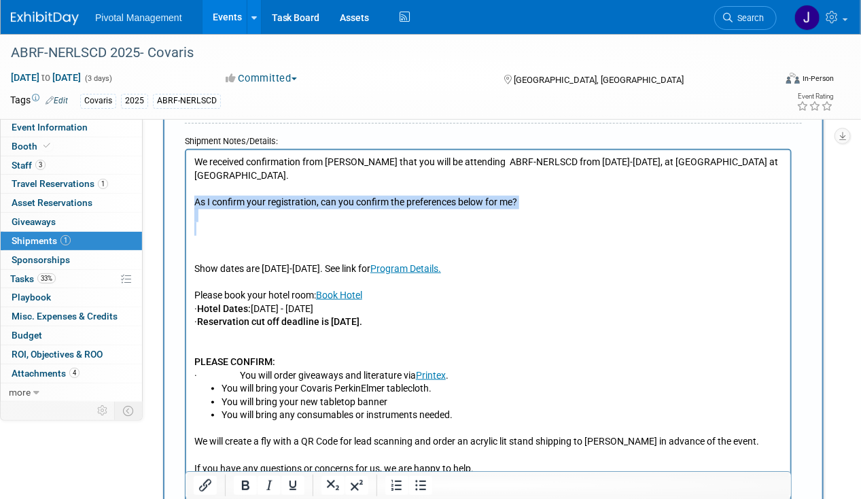
drag, startPoint x: 243, startPoint y: 220, endPoint x: 191, endPoint y: 190, distance: 59.7
click at [191, 190] on html "We received confirmation from Tom that you will be attending ABRF-NERLSCD from …" at bounding box center [488, 319] width 604 height 338
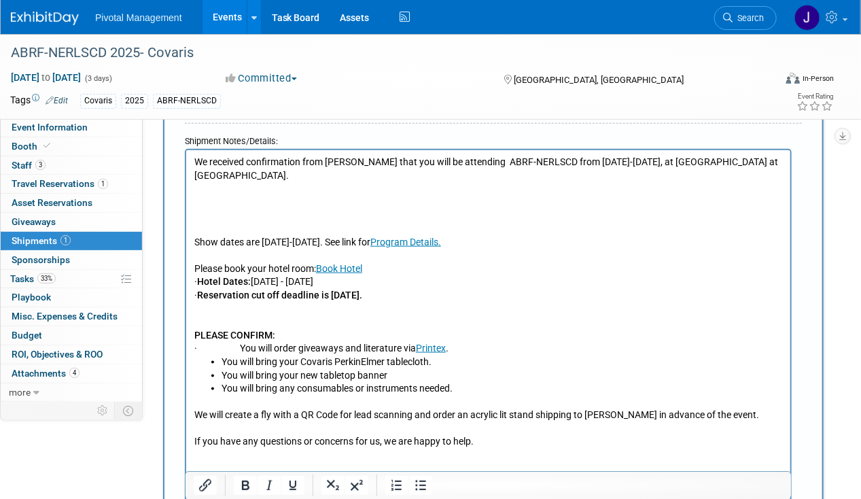
click at [200, 209] on p "Rich Text Area. Press ALT-0 for help." at bounding box center [488, 216] width 589 height 14
click at [196, 236] on p "Show dates are October 8-10. See link for Program Details." at bounding box center [488, 243] width 589 height 14
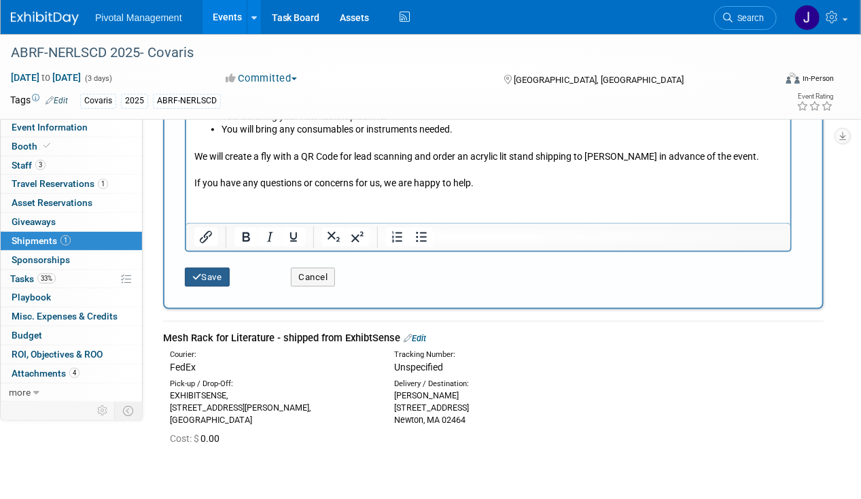
scroll to position [689, 0]
click at [201, 271] on button "Save" at bounding box center [207, 276] width 45 height 19
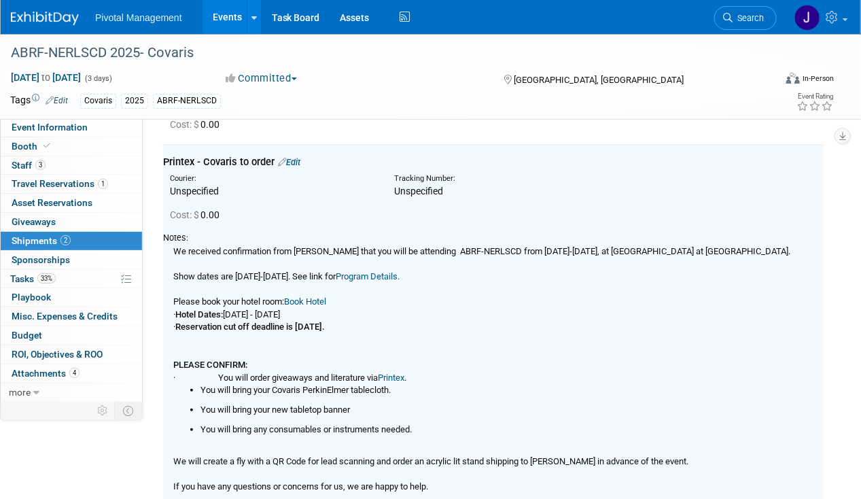
scroll to position [166, 0]
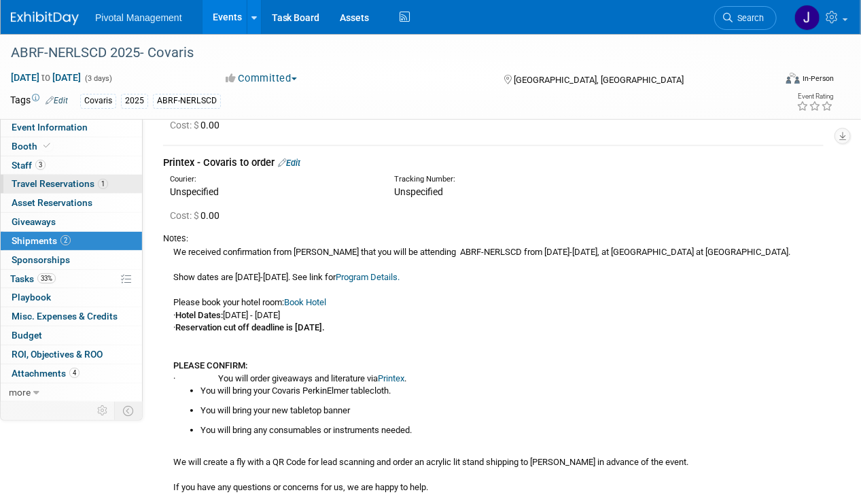
drag, startPoint x: 66, startPoint y: 171, endPoint x: 101, endPoint y: 175, distance: 35.6
click at [66, 171] on link "3 Staff 3" at bounding box center [71, 165] width 141 height 18
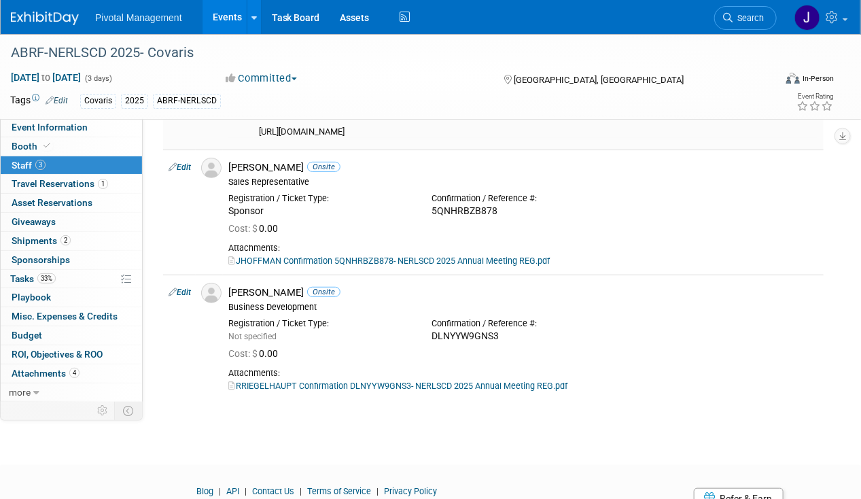
scroll to position [205, 0]
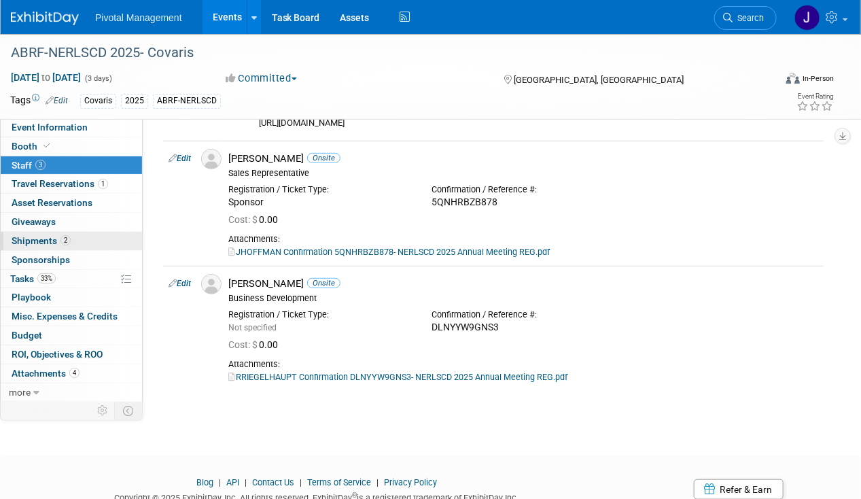
click at [71, 236] on link "2 Shipments 2" at bounding box center [71, 241] width 141 height 18
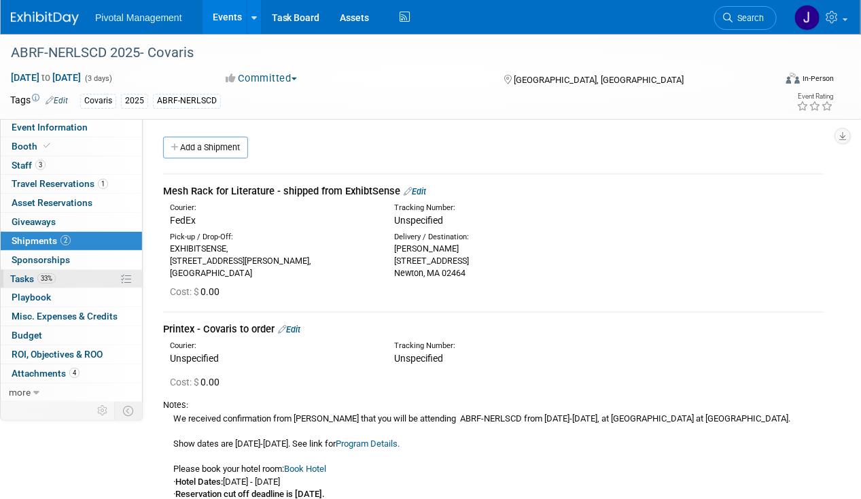
click at [74, 270] on link "33% Tasks 33%" at bounding box center [71, 279] width 141 height 18
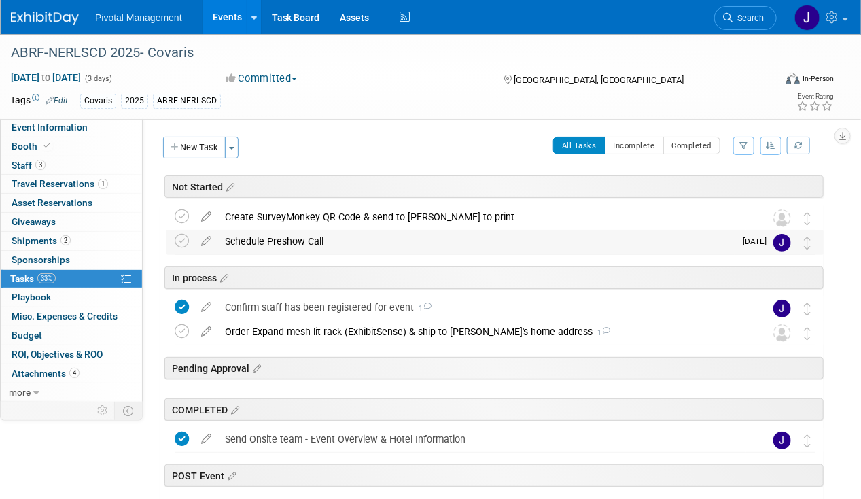
click at [401, 241] on div "Schedule Preshow Call" at bounding box center [476, 241] width 516 height 23
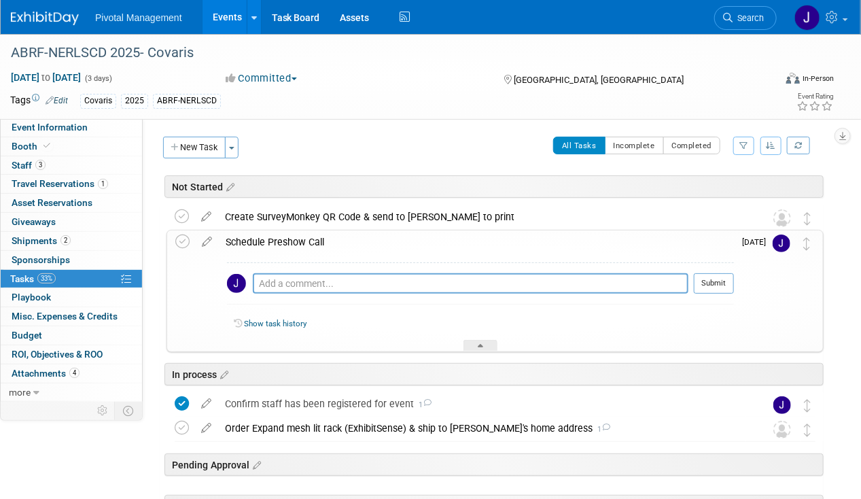
click at [401, 241] on div "Schedule Preshow Call" at bounding box center [476, 241] width 515 height 23
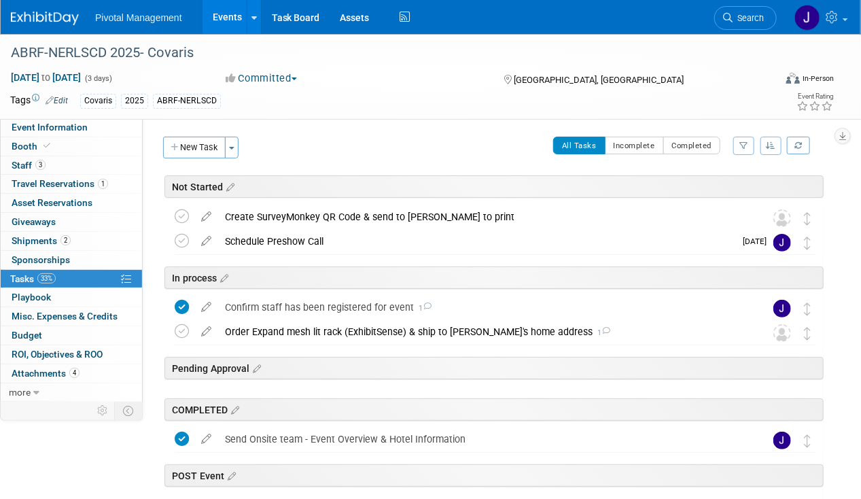
click at [228, 19] on link "Events" at bounding box center [228, 17] width 50 height 34
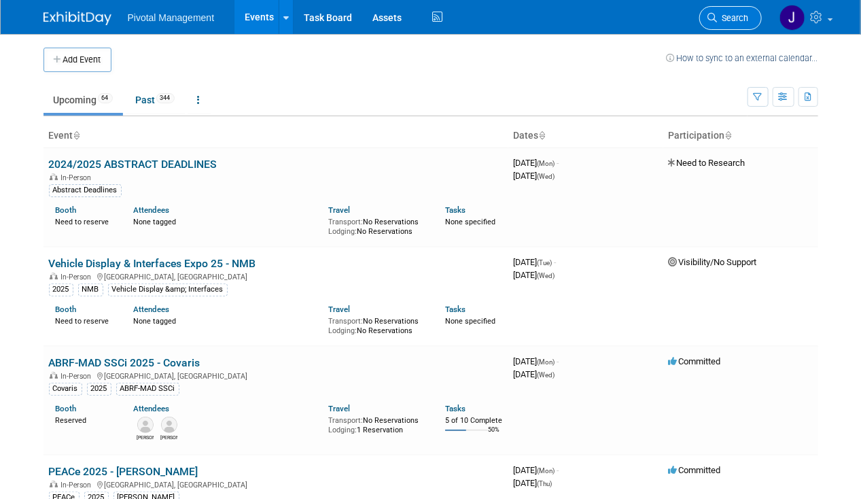
click at [718, 20] on span "Search" at bounding box center [733, 18] width 31 height 10
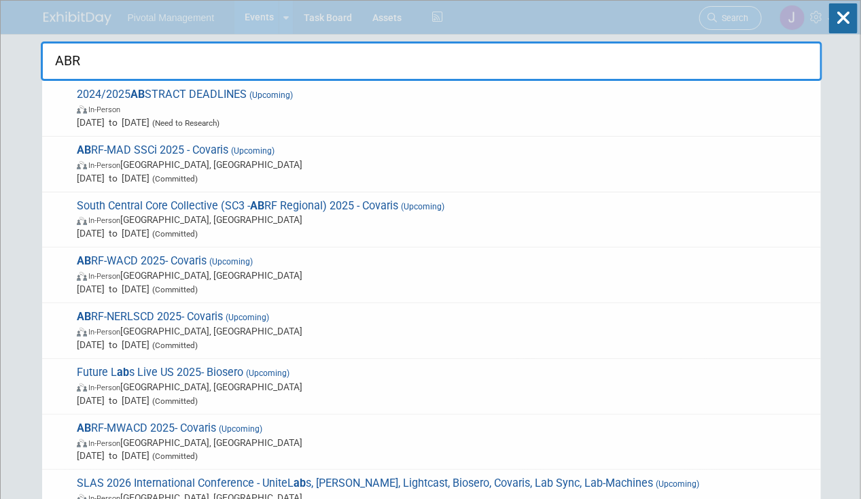
type input "ABRF"
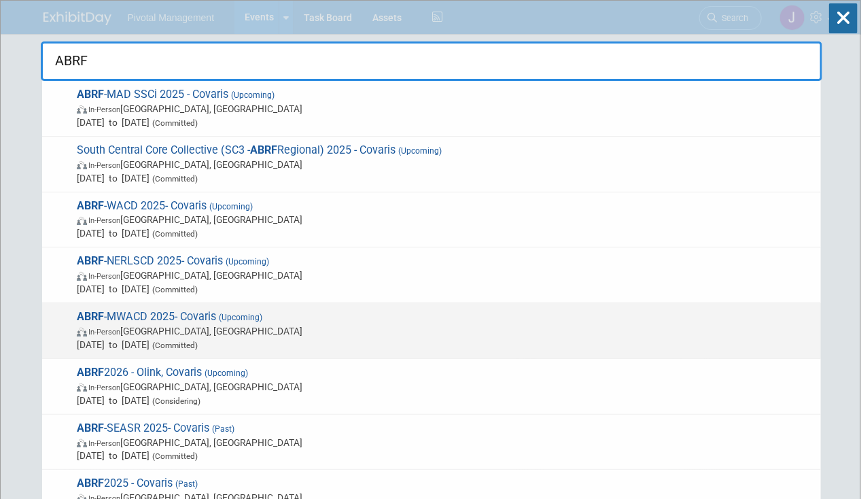
click at [270, 303] on div "ABRF -MWACD 2025- Covaris (Upcoming) In-Person [GEOGRAPHIC_DATA], [GEOGRAPHIC_D…" at bounding box center [431, 331] width 779 height 56
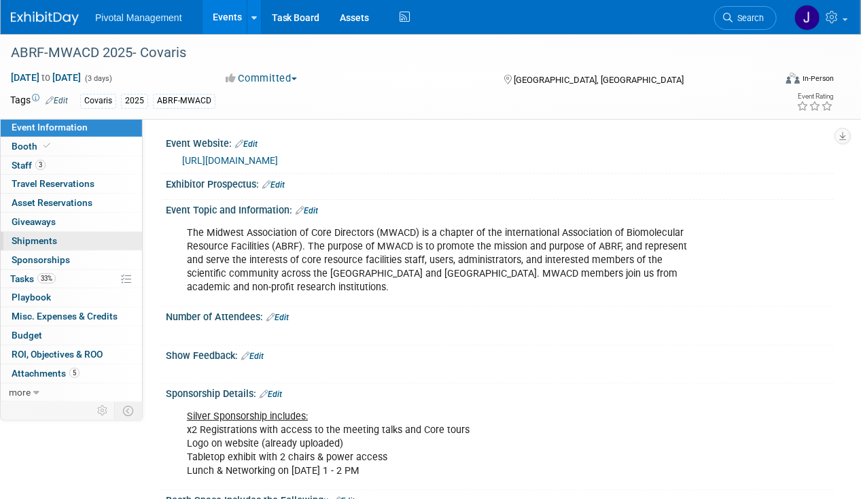
click at [70, 241] on link "0 Shipments 0" at bounding box center [71, 241] width 141 height 18
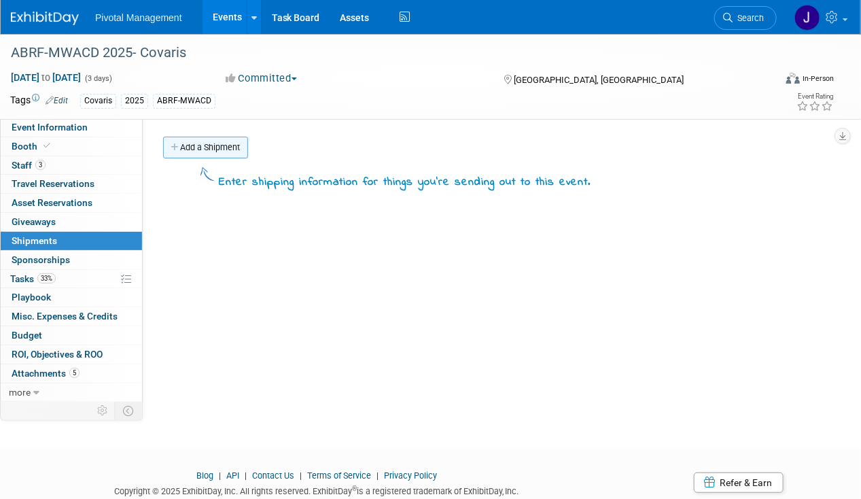
click at [201, 143] on link "Add a Shipment" at bounding box center [205, 148] width 85 height 22
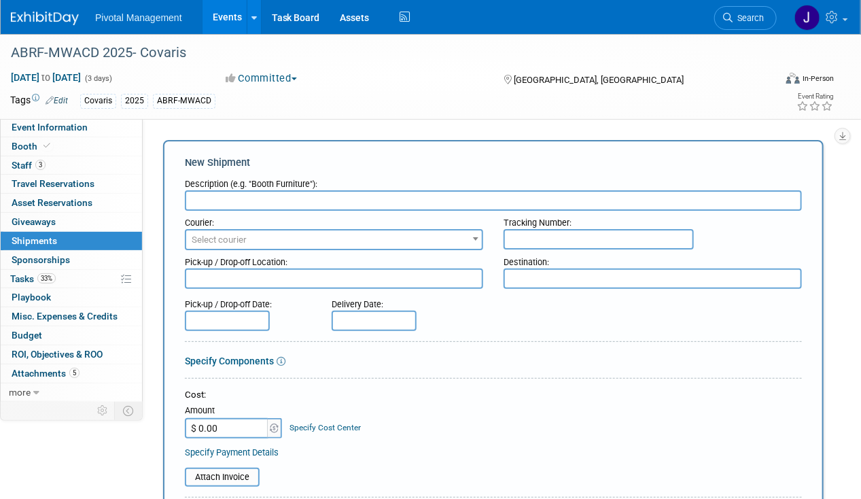
paste input "Printex - Covaris to order"
type input "Printex - Covaris to order"
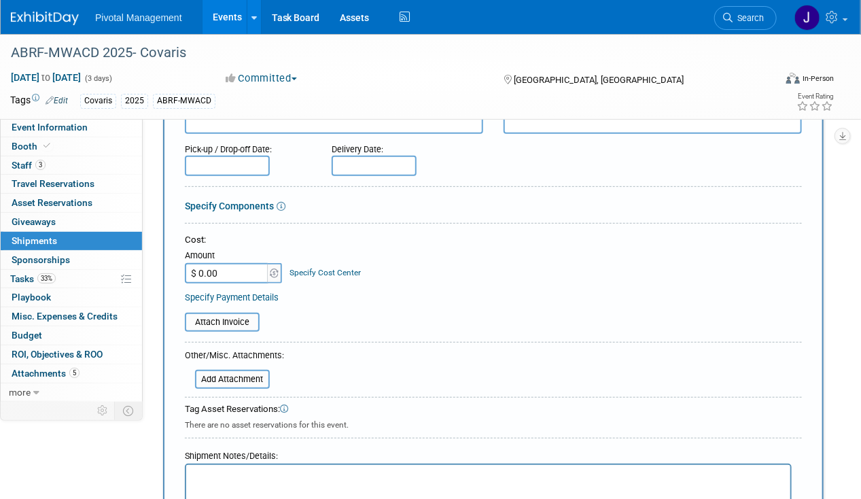
scroll to position [226, 0]
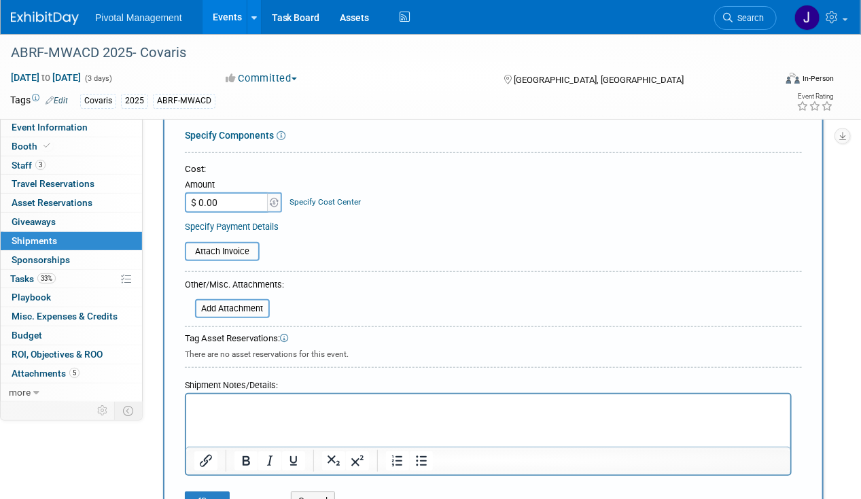
click at [230, 402] on p "Rich Text Area. Press ALT-0 for help." at bounding box center [488, 407] width 589 height 14
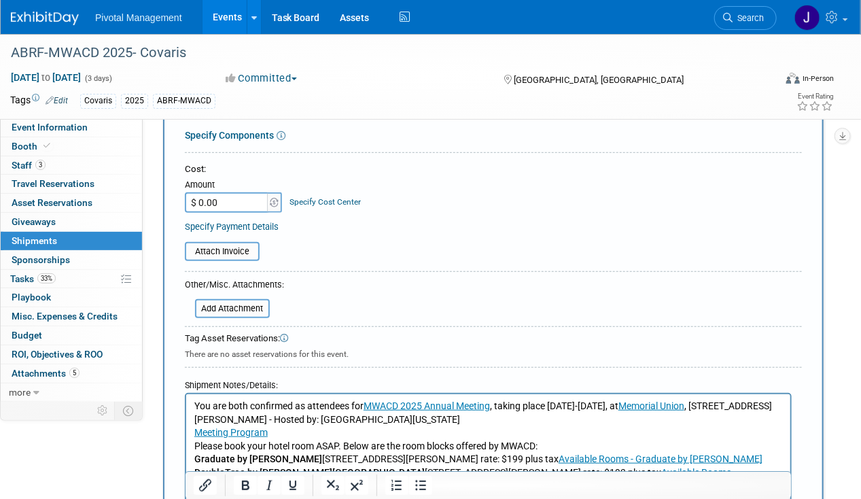
scroll to position [389, 0]
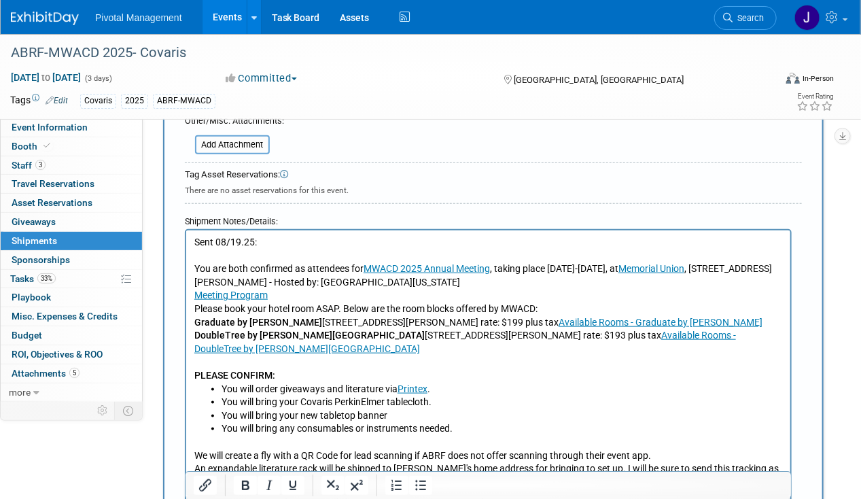
click at [247, 234] on html "Sent 08/19.25: You are both confirmed as attendees for MWACD 2025 Annual Meetin…" at bounding box center [488, 366] width 604 height 272
drag, startPoint x: 247, startPoint y: 234, endPoint x: 242, endPoint y: 249, distance: 15.3
click at [246, 241] on html "Sent 08/19.25: You are both confirmed as attendees for MWACD 2025 Annual Meetin…" at bounding box center [488, 366] width 604 height 272
click at [242, 247] on p "Sent 08/19.25:" at bounding box center [488, 243] width 589 height 14
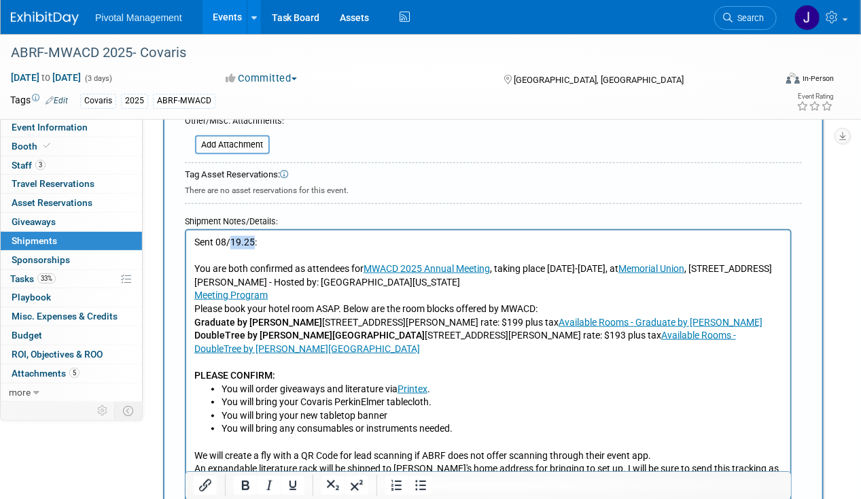
click at [243, 245] on p "Sent 08/19.25:" at bounding box center [488, 243] width 589 height 14
click at [225, 234] on html "Sent 08/19.25: You are both confirmed as attendees for MWACD 2025 Annual Meetin…" at bounding box center [488, 366] width 604 height 272
click at [231, 240] on p "Sent 08/19.25:" at bounding box center [488, 243] width 589 height 14
click at [234, 236] on p "Sent 08.19.25:" at bounding box center [488, 243] width 589 height 14
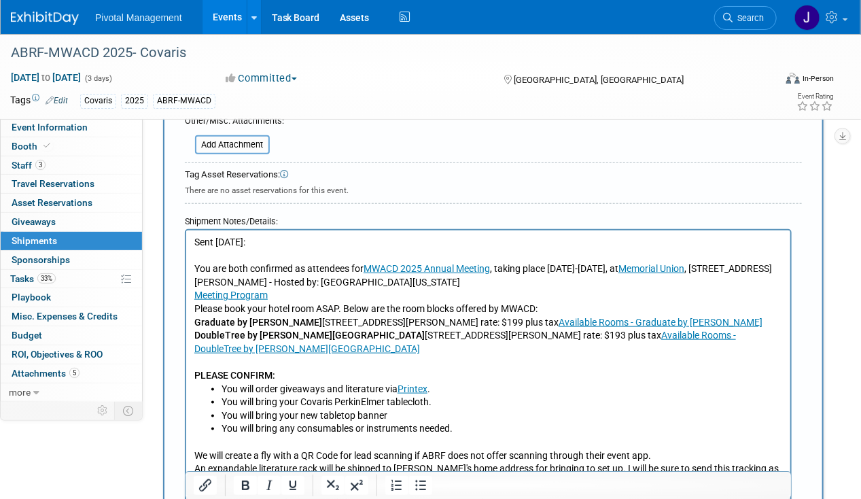
click at [234, 236] on p "Sent 08.19.25:" at bounding box center [488, 243] width 589 height 14
click at [295, 484] on icon "Underline" at bounding box center [292, 485] width 7 height 10
click at [302, 277] on p "You are both confirmed as attendees for MWACD 2025 Annual Meeting , taking plac…" at bounding box center [488, 322] width 589 height 120
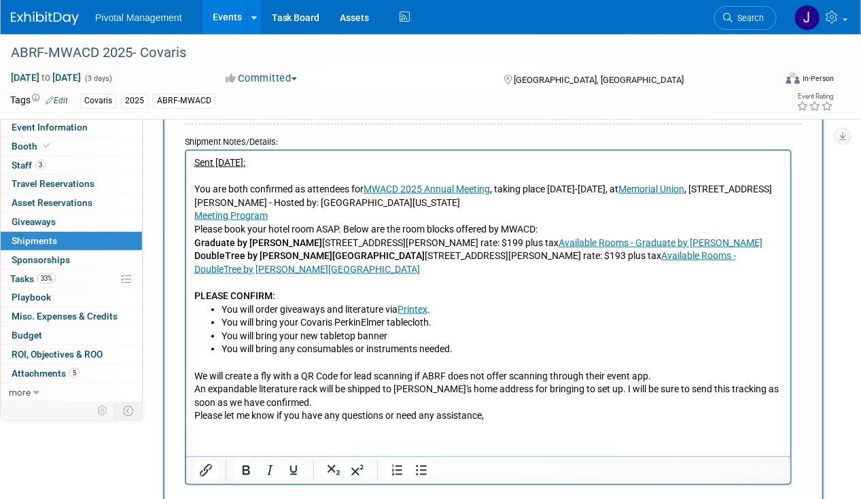
scroll to position [571, 0]
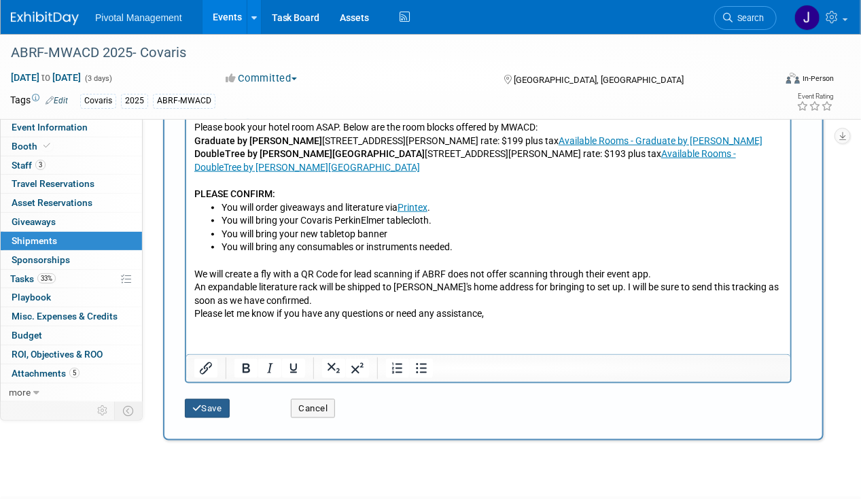
click at [206, 407] on button "Save" at bounding box center [207, 408] width 45 height 19
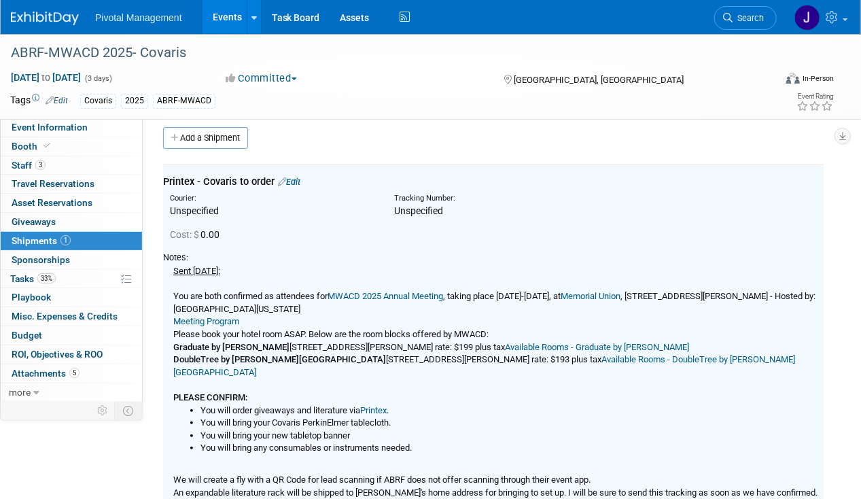
scroll to position [0, 0]
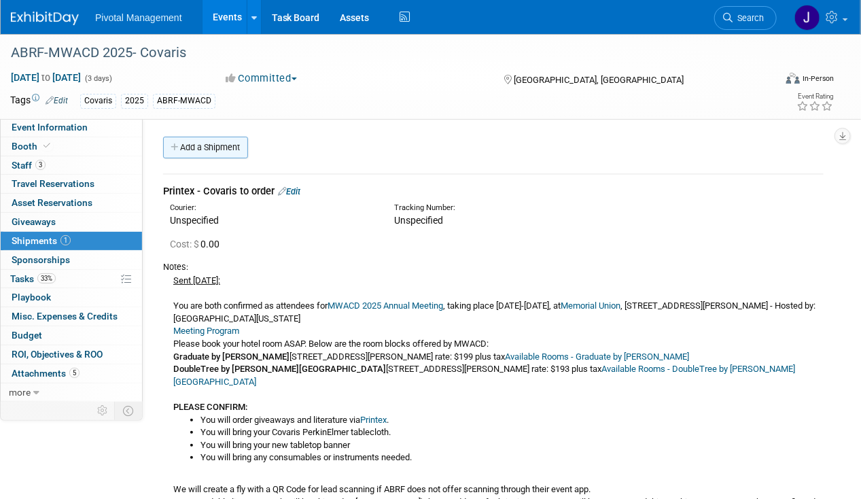
click at [221, 154] on link "Add a Shipment" at bounding box center [205, 148] width 85 height 22
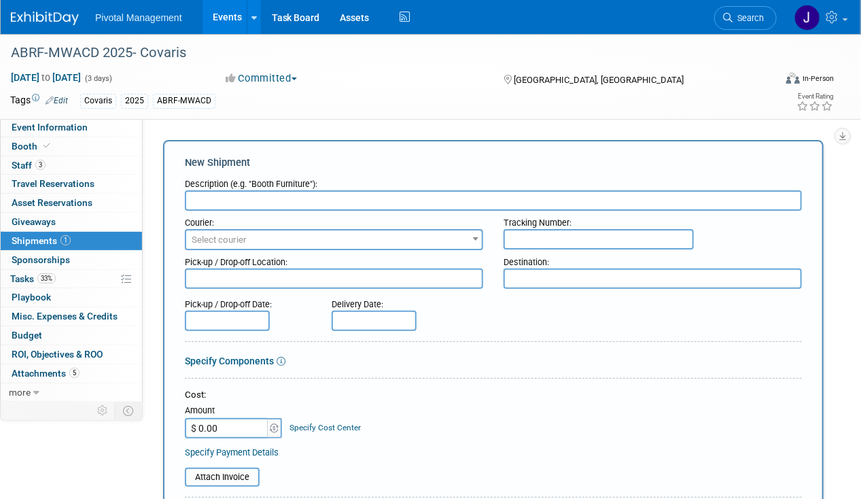
paste input "Mesh Rack for Literature - shipped from ExhibtSense"
type input "Mesh Rack for Literature - shipped from ExhibtSense"
click at [264, 230] on span "Select courier" at bounding box center [334, 239] width 296 height 19
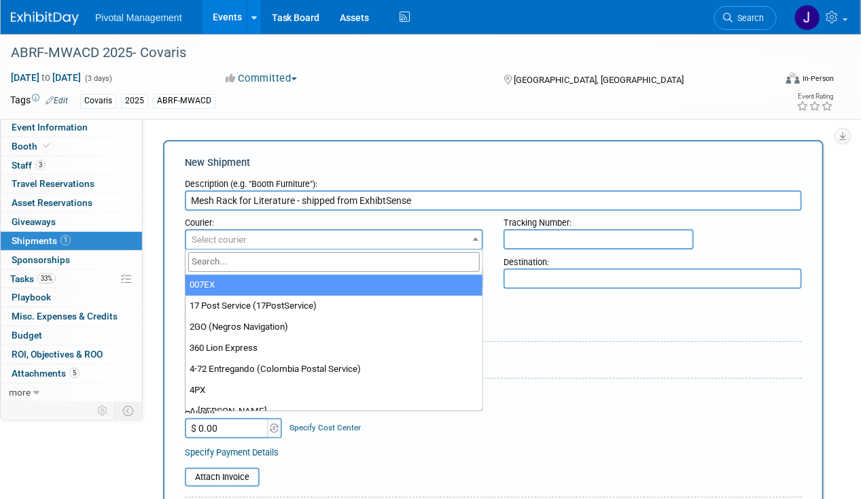
click at [247, 262] on input "search" at bounding box center [334, 262] width 292 height 20
type input "d"
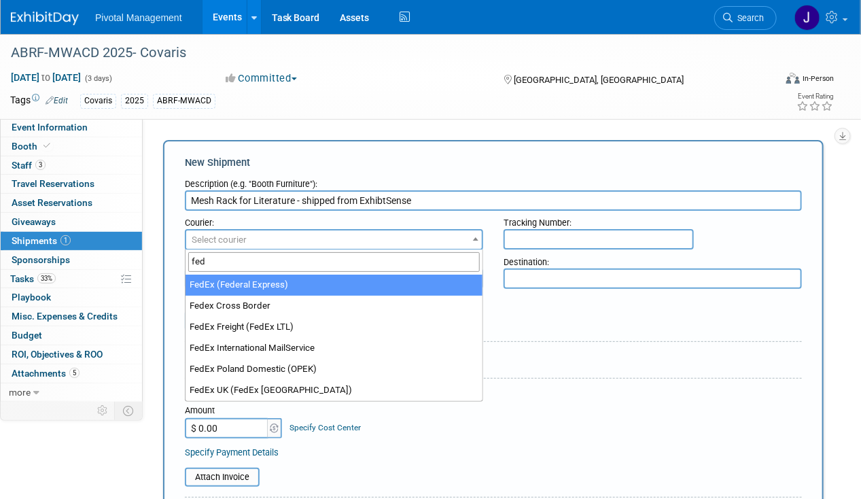
type input "fed"
select select "206"
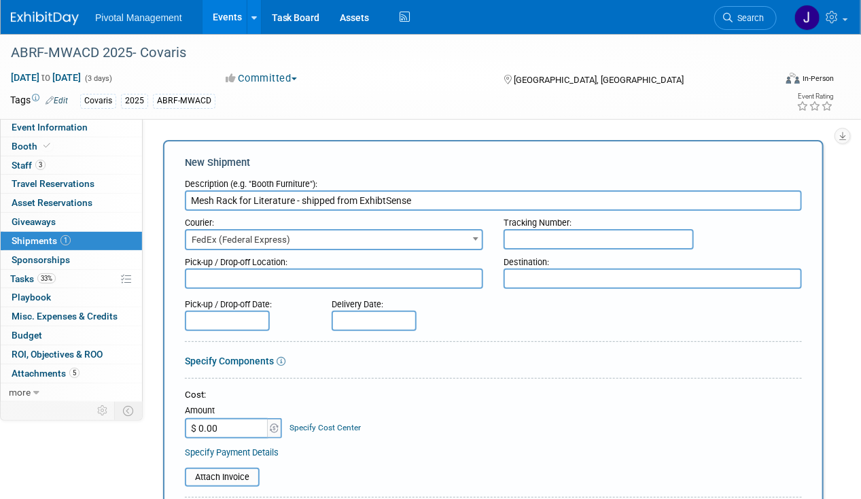
click at [243, 283] on textarea at bounding box center [334, 278] width 298 height 20
paste textarea "EXHIBITSENSE, 35 LYMAN STREET, FLOOR 2, NORTHBOROUGH, MA 01532"
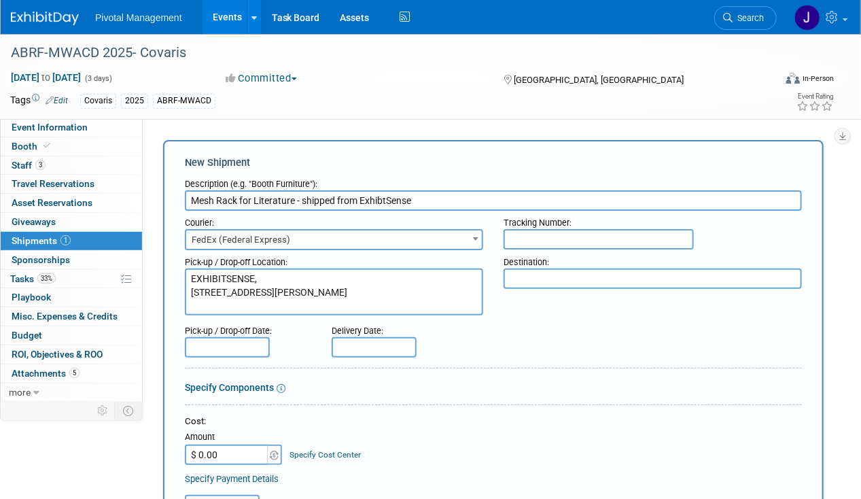
type textarea "EXHIBITSENSE, 35 LYMAN STREET, FLOOR 2, NORTHBOROUGH, MA 01532"
click at [537, 285] on textarea at bounding box center [653, 278] width 298 height 20
paste textarea "Michael Francis 621 S Plymouth Unit 408 Chicago, IL 60605X"
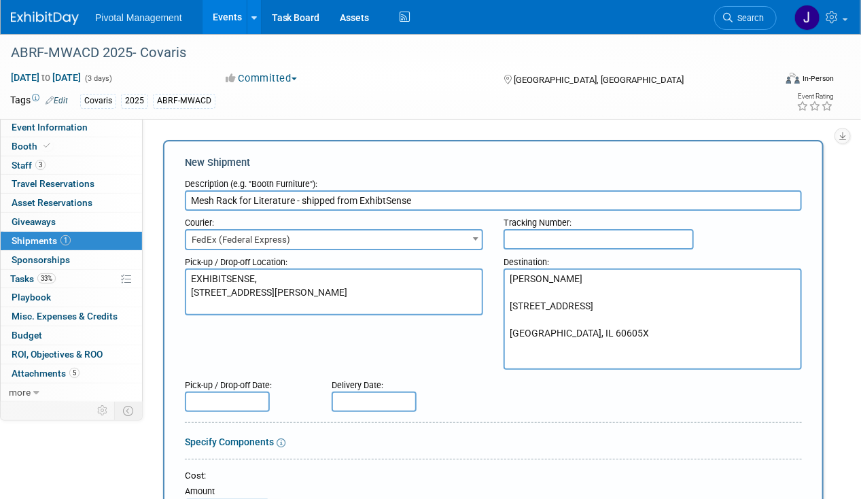
click at [524, 292] on textarea "Michael Francis 621 S Plymouth Unit 408 Chicago, IL 60605X" at bounding box center [653, 318] width 298 height 101
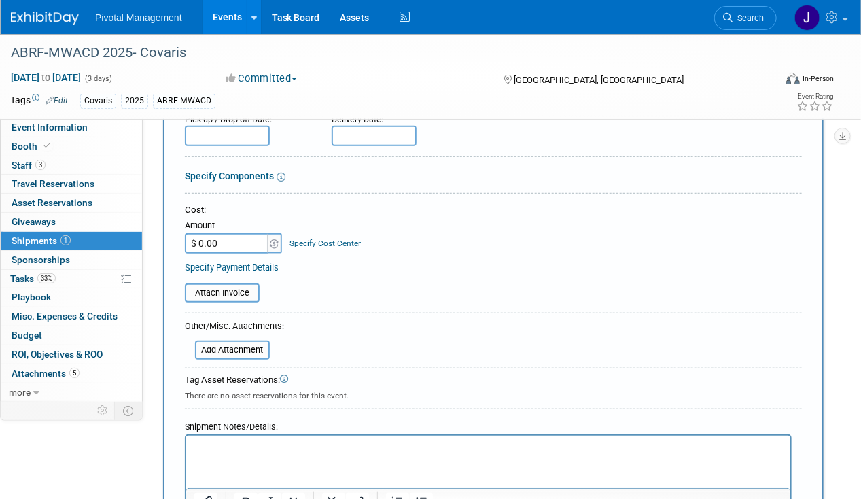
scroll to position [434, 0]
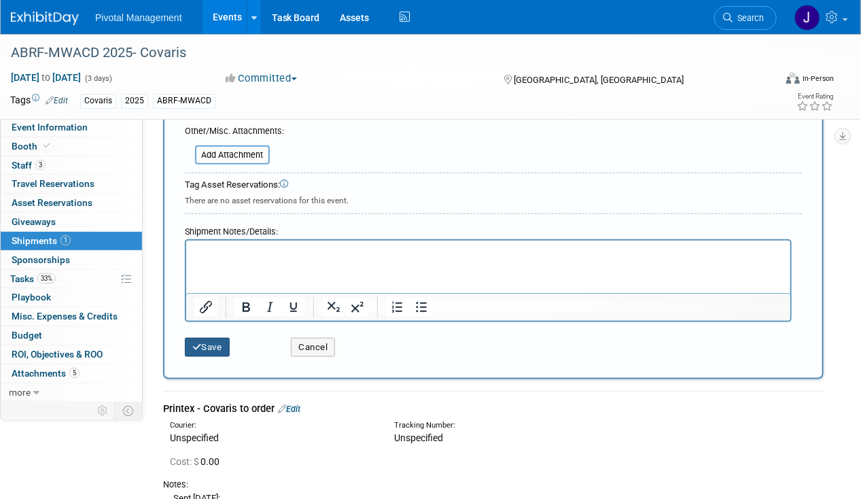
type textarea "Michael Francis 621 S Plymouth Unit 408 Chicago, IL 60605X"
click at [207, 347] on button "Save" at bounding box center [207, 347] width 45 height 19
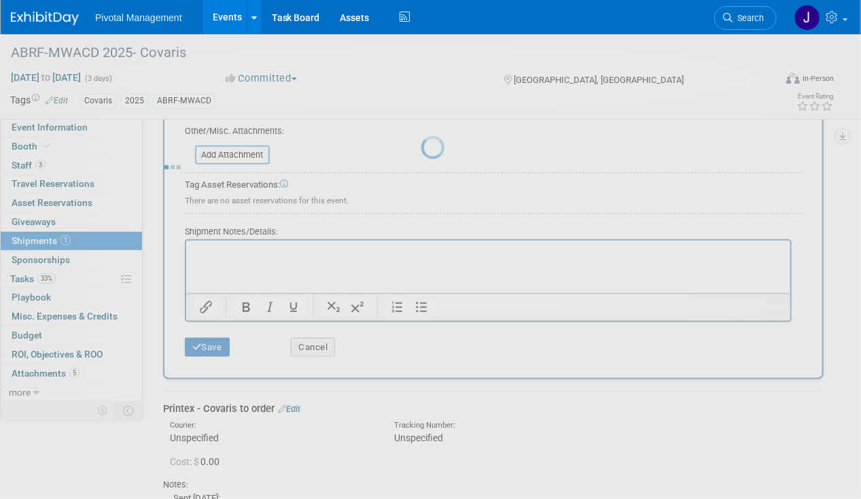
scroll to position [321, 0]
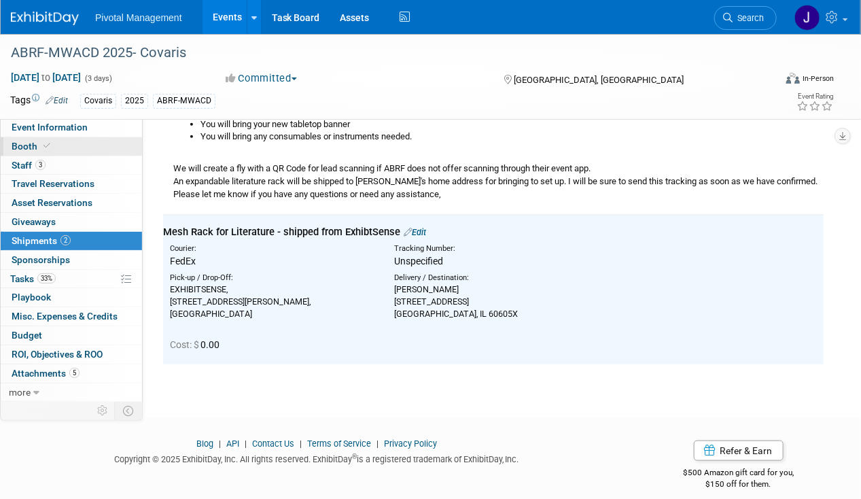
click at [63, 149] on link "Booth" at bounding box center [71, 146] width 141 height 18
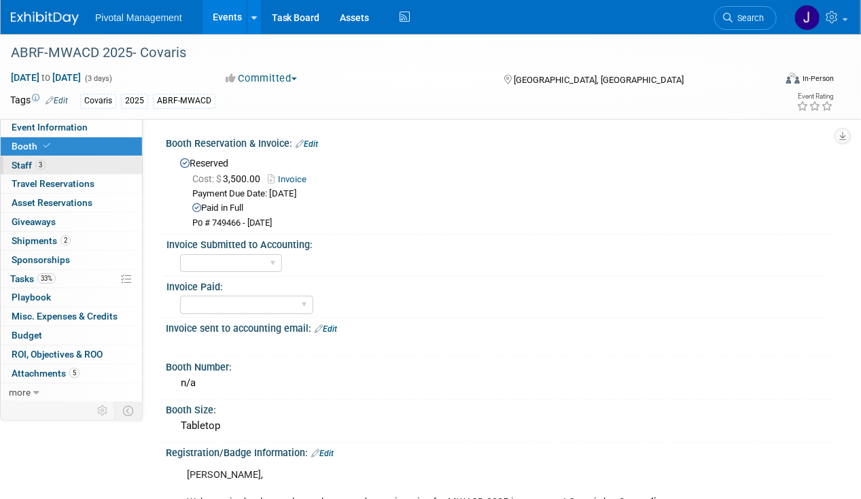
click at [71, 170] on link "3 Staff 3" at bounding box center [71, 165] width 141 height 18
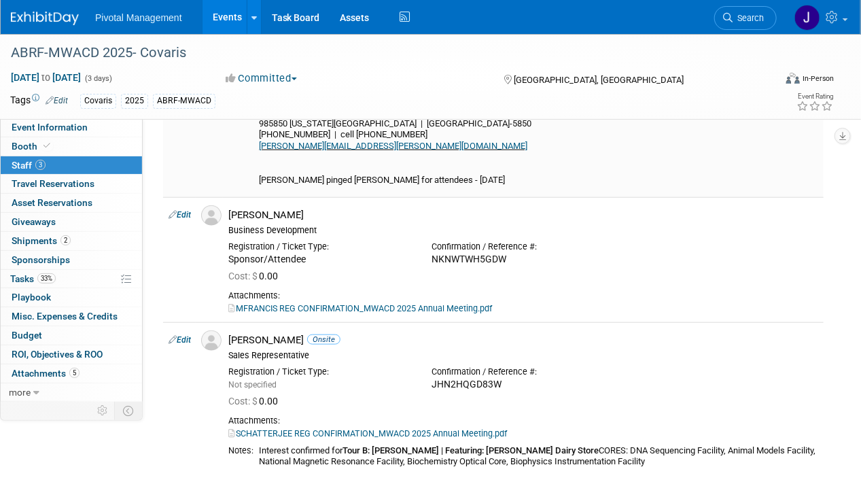
scroll to position [398, 0]
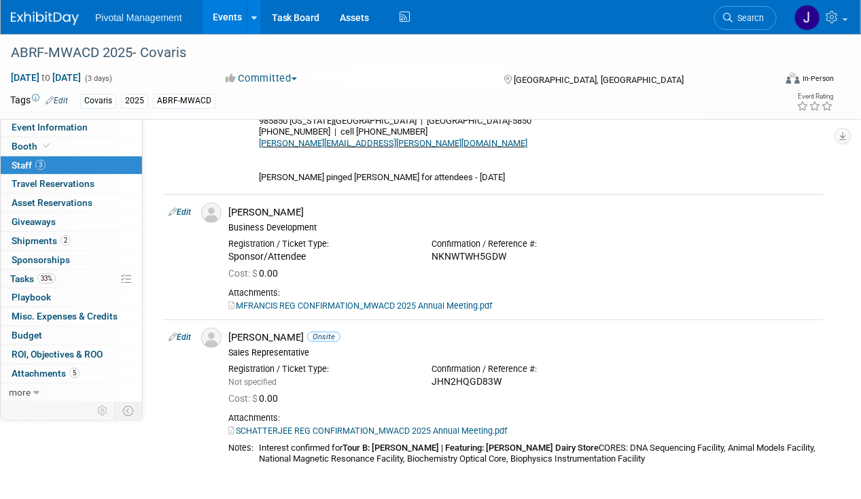
click at [233, 18] on link "Events" at bounding box center [228, 17] width 50 height 34
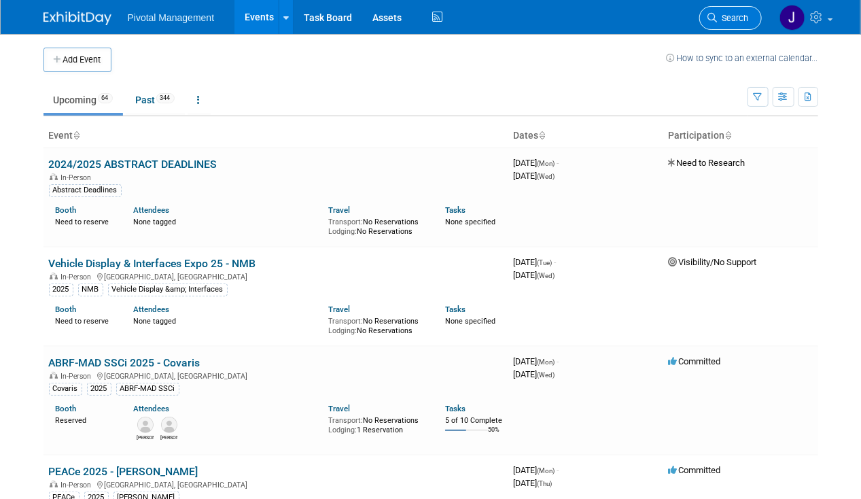
click at [742, 16] on span "Search" at bounding box center [733, 18] width 31 height 10
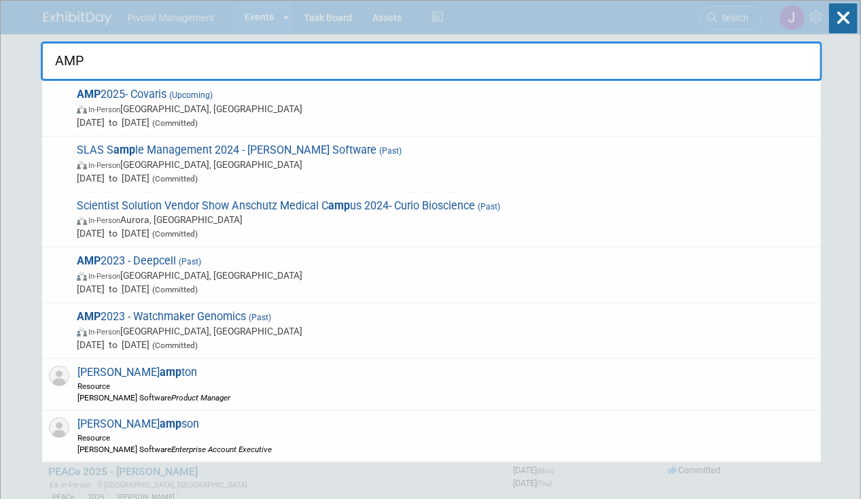
type input "AMP"
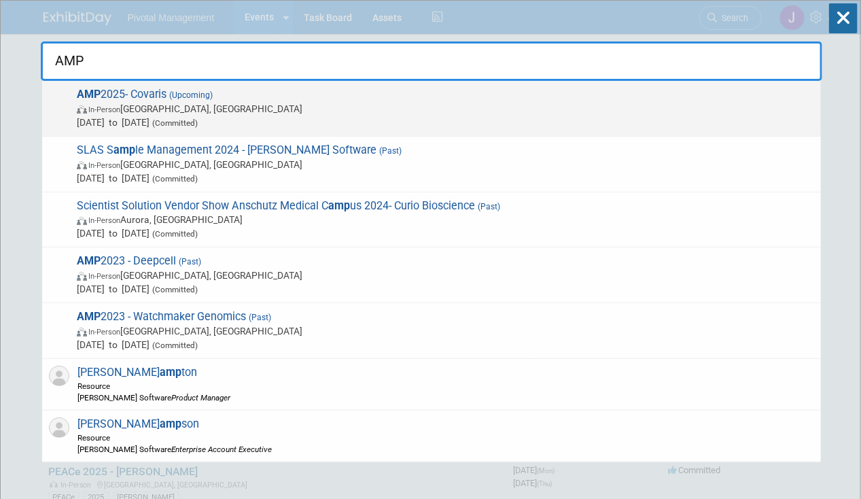
click at [152, 111] on span "In-Person [GEOGRAPHIC_DATA], [GEOGRAPHIC_DATA]" at bounding box center [445, 109] width 737 height 14
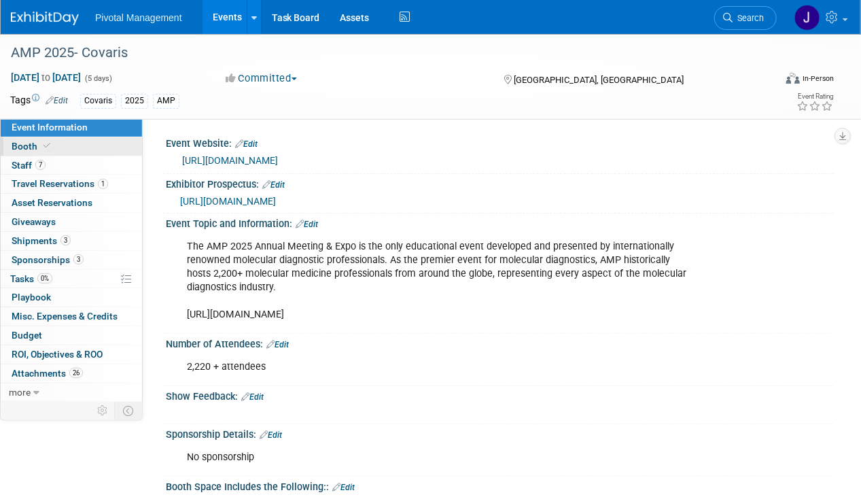
click at [77, 147] on link "Booth" at bounding box center [71, 146] width 141 height 18
select select "Yes"
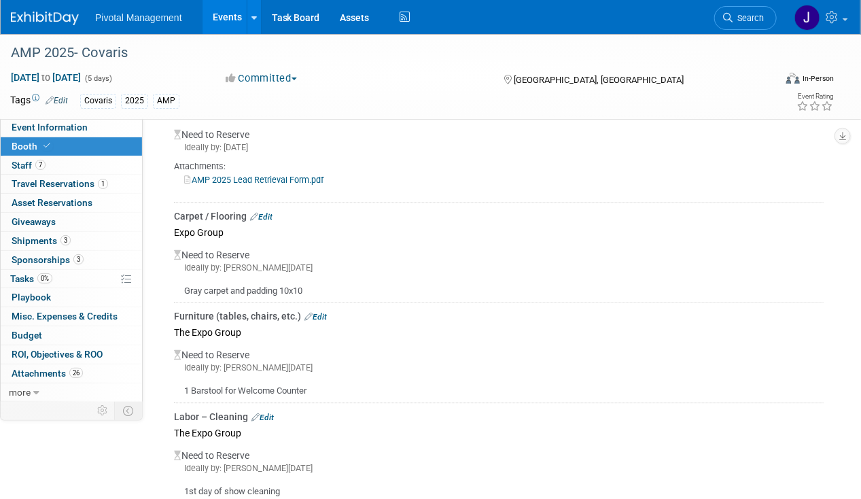
scroll to position [1305, 0]
click at [295, 173] on link "AMP 2025 Lead Retrieval Form.pdf" at bounding box center [253, 178] width 139 height 10
click at [759, 15] on span "Search" at bounding box center [748, 18] width 31 height 10
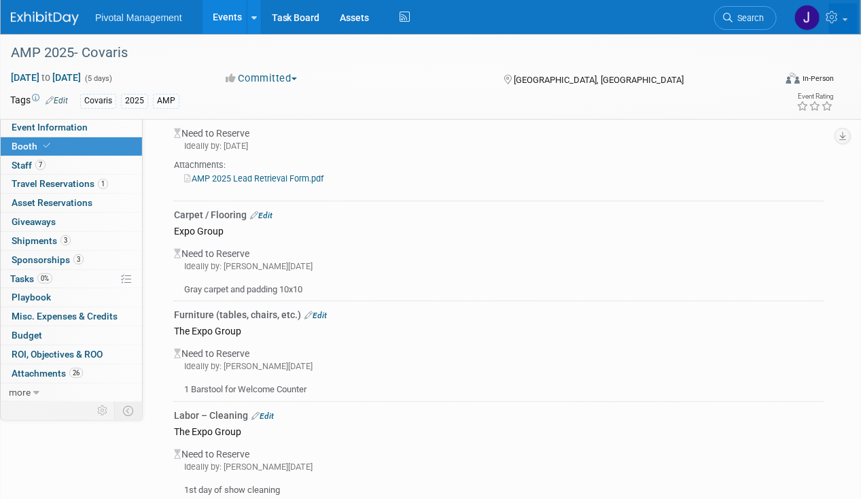
scroll to position [0, 0]
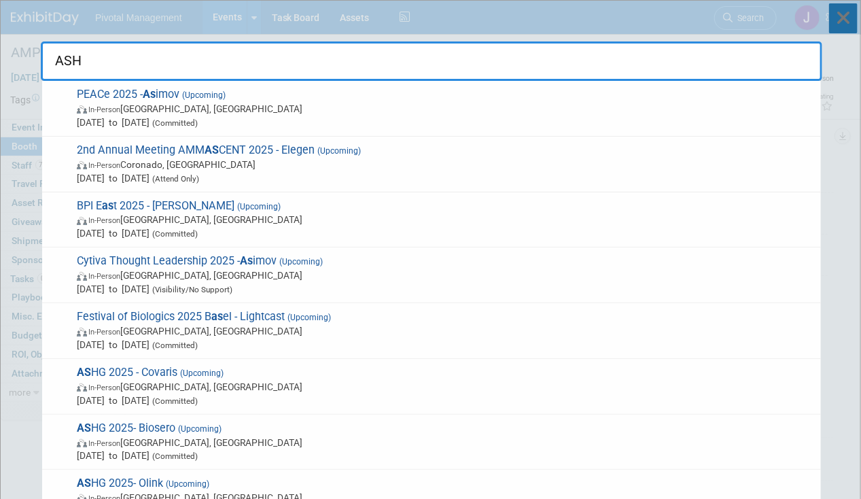
type input "ASHG"
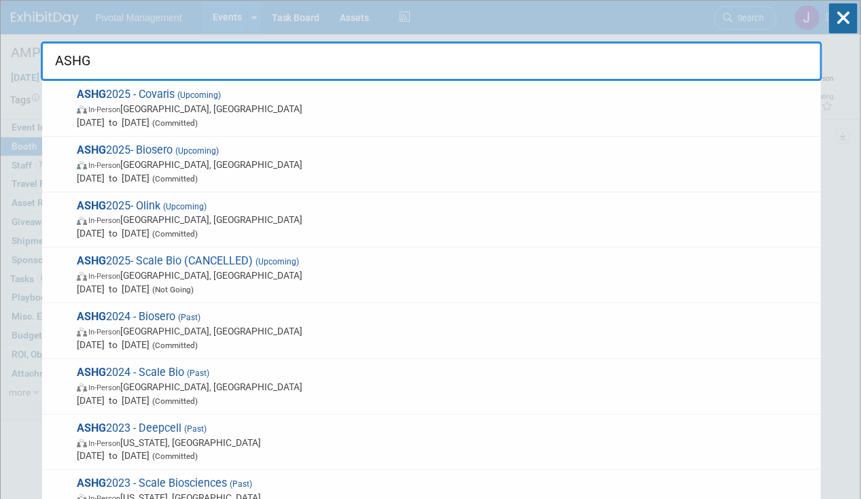
drag, startPoint x: 290, startPoint y: 100, endPoint x: 332, endPoint y: 109, distance: 43.0
click at [290, 100] on span "ASHG 2025 - Covaris (Upcoming) In-Person [GEOGRAPHIC_DATA], [GEOGRAPHIC_DATA] […" at bounding box center [443, 108] width 741 height 41
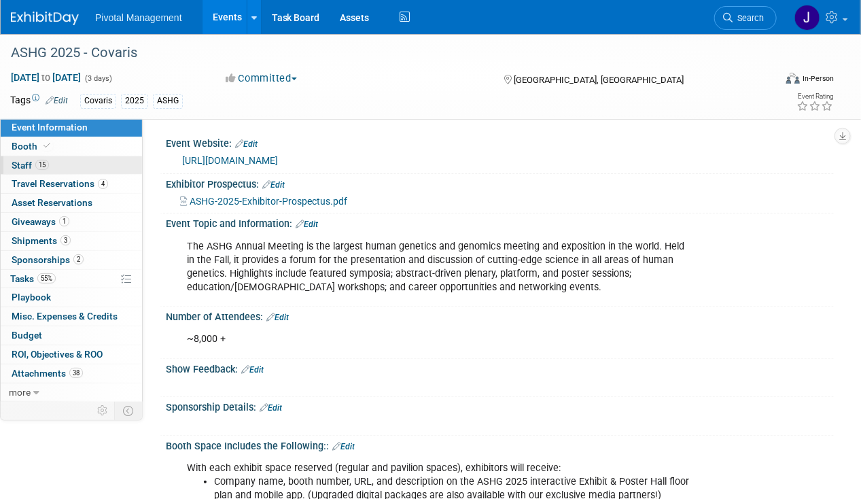
click at [95, 163] on link "15 Staff 15" at bounding box center [71, 165] width 141 height 18
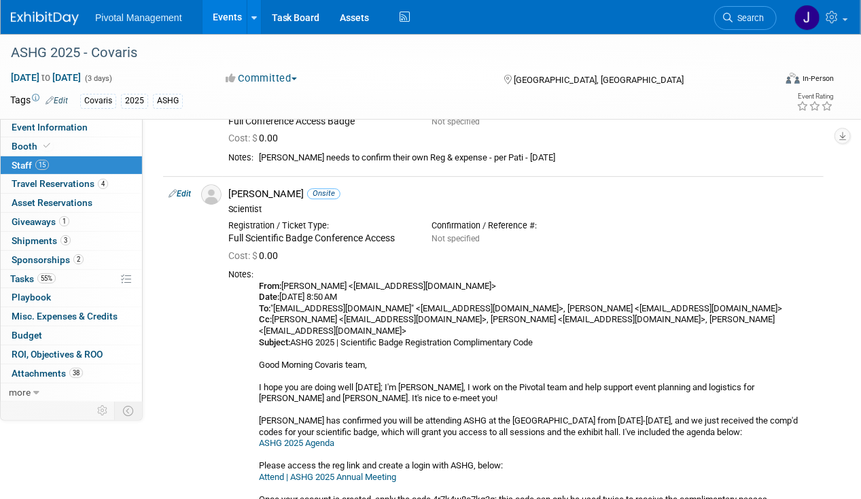
scroll to position [1556, 0]
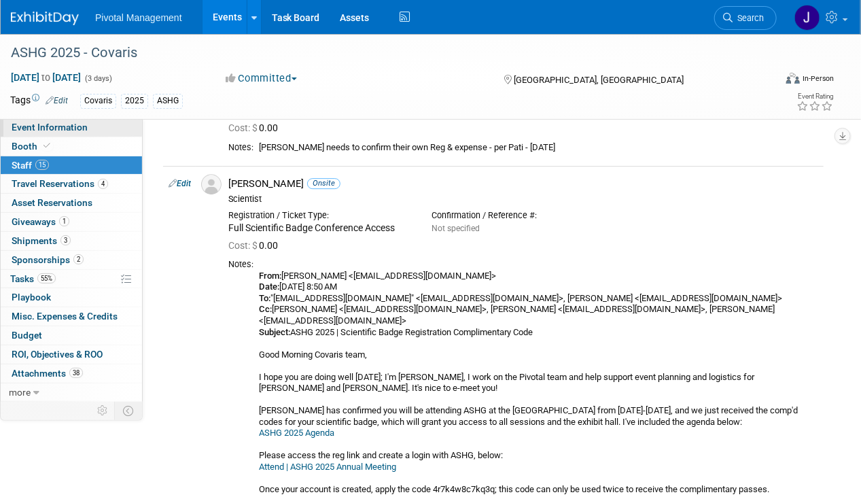
click at [60, 126] on span "Event Information" at bounding box center [50, 127] width 76 height 11
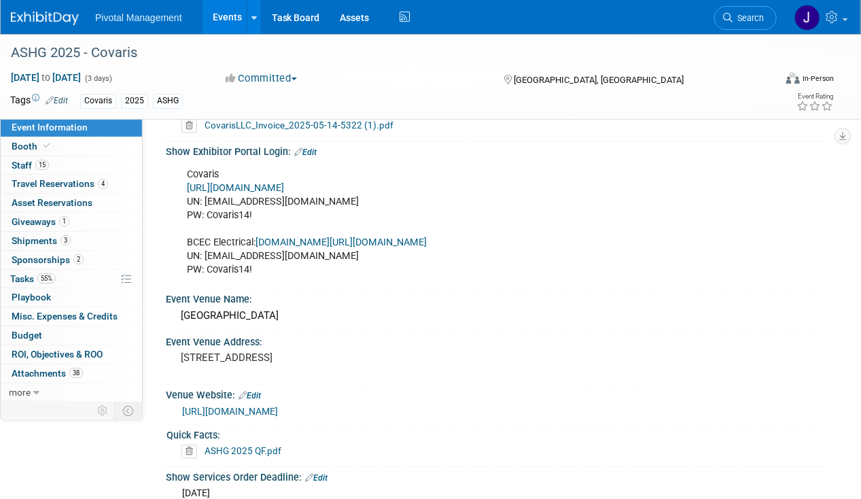
scroll to position [952, 0]
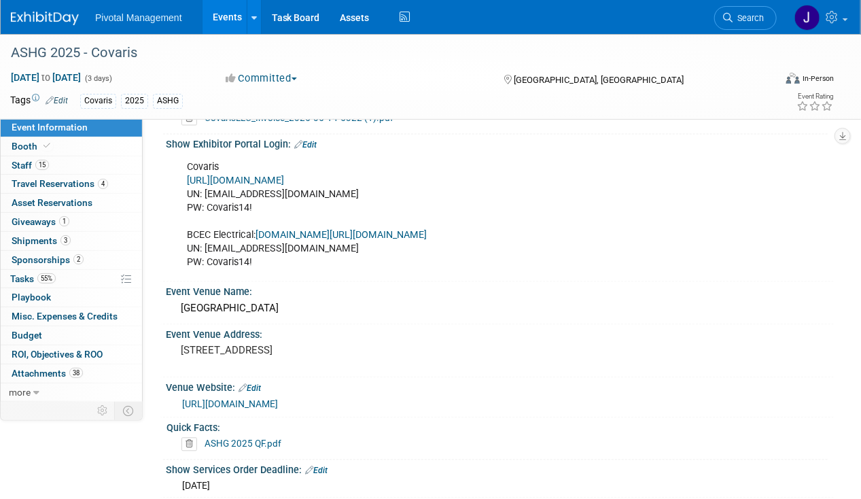
click at [284, 175] on link "[URL][DOMAIN_NAME]" at bounding box center [235, 181] width 97 height 12
drag, startPoint x: 204, startPoint y: 186, endPoint x: 327, endPoint y: 190, distance: 123.0
click at [327, 190] on div "Covaris [URL][DOMAIN_NAME] UN: [EMAIL_ADDRESS][DOMAIN_NAME] PW: Covaris14! BCEC…" at bounding box center [439, 215] width 525 height 123
copy div "[EMAIL_ADDRESS][DOMAIN_NAME]"
drag, startPoint x: 251, startPoint y: 201, endPoint x: 207, endPoint y: 201, distance: 43.5
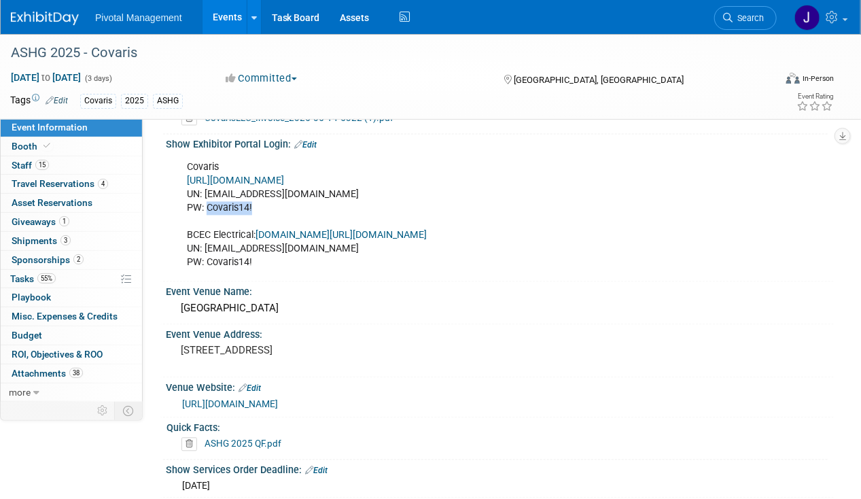
click at [207, 201] on div "Covaris [URL][DOMAIN_NAME] UN: [EMAIL_ADDRESS][DOMAIN_NAME] PW: Covaris14! BCEC…" at bounding box center [439, 215] width 525 height 123
copy div "Covaris14!"
